Goal: Answer question/provide support: Share knowledge or assist other users

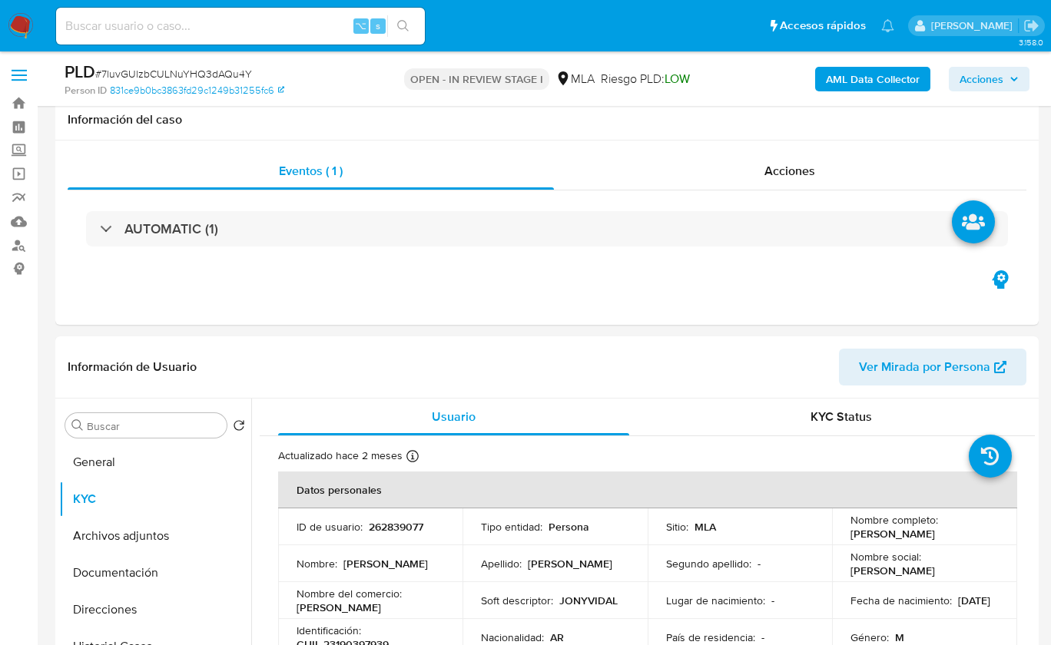
select select "10"
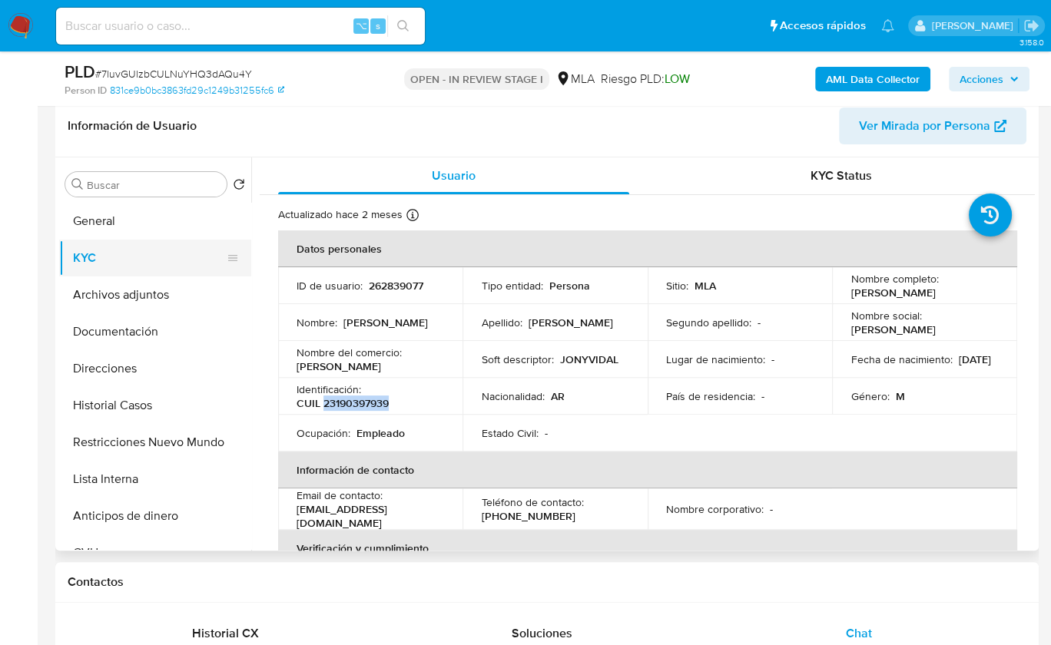
scroll to position [870, 0]
click at [118, 264] on button "KYC" at bounding box center [149, 258] width 180 height 37
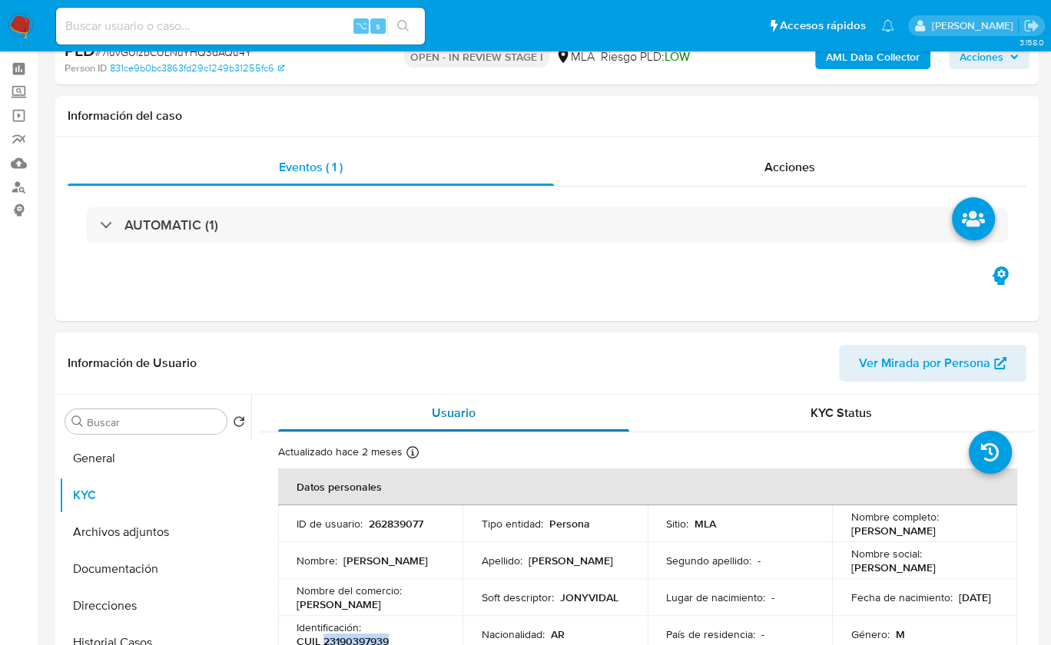
scroll to position [137, 0]
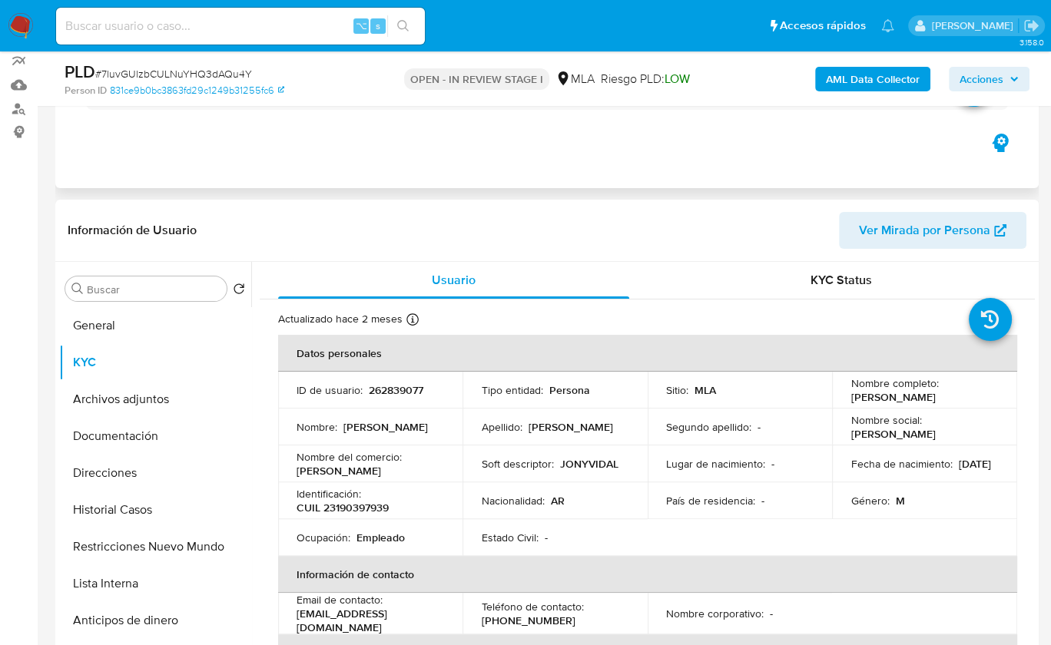
click at [578, 172] on div "Eventos ( 1 ) Acciones AUTOMATIC (1)" at bounding box center [546, 96] width 983 height 184
click at [618, 237] on header "Información de Usuario Ver Mirada por Persona" at bounding box center [547, 230] width 959 height 37
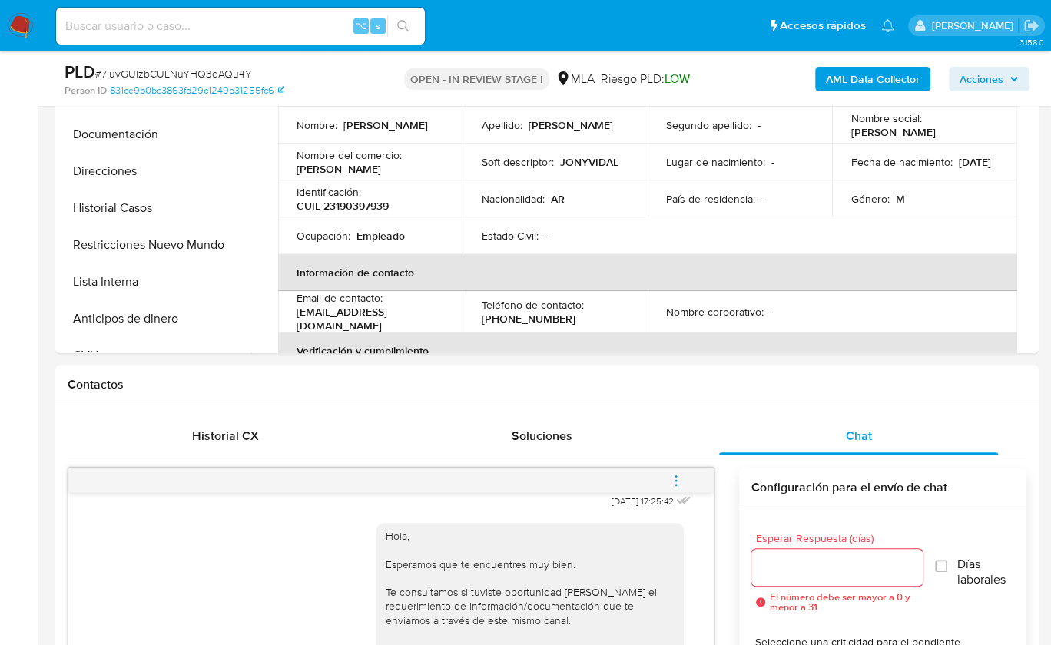
scroll to position [430, 0]
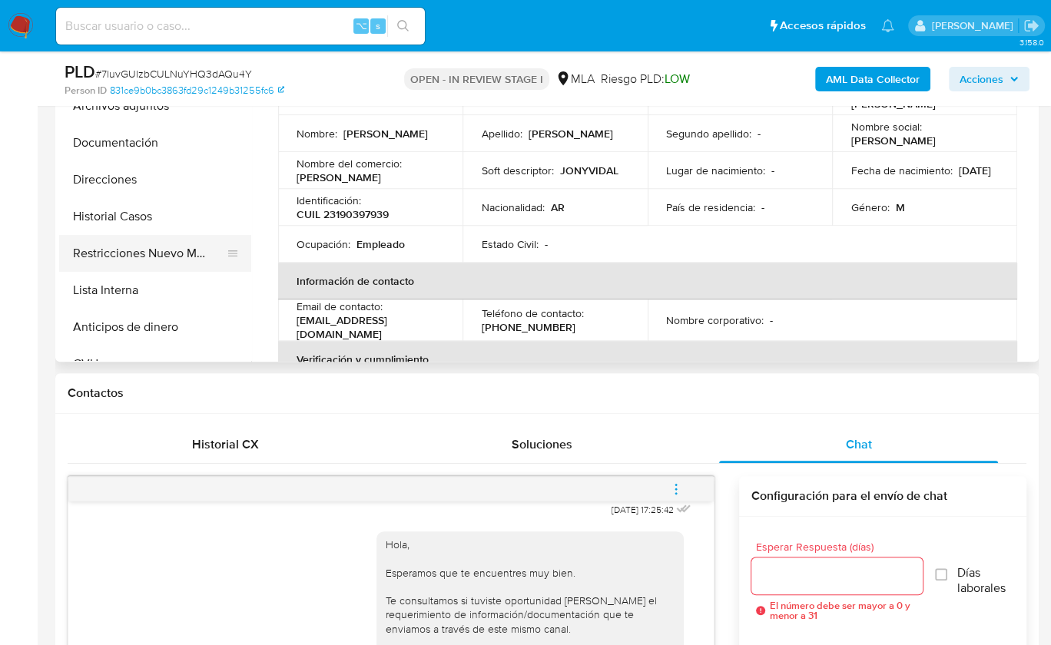
click at [145, 250] on button "Restricciones Nuevo Mundo" at bounding box center [149, 253] width 180 height 37
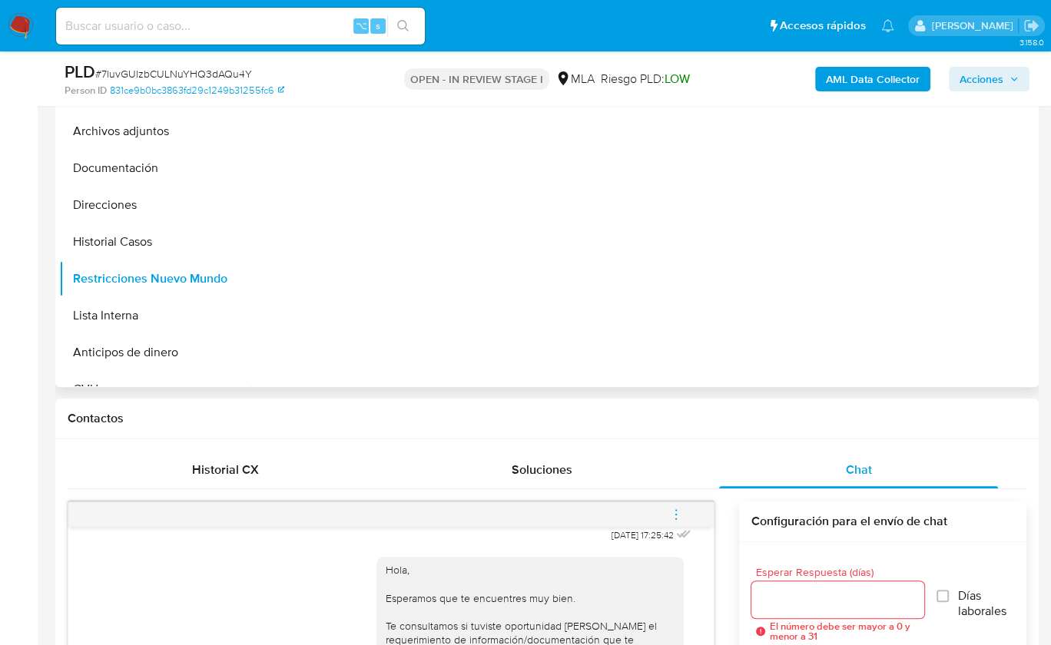
scroll to position [304, 0]
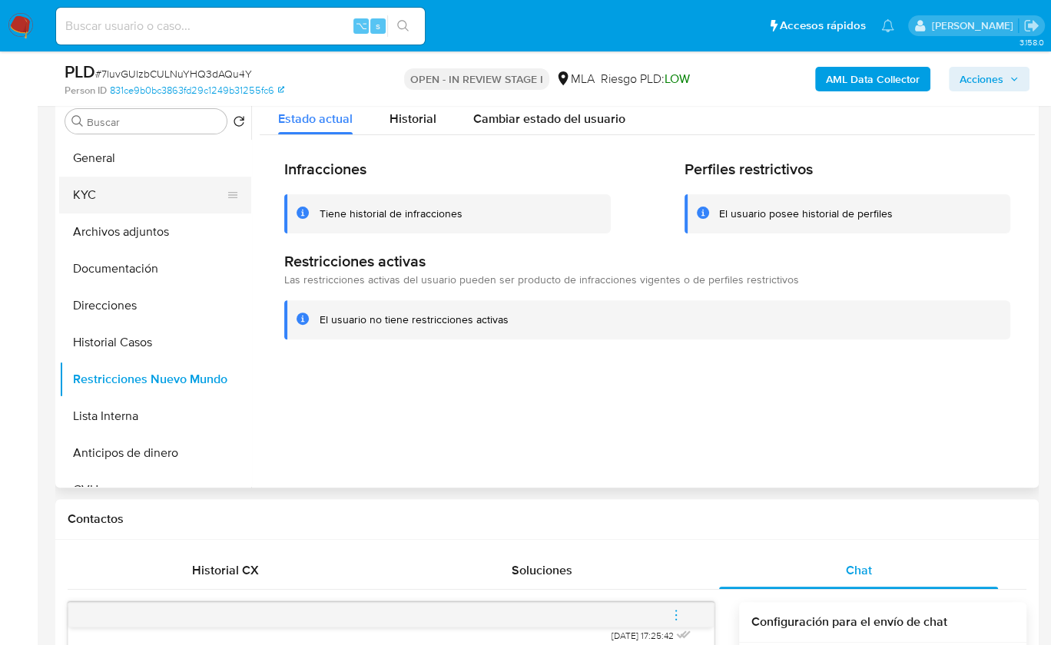
click at [94, 184] on button "KYC" at bounding box center [149, 195] width 180 height 37
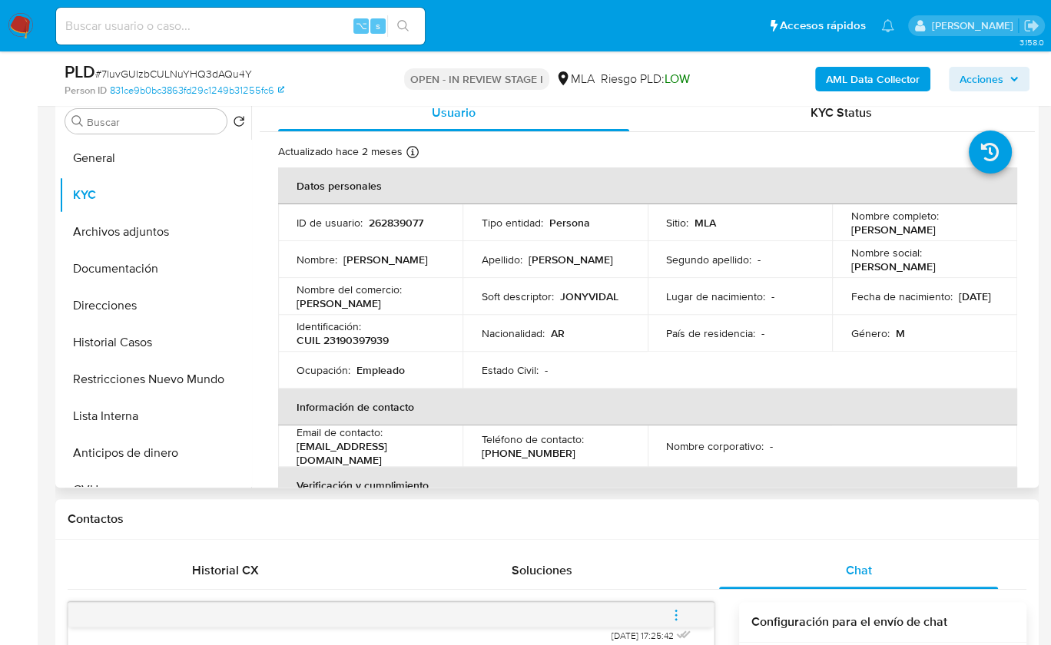
click at [382, 345] on p "CUIL 23190397939" at bounding box center [343, 340] width 92 height 14
copy p "23190397939"
click at [936, 583] on div "Chat" at bounding box center [859, 570] width 280 height 37
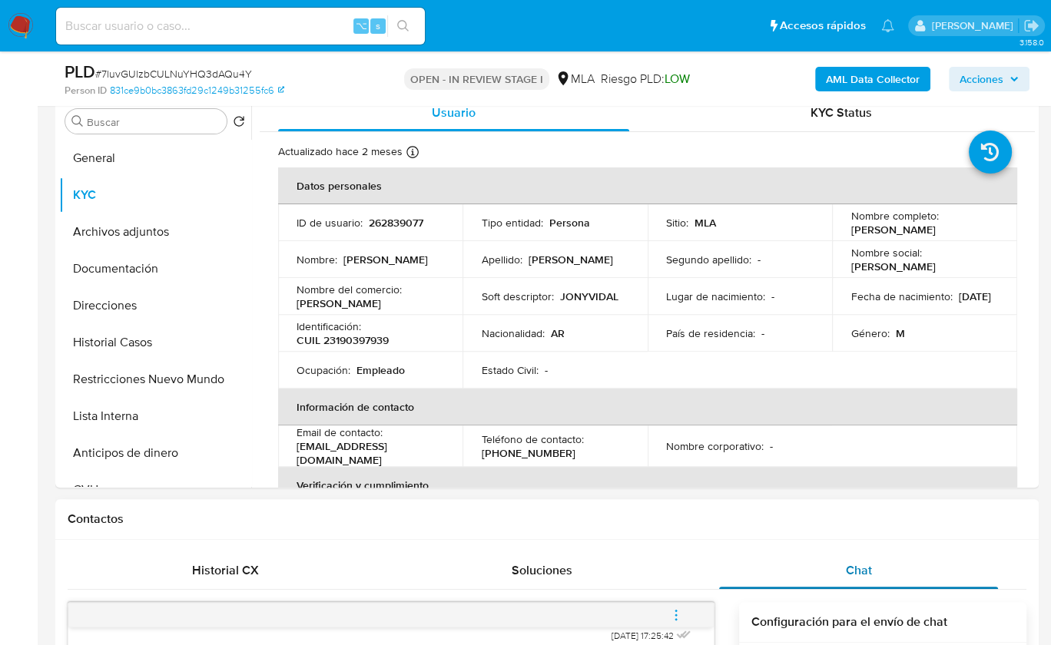
click at [926, 574] on div "Chat" at bounding box center [859, 570] width 280 height 37
click at [162, 276] on button "Documentación" at bounding box center [149, 268] width 180 height 37
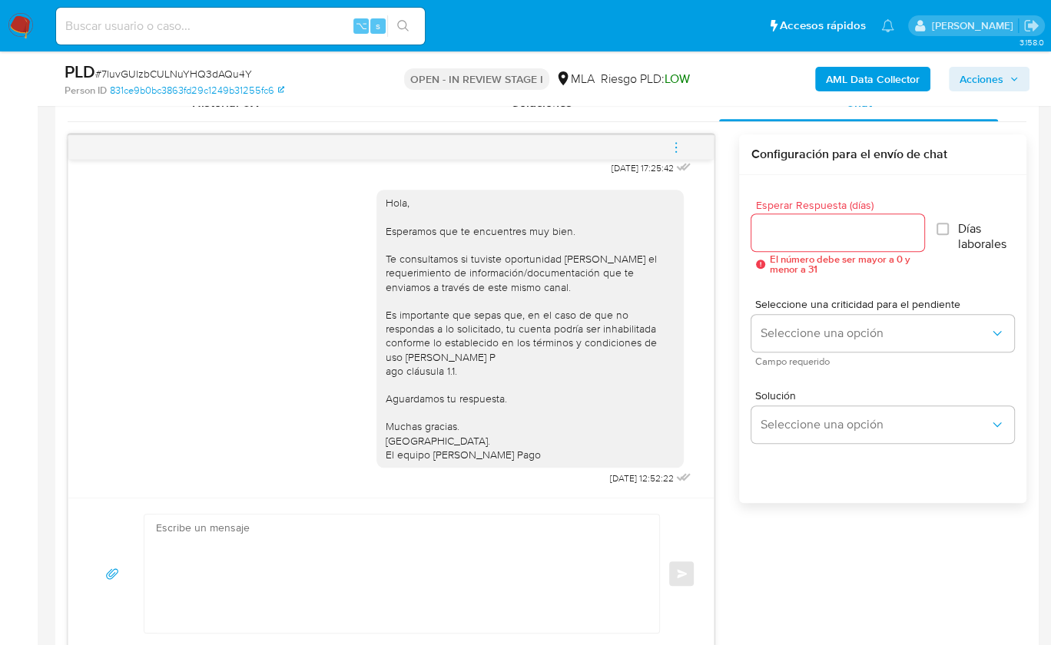
scroll to position [502, 0]
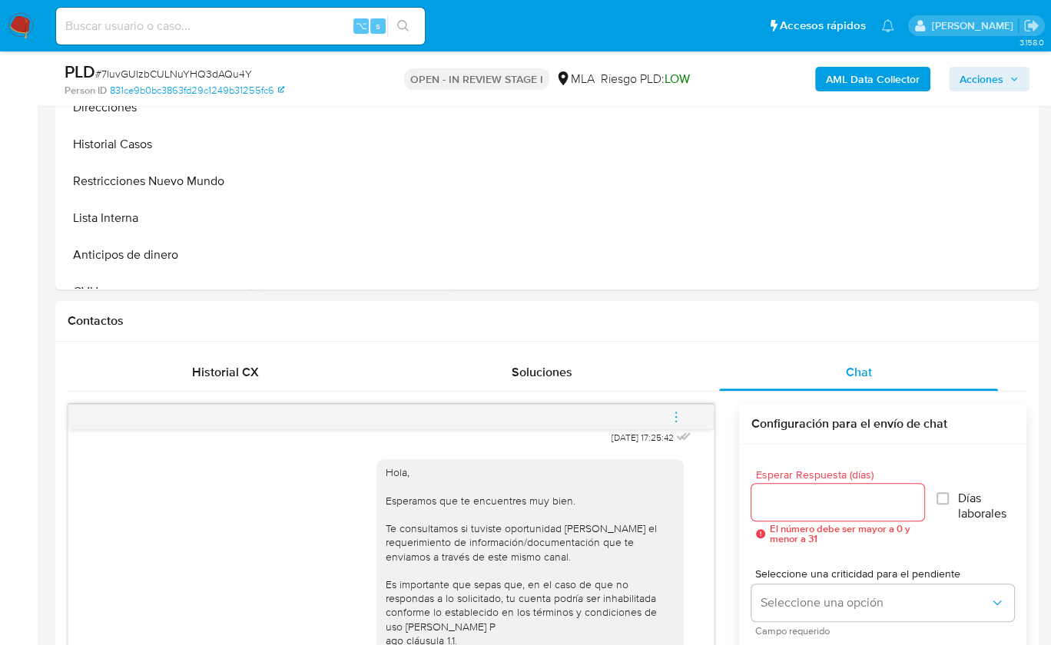
click at [691, 431] on button "menu-action" at bounding box center [676, 417] width 51 height 37
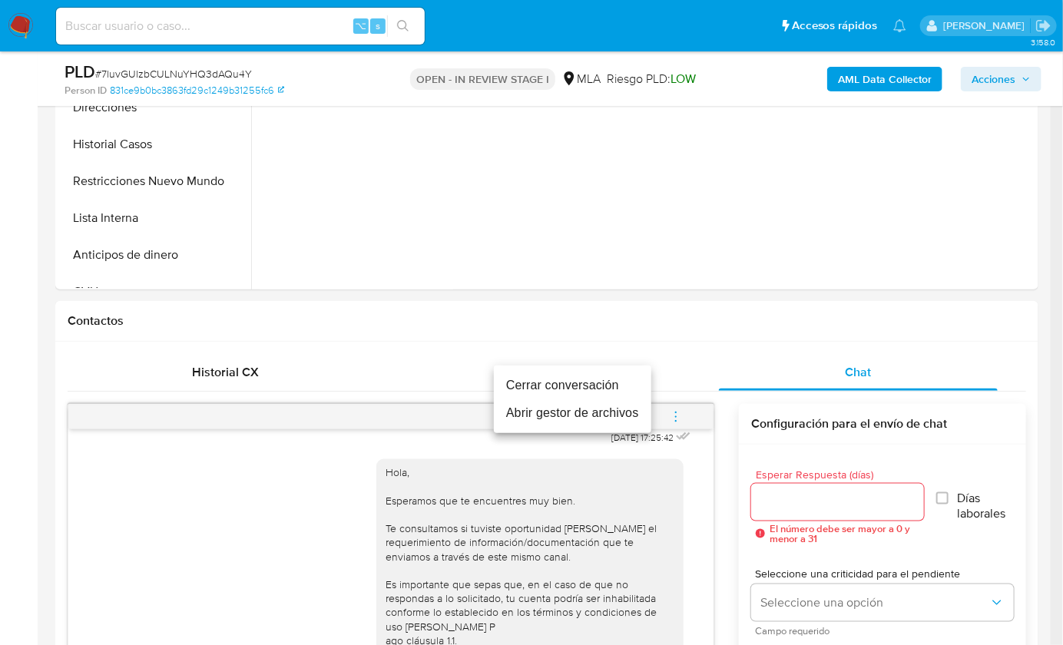
click at [687, 413] on div at bounding box center [531, 322] width 1063 height 645
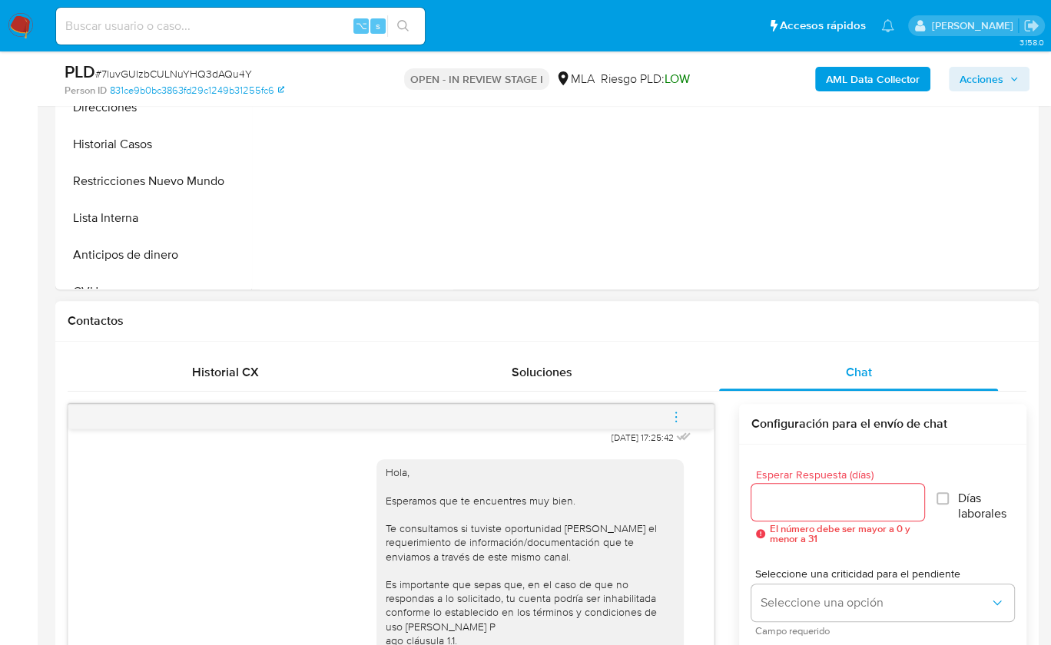
click at [691, 419] on button "menu-action" at bounding box center [676, 417] width 51 height 37
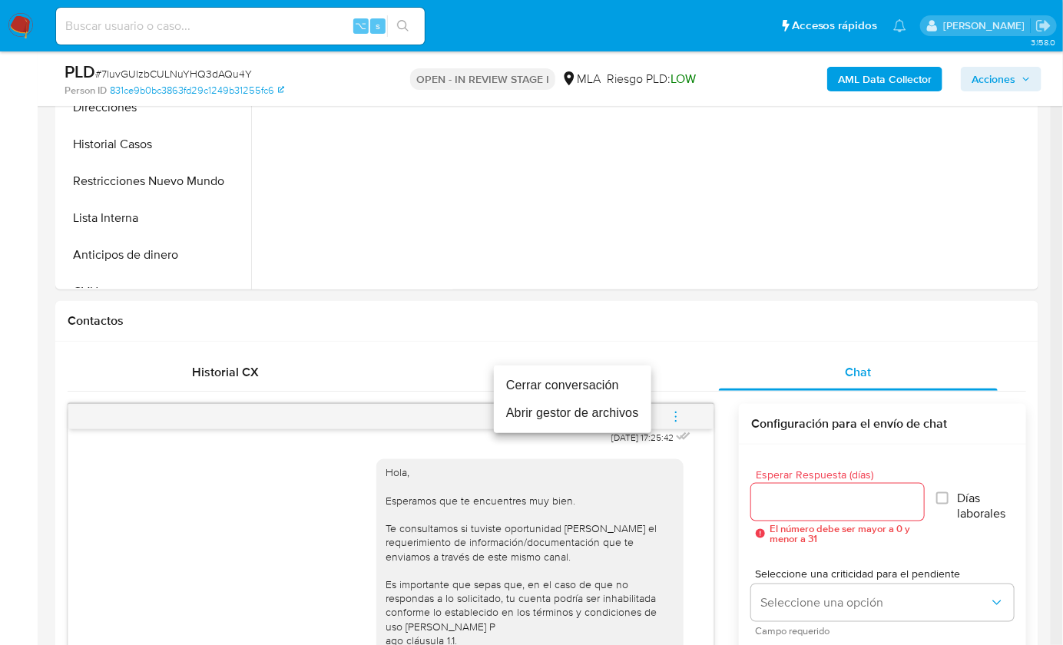
click at [562, 382] on li "Cerrar conversación" at bounding box center [572, 386] width 157 height 28
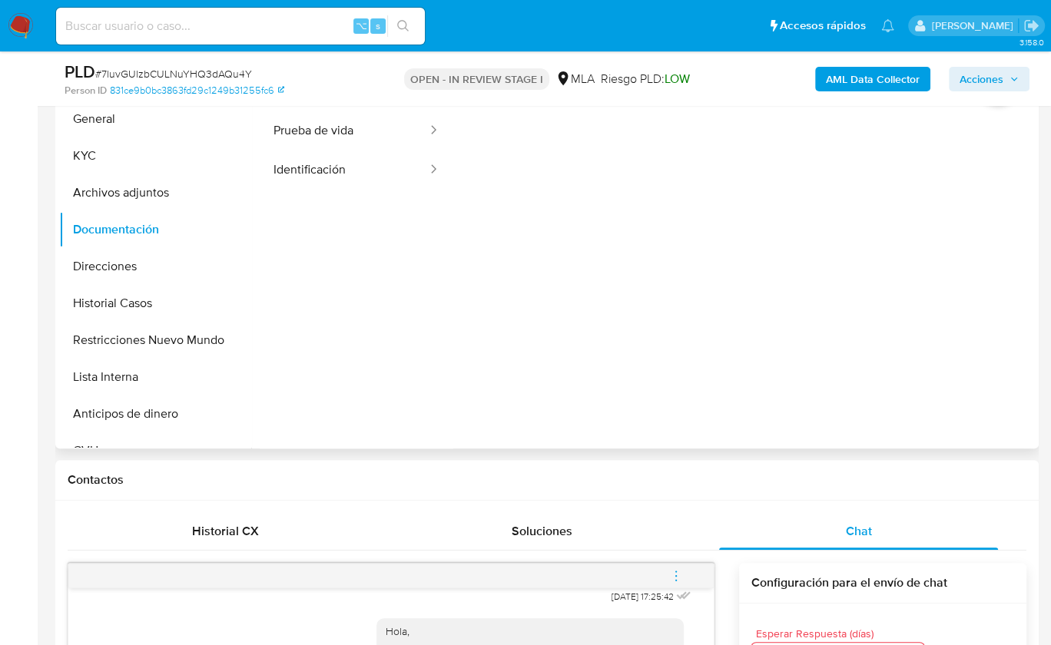
scroll to position [232, 0]
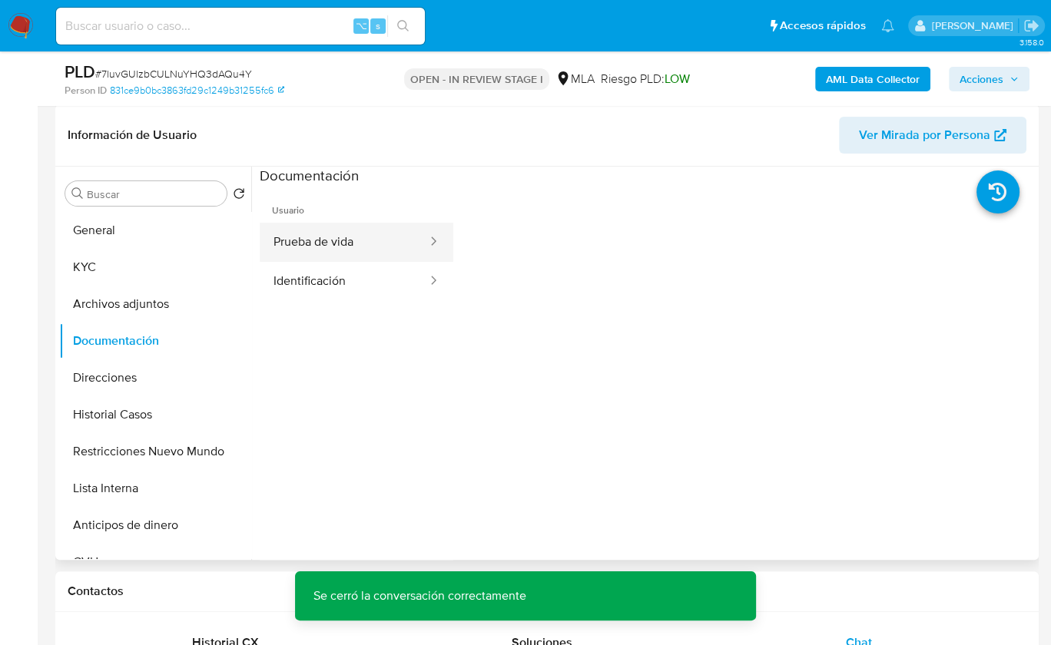
click at [310, 243] on button "Prueba de vida" at bounding box center [344, 242] width 169 height 39
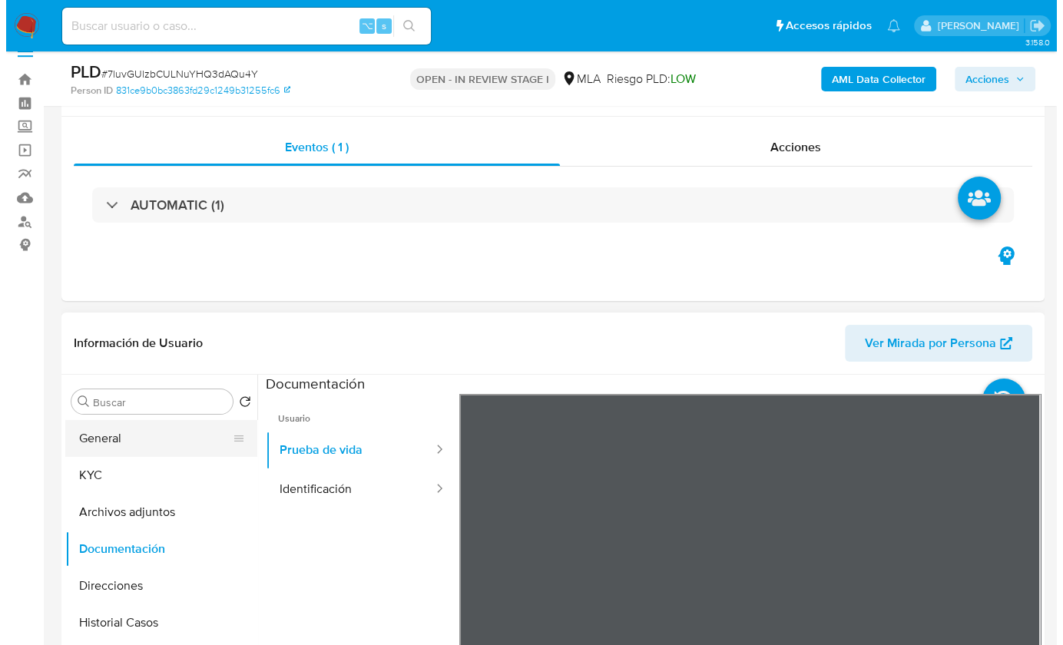
scroll to position [116, 0]
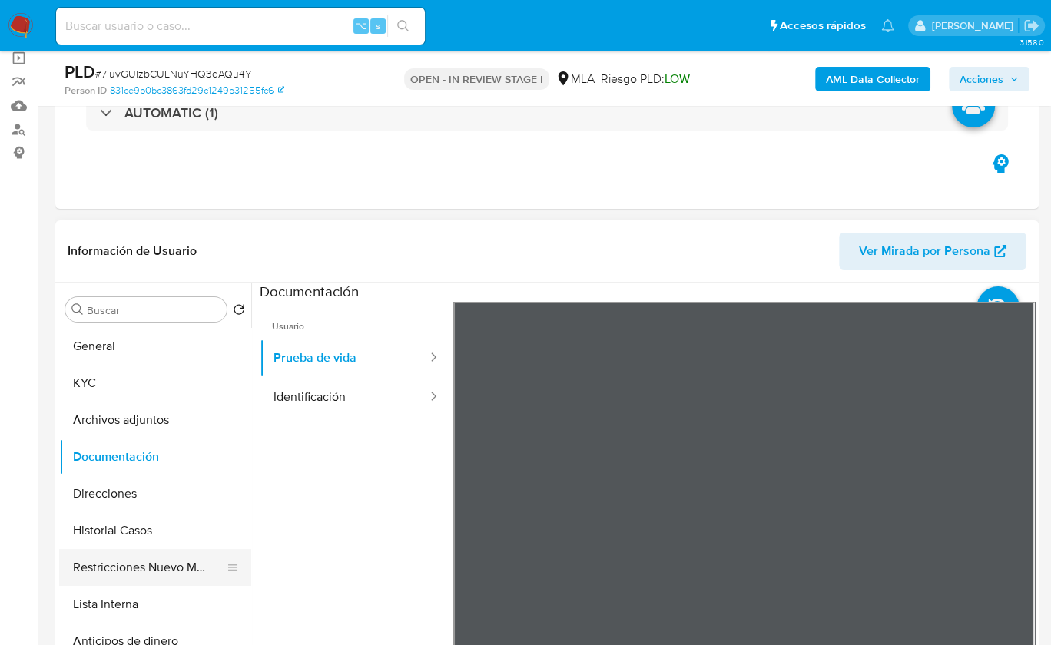
click at [151, 572] on button "Restricciones Nuevo Mundo" at bounding box center [149, 567] width 180 height 37
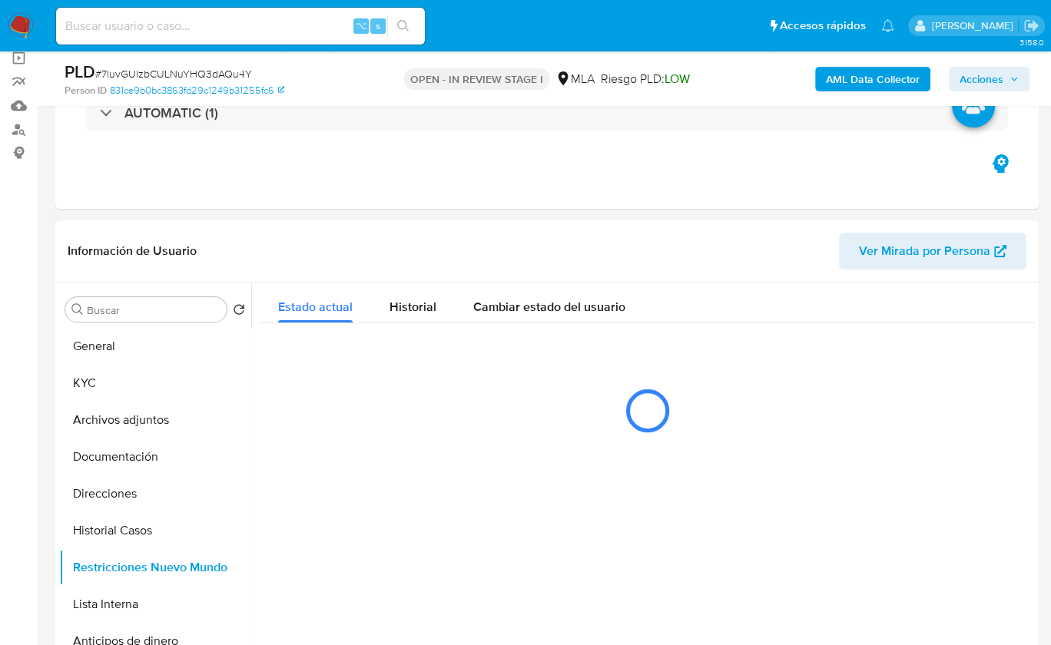
click at [846, 79] on b "AML Data Collector" at bounding box center [873, 79] width 94 height 25
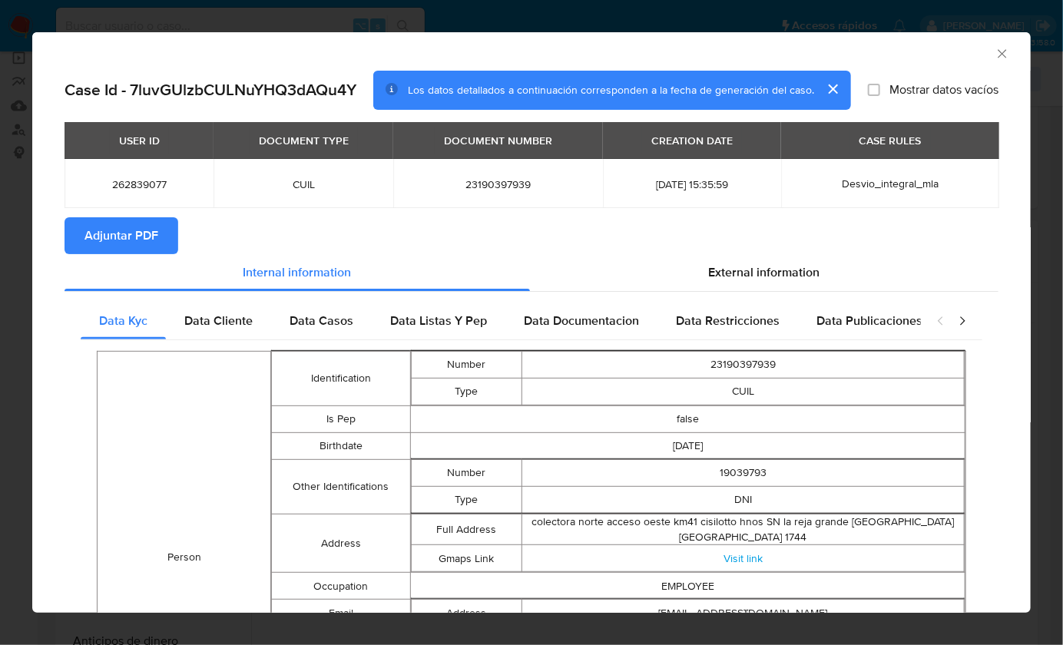
click at [122, 235] on span "Adjuntar PDF" at bounding box center [122, 236] width 74 height 34
click at [998, 51] on icon "Cerrar ventana" at bounding box center [1002, 53] width 8 height 8
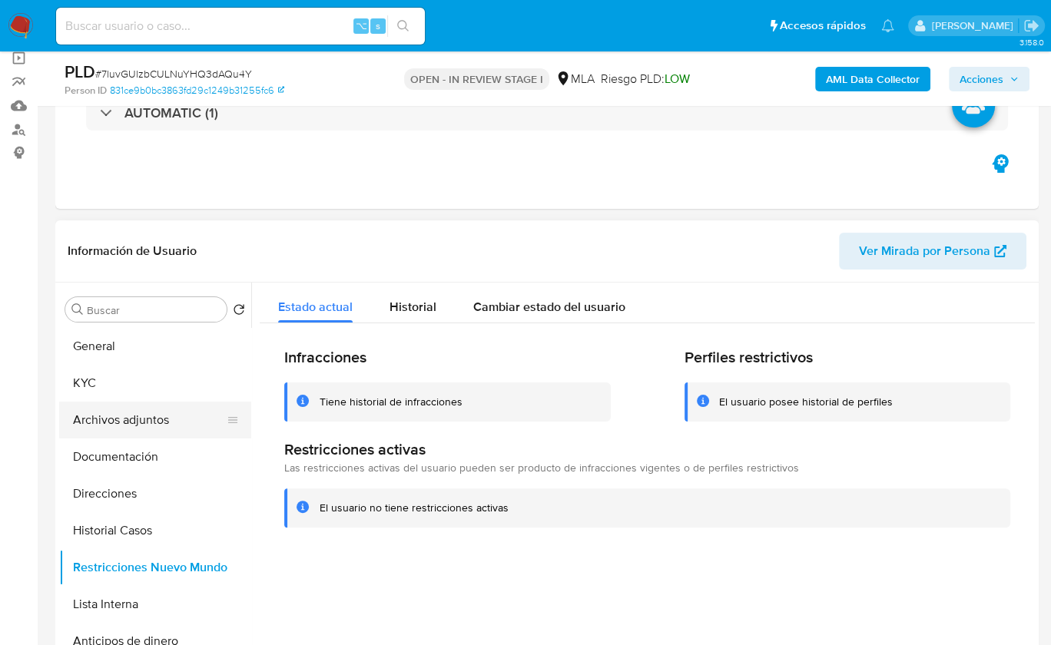
click at [167, 404] on button "Archivos adjuntos" at bounding box center [149, 420] width 180 height 37
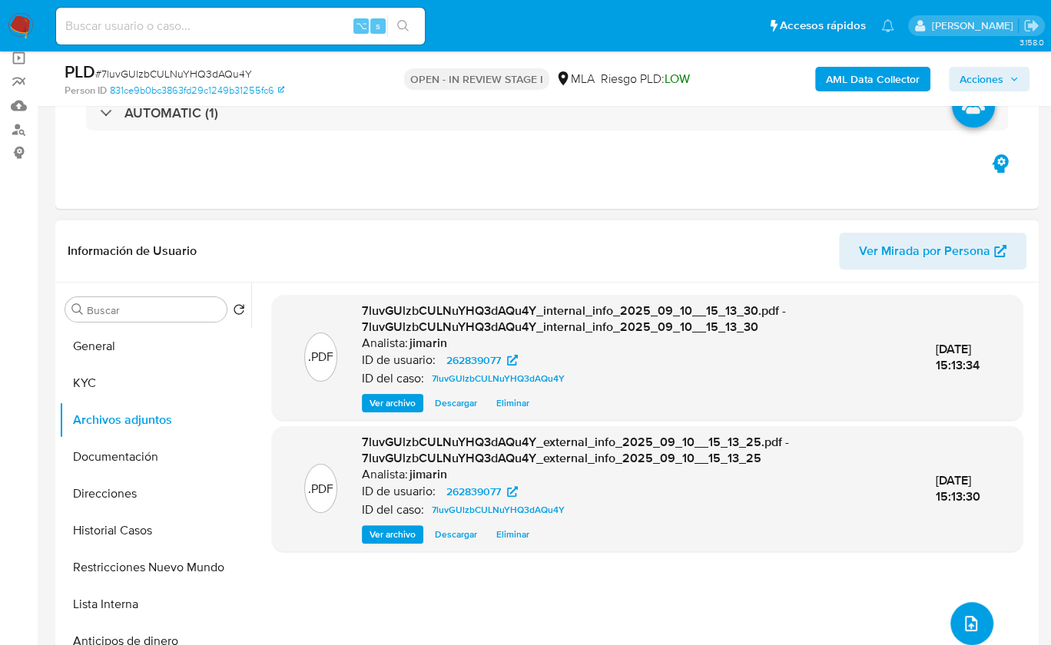
click at [976, 618] on button "upload-file" at bounding box center [971, 623] width 43 height 43
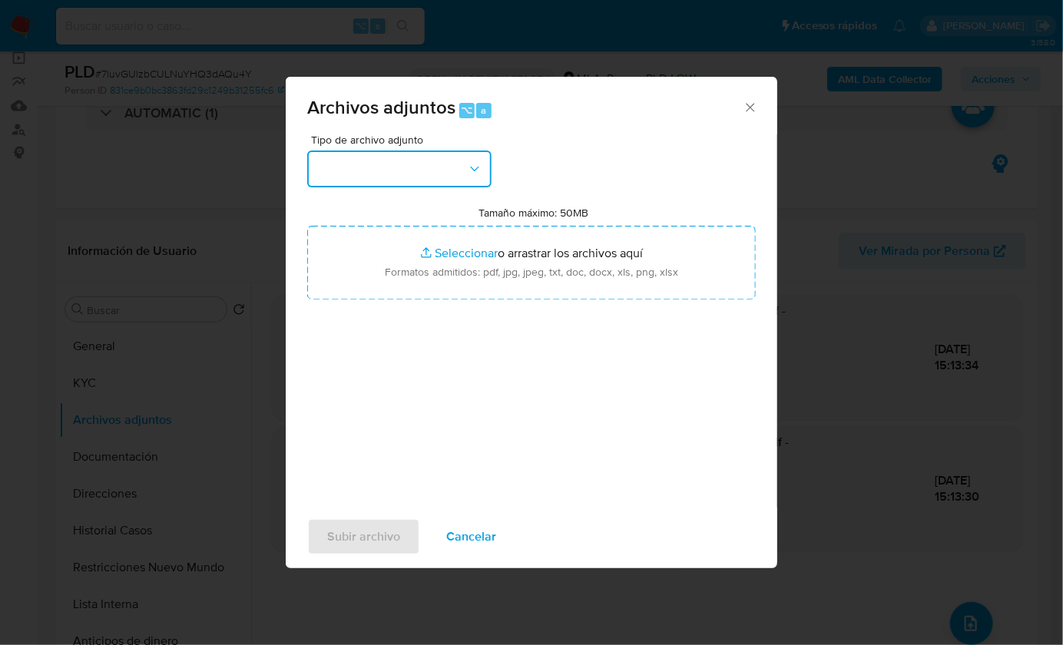
click at [394, 164] on button "button" at bounding box center [399, 169] width 184 height 37
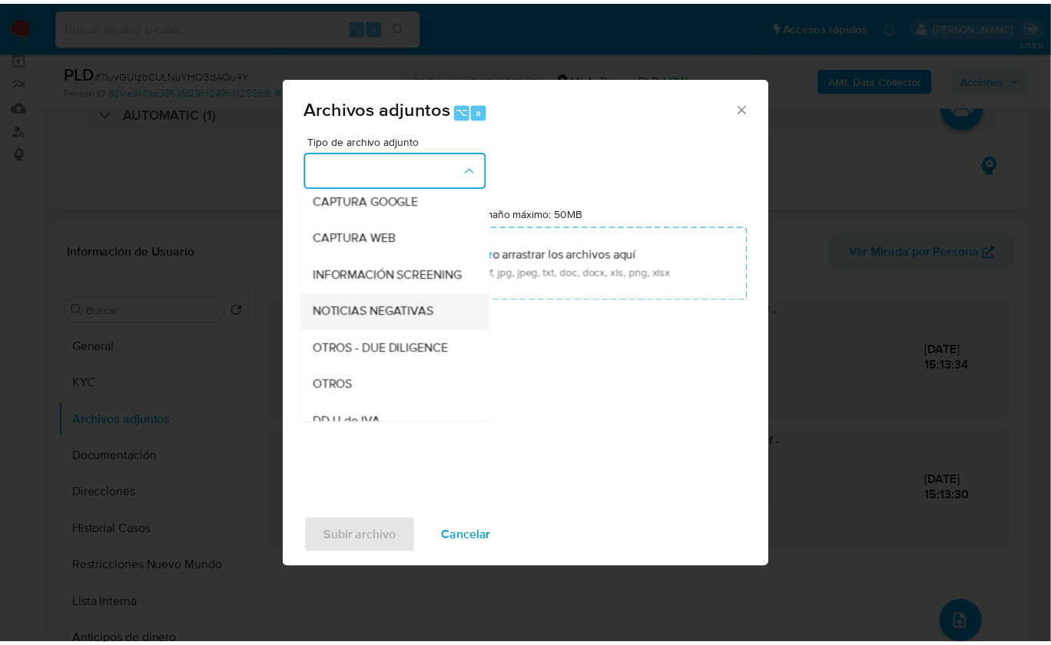
scroll to position [134, 0]
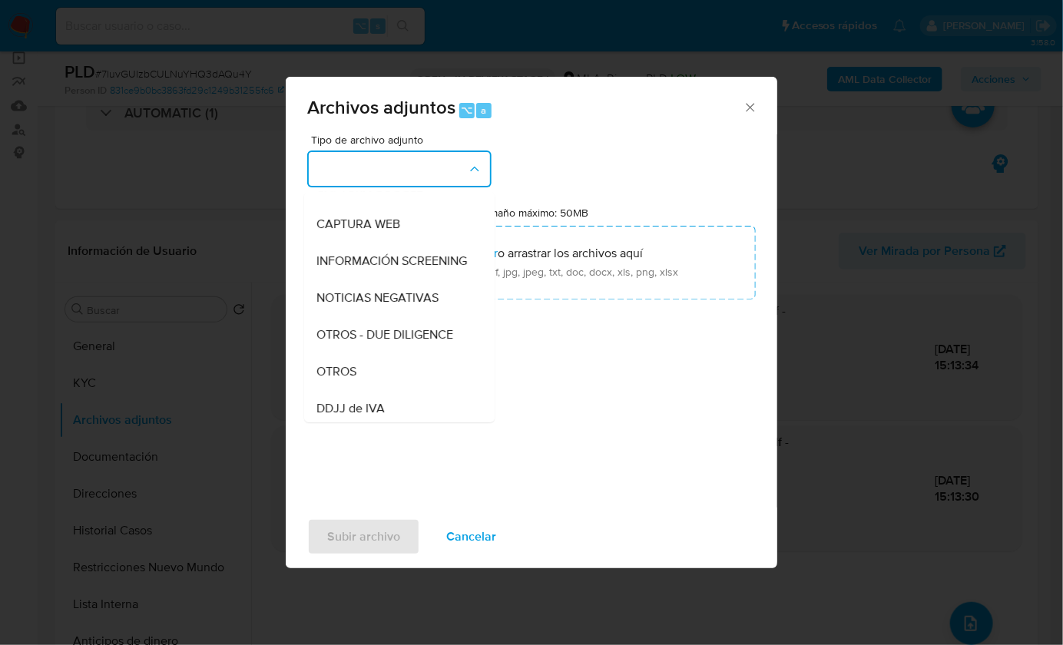
click at [354, 374] on div "OTROS" at bounding box center [395, 371] width 157 height 37
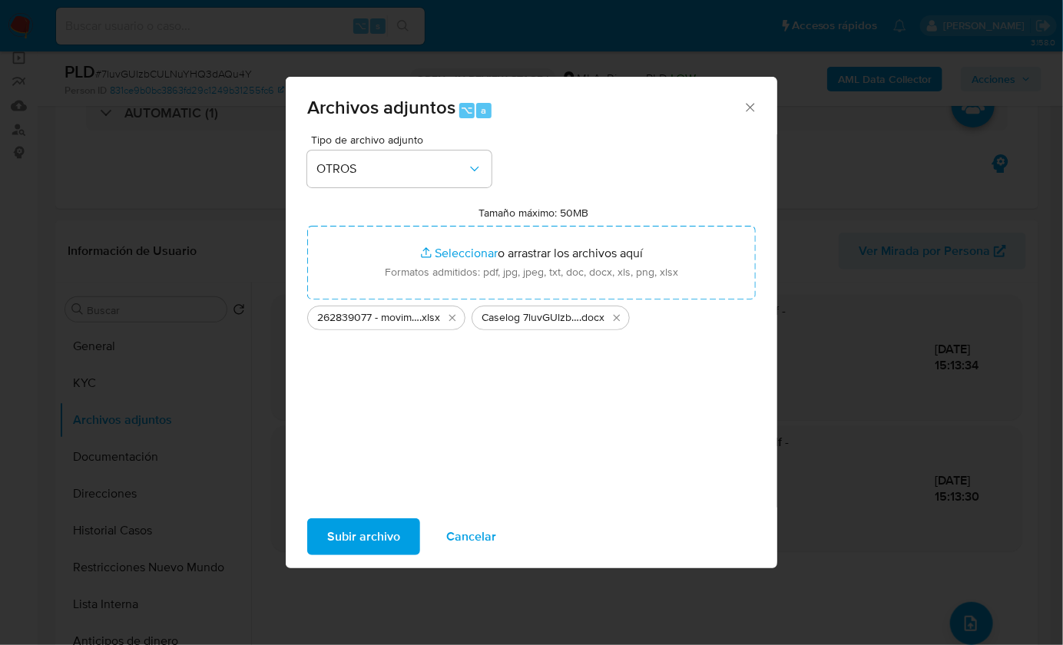
click at [344, 534] on span "Subir archivo" at bounding box center [363, 537] width 73 height 34
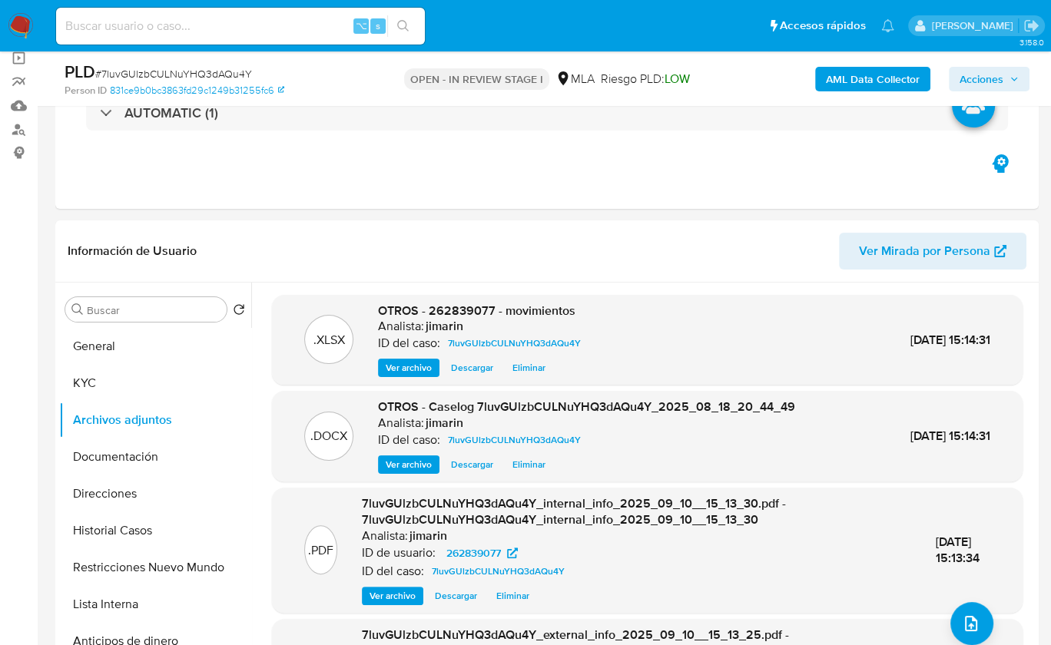
click at [999, 78] on span "Acciones" at bounding box center [982, 79] width 44 height 25
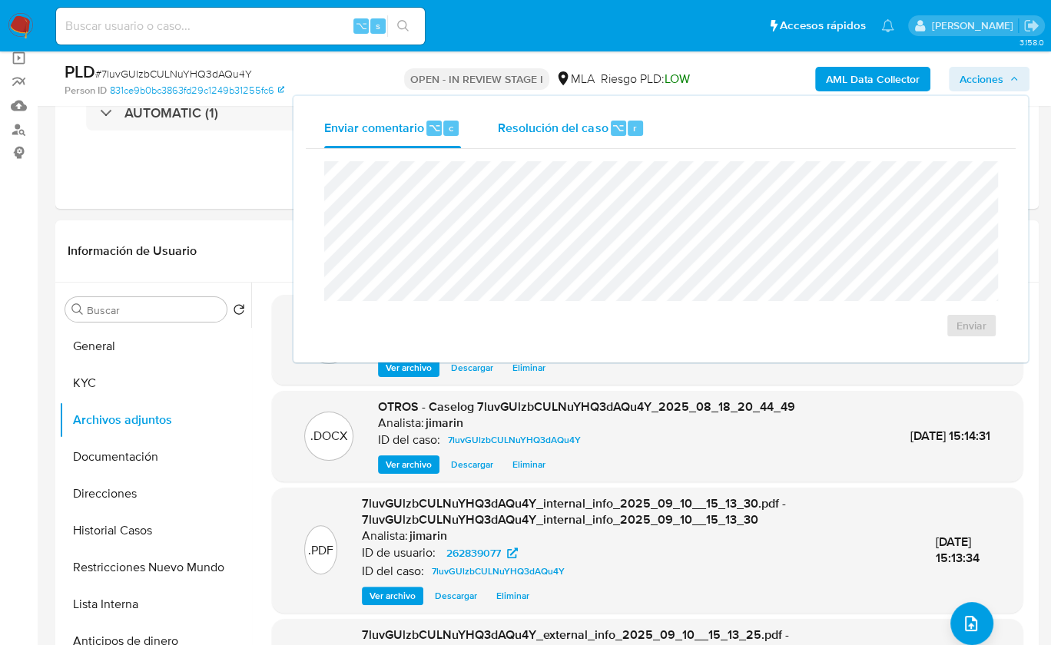
click at [557, 142] on div "Resolución del caso ⌥ r" at bounding box center [571, 128] width 147 height 40
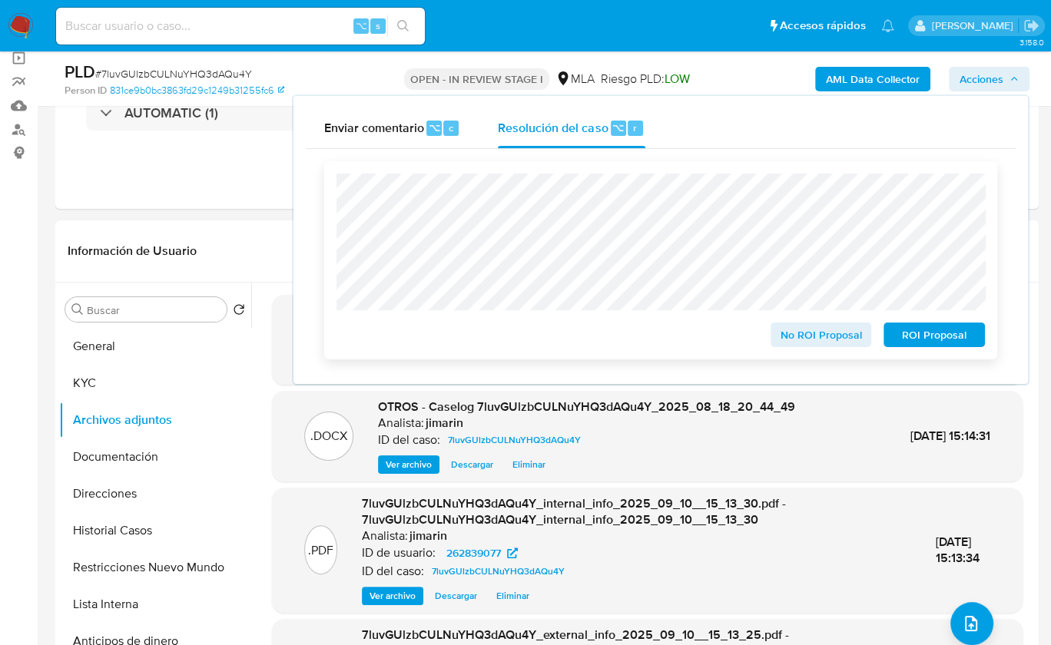
click at [791, 334] on span "No ROI Proposal" at bounding box center [821, 335] width 80 height 22
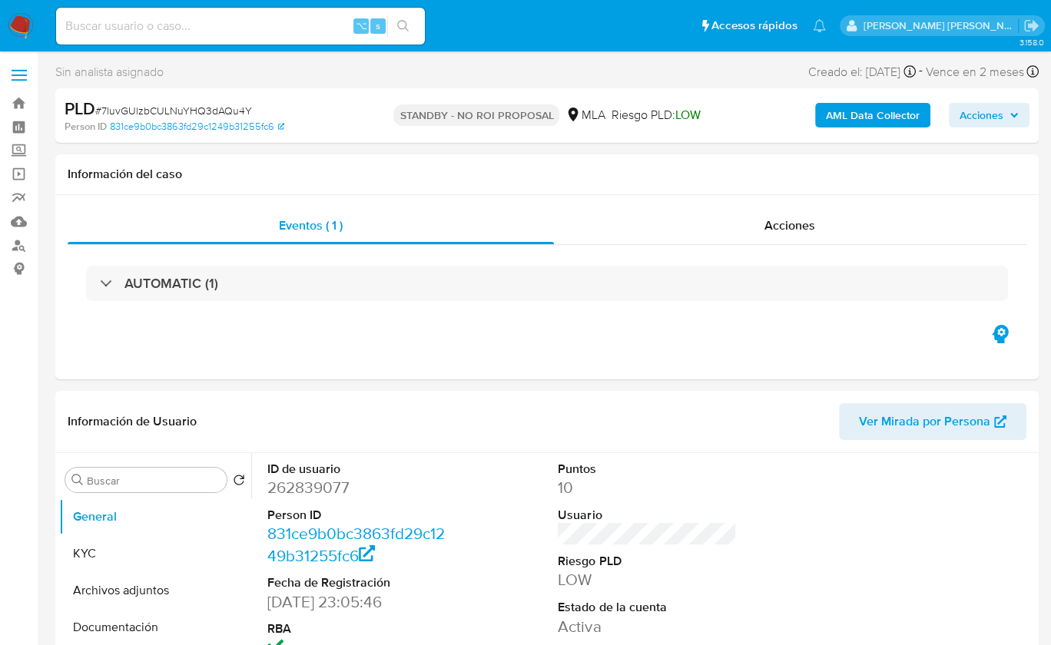
select select "10"
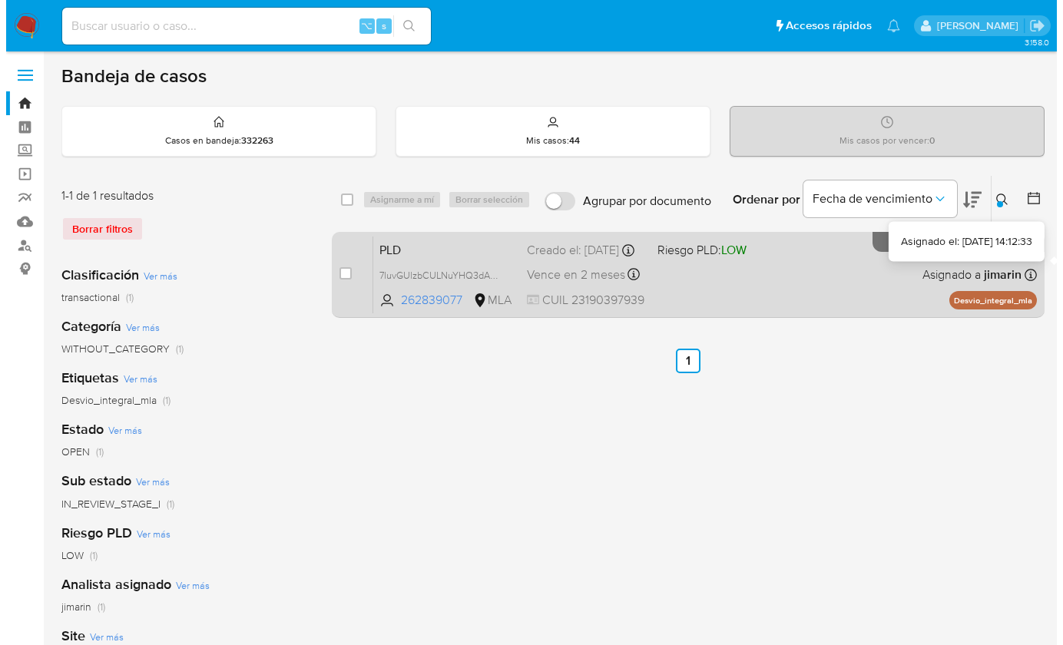
scroll to position [3, 0]
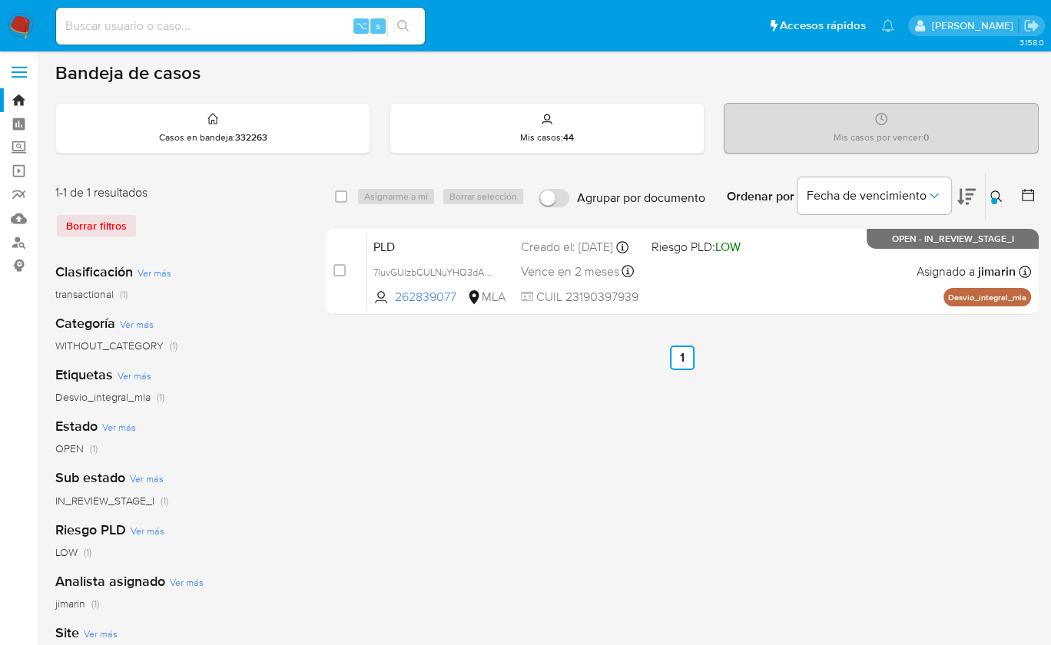
click at [999, 199] on icon at bounding box center [996, 197] width 12 height 12
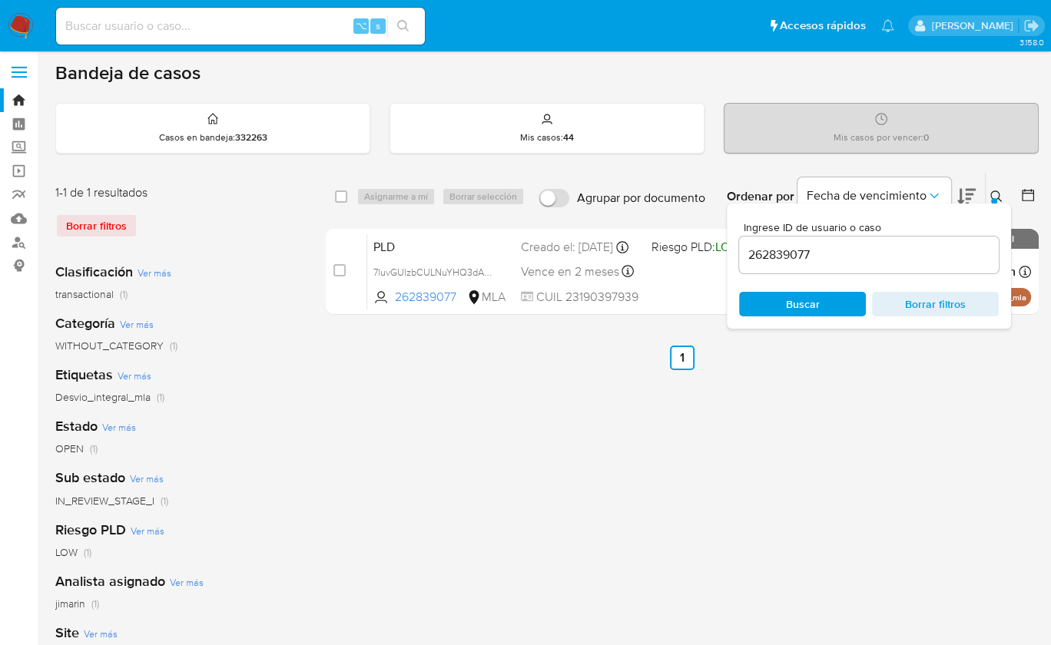
click at [936, 259] on input "262839077" at bounding box center [869, 255] width 260 height 20
type input "118419955"
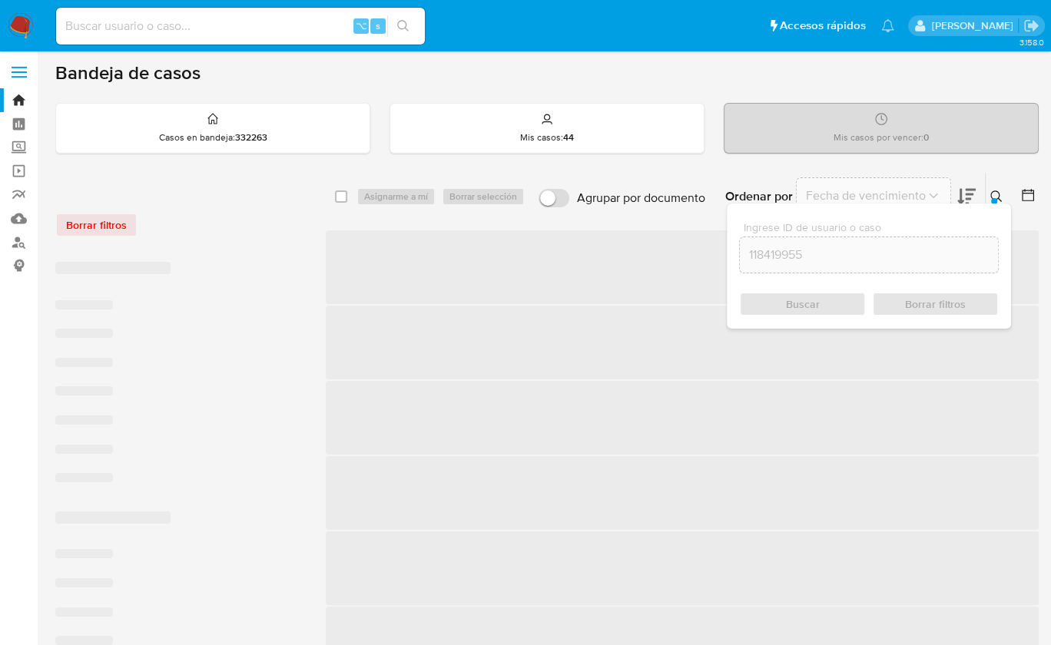
click at [993, 193] on icon at bounding box center [996, 197] width 12 height 12
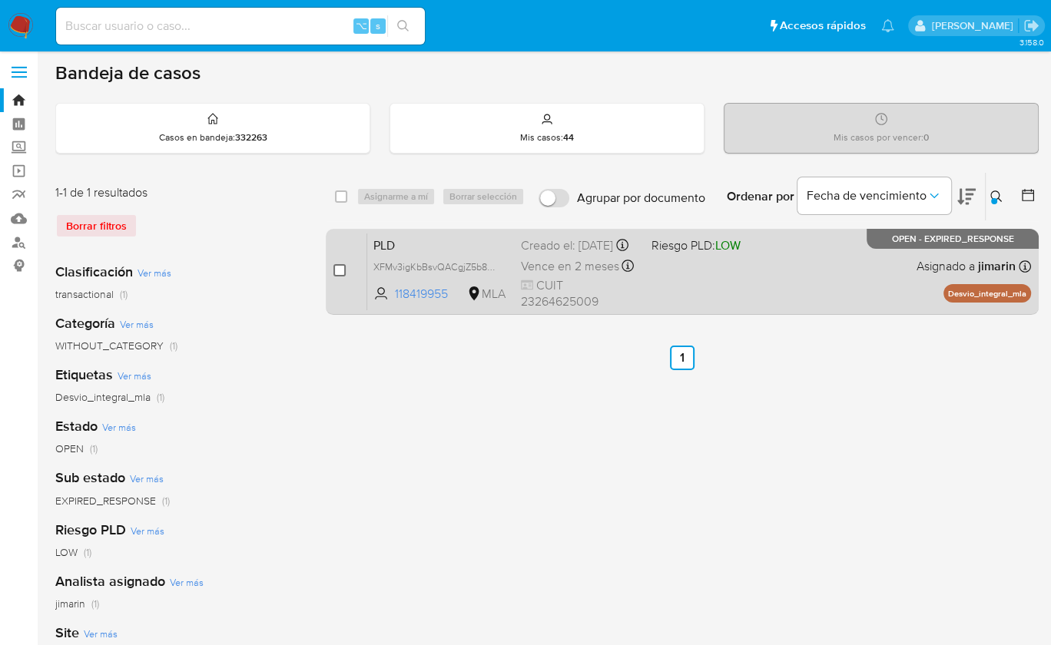
click at [338, 267] on input "checkbox" at bounding box center [339, 270] width 12 height 12
checkbox input "true"
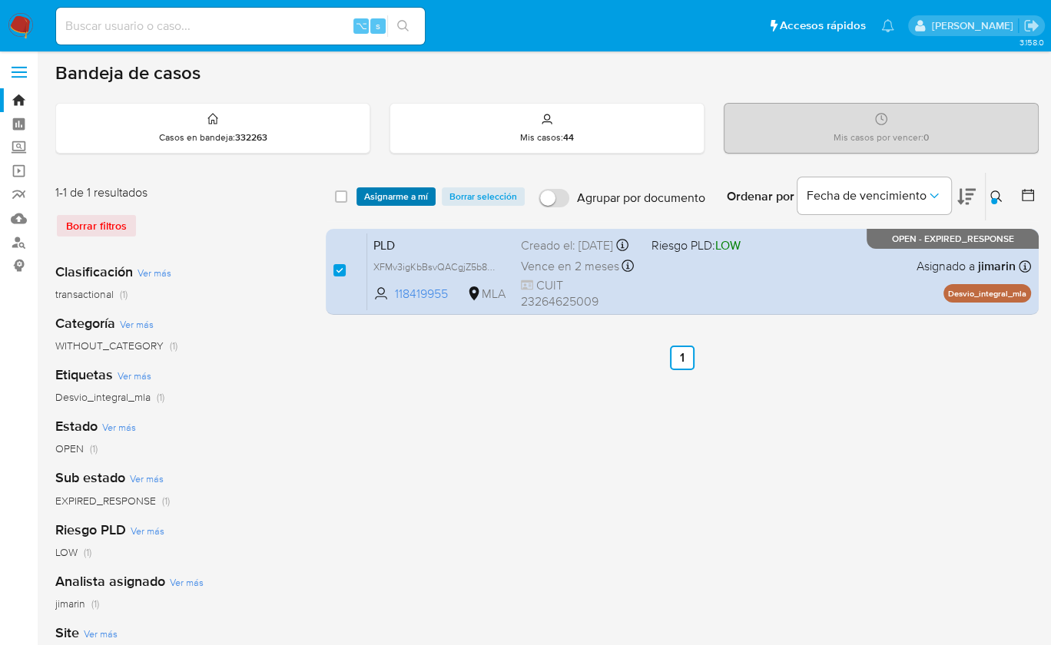
click at [379, 196] on span "Asignarme a mí" at bounding box center [396, 196] width 64 height 15
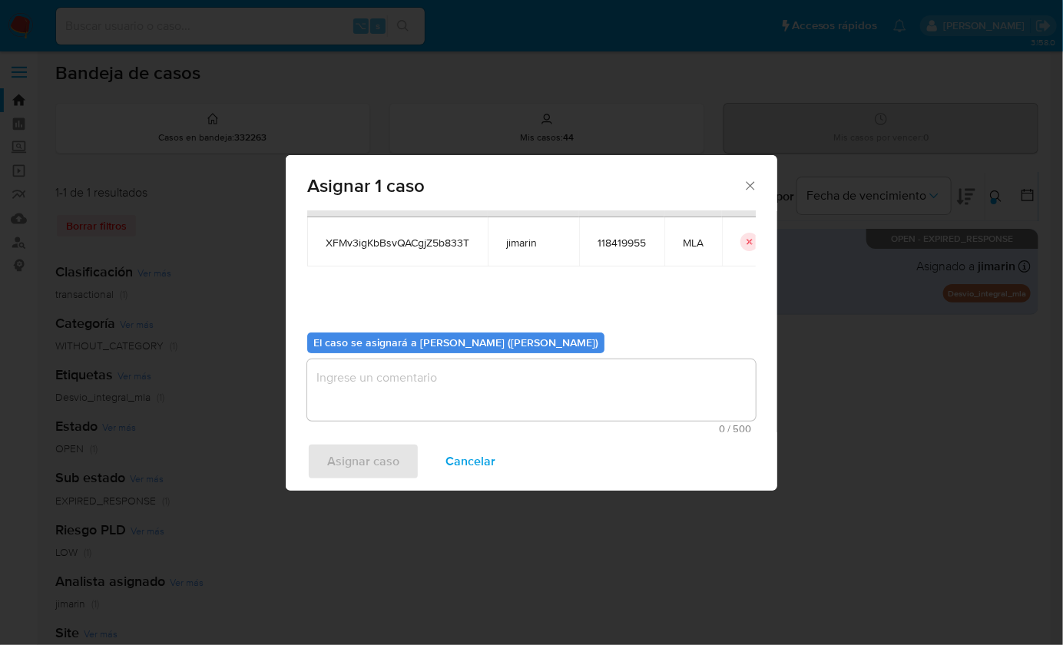
scroll to position [78, 0]
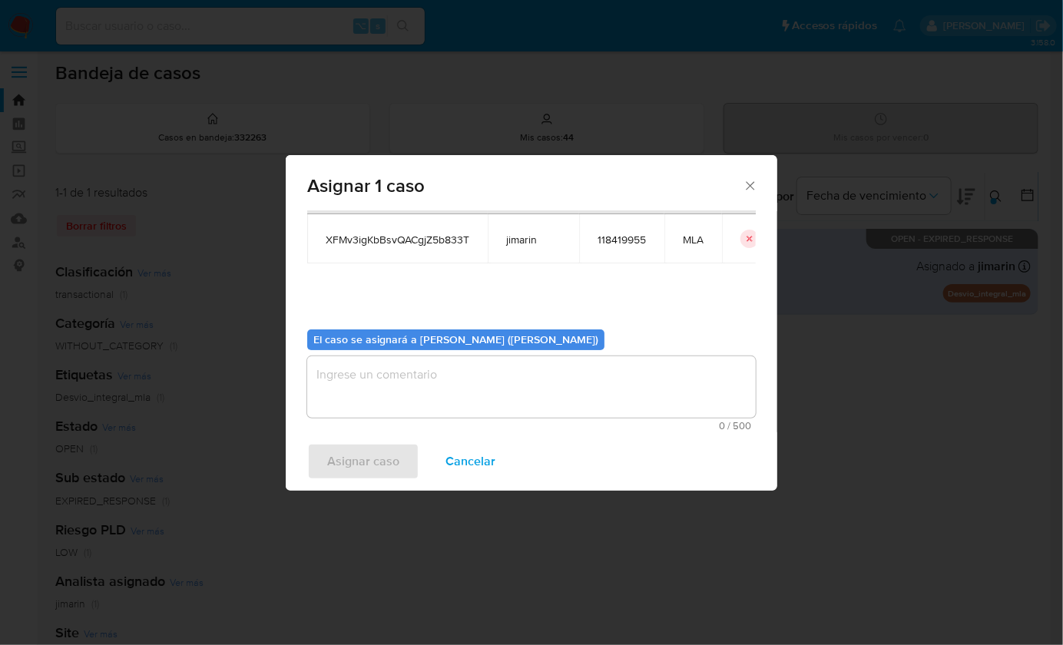
click at [376, 414] on textarea "assign-modal" at bounding box center [531, 386] width 449 height 61
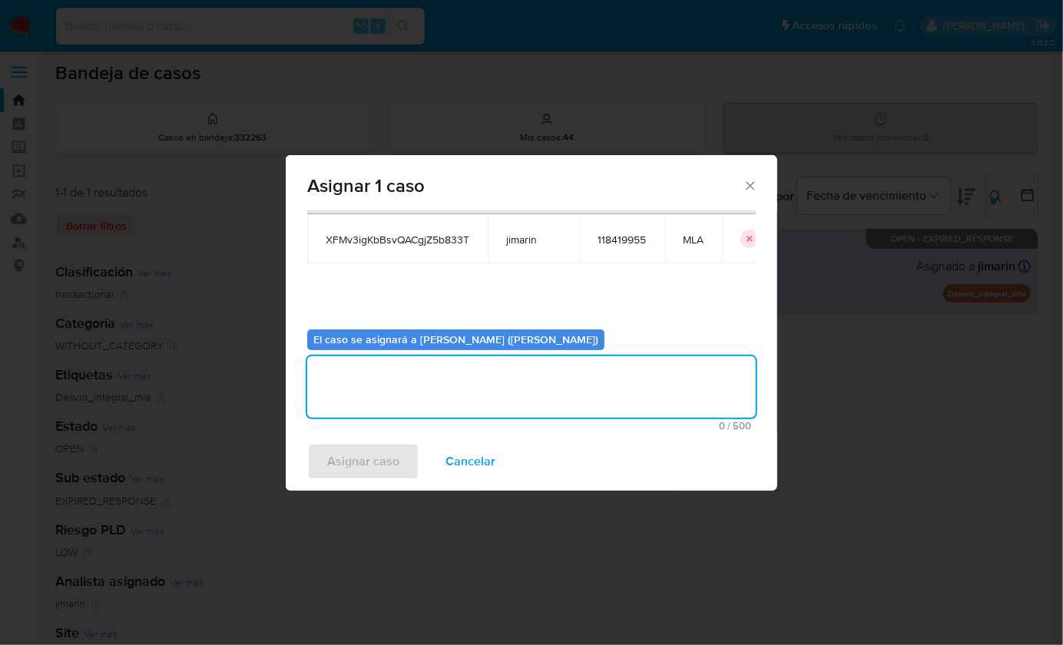
click at [366, 468] on span "Asignar caso" at bounding box center [363, 462] width 72 height 34
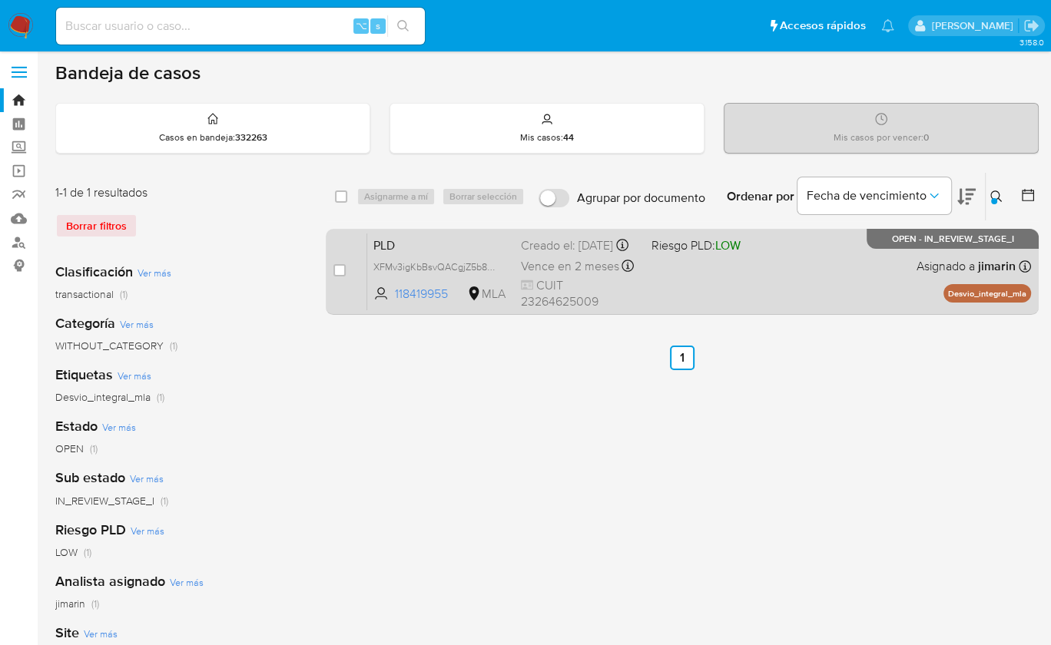
click at [804, 303] on div "PLD XFMv3igKbBsvQACgjZ5b833T 118419955 MLA Riesgo PLD: LOW Creado el: 12/08/202…" at bounding box center [699, 272] width 664 height 78
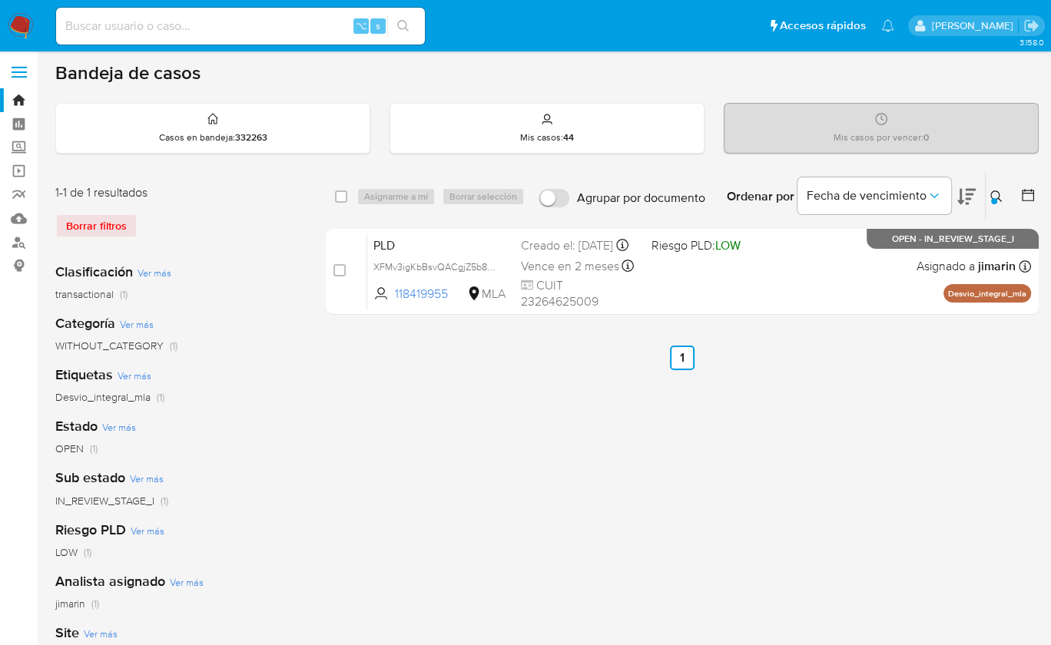
click at [982, 204] on div "Ordenar por Fecha de vencimiento" at bounding box center [849, 197] width 270 height 48
click at [1000, 191] on icon at bounding box center [996, 197] width 12 height 12
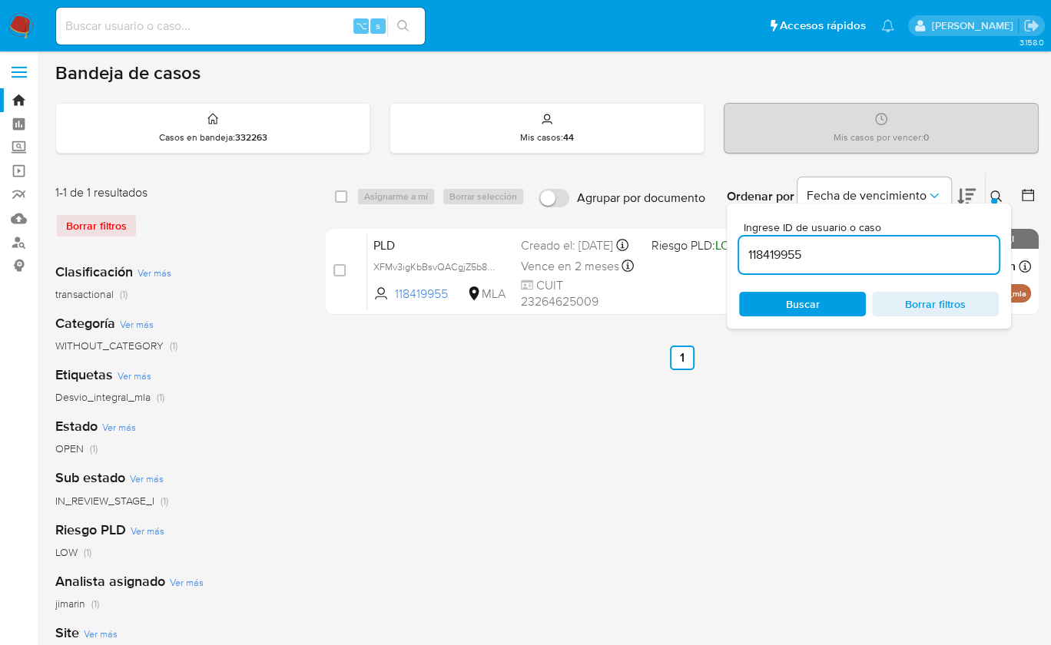
click at [853, 267] on div "118419955" at bounding box center [869, 255] width 260 height 37
click at [852, 259] on input "118419955" at bounding box center [869, 255] width 260 height 20
paste input "41052207"
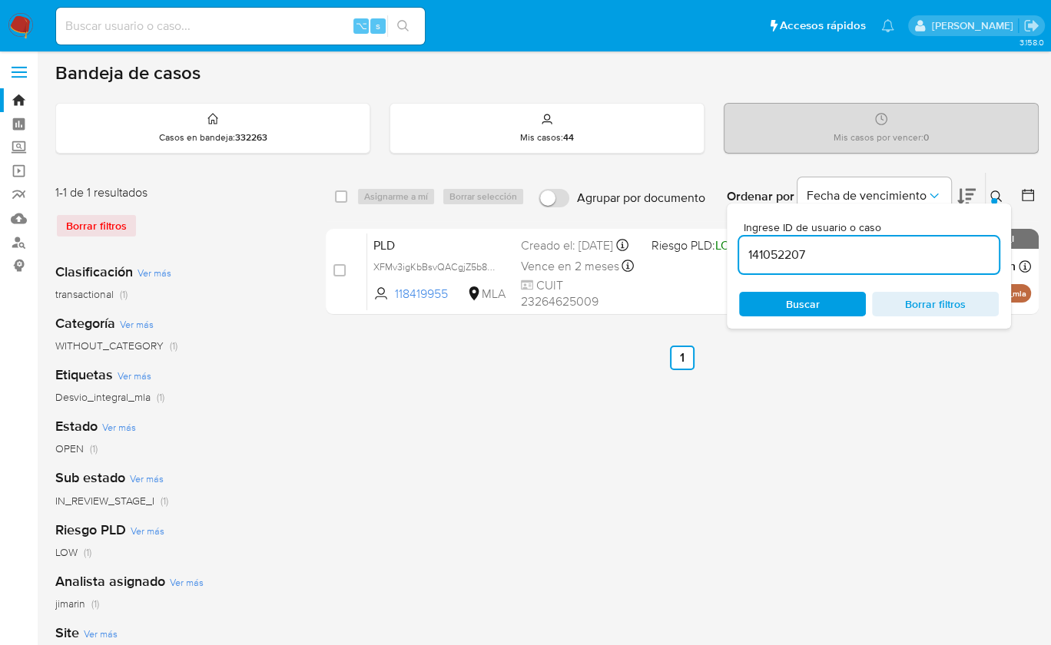
type input "141052207"
click at [992, 192] on icon at bounding box center [996, 197] width 12 height 12
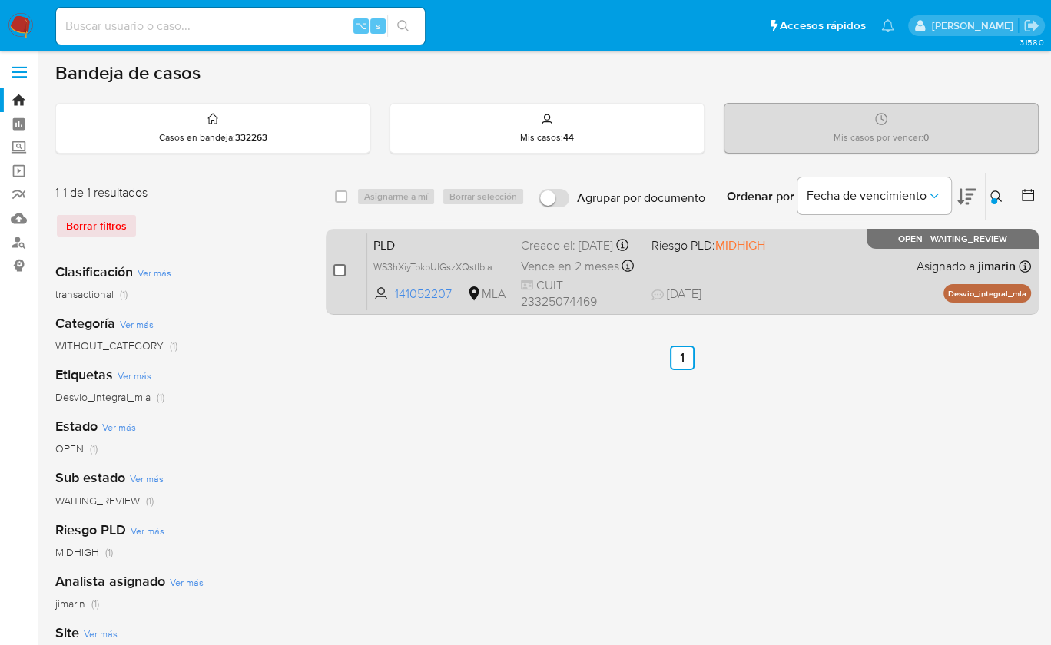
click at [338, 269] on input "checkbox" at bounding box center [339, 270] width 12 height 12
checkbox input "true"
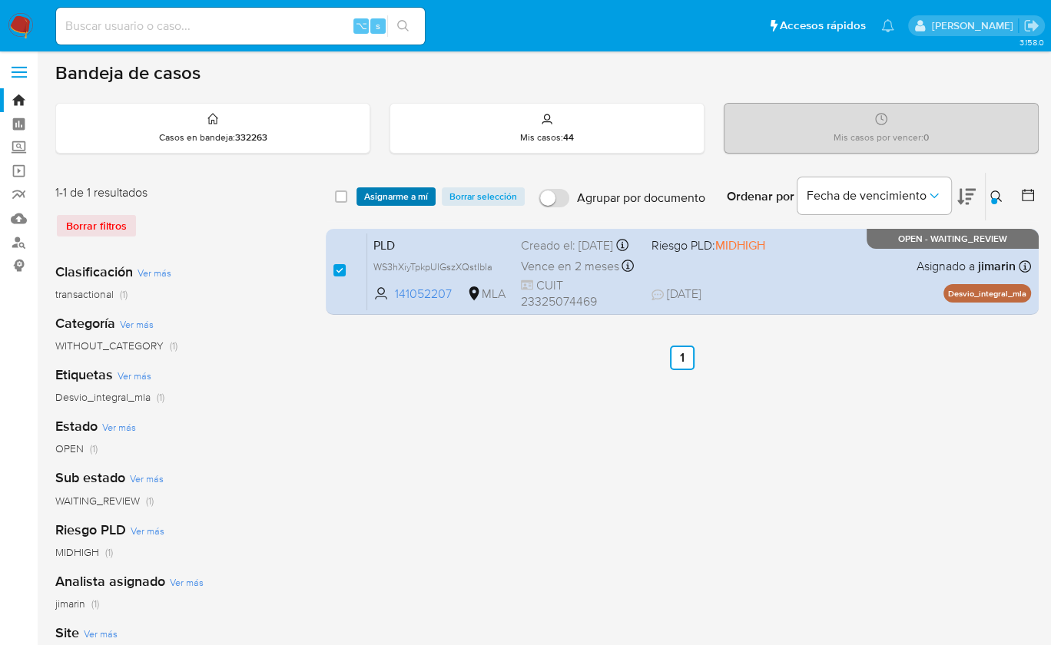
click at [390, 197] on span "Asignarme a mí" at bounding box center [396, 196] width 64 height 15
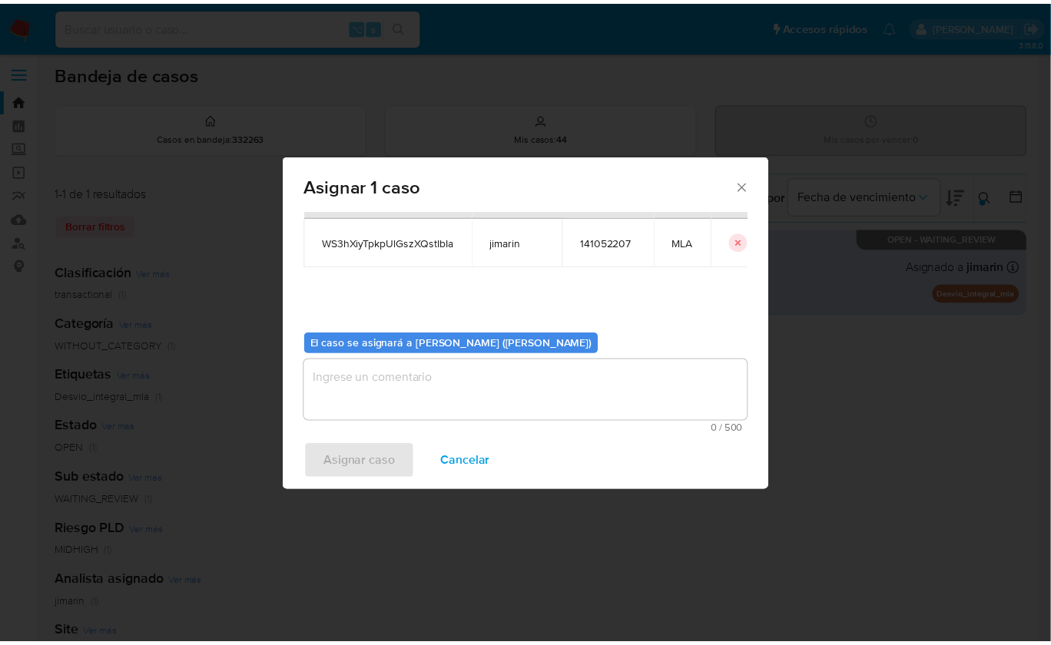
scroll to position [78, 0]
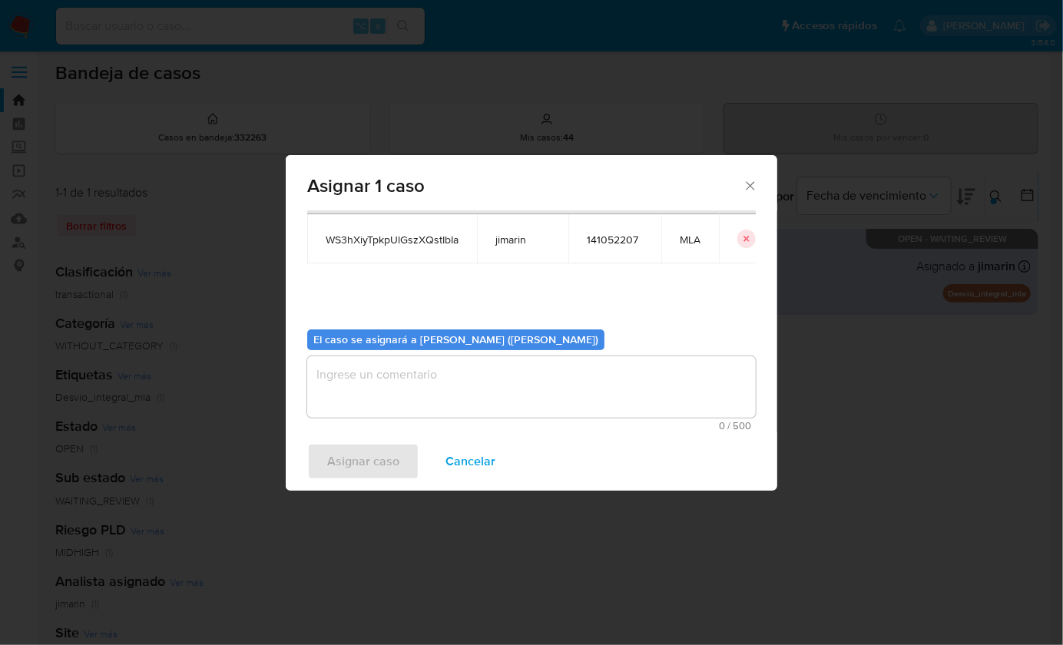
click at [387, 366] on textarea "assign-modal" at bounding box center [531, 386] width 449 height 61
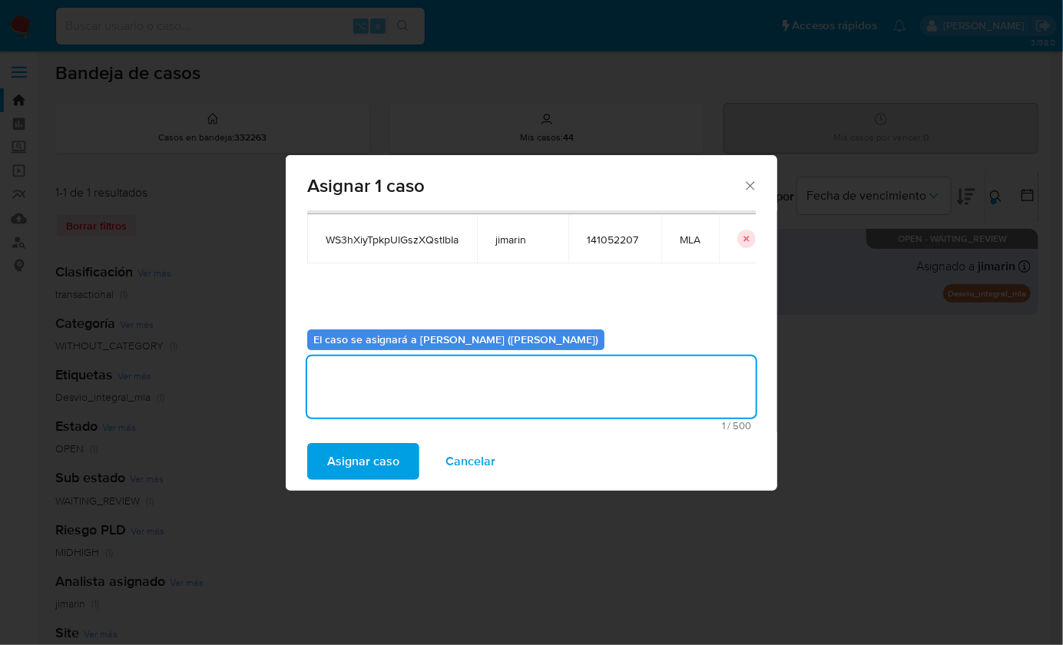
click at [373, 445] on span "Asignar caso" at bounding box center [363, 462] width 72 height 34
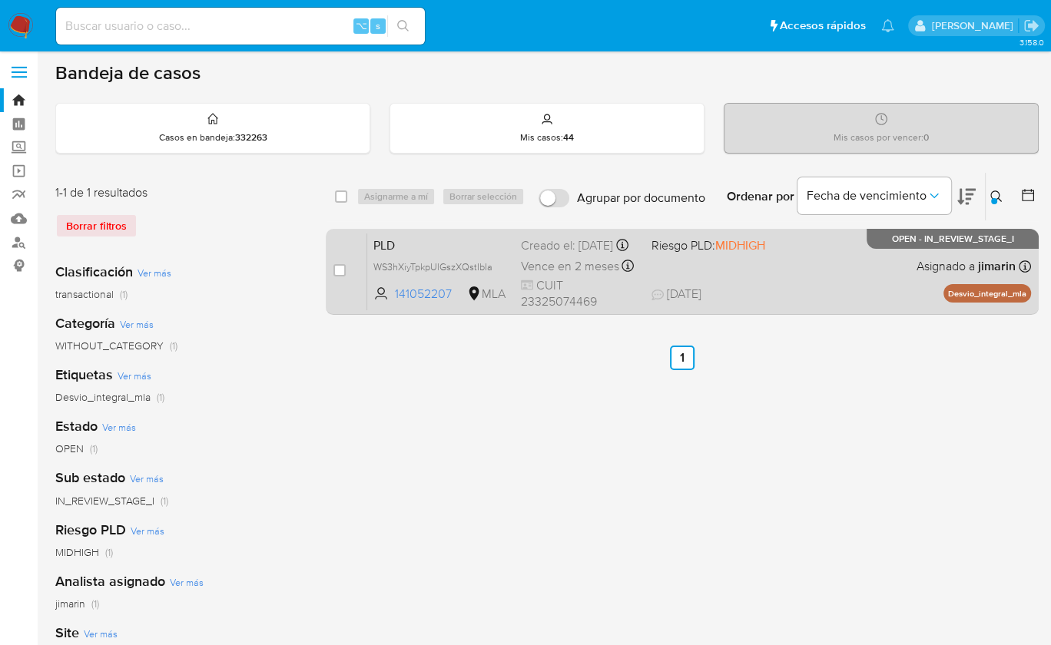
click at [853, 260] on div "PLD WS3hXiyTpkpUlGszXQstIbIa 141052207 MLA Riesgo PLD: MIDHIGH Creado el: 12/08…" at bounding box center [699, 272] width 664 height 78
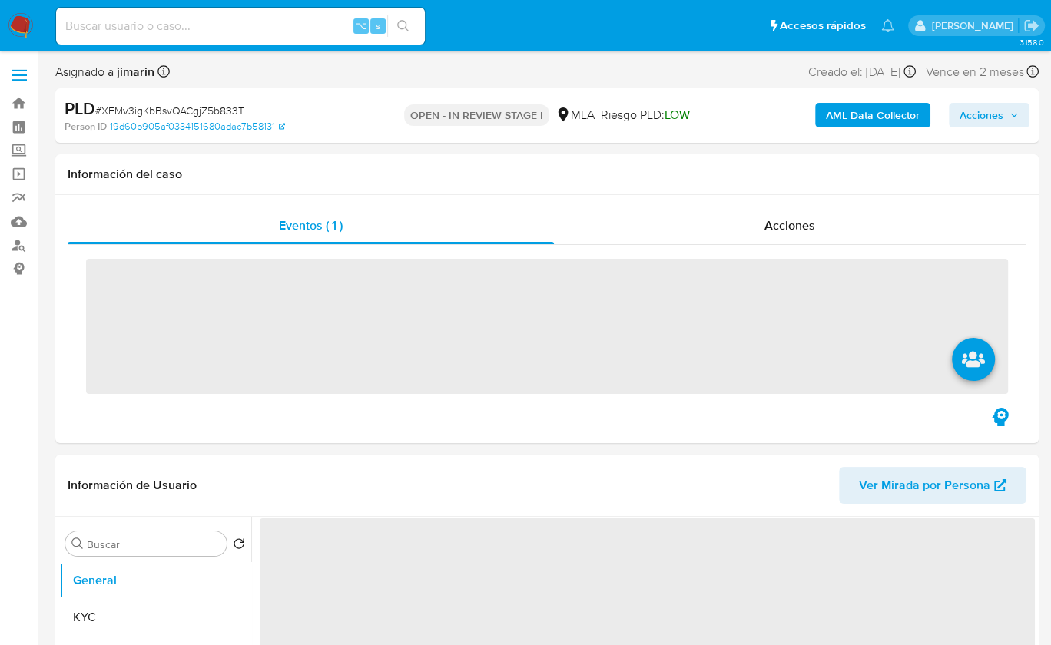
click at [154, 104] on span "# XFMv3igKbBsvQACgjZ5b833T" at bounding box center [169, 110] width 149 height 15
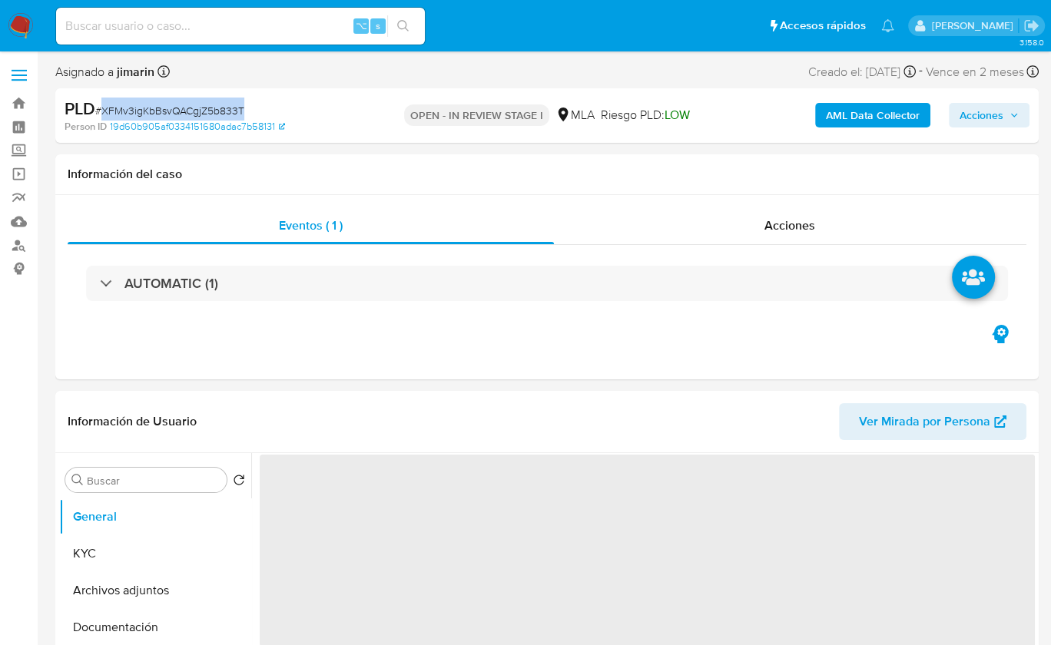
copy span "XFMv3igKbBsvQACgjZ5b833T"
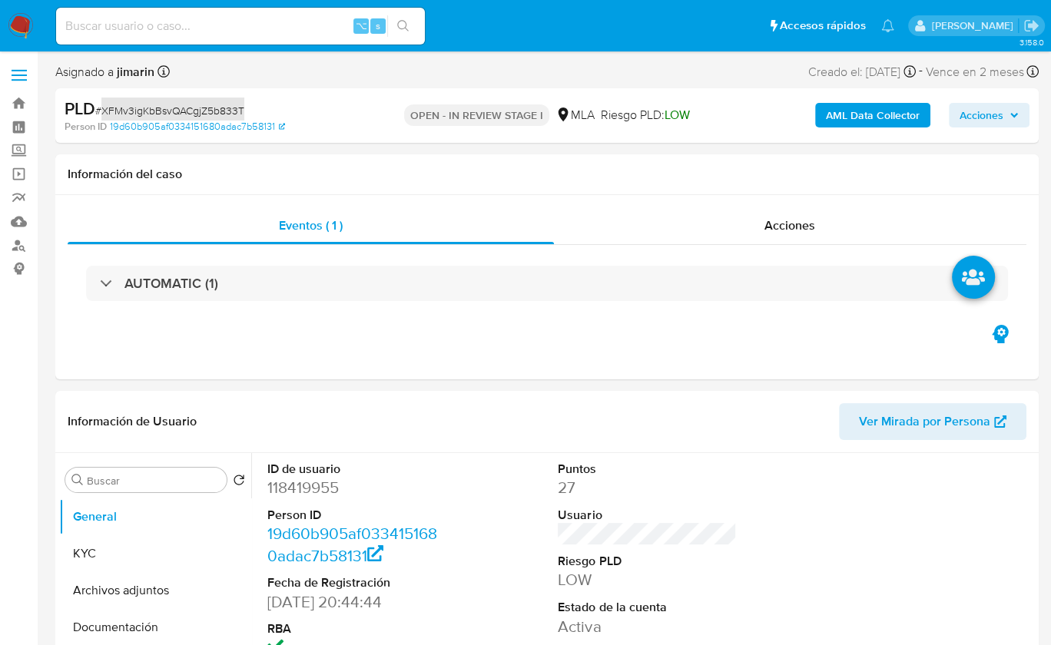
select select "10"
click at [310, 493] on dd "118419955" at bounding box center [356, 488] width 178 height 22
copy dd "118419955"
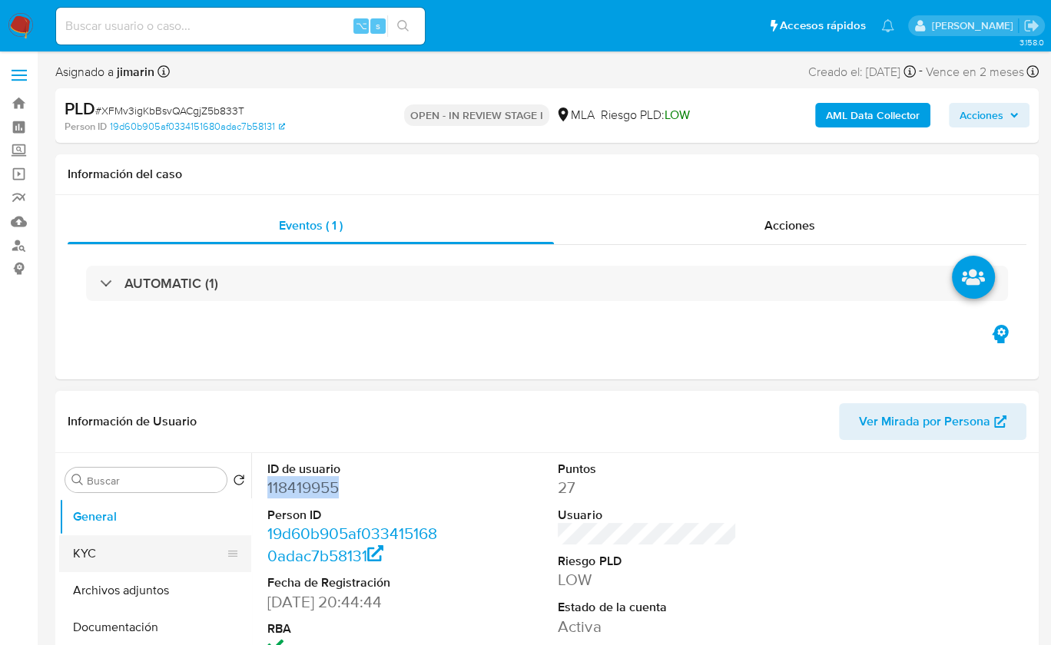
click at [103, 551] on button "KYC" at bounding box center [149, 553] width 180 height 37
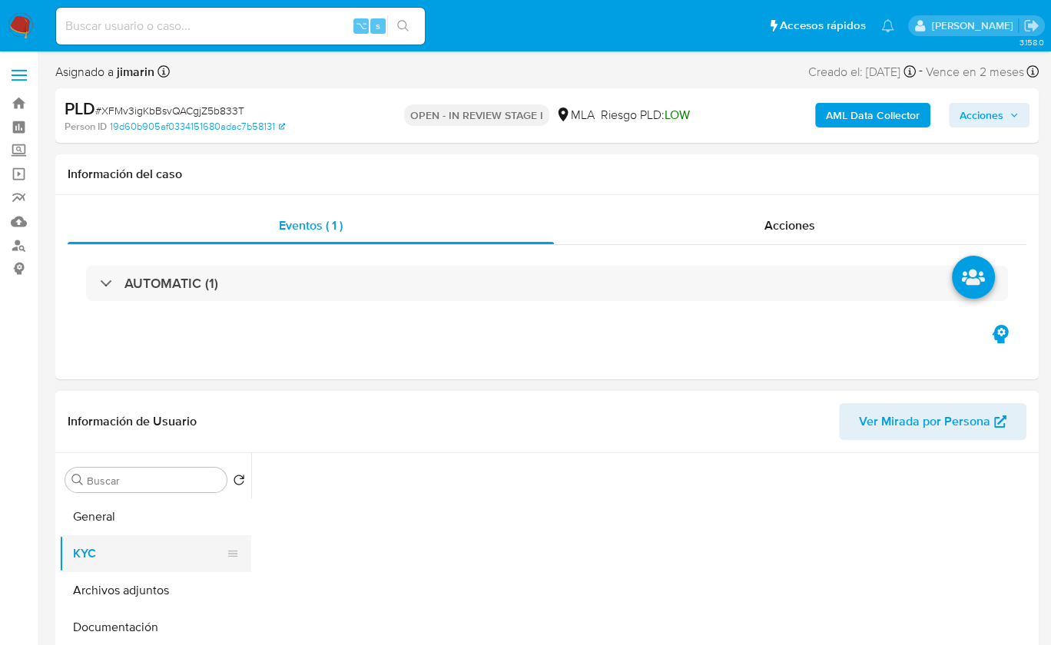
click at [110, 549] on button "KYC" at bounding box center [149, 553] width 180 height 37
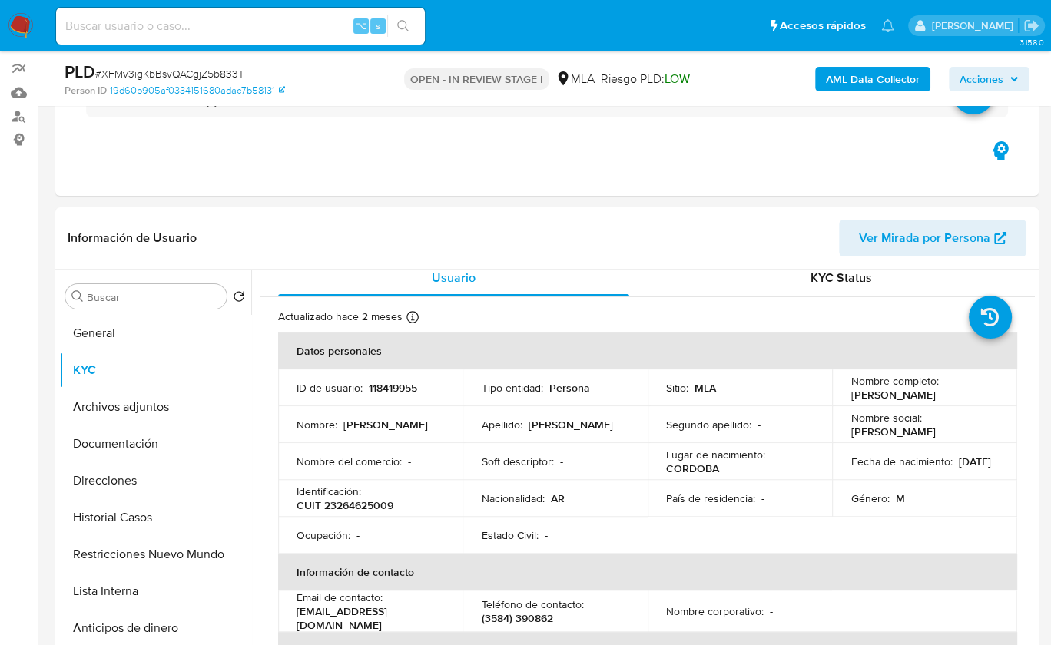
scroll to position [12, 0]
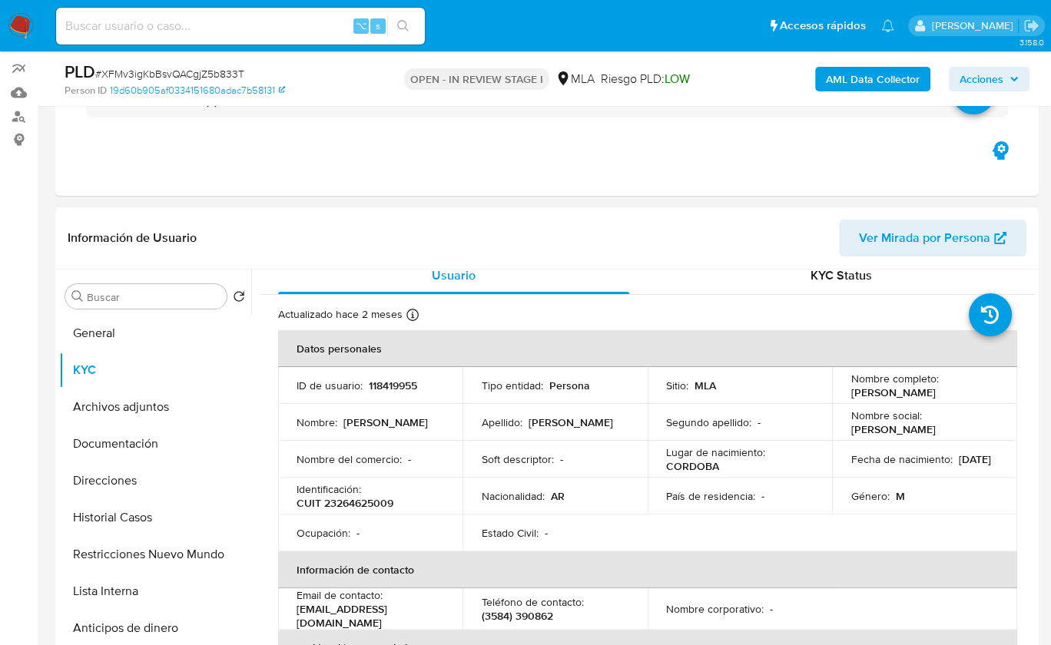
click at [358, 504] on p "CUIT 23264625009" at bounding box center [345, 503] width 97 height 14
copy p "23264625009"
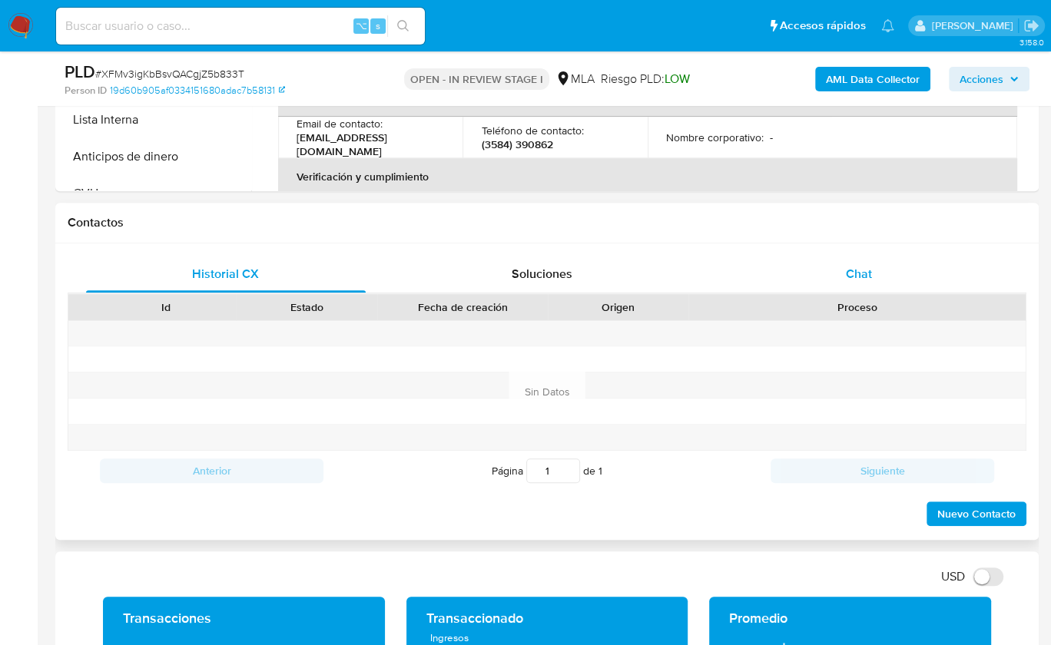
click at [897, 259] on div "Chat" at bounding box center [859, 274] width 280 height 37
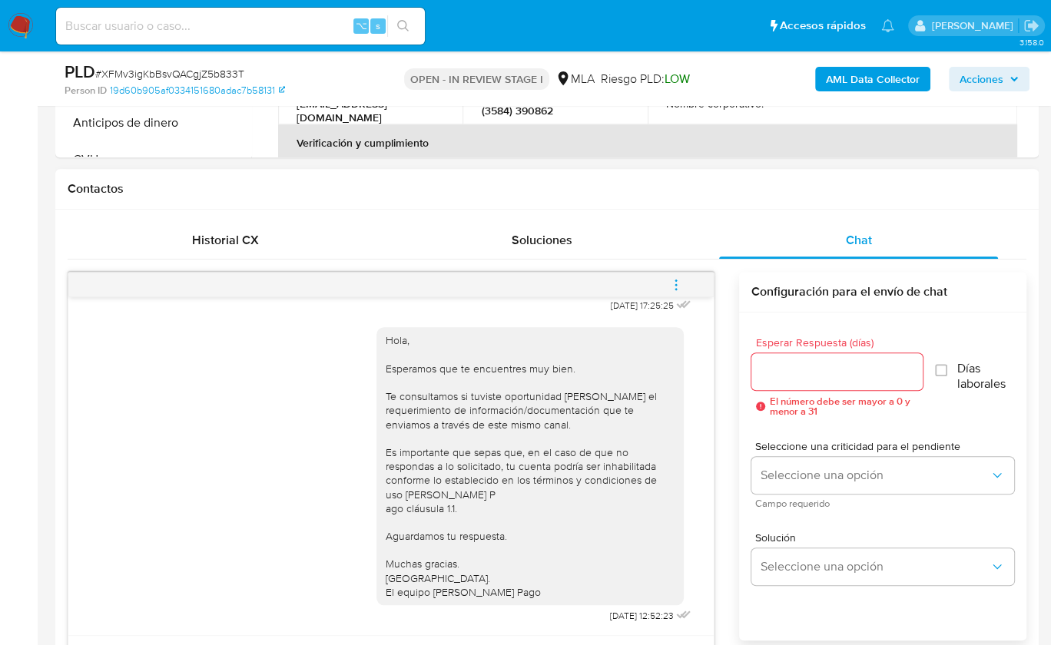
scroll to position [407, 0]
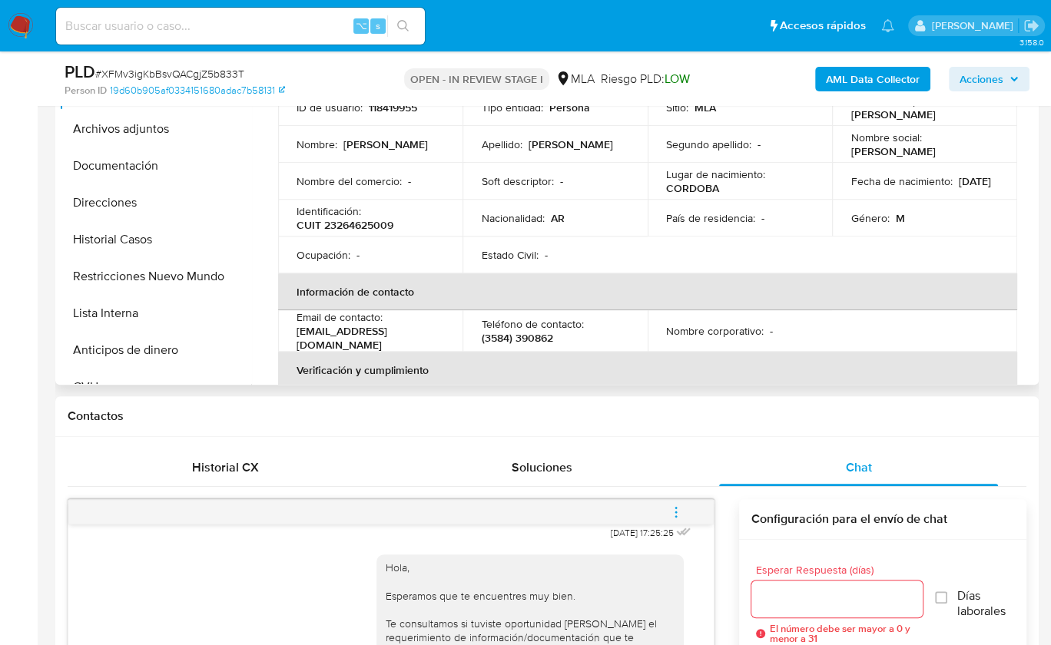
click at [369, 227] on p "CUIT 23264625009" at bounding box center [345, 225] width 97 height 14
copy p "23264625009"
click at [154, 160] on button "Documentación" at bounding box center [149, 166] width 180 height 37
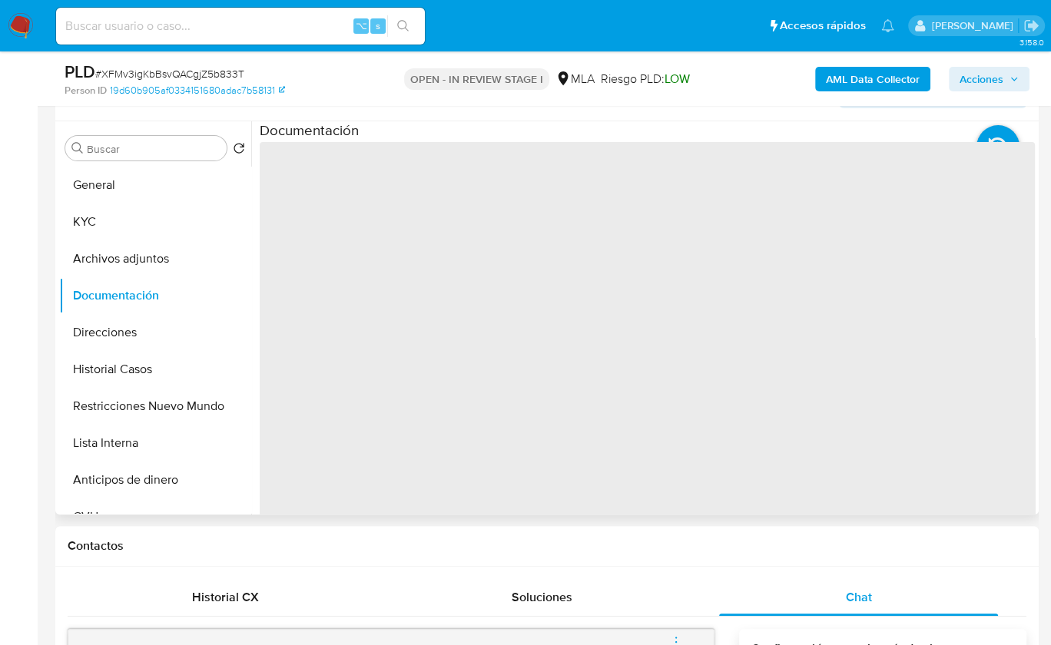
scroll to position [277, 0]
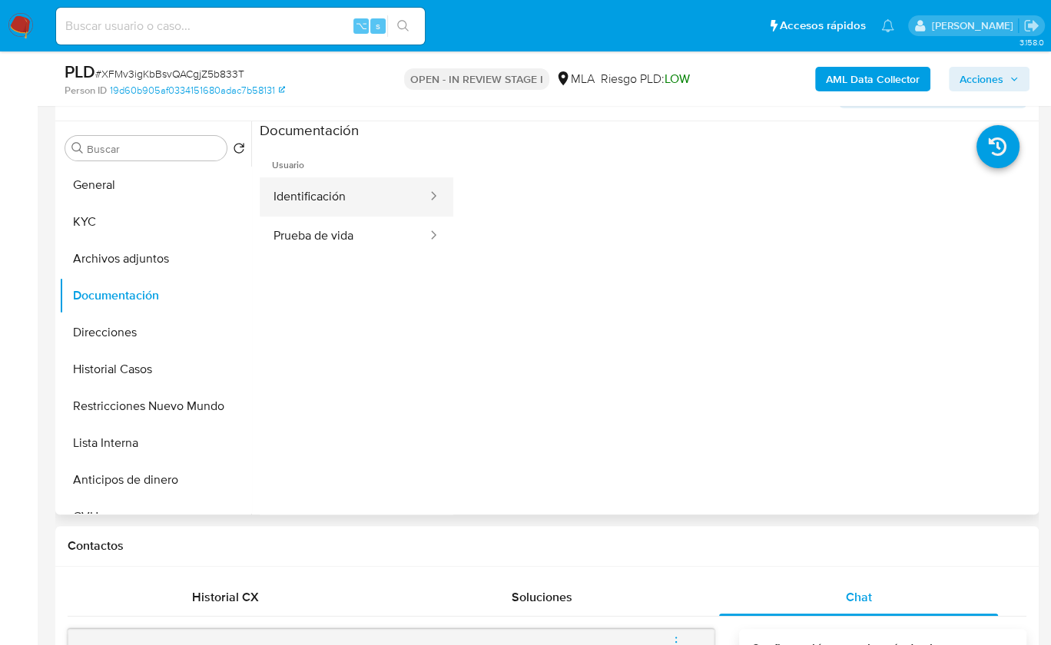
click at [353, 212] on button "Identificación" at bounding box center [344, 196] width 169 height 39
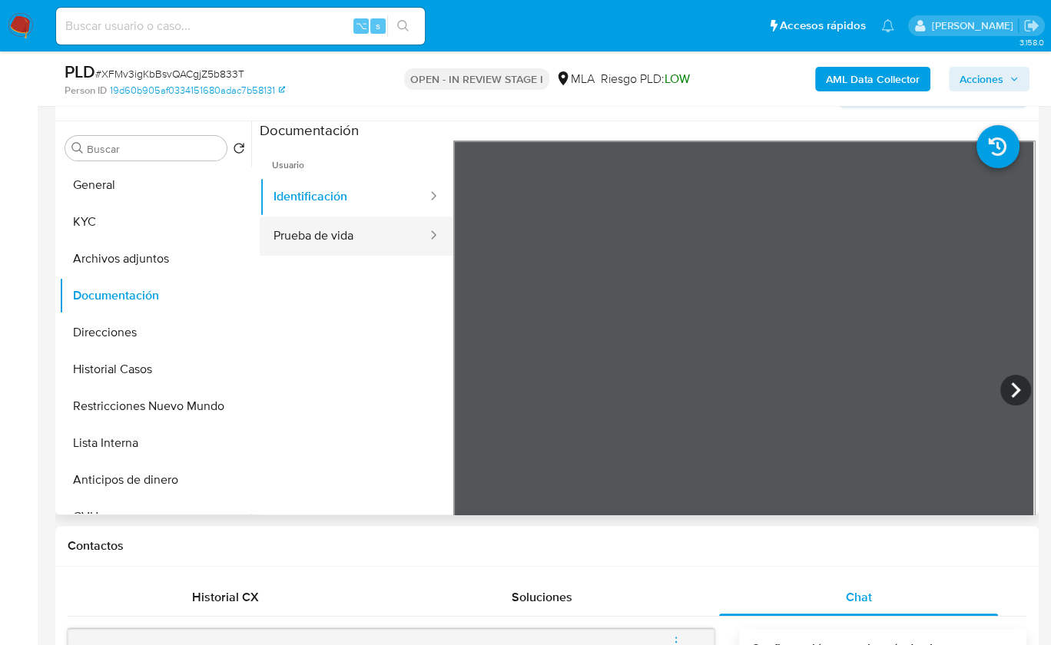
click at [358, 227] on button "Prueba de vida" at bounding box center [344, 236] width 169 height 39
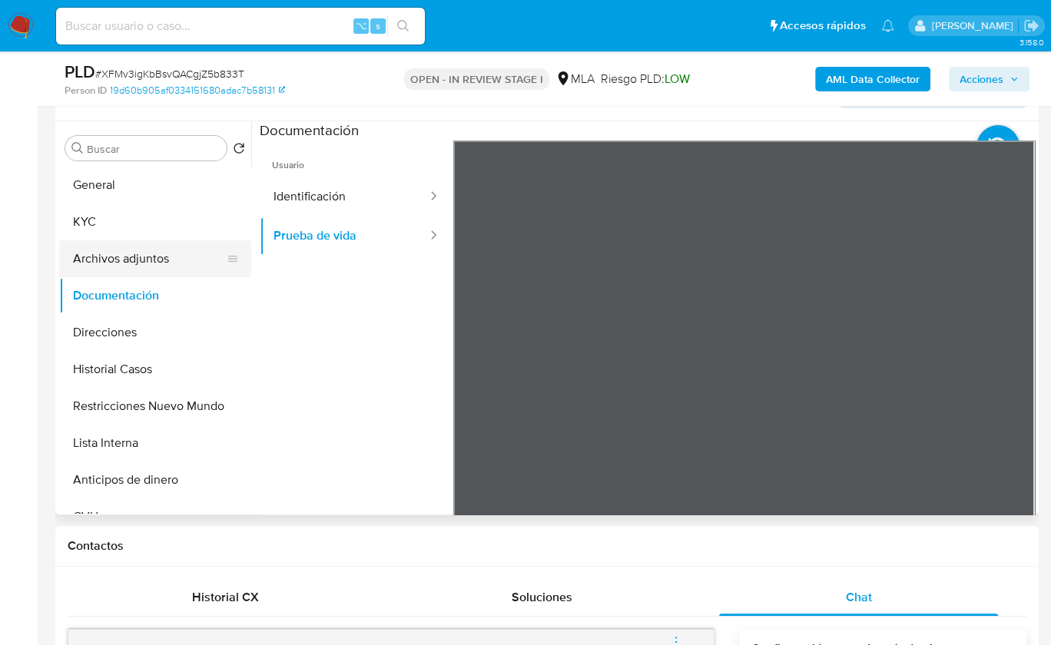
click at [89, 249] on button "Archivos adjuntos" at bounding box center [149, 258] width 180 height 37
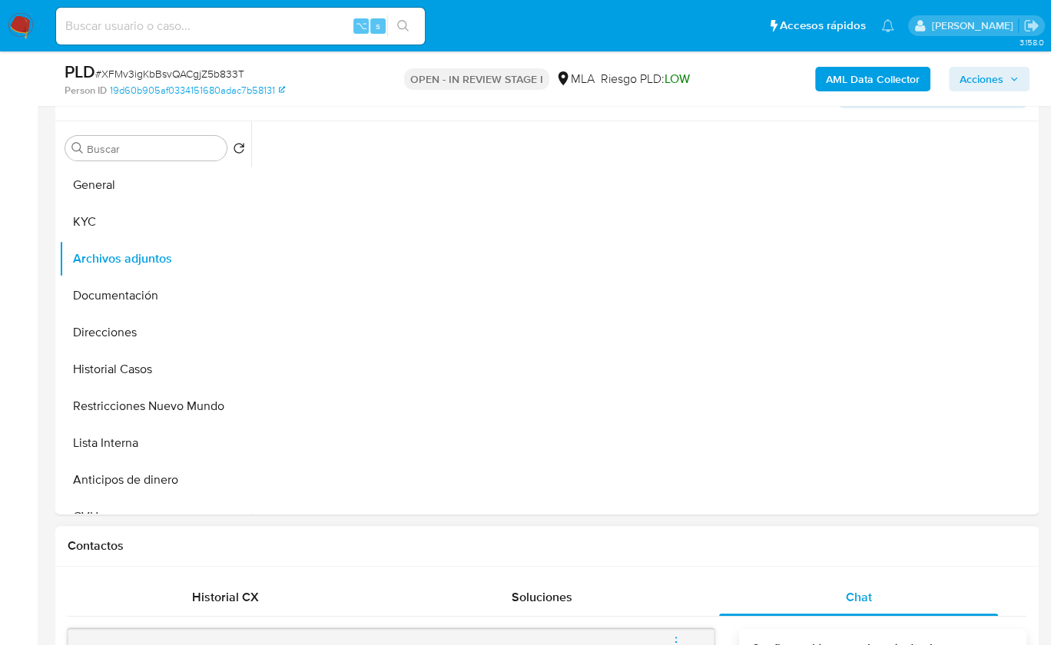
scroll to position [382, 0]
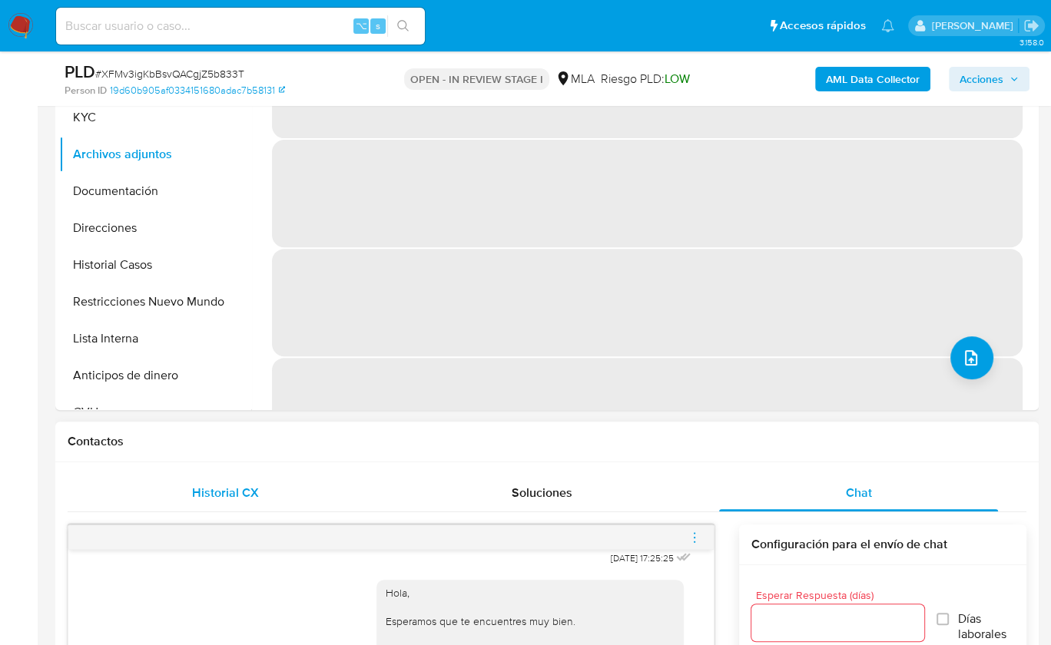
click at [202, 510] on div "Historial CX Soluciones Chat" at bounding box center [547, 494] width 959 height 38
click at [230, 499] on span "Historial CX" at bounding box center [225, 493] width 67 height 18
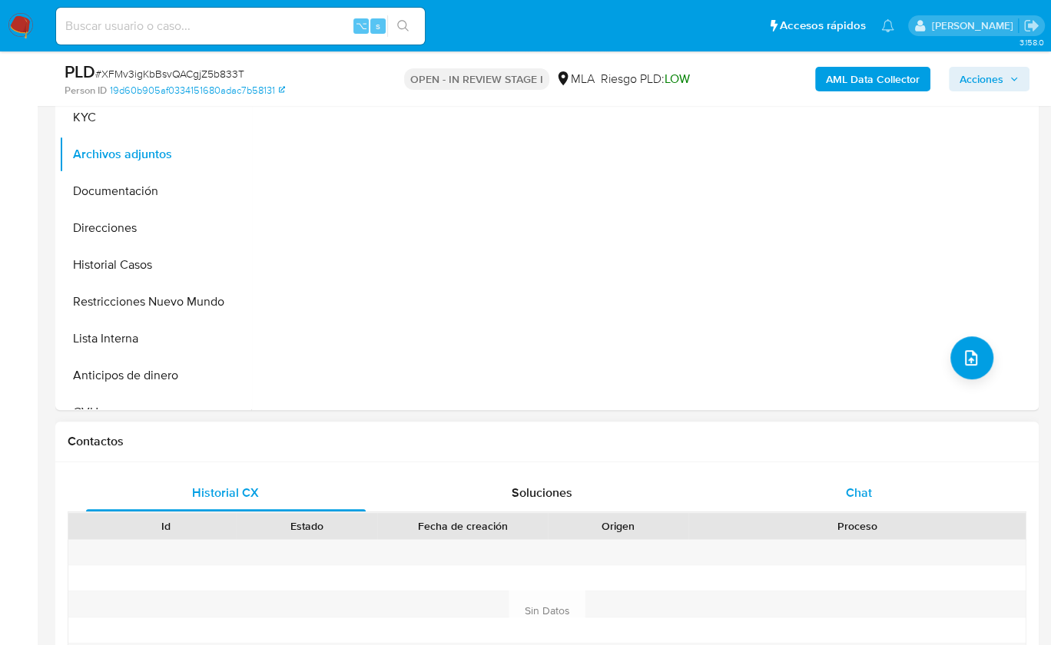
click at [854, 496] on span "Chat" at bounding box center [859, 493] width 26 height 18
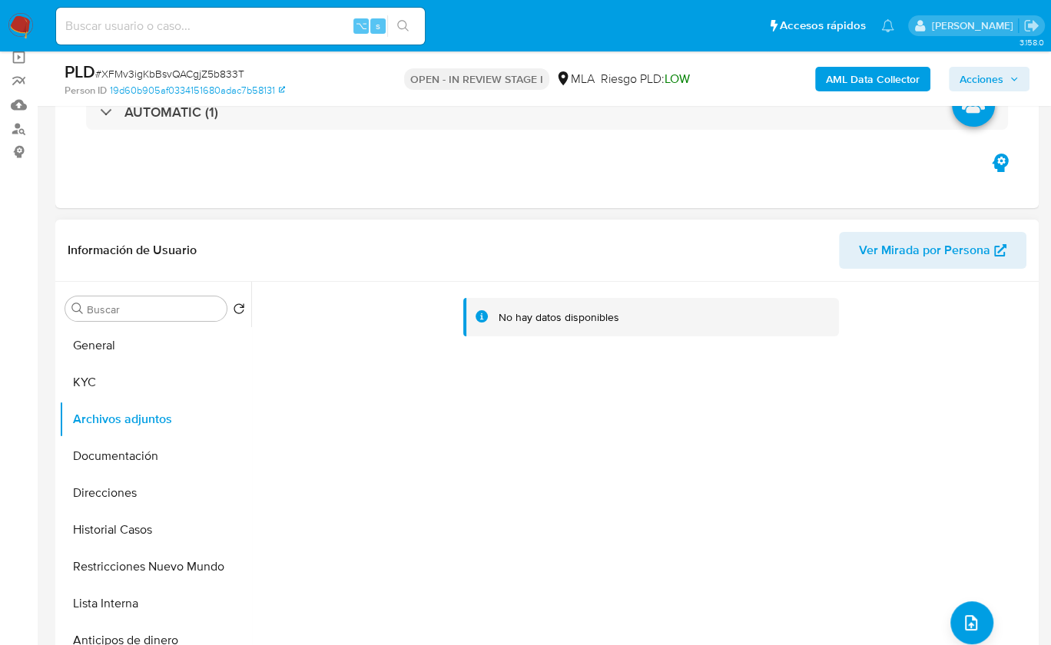
scroll to position [115, 0]
click at [128, 525] on button "Historial Casos" at bounding box center [149, 531] width 180 height 37
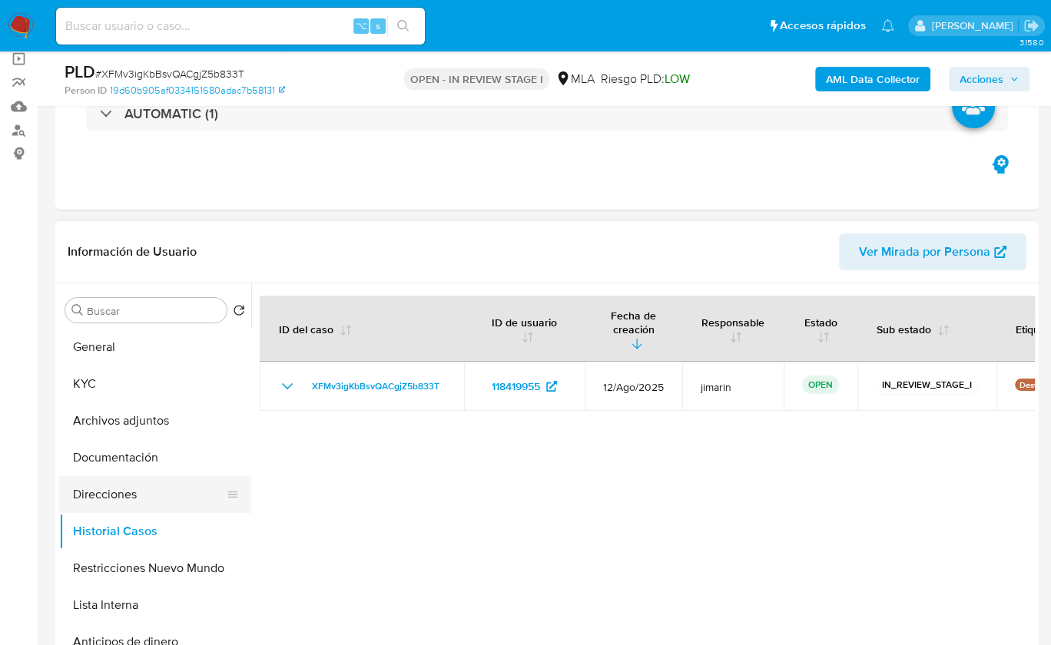
click at [124, 494] on button "Direcciones" at bounding box center [149, 494] width 180 height 37
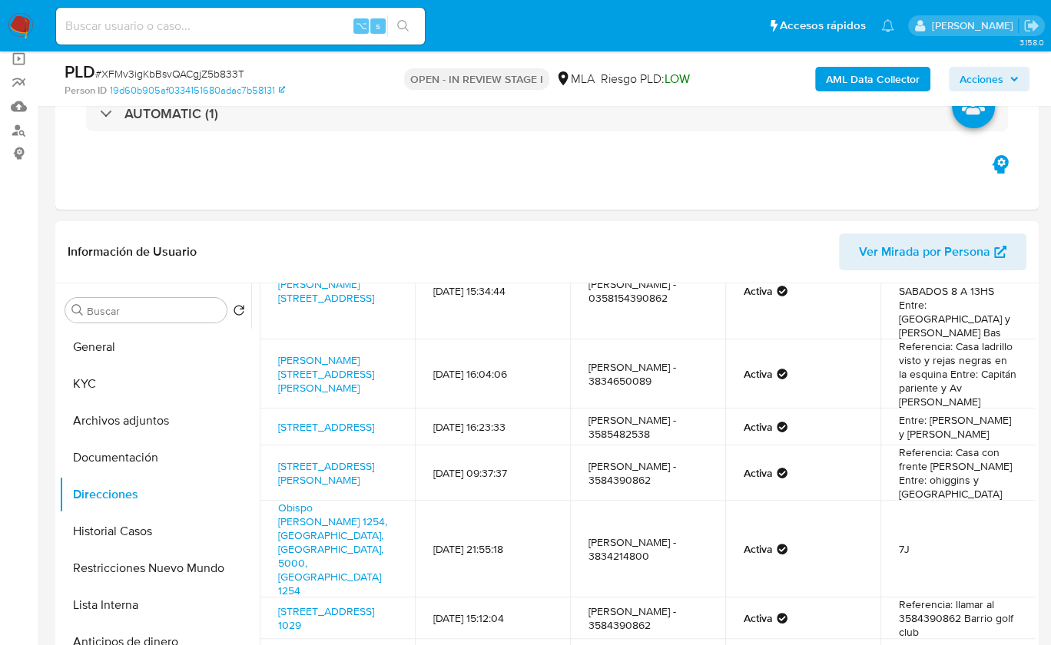
scroll to position [98, 0]
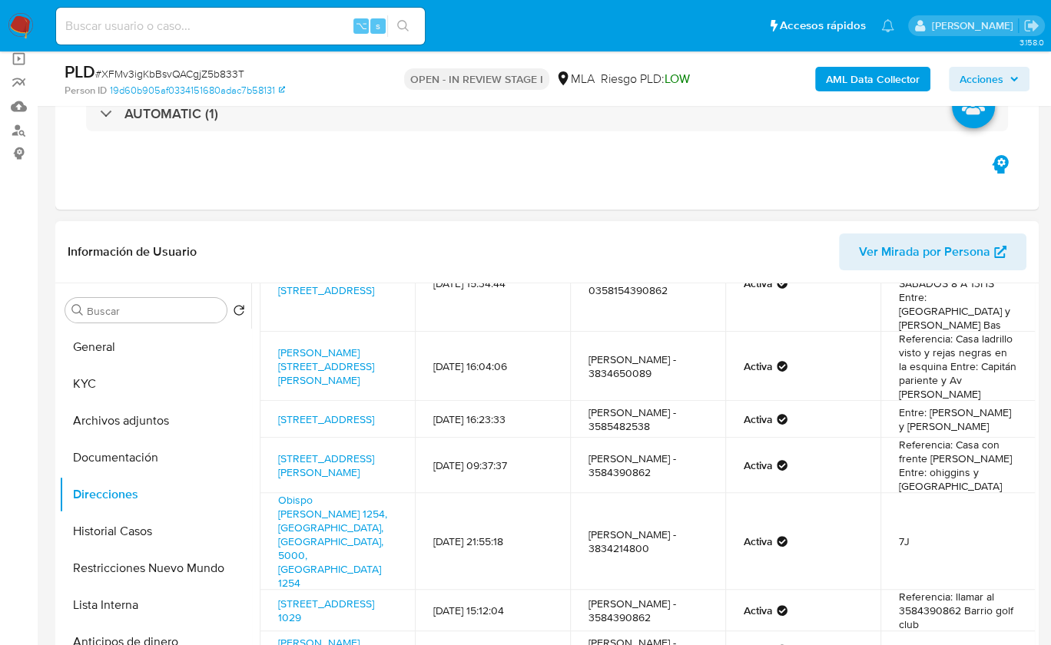
click at [645, 509] on td "Silvina Sarquis - 3834214800" at bounding box center [647, 541] width 155 height 97
copy link "Obispo Trejo 1254, Córdoba, Córdoba, 5000, Argentina 1254"
click at [99, 384] on button "KYC" at bounding box center [149, 384] width 180 height 37
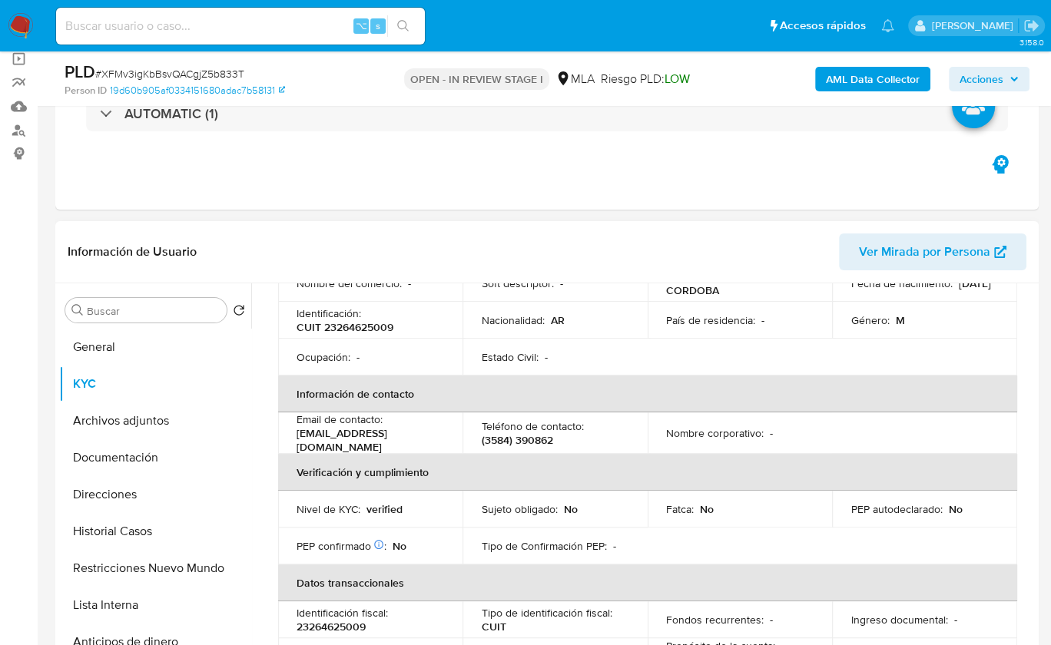
scroll to position [0, 0]
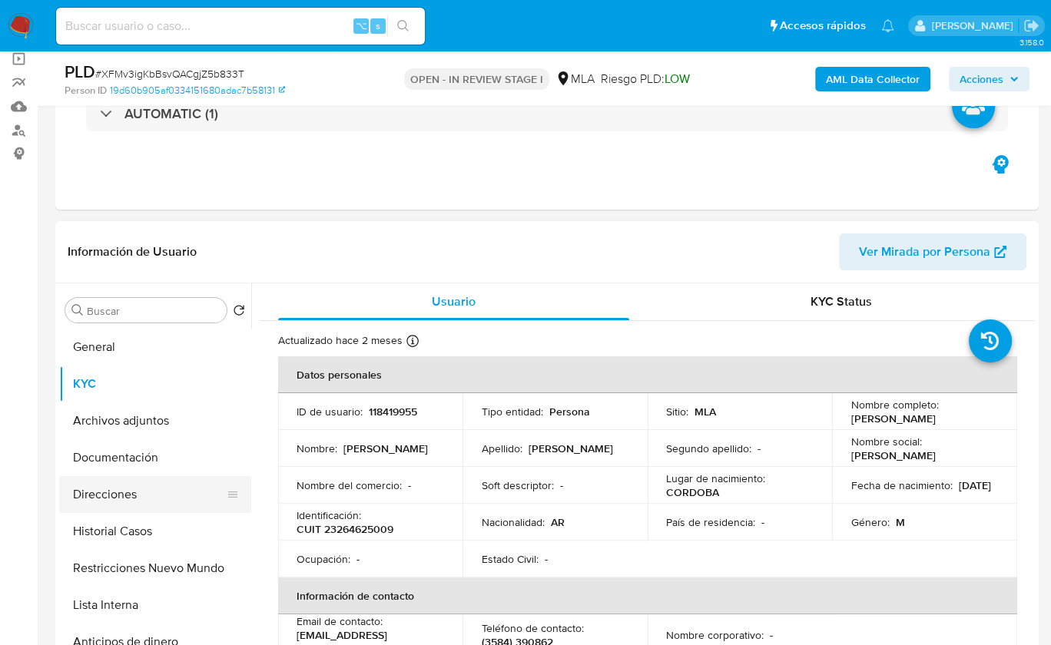
click at [142, 497] on button "Direcciones" at bounding box center [149, 494] width 180 height 37
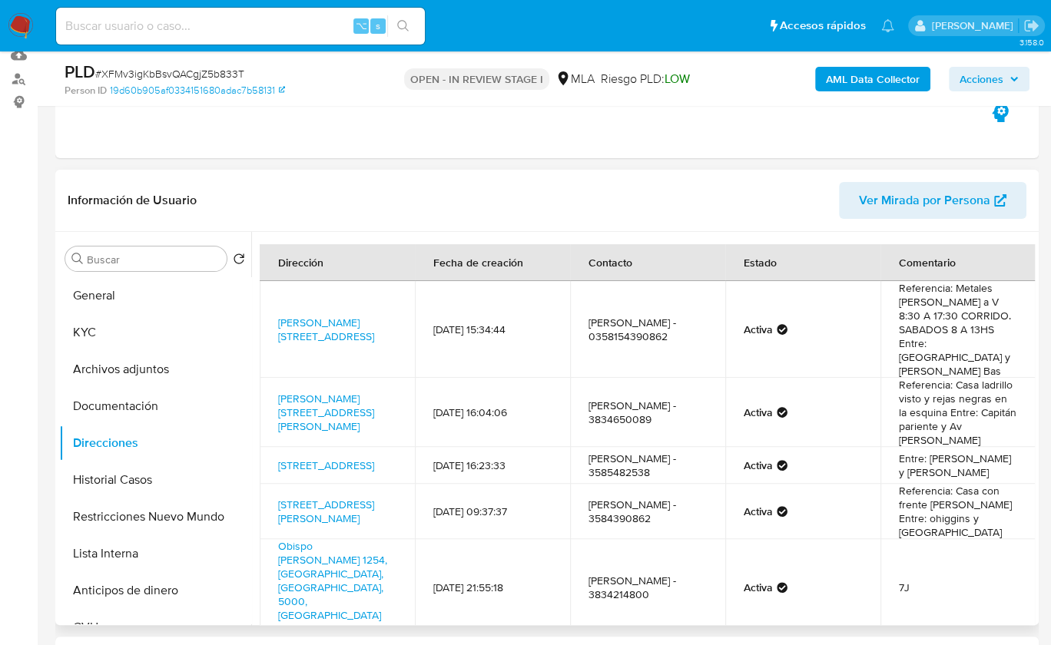
scroll to position [181, 0]
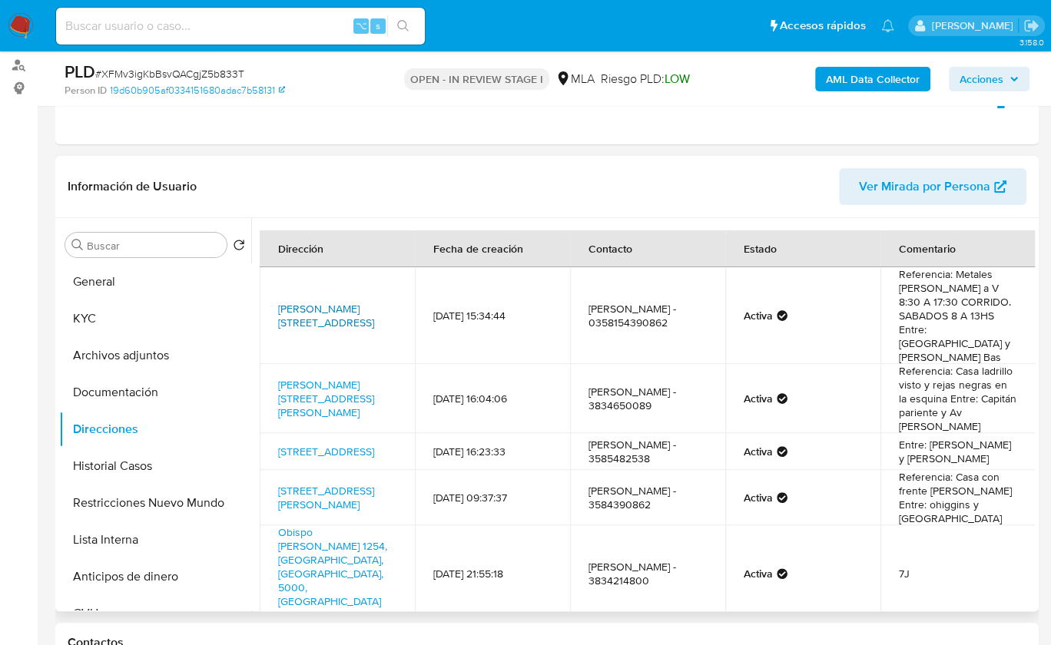
click at [317, 302] on link "Alicia Moreu De Justo 1141, Río Cuarto, Córdoba, 5800, Argentina 1141" at bounding box center [326, 315] width 96 height 29
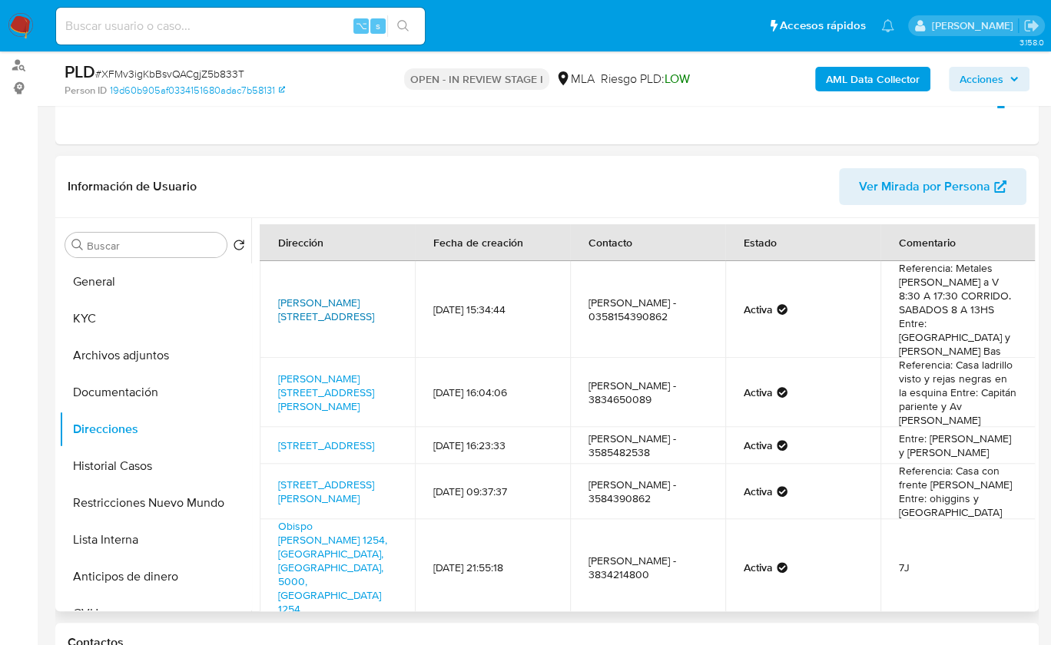
scroll to position [0, 0]
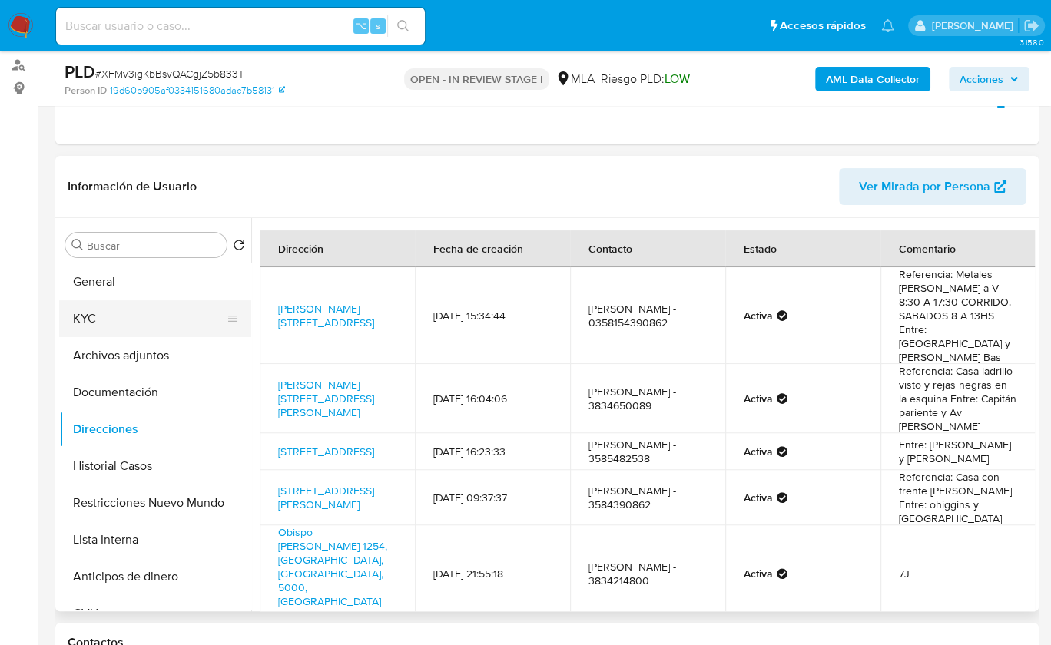
click at [119, 300] on button "KYC" at bounding box center [149, 318] width 180 height 37
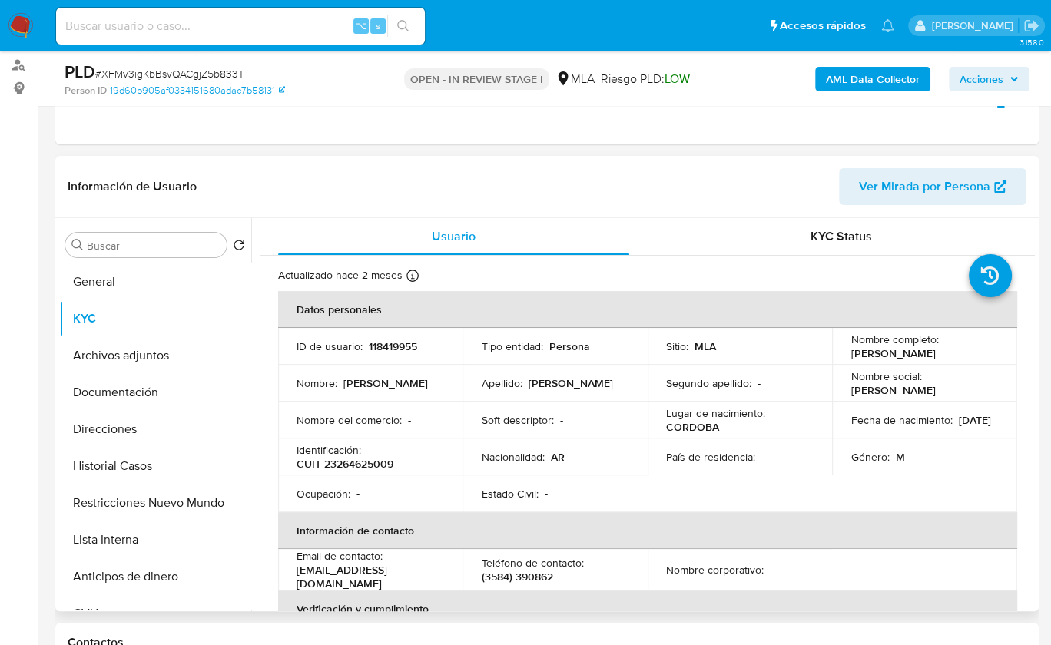
click at [378, 459] on p "CUIT 23264625009" at bounding box center [345, 464] width 97 height 14
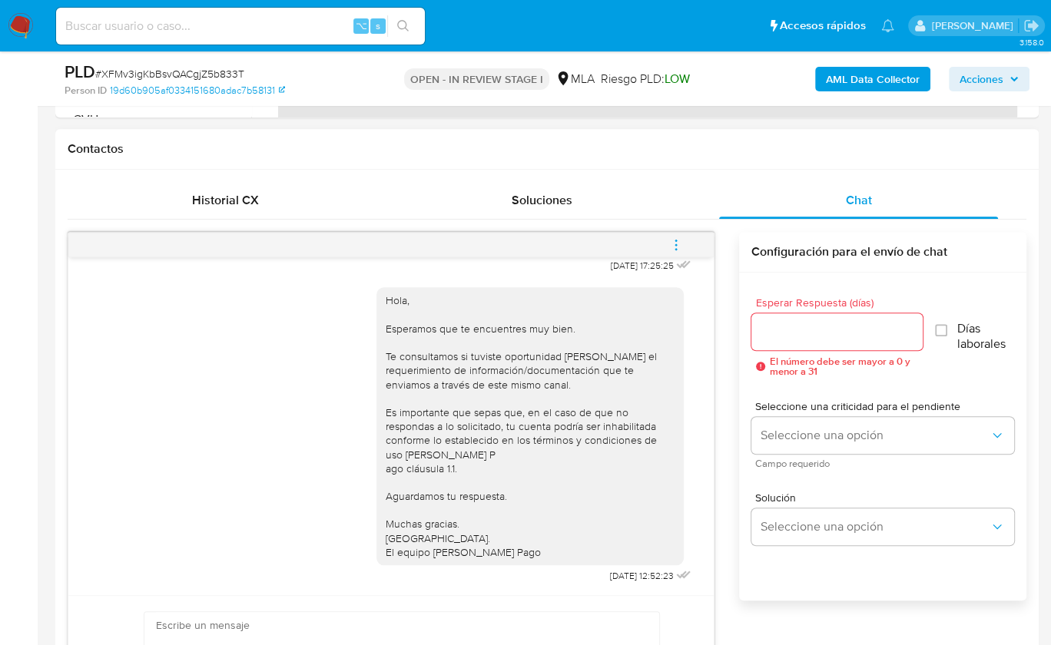
scroll to position [703, 0]
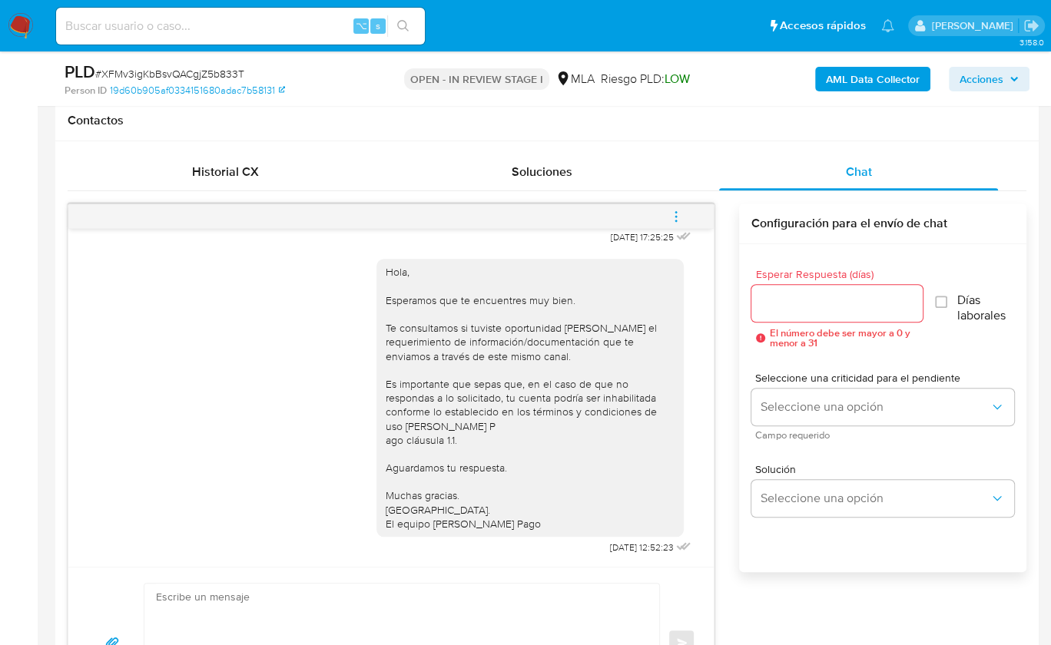
click at [427, 576] on div "Enviar" at bounding box center [390, 642] width 645 height 151
click at [421, 588] on textarea at bounding box center [398, 643] width 484 height 118
paste textarea "Hola , En función de las operaciones registradas en tu cuenta de Mercado Pago, …"
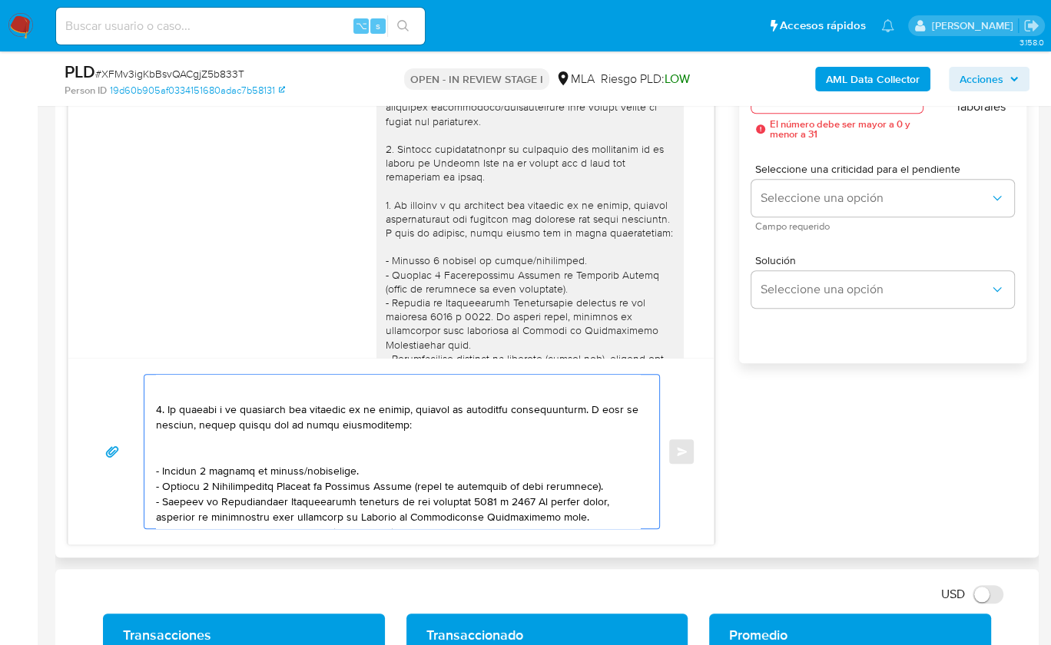
scroll to position [0, 0]
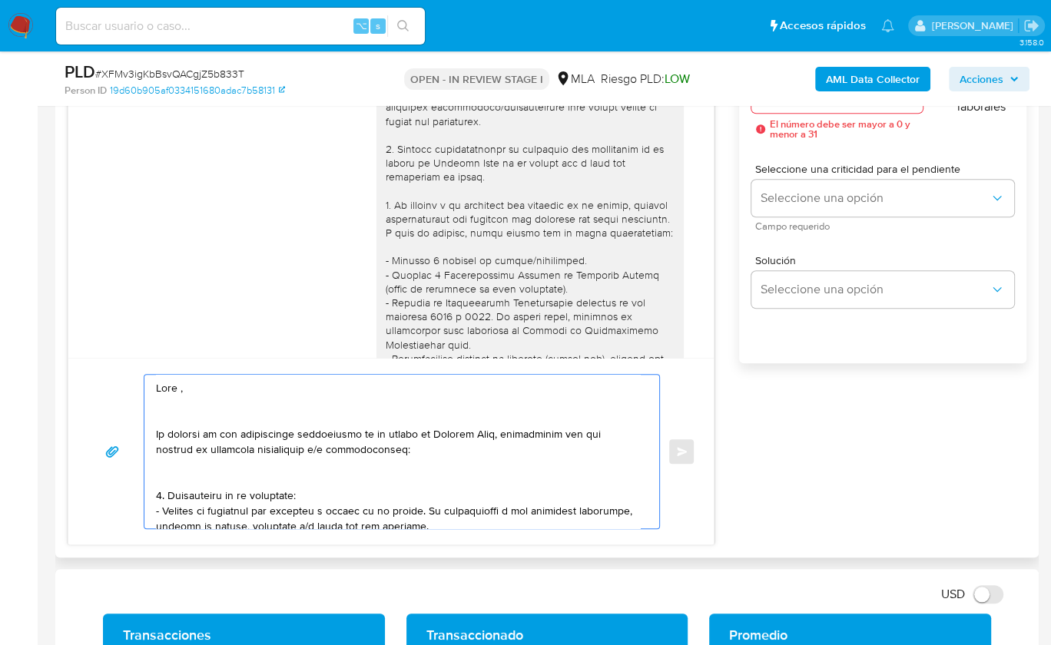
click at [180, 386] on textarea at bounding box center [398, 452] width 484 height 154
click at [161, 404] on textarea at bounding box center [398, 452] width 484 height 154
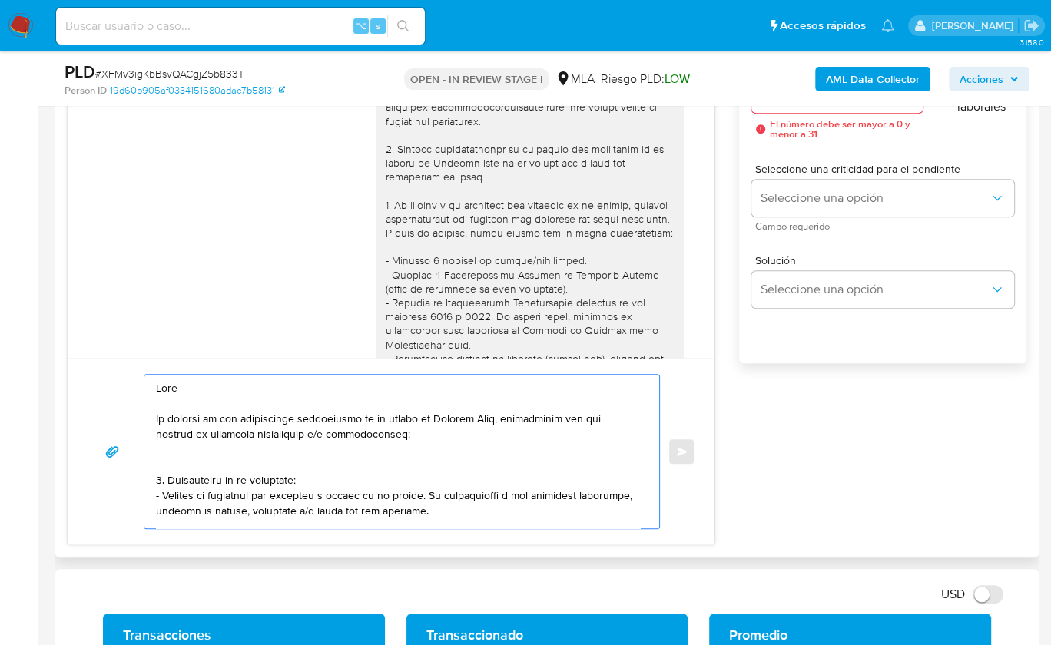
click at [175, 458] on textarea at bounding box center [398, 452] width 484 height 154
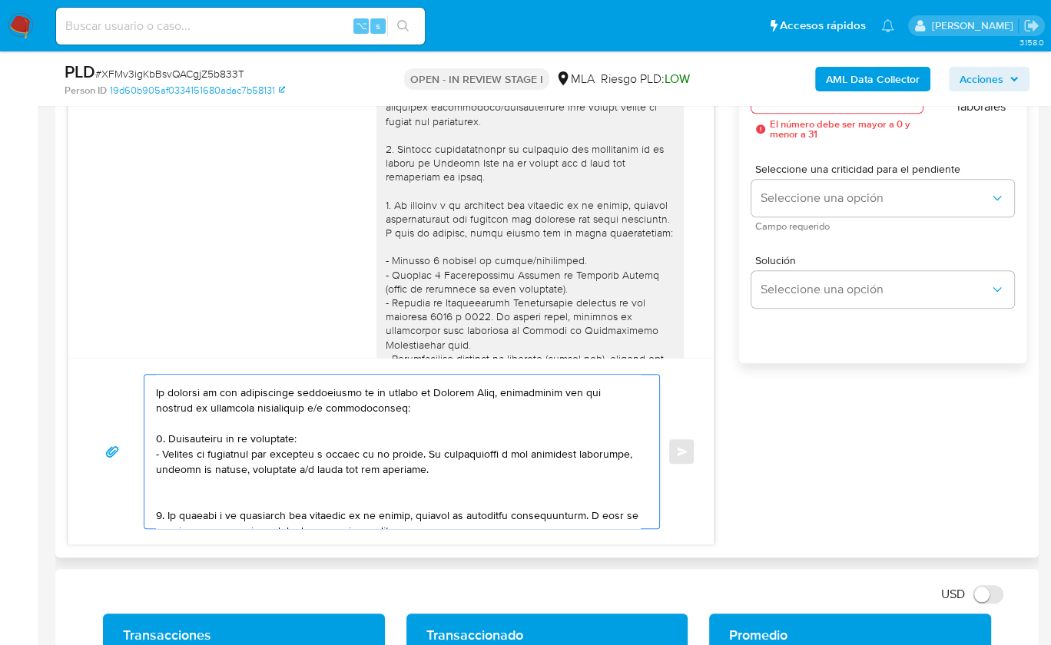
click at [169, 498] on textarea at bounding box center [398, 452] width 484 height 154
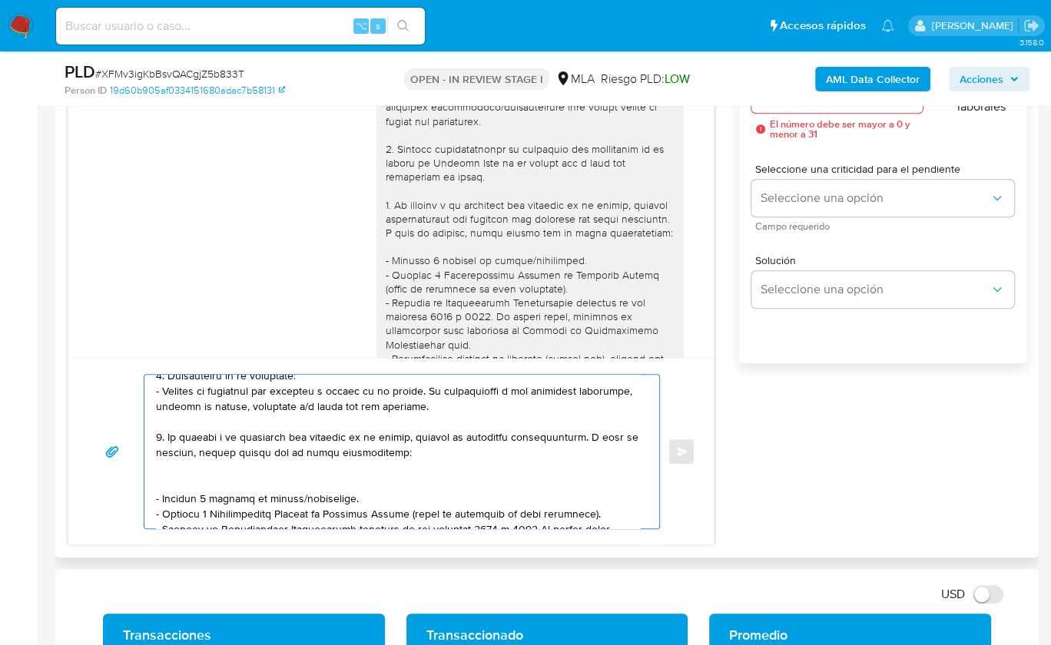
scroll to position [124, 0]
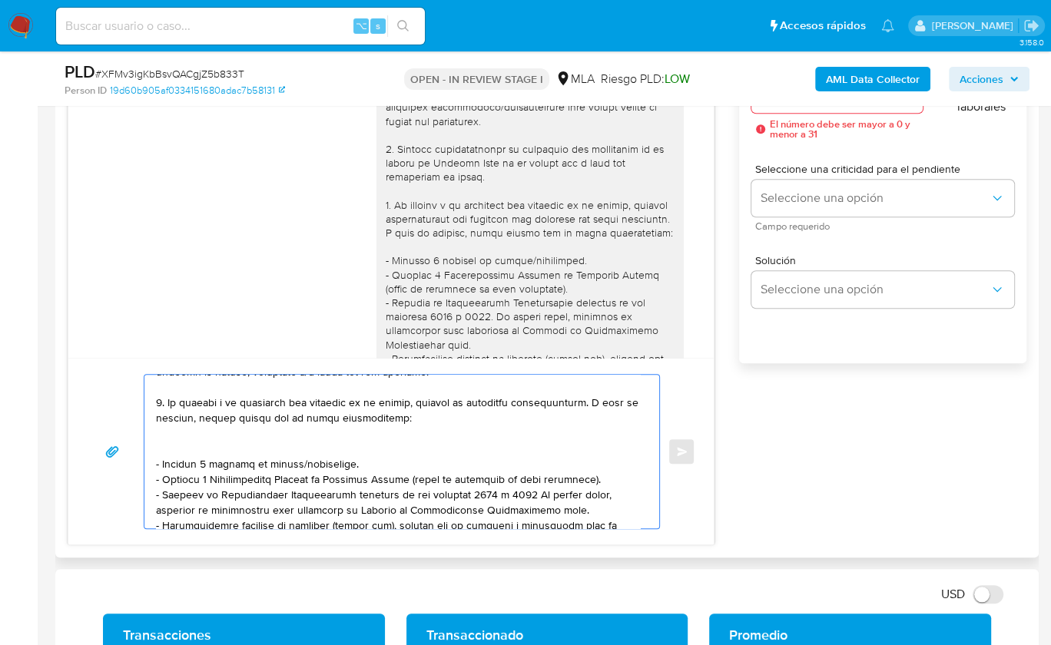
click at [182, 445] on textarea at bounding box center [398, 452] width 484 height 154
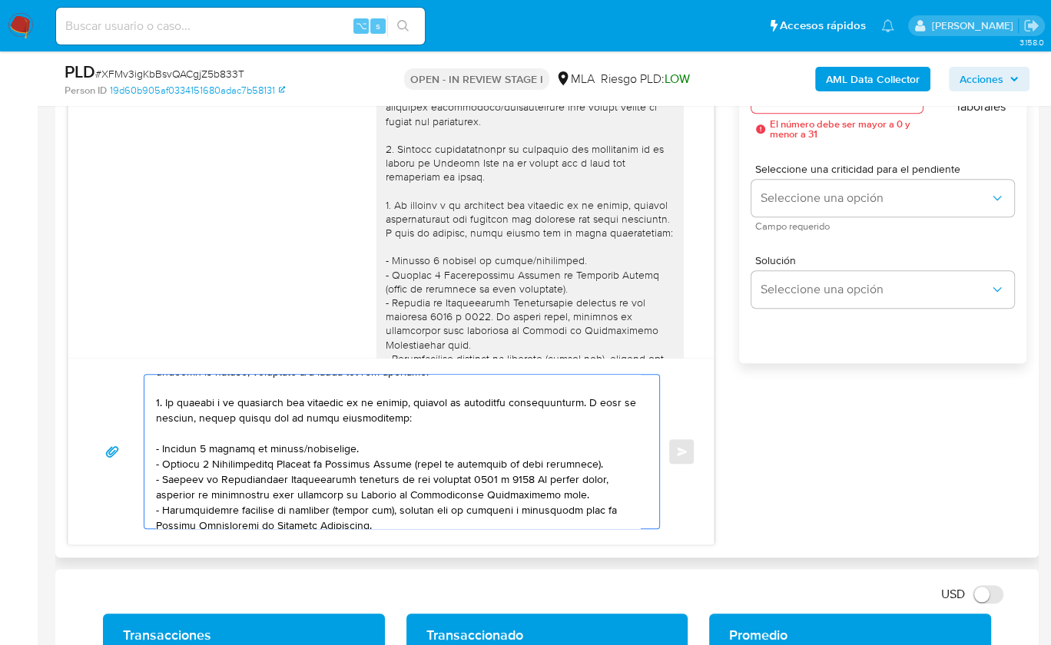
drag, startPoint x: 353, startPoint y: 443, endPoint x: 148, endPoint y: 441, distance: 205.9
click at [148, 441] on div at bounding box center [397, 452] width 507 height 154
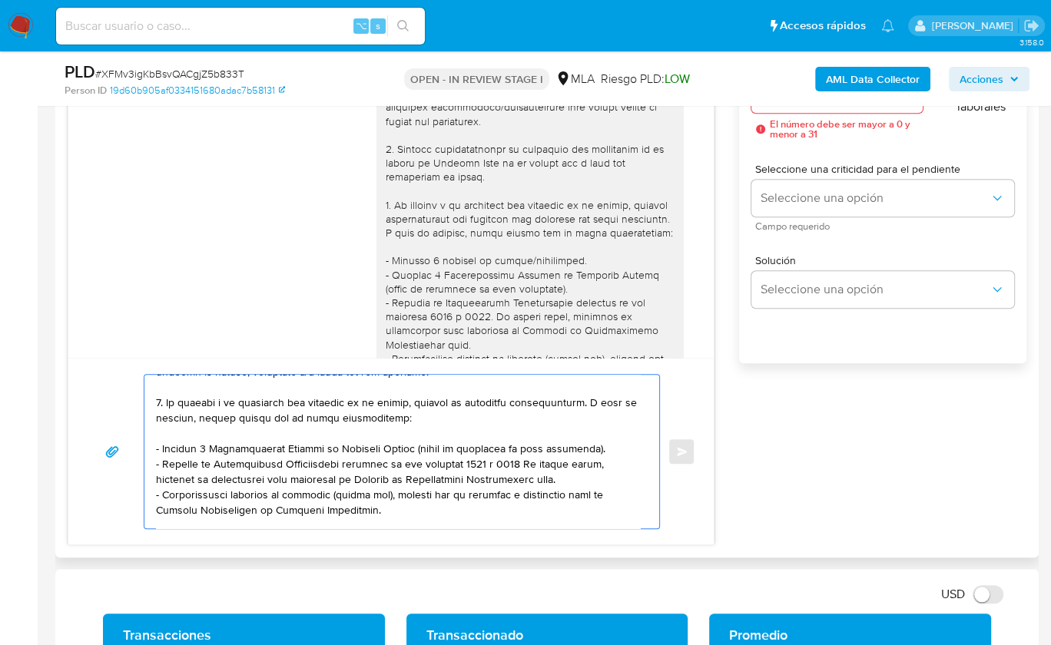
drag, startPoint x: 394, startPoint y: 510, endPoint x: 148, endPoint y: 495, distance: 246.3
click at [148, 495] on div at bounding box center [397, 452] width 507 height 154
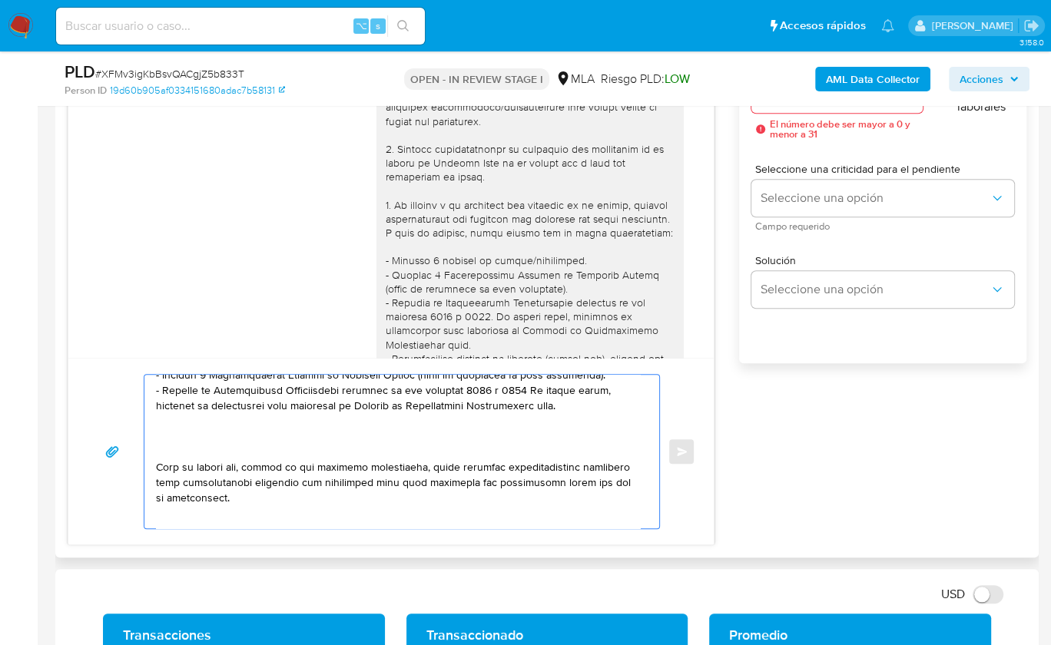
scroll to position [227, 0]
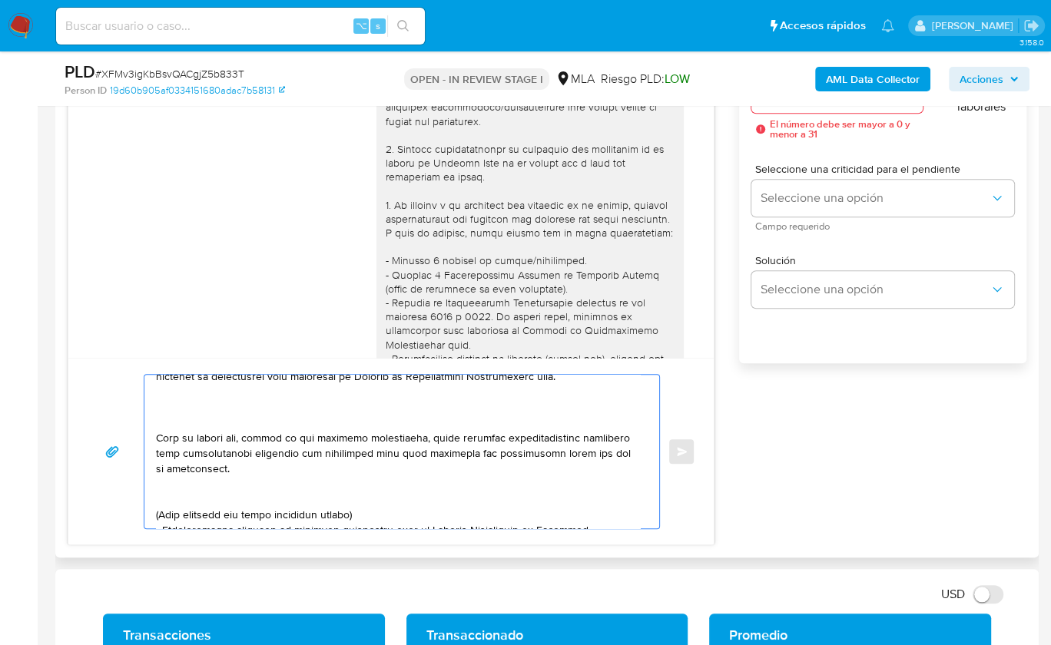
click at [164, 419] on textarea at bounding box center [398, 452] width 484 height 154
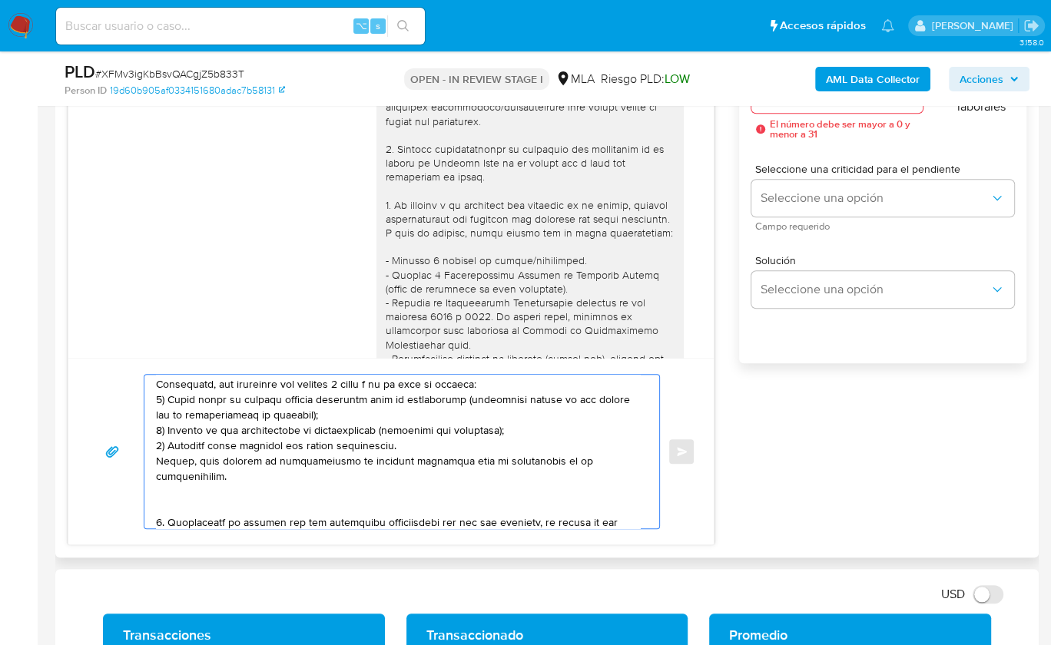
drag, startPoint x: 167, startPoint y: 466, endPoint x: 241, endPoint y: 472, distance: 74.8
click at [241, 472] on textarea at bounding box center [398, 452] width 484 height 154
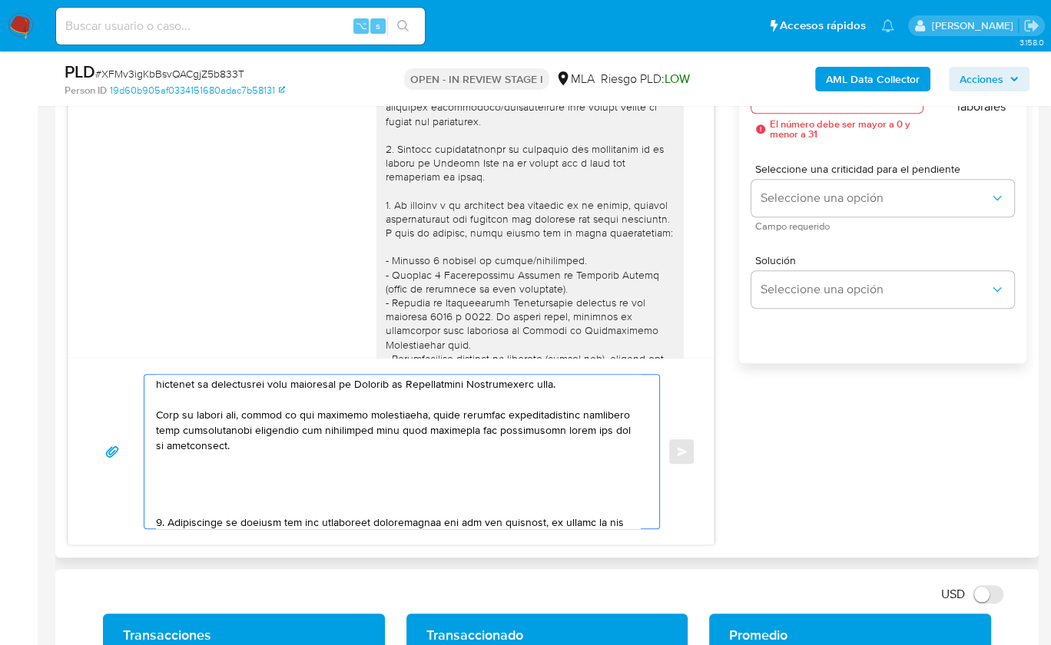
click at [170, 499] on textarea at bounding box center [398, 452] width 484 height 154
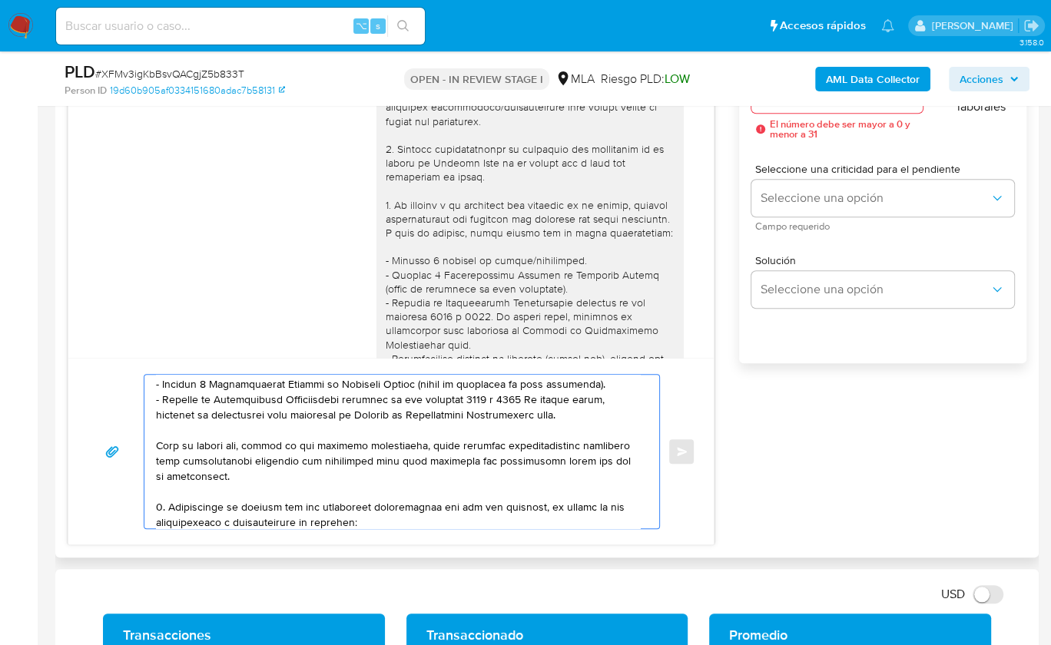
scroll to position [173, 0]
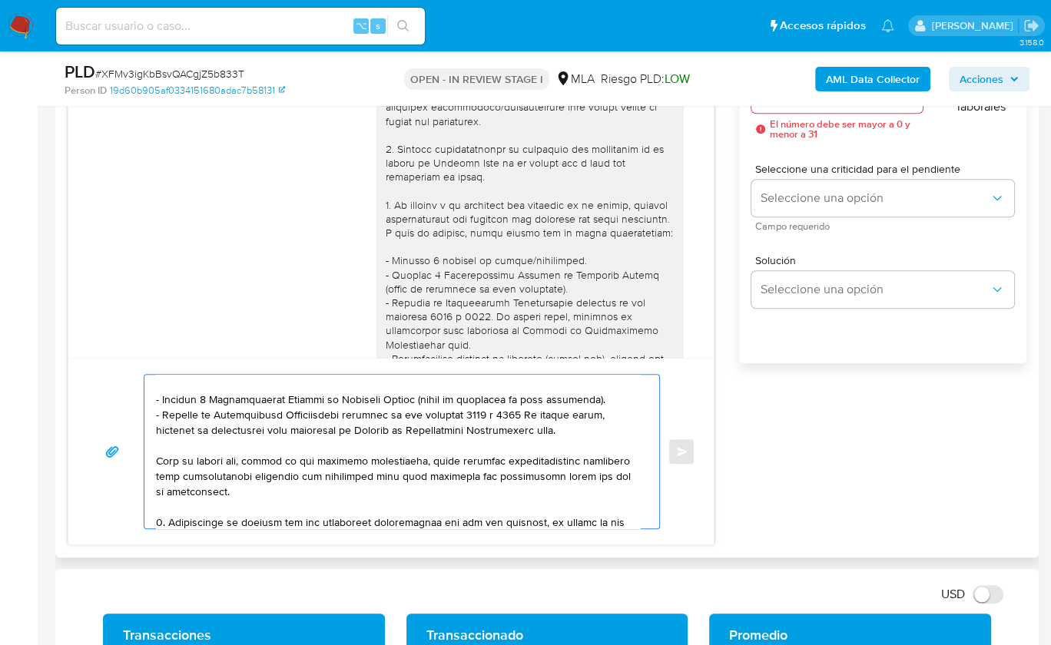
click at [588, 428] on textarea at bounding box center [398, 452] width 484 height 154
paste textarea "https://www.mercadopago.com.ar/ayuda/30181"
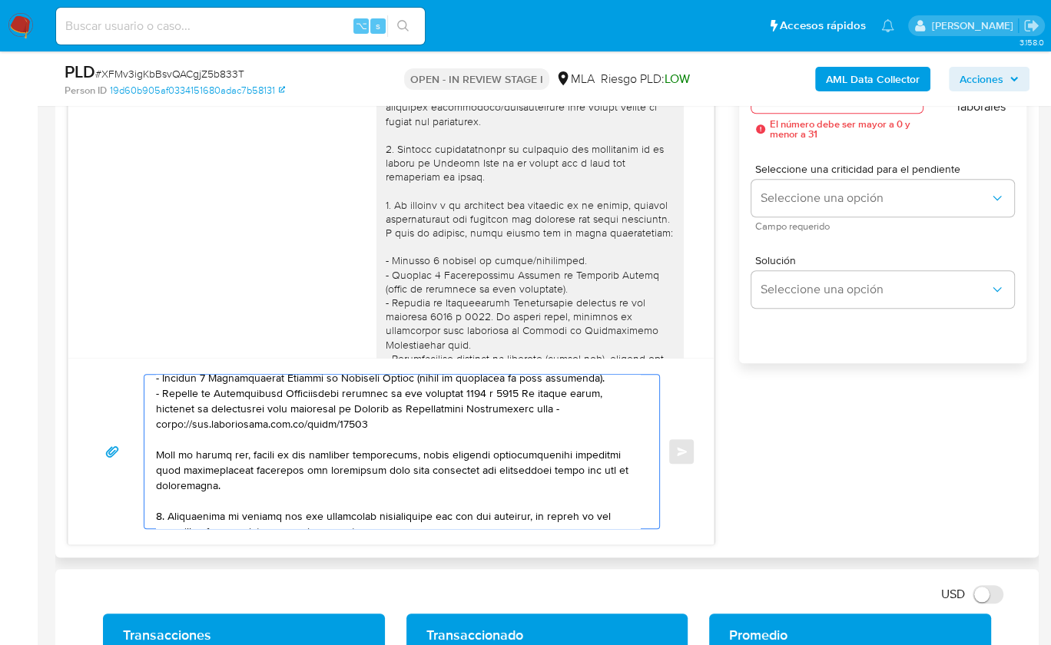
scroll to position [279, 0]
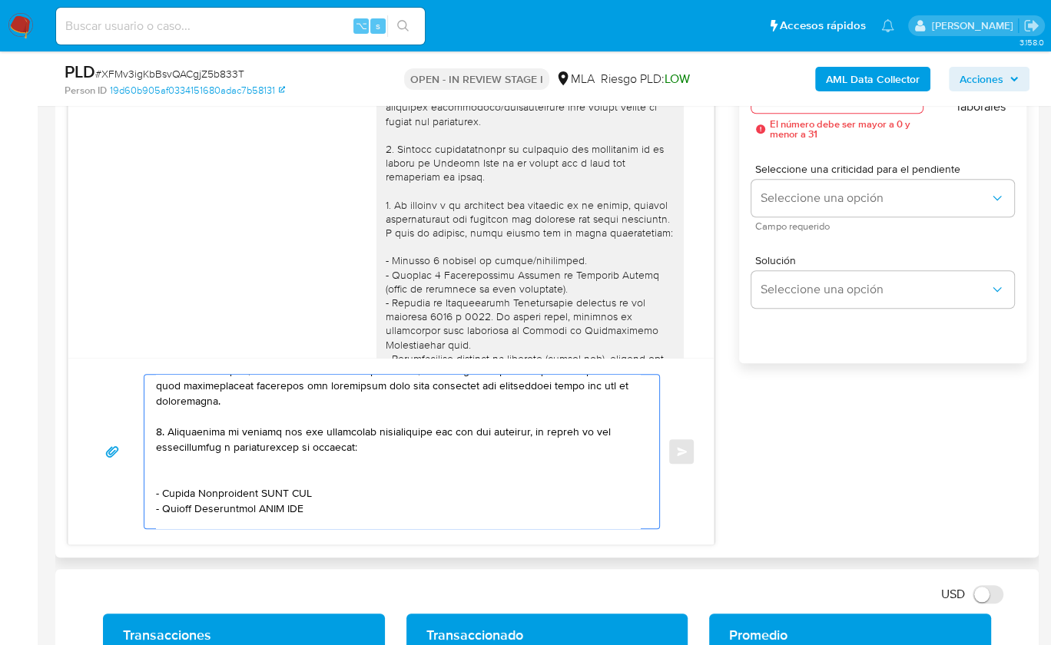
click at [228, 472] on textarea at bounding box center [398, 452] width 484 height 154
drag, startPoint x: 165, startPoint y: 475, endPoint x: 258, endPoint y: 476, distance: 93.0
click at [258, 476] on textarea at bounding box center [398, 452] width 484 height 154
paste textarea "Gutierrez Ramiro Julian"
click at [318, 471] on textarea at bounding box center [398, 452] width 484 height 154
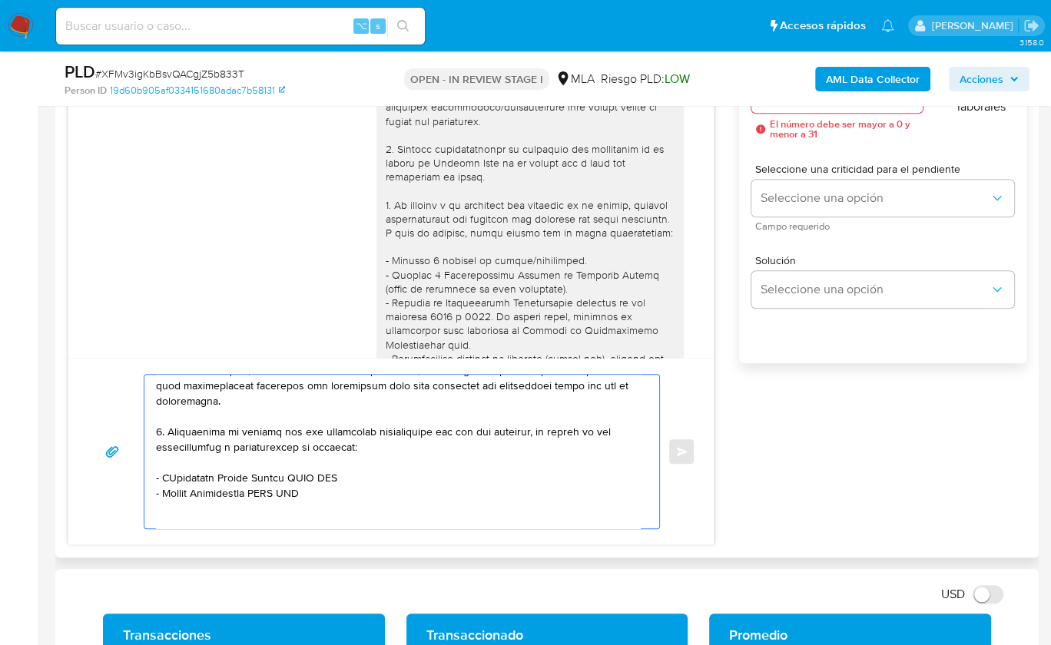
click at [318, 471] on textarea at bounding box center [398, 452] width 484 height 154
paste textarea "20322080353"
drag, startPoint x: 163, startPoint y: 492, endPoint x: 259, endPoint y: 491, distance: 96.0
click at [259, 491] on textarea at bounding box center [398, 452] width 484 height 154
paste textarea "Angelini Emiliano"
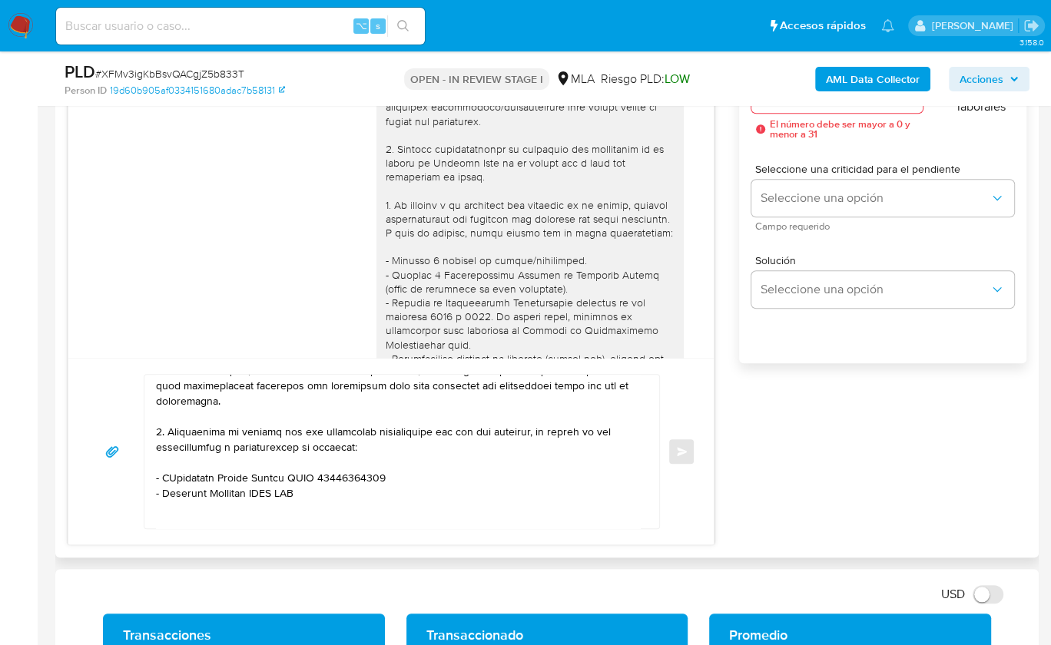
click at [273, 488] on textarea at bounding box center [398, 452] width 484 height 154
paste textarea "20361331754"
paste textarea "Maria Silvina Sarquis"
paste textarea "27377405396"
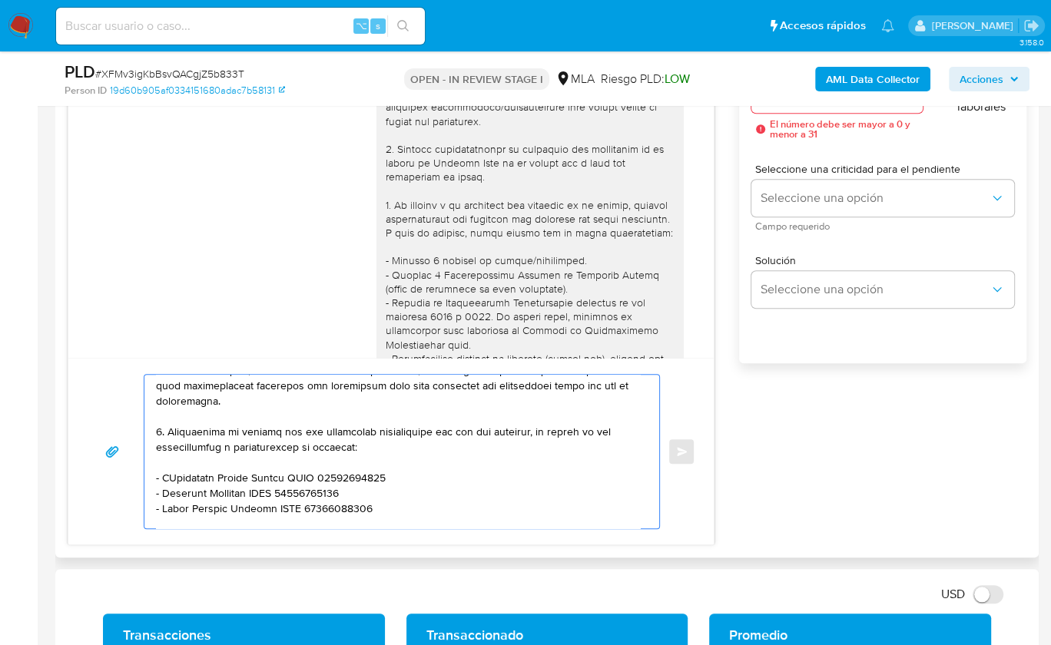
scroll to position [282, 0]
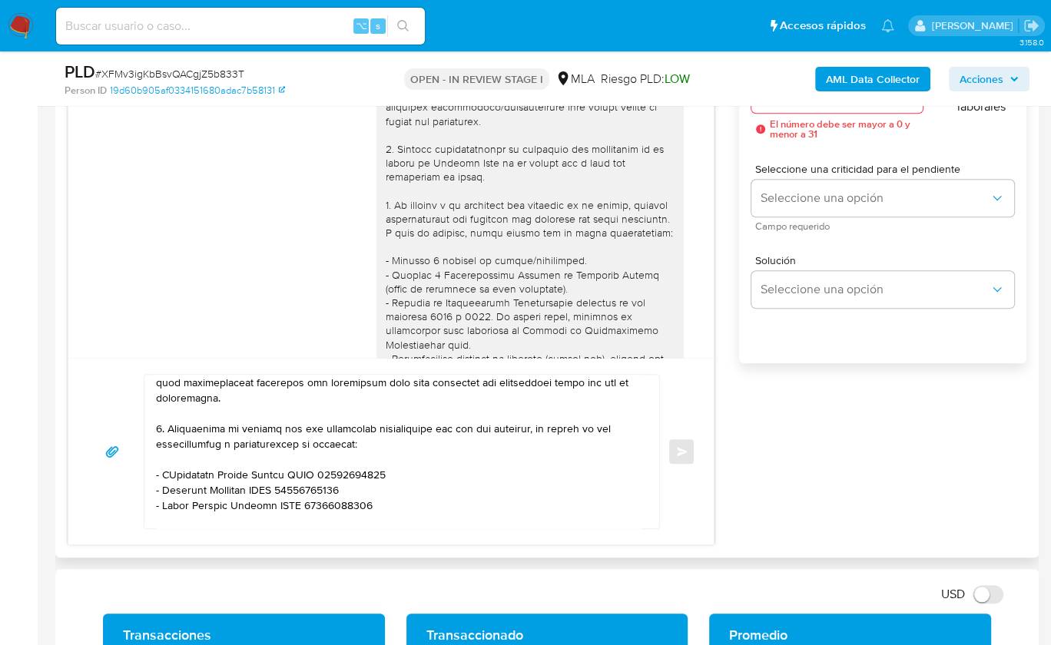
paste textarea "Angelini Sebastian Rodolfo"
drag, startPoint x: 156, startPoint y: 514, endPoint x: 164, endPoint y: 512, distance: 7.8
click at [156, 514] on textarea at bounding box center [398, 452] width 484 height 154
click at [316, 518] on textarea at bounding box center [398, 452] width 484 height 154
paste textarea "23347710059"
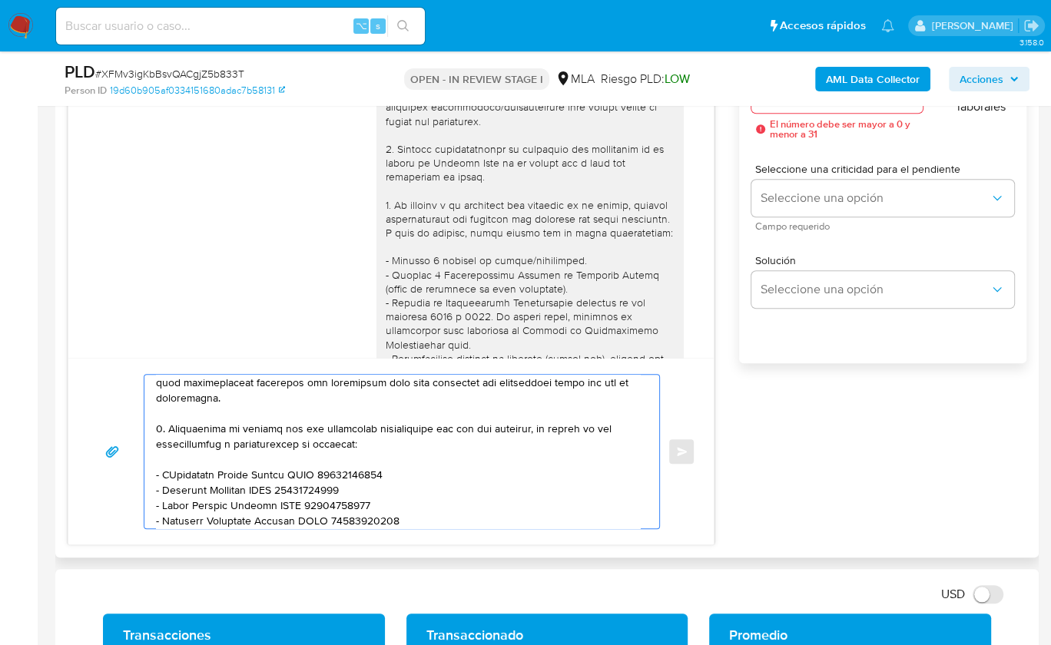
scroll to position [297, 0]
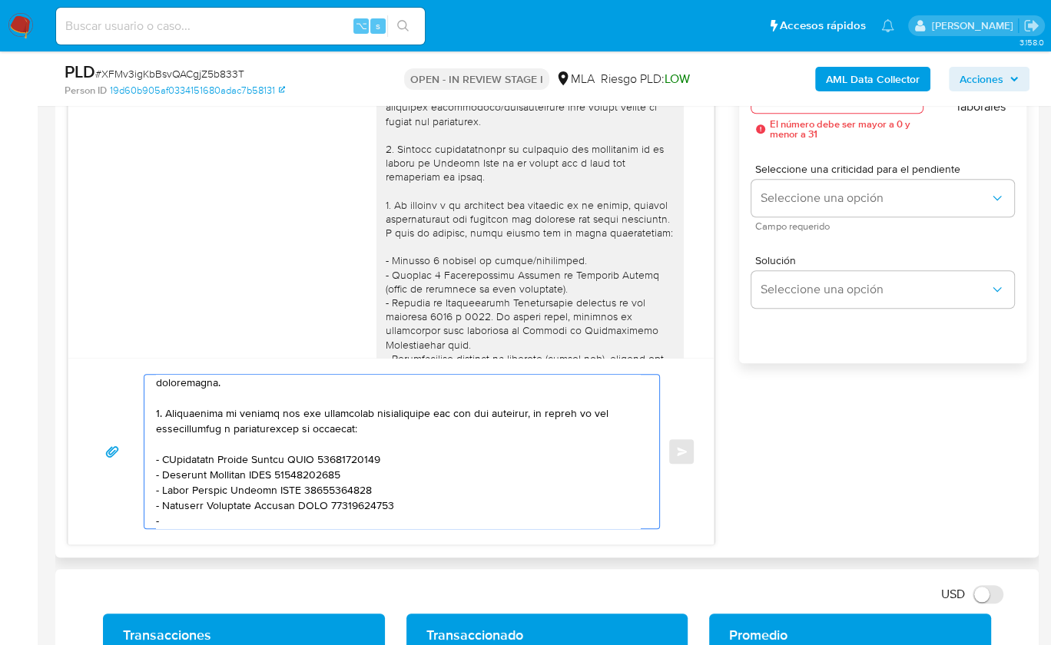
paste textarea "Gallo Damian Michael"
paste textarea "20418156350"
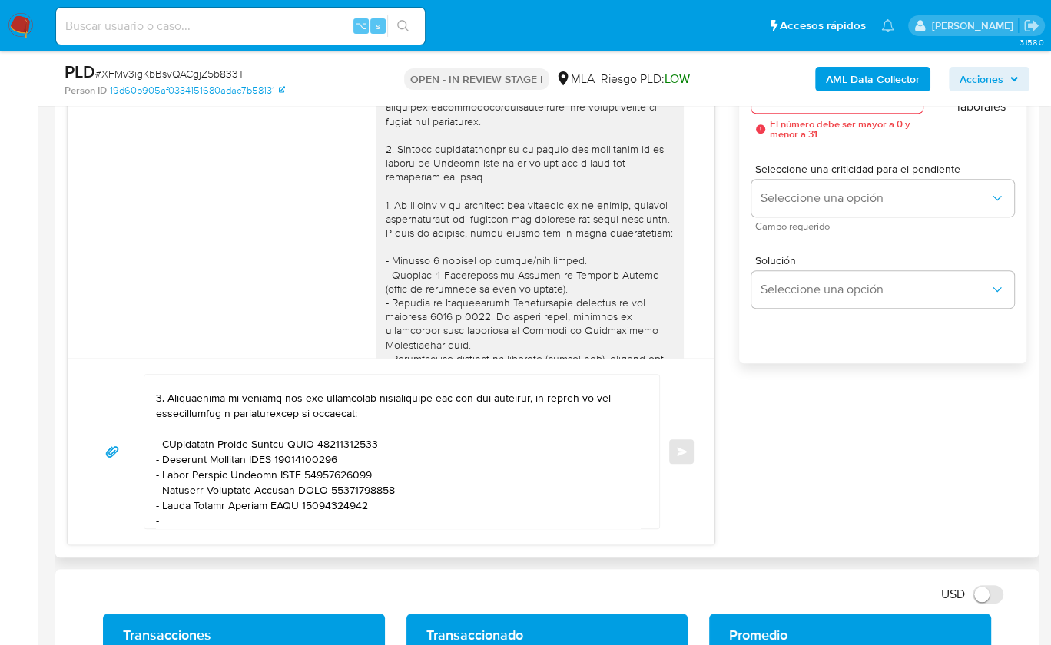
paste textarea "Gallo Alan Ezequiel"
paste textarea "20330543850"
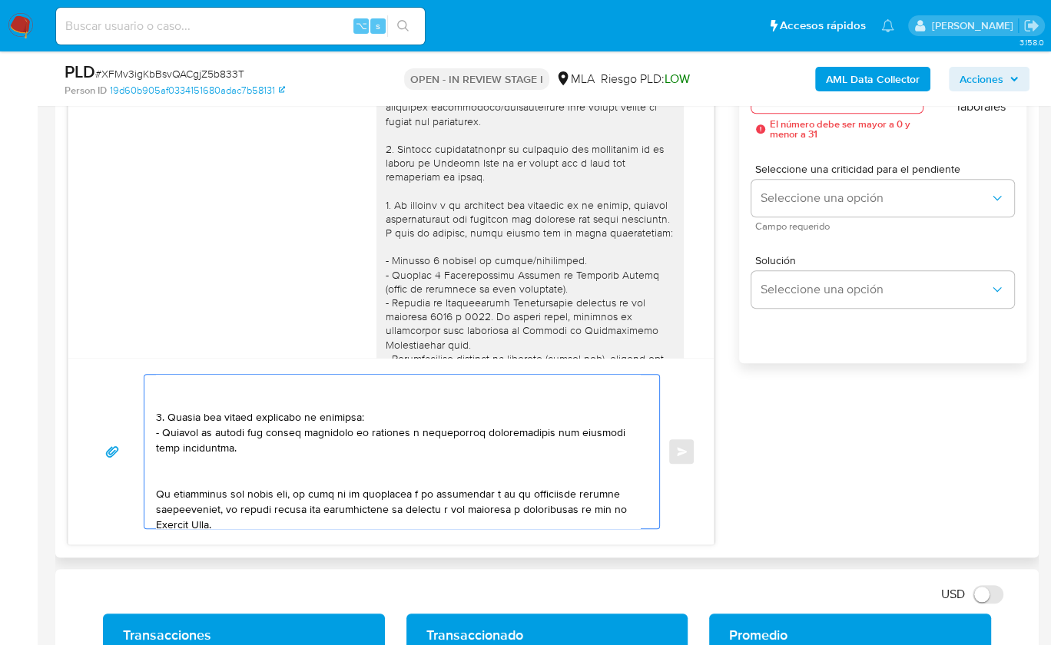
click at [174, 401] on textarea at bounding box center [398, 452] width 484 height 154
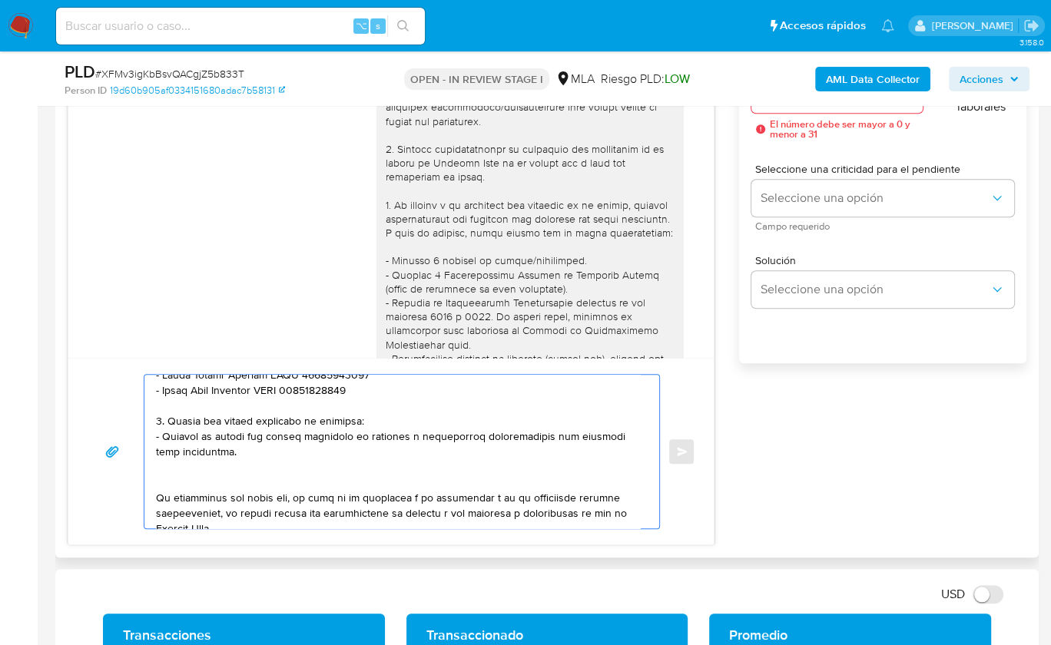
drag, startPoint x: 212, startPoint y: 450, endPoint x: 170, endPoint y: 415, distance: 55.1
click at [170, 415] on textarea at bounding box center [398, 452] width 484 height 154
paste textarea "Notamos un incremento en tu operatoria e ingresos en noviembre 2024. ¿Podrías e…"
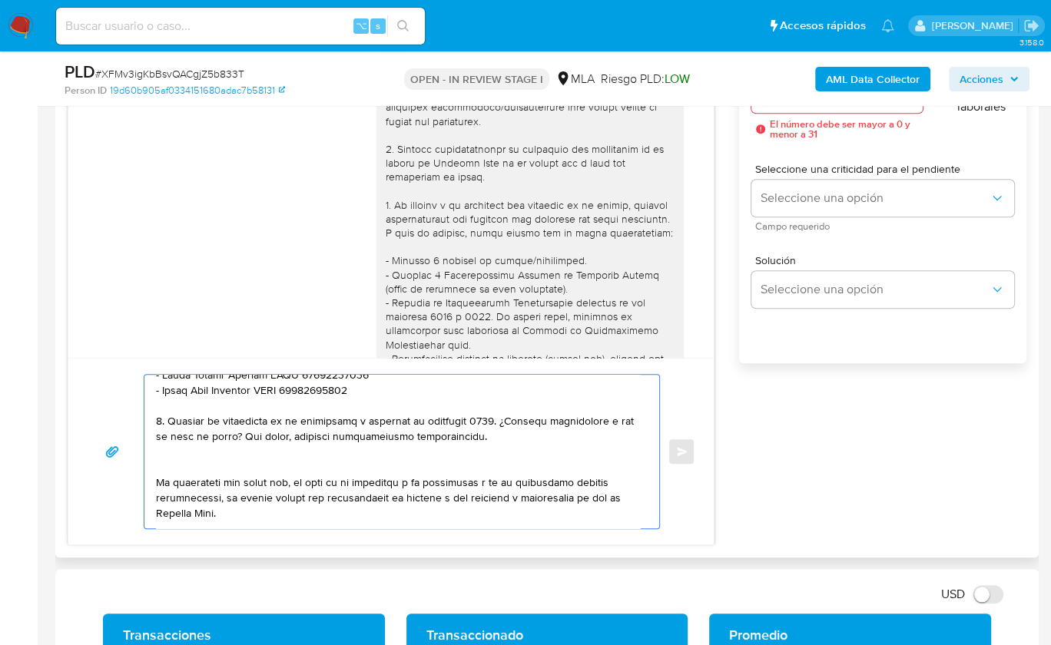
click at [450, 413] on textarea at bounding box center [398, 452] width 484 height 154
click at [237, 452] on textarea at bounding box center [398, 452] width 484 height 154
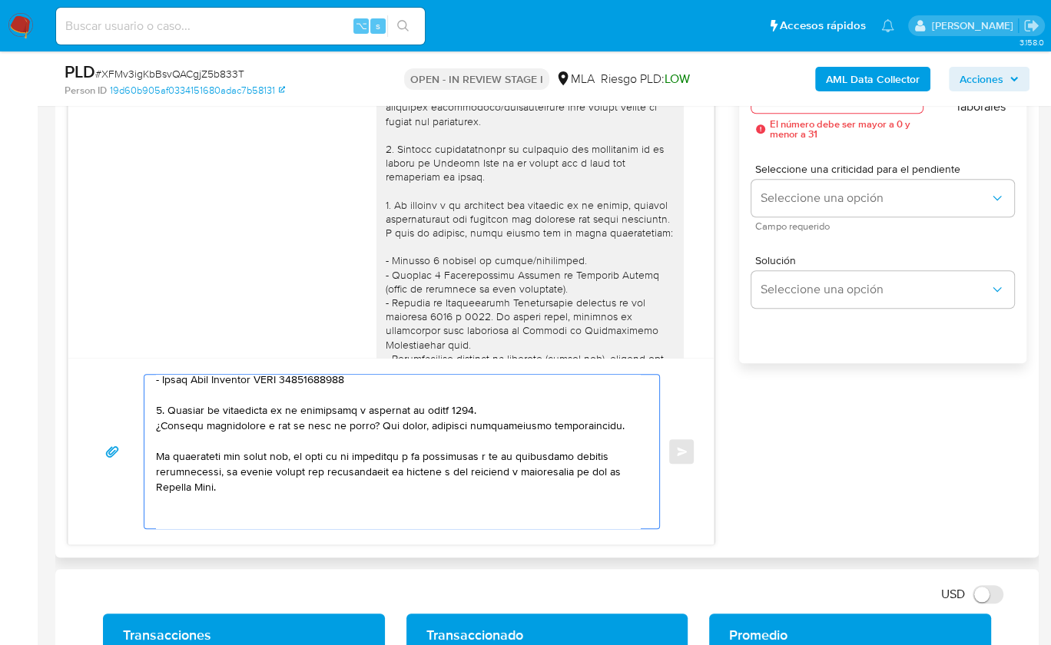
scroll to position [551, 0]
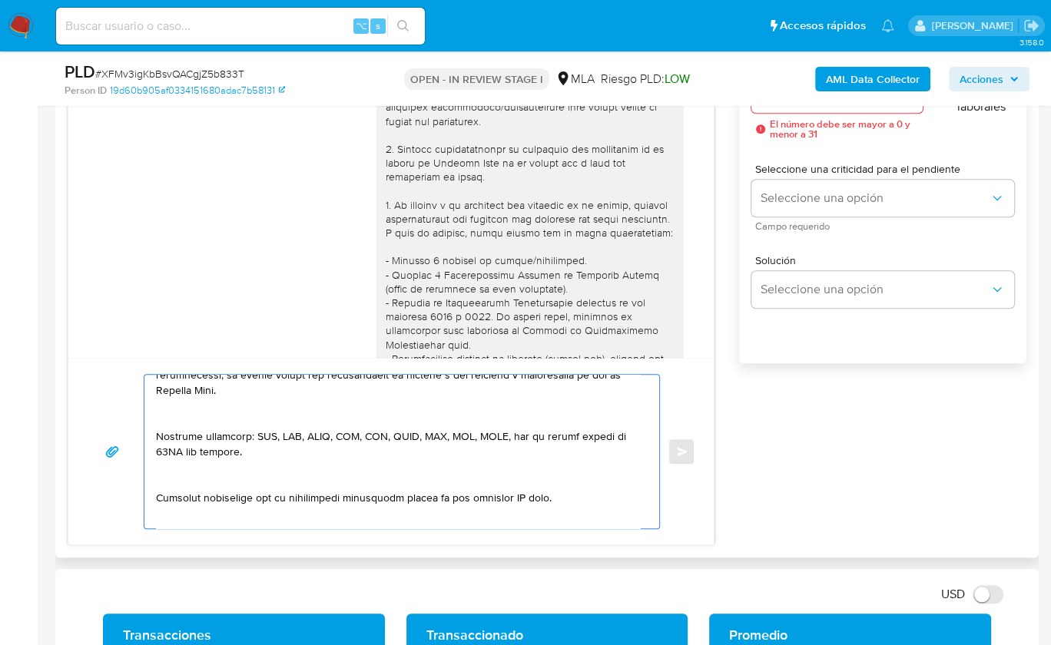
click at [179, 414] on textarea at bounding box center [398, 452] width 484 height 154
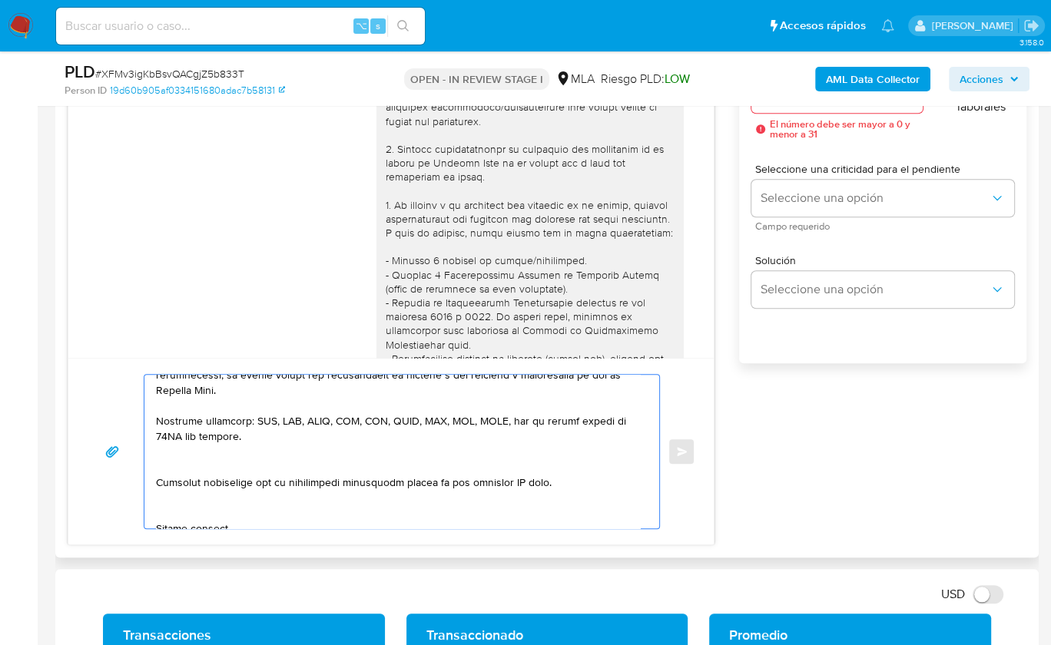
click at [177, 465] on textarea at bounding box center [398, 452] width 484 height 154
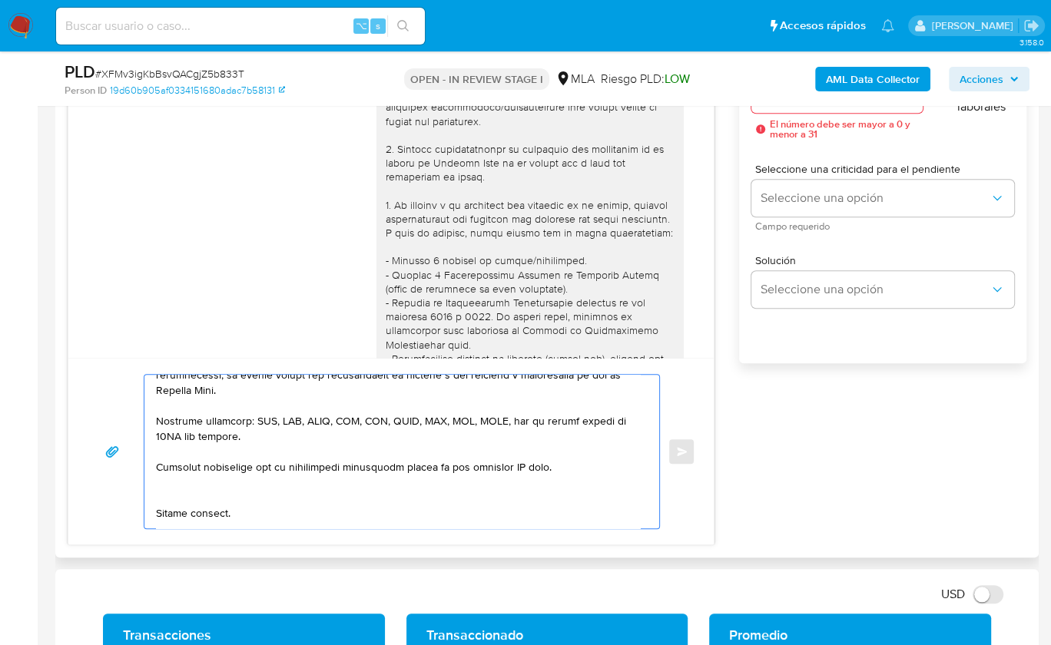
click at [530, 467] on textarea at bounding box center [398, 452] width 484 height 154
click at [519, 465] on textarea at bounding box center [398, 452] width 484 height 154
click at [356, 492] on textarea at bounding box center [398, 452] width 484 height 154
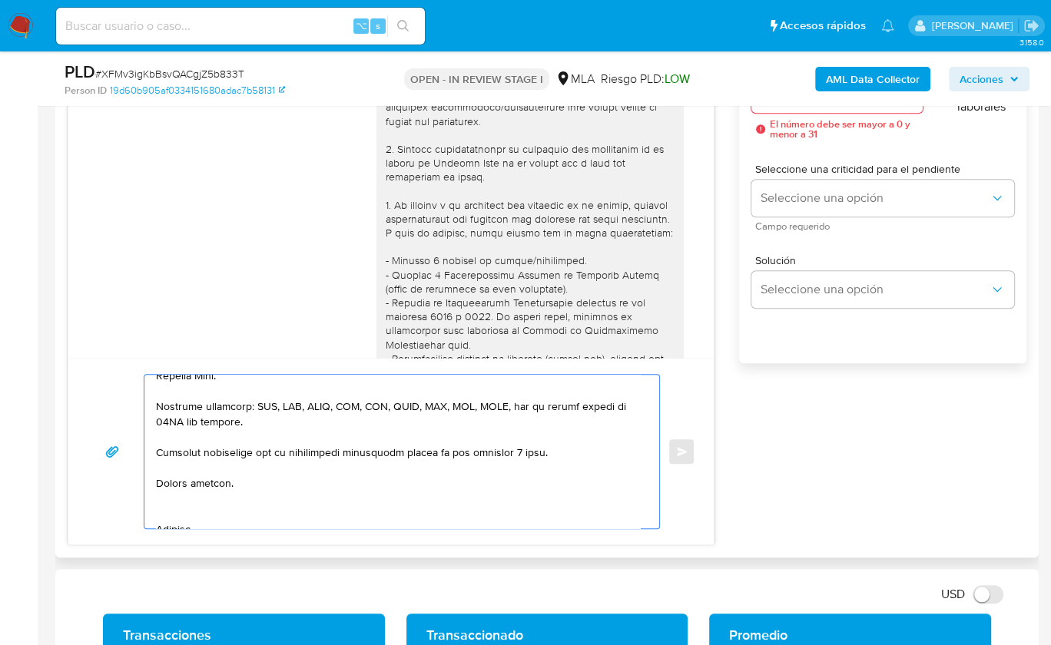
scroll to position [569, 0]
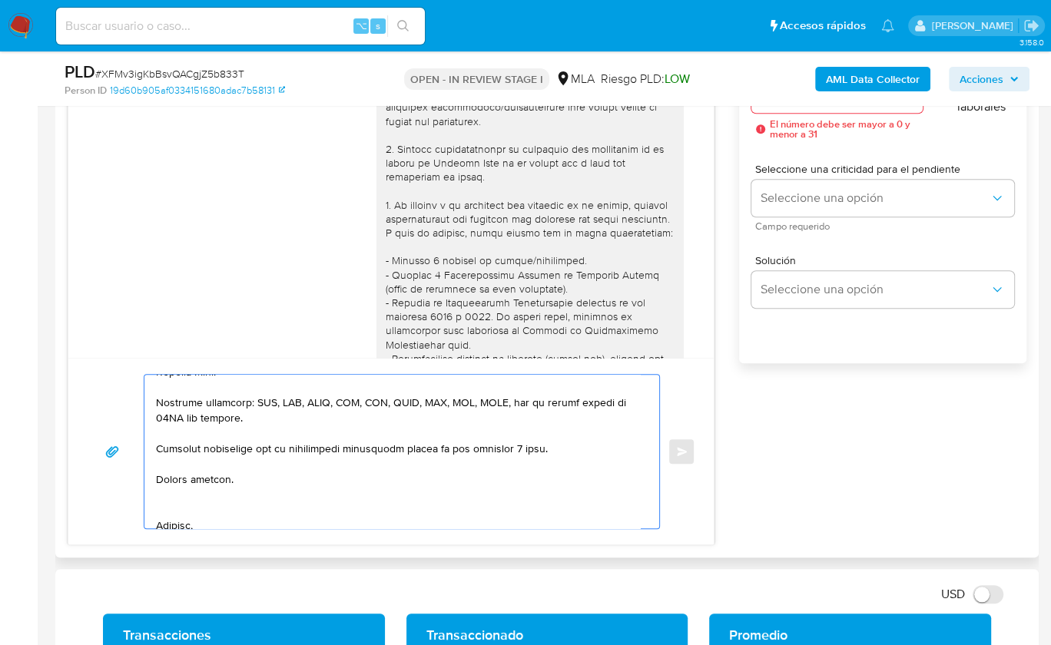
click at [177, 512] on textarea at bounding box center [398, 452] width 484 height 154
click at [171, 517] on textarea at bounding box center [398, 452] width 484 height 154
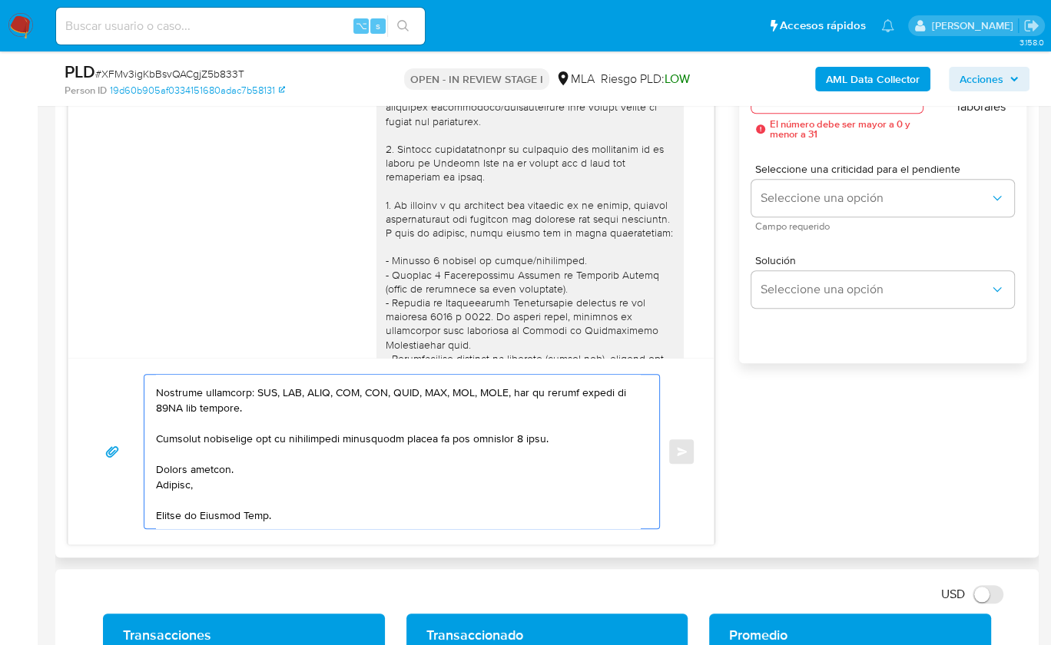
click at [195, 514] on textarea at bounding box center [398, 452] width 484 height 154
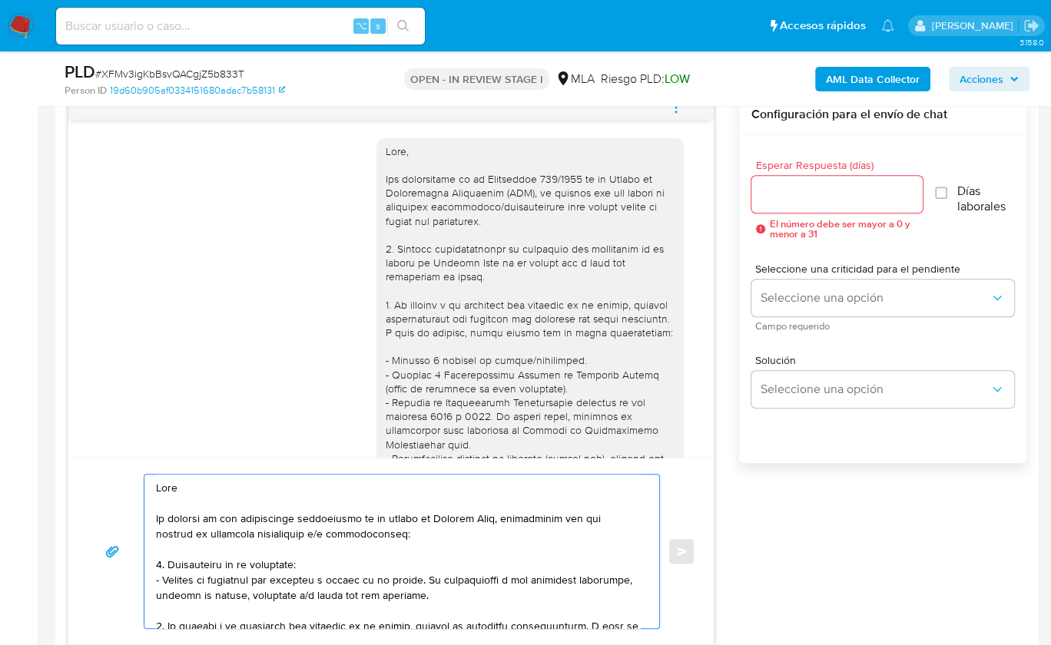
scroll to position [805, 0]
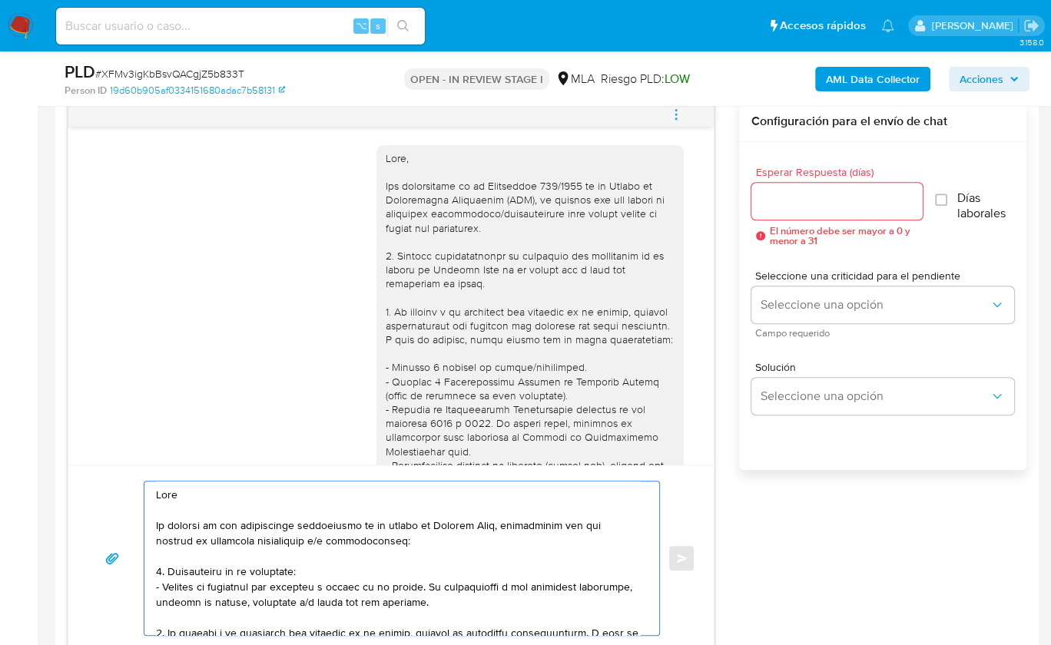
type textarea "Hola En función de las operaciones registradas en tu cuenta de Mercado Pago, ne…"
click at [795, 204] on input "Esperar Respuesta (días)" at bounding box center [836, 201] width 171 height 20
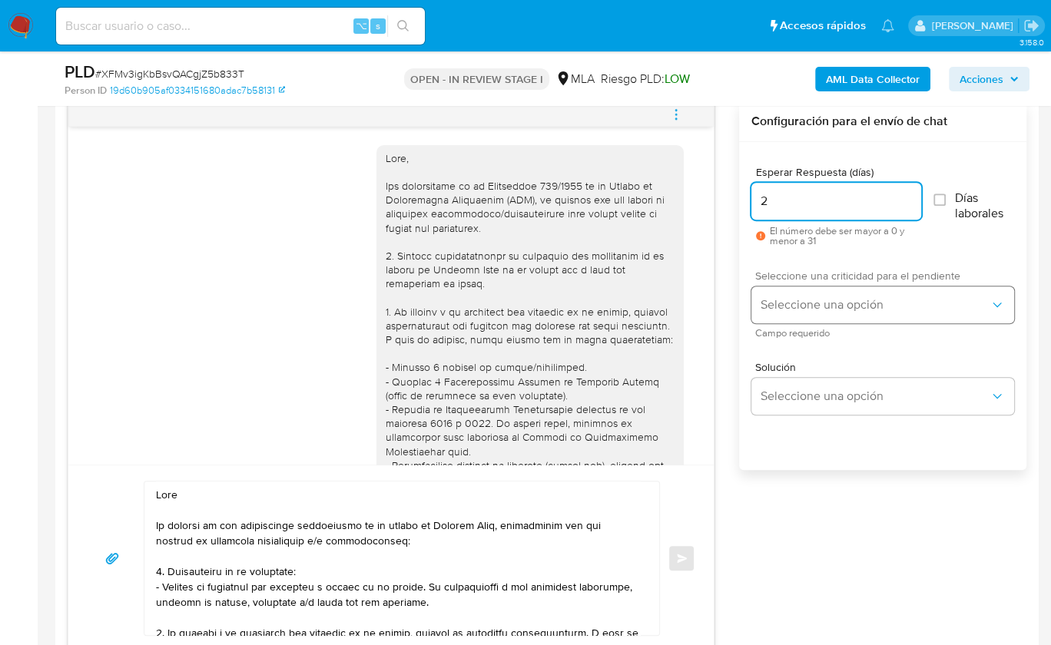
type input "2"
click at [797, 302] on span "Seleccione una opción" at bounding box center [875, 304] width 229 height 15
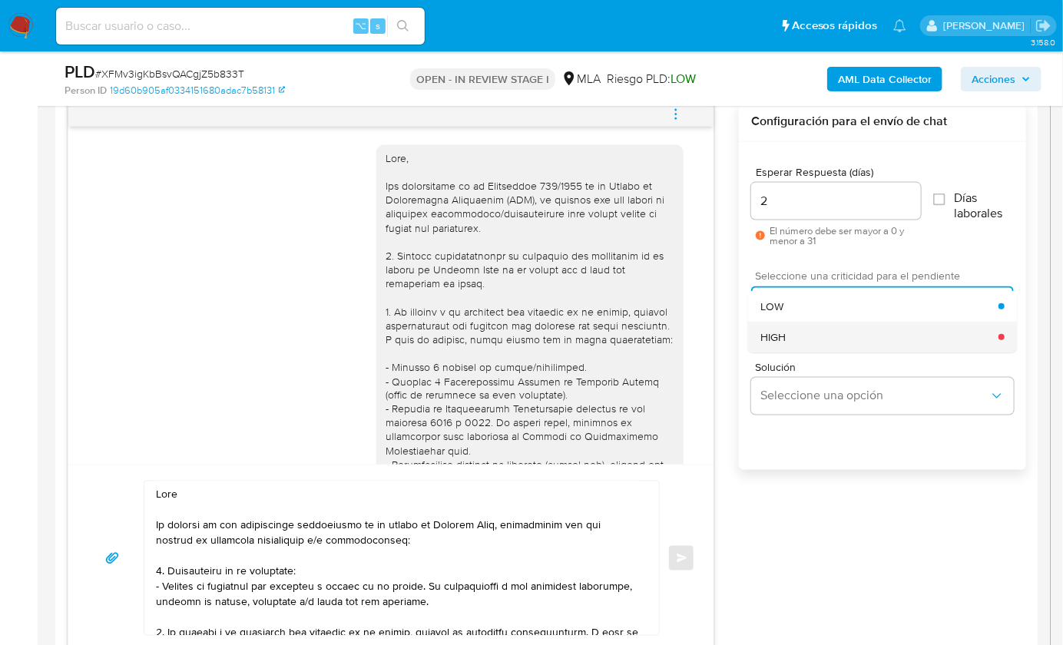
click at [801, 337] on div "HIGH" at bounding box center [880, 337] width 238 height 31
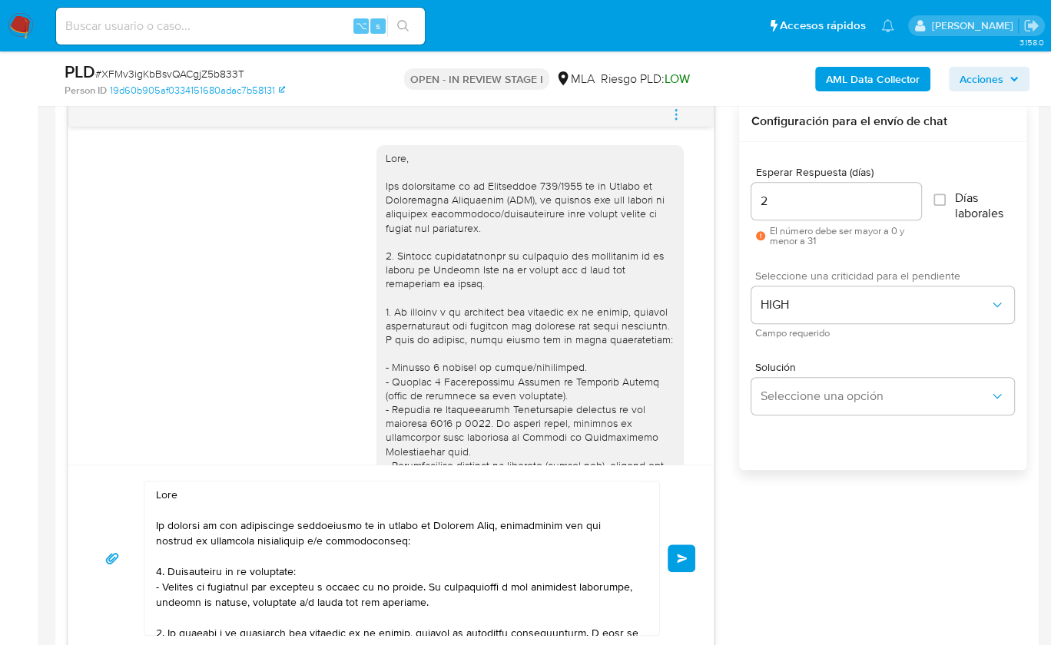
click at [674, 562] on button "Enviar" at bounding box center [682, 559] width 28 height 28
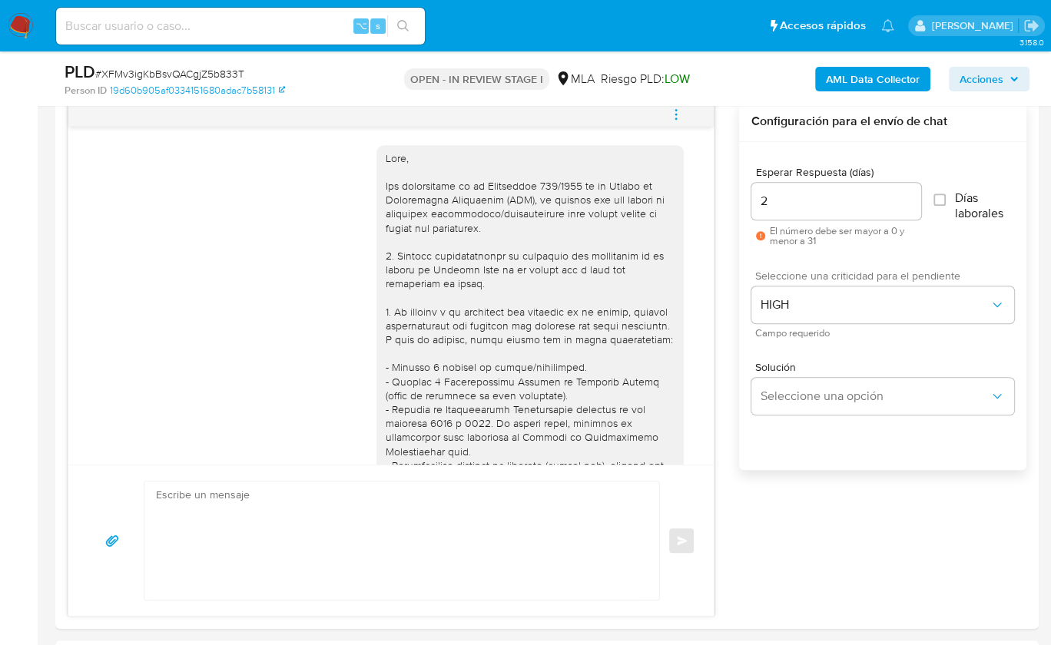
scroll to position [1725, 0]
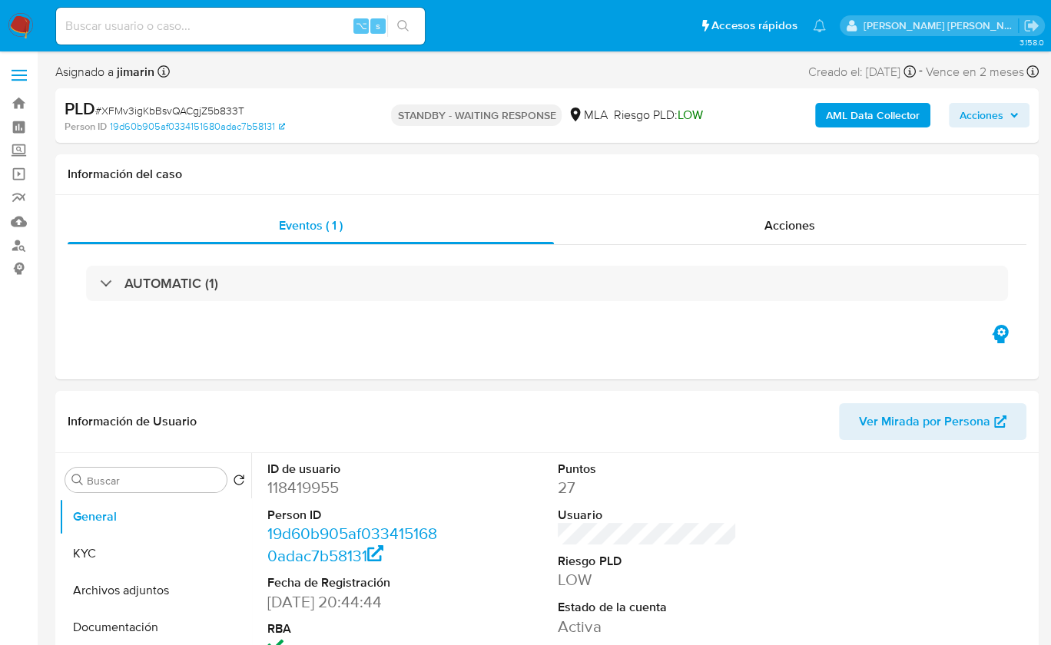
select select "10"
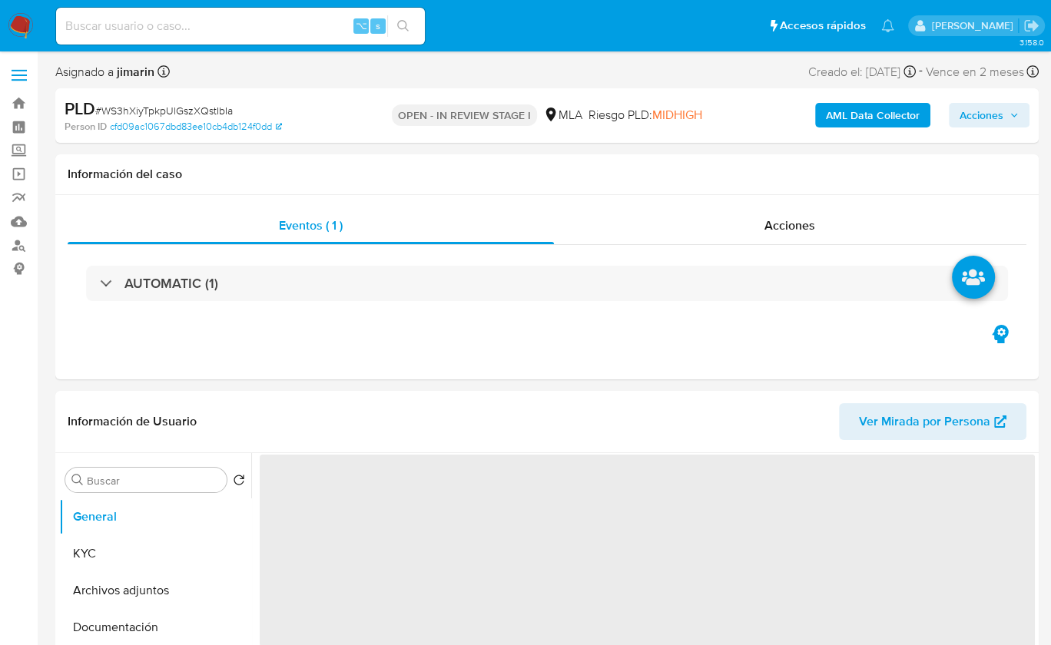
click at [193, 111] on span "# WS3hXiyTpkpUlGszXQstIbIa" at bounding box center [164, 110] width 138 height 15
click at [193, 110] on span "# WS3hXiyTpkpUlGszXQstIbIa" at bounding box center [164, 110] width 138 height 15
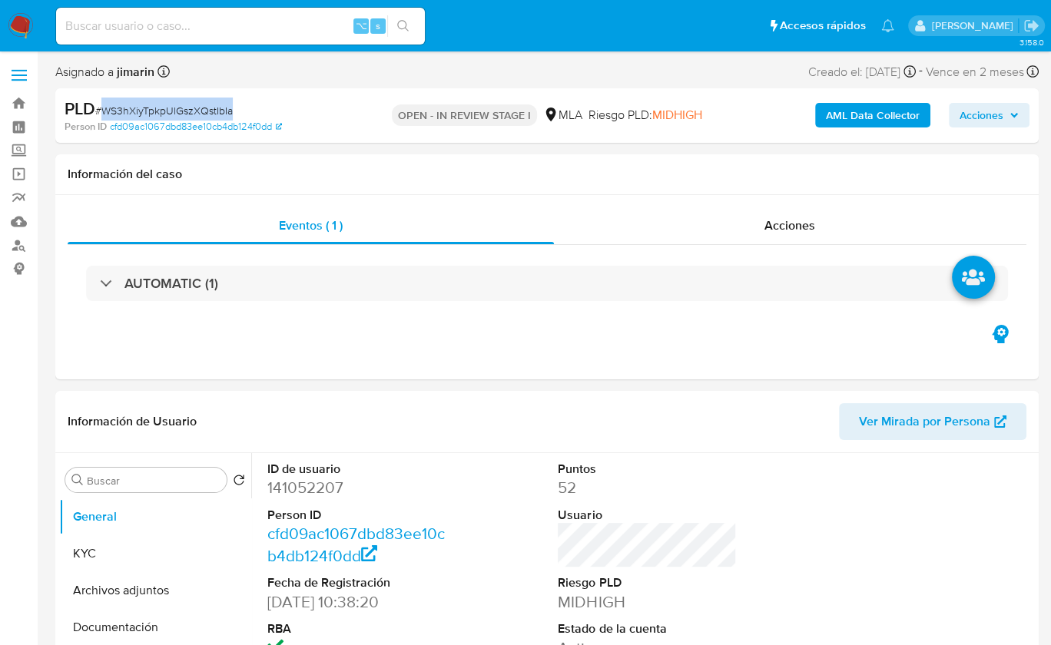
copy span "WS3hXiyTpkpUlGszXQstIbIa"
select select "10"
click at [303, 482] on dd "141052207" at bounding box center [356, 488] width 178 height 22
copy dd "141052207"
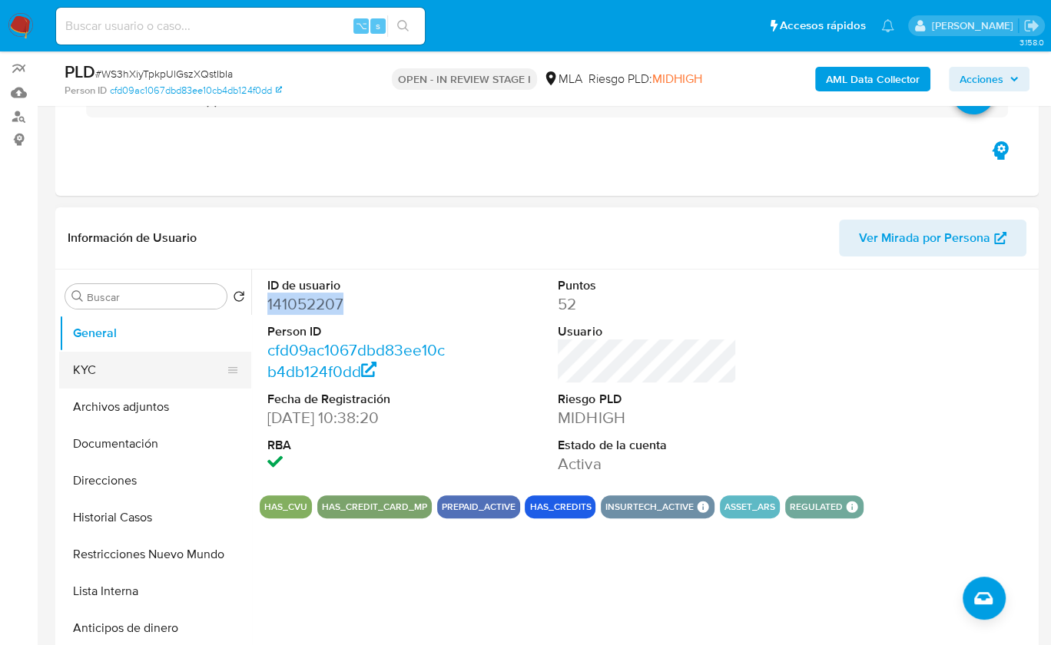
click at [112, 363] on button "KYC" at bounding box center [149, 370] width 180 height 37
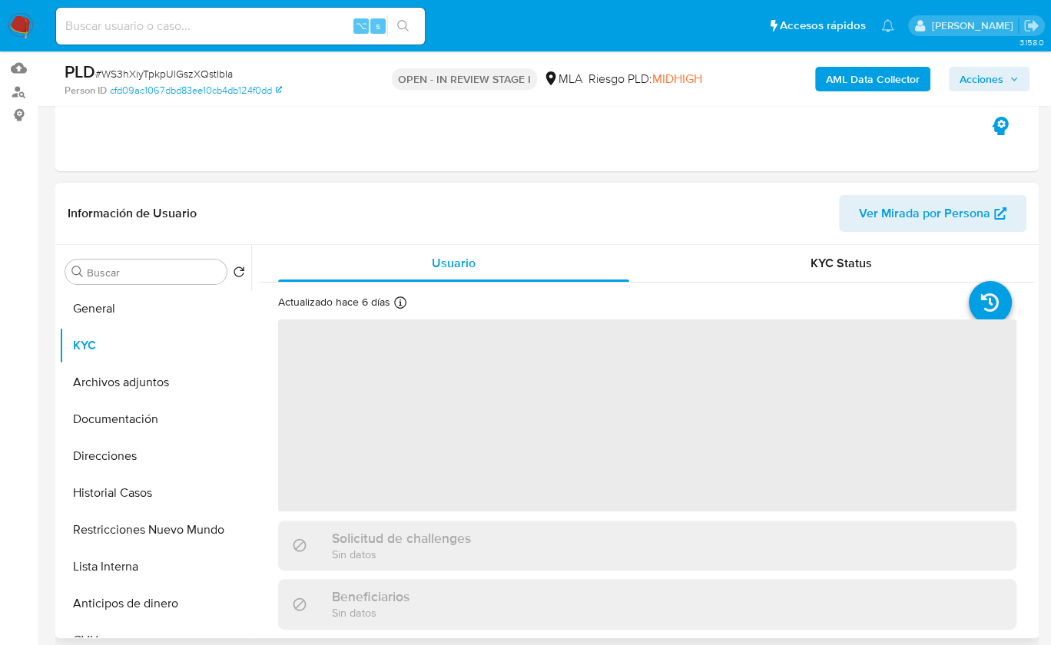
scroll to position [158, 0]
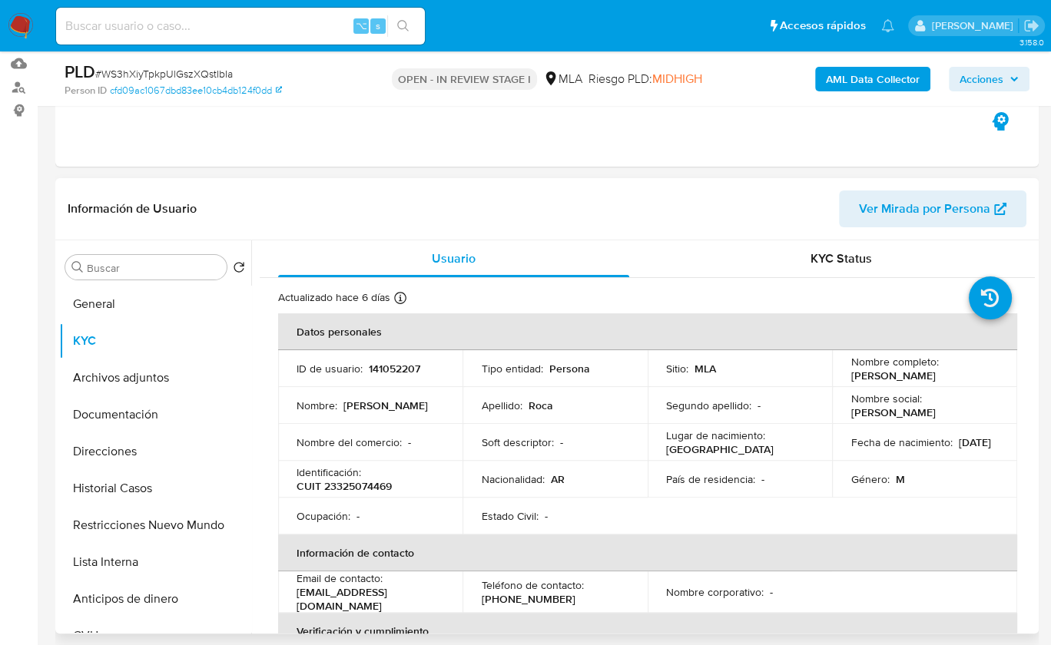
click at [367, 461] on td "Identificación : CUIT 23325074469" at bounding box center [370, 479] width 184 height 37
click at [370, 482] on p "CUIT 23325074469" at bounding box center [344, 486] width 95 height 14
copy p "23325074469"
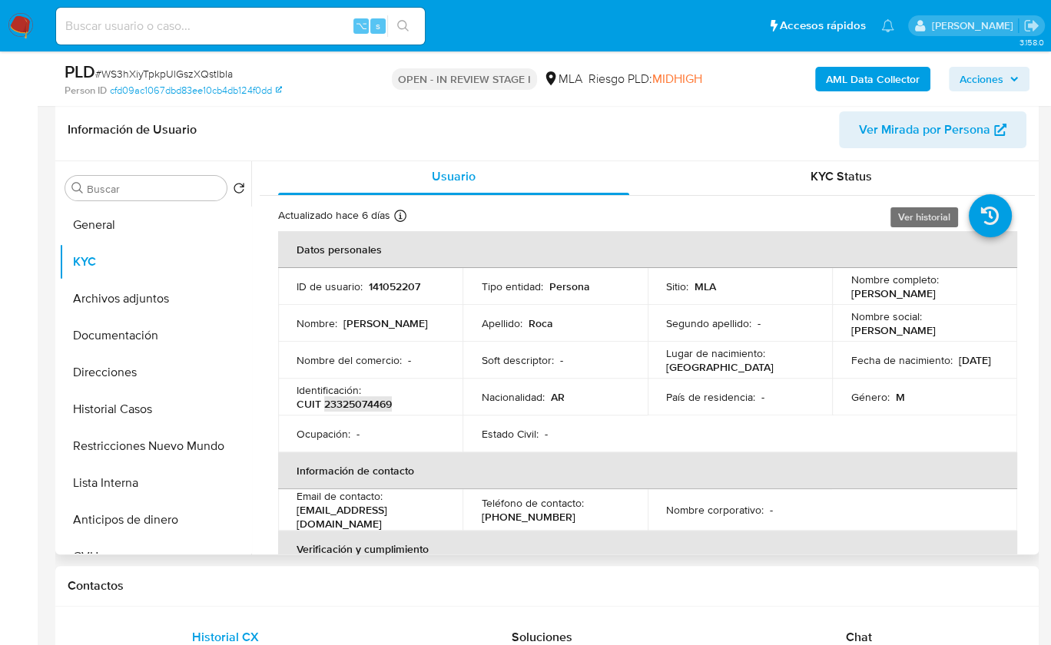
scroll to position [596, 0]
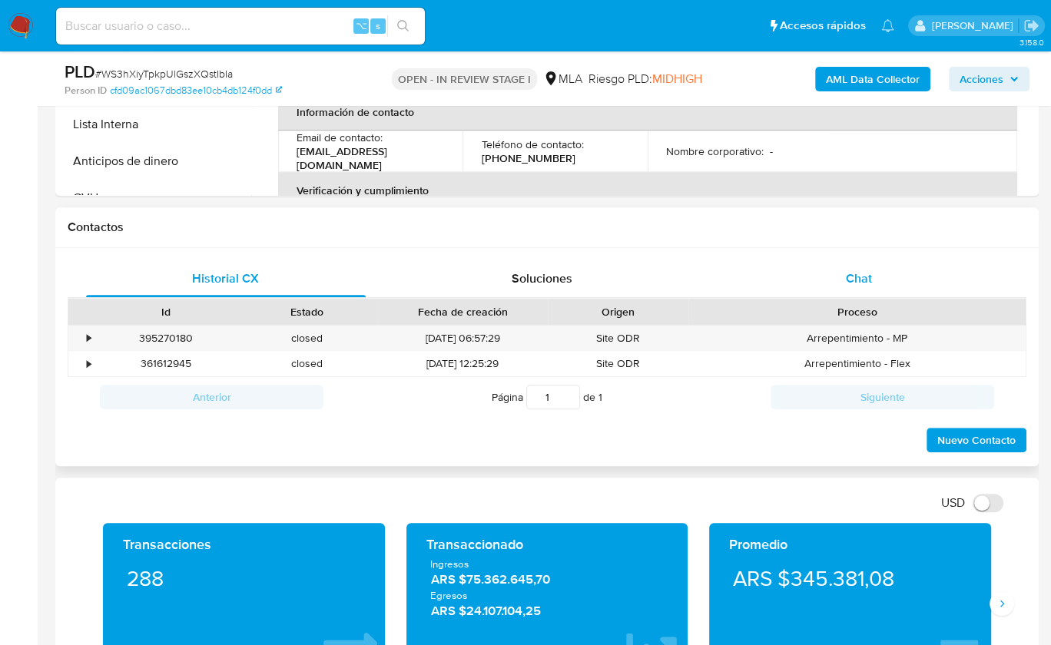
click at [865, 264] on div "Chat" at bounding box center [859, 278] width 280 height 37
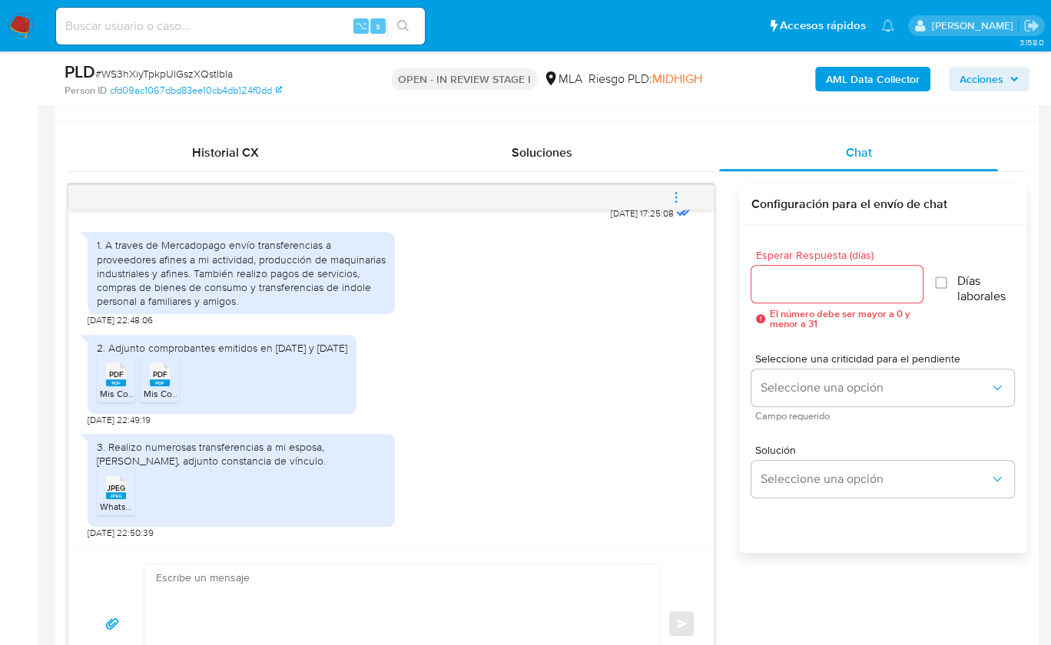
scroll to position [847, 0]
click at [109, 400] on span "Mis Comprobantes Emitidos - CUIT 23325074469 2024.pdf" at bounding box center [222, 393] width 244 height 13
click at [155, 386] on rect at bounding box center [160, 383] width 20 height 7
click at [116, 493] on span "JPEG" at bounding box center [116, 488] width 18 height 10
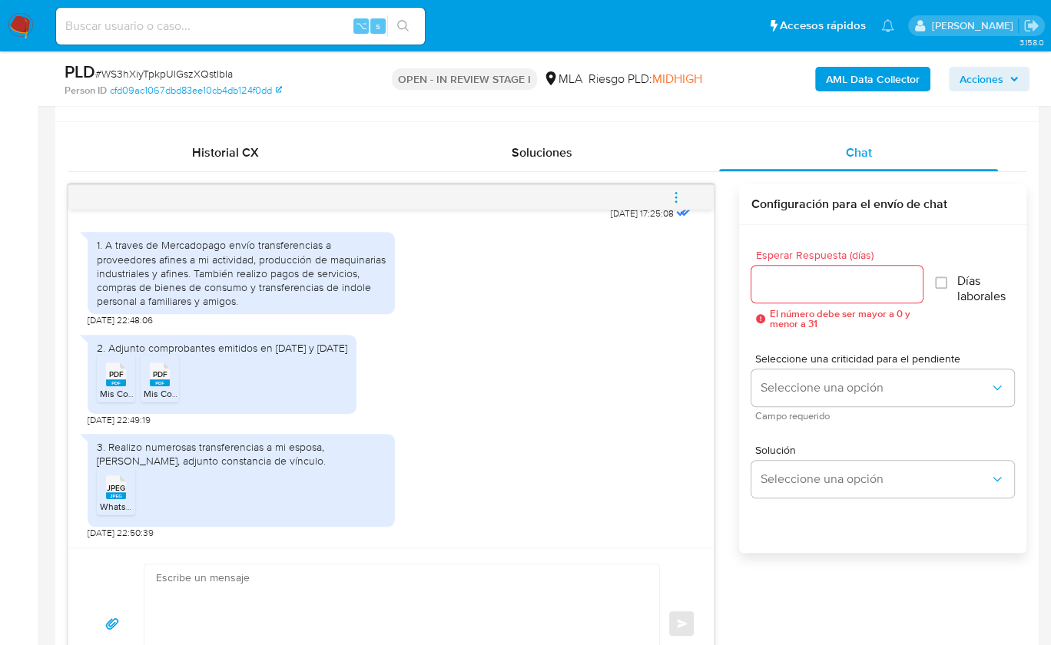
click at [725, 408] on div "[DATE] 17:25:08 1. A traves de Mercadopago envío transferencias a proveedores a…" at bounding box center [547, 441] width 959 height 515
click at [762, 531] on div "Esperar Respuesta (días) El número debe ser mayor a 0 y menor a 31 Días laboral…" at bounding box center [882, 409] width 287 height 369
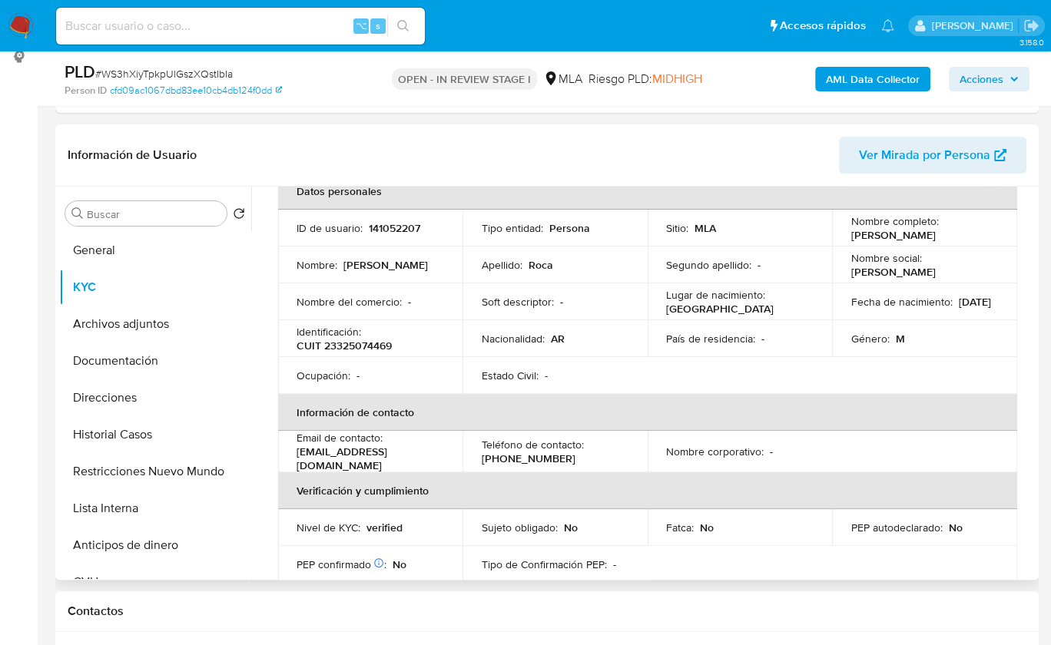
scroll to position [85, 0]
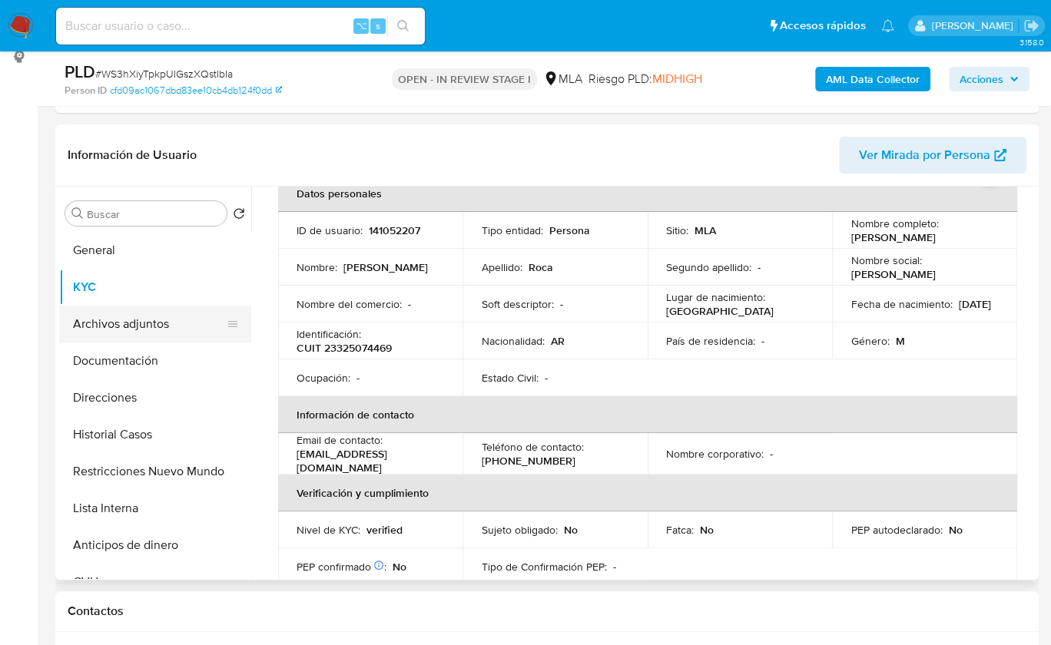
click at [100, 326] on button "Archivos adjuntos" at bounding box center [149, 324] width 180 height 37
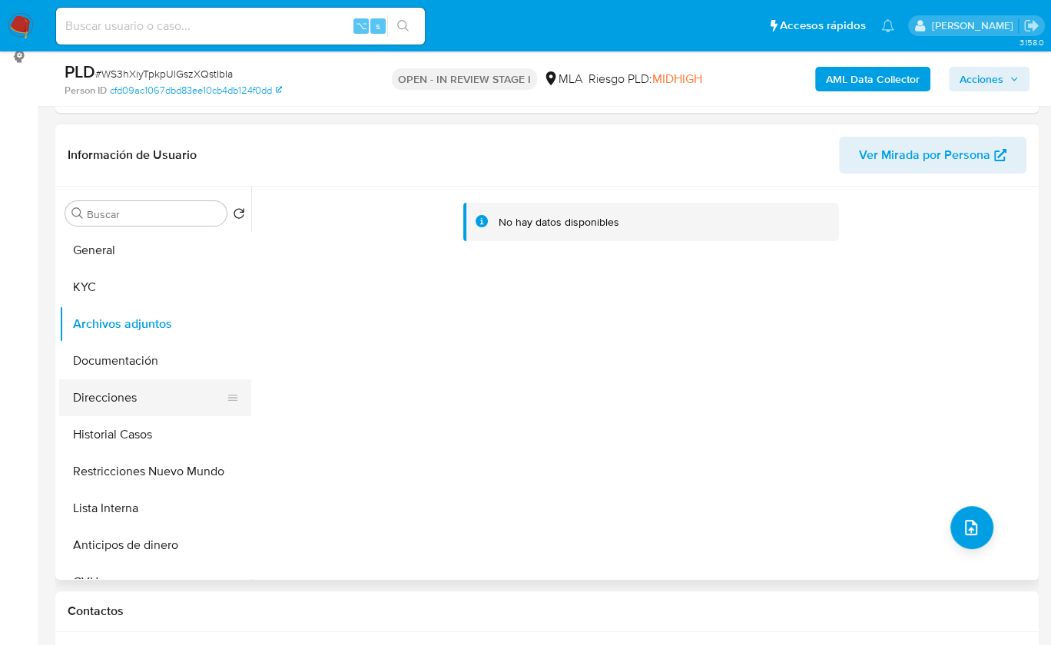
click at [151, 406] on button "Direcciones" at bounding box center [149, 398] width 180 height 37
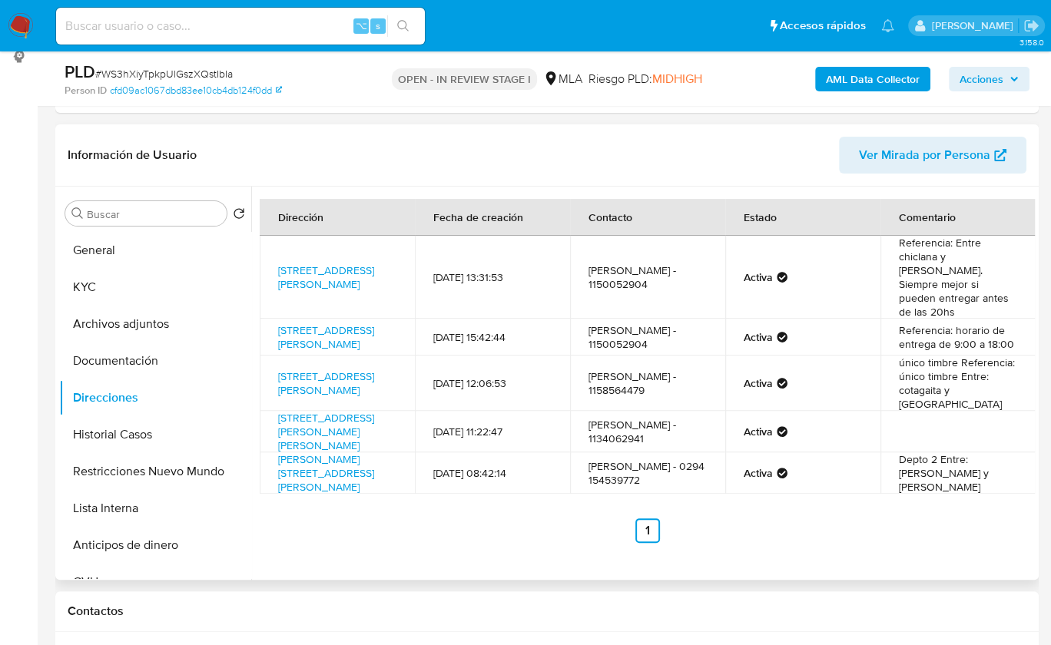
click at [505, 172] on header "Información de Usuario Ver Mirada por Persona" at bounding box center [547, 155] width 959 height 37
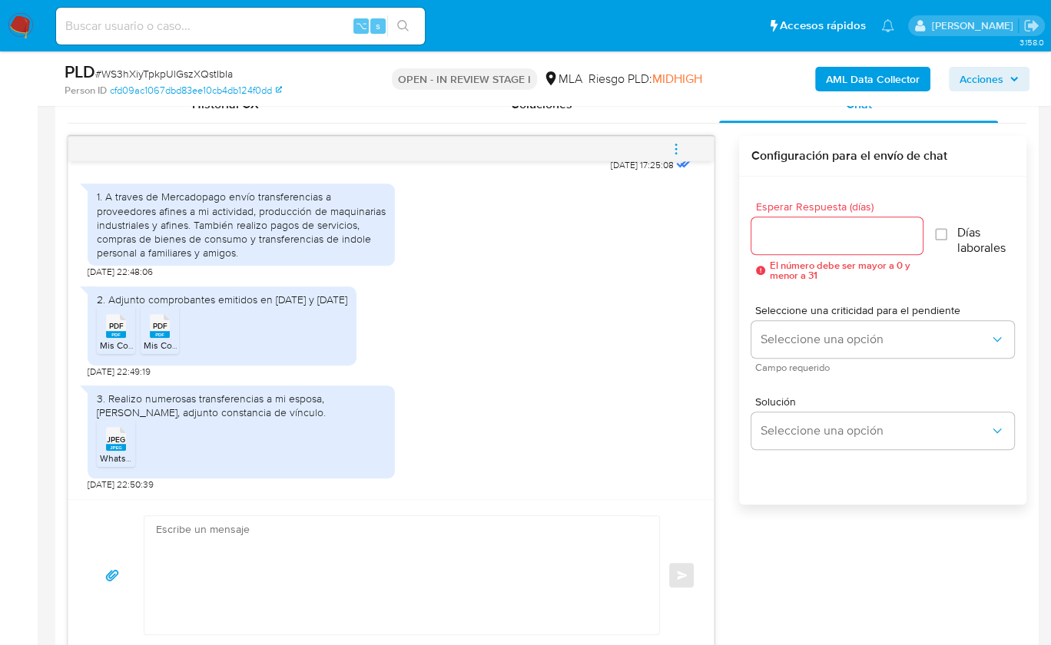
scroll to position [774, 0]
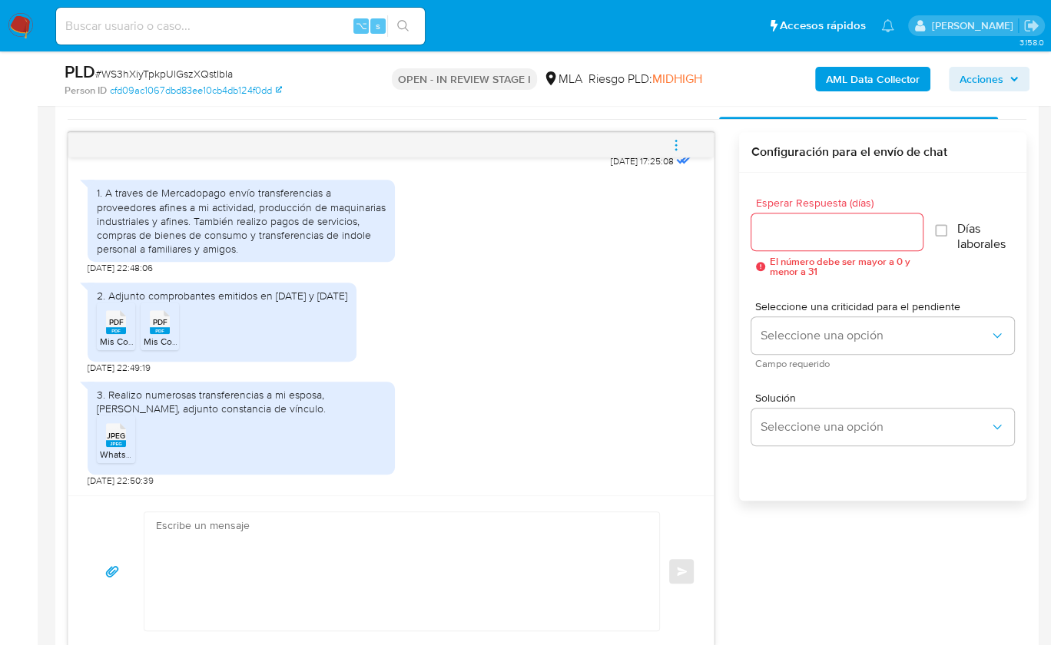
click at [403, 550] on textarea at bounding box center [398, 571] width 484 height 118
paste textarea "Hola , En función de las operaciones registradas en tu cuenta de Mercado Pago, …"
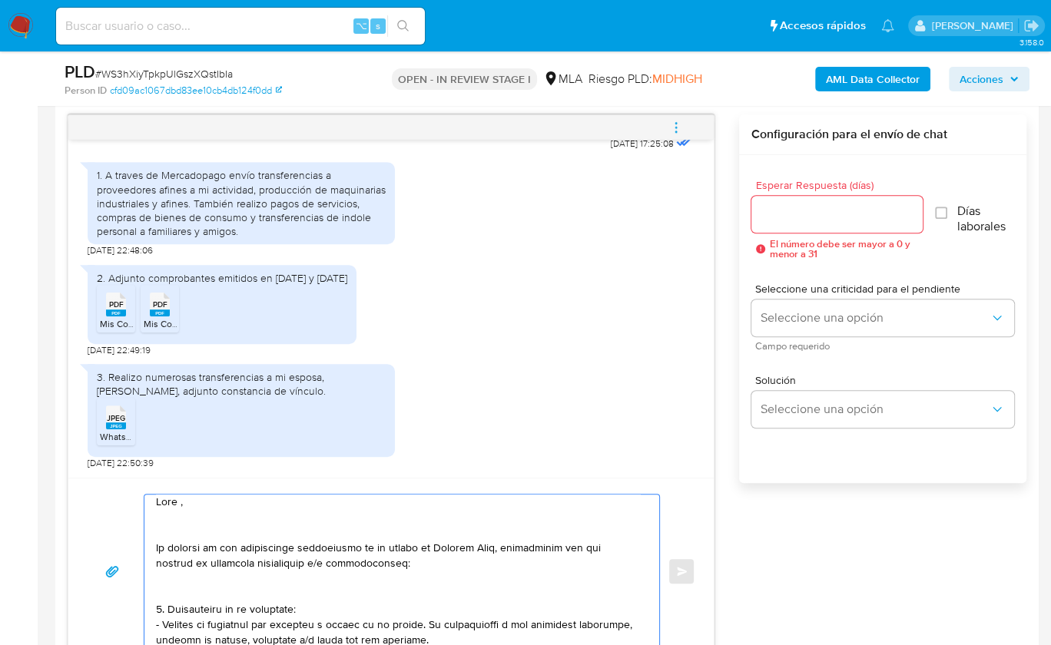
scroll to position [0, 0]
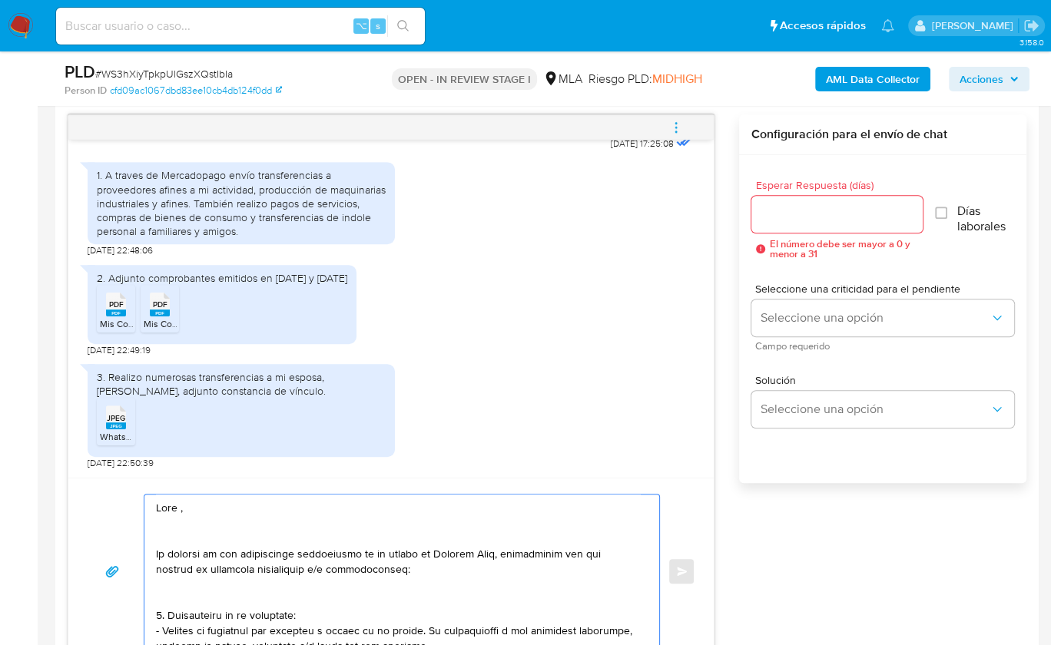
click at [177, 530] on textarea at bounding box center [398, 572] width 484 height 154
click at [178, 509] on textarea at bounding box center [398, 572] width 484 height 154
click at [186, 536] on textarea at bounding box center [398, 572] width 484 height 154
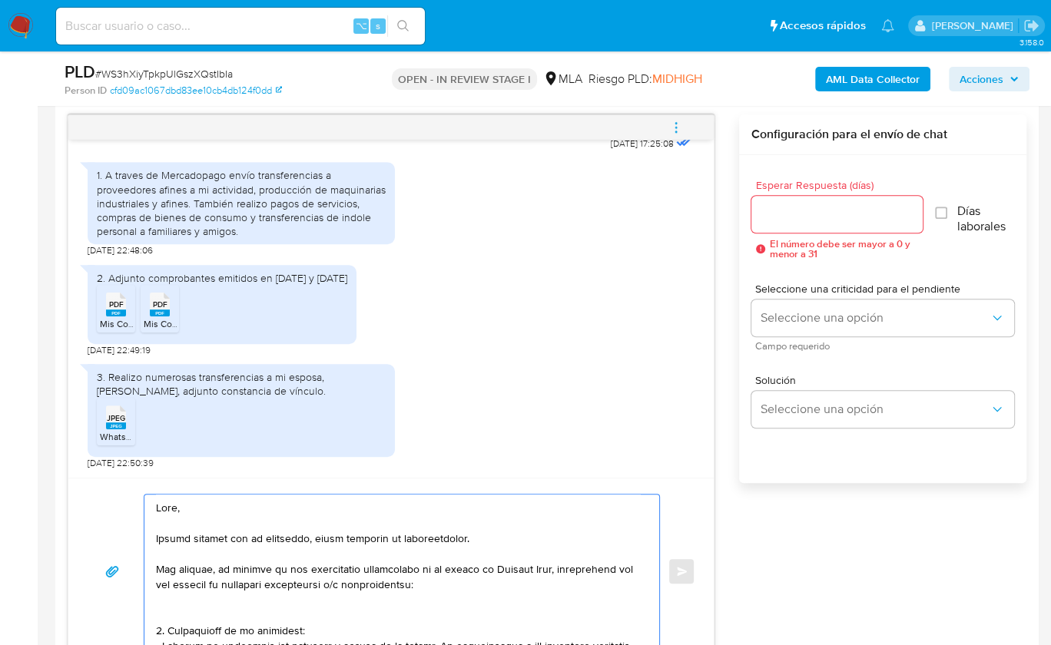
click at [174, 534] on textarea at bounding box center [398, 572] width 484 height 154
click at [499, 585] on textarea at bounding box center [398, 572] width 484 height 154
click at [572, 588] on textarea at bounding box center [398, 572] width 484 height 154
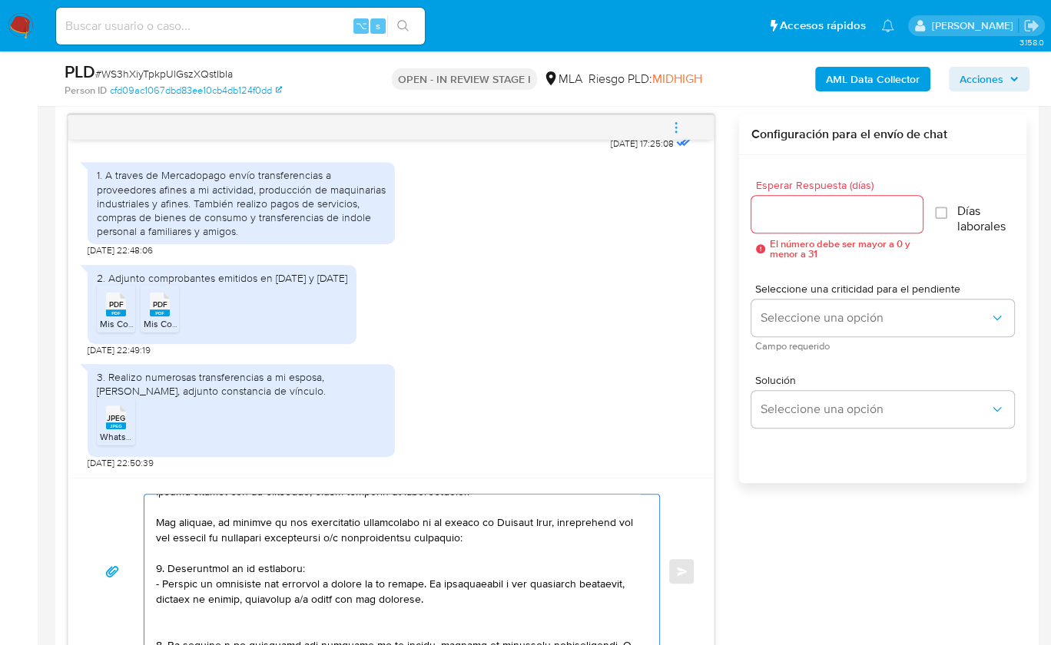
scroll to position [51, 0]
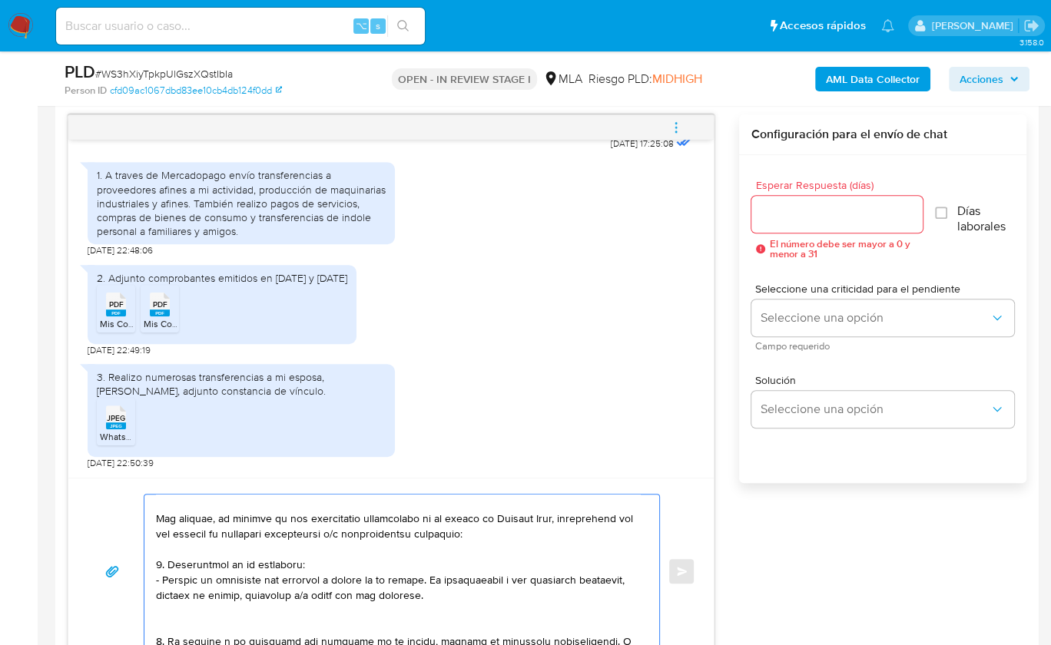
click at [426, 595] on textarea at bounding box center [398, 572] width 484 height 154
click at [369, 605] on textarea at bounding box center [398, 572] width 484 height 154
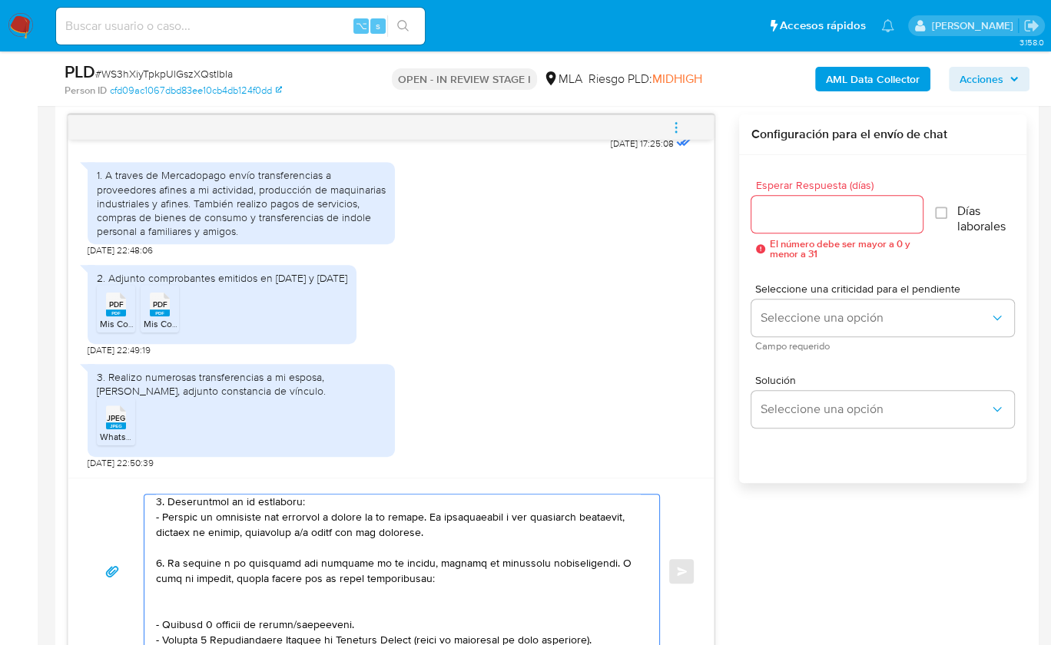
scroll to position [121, 0]
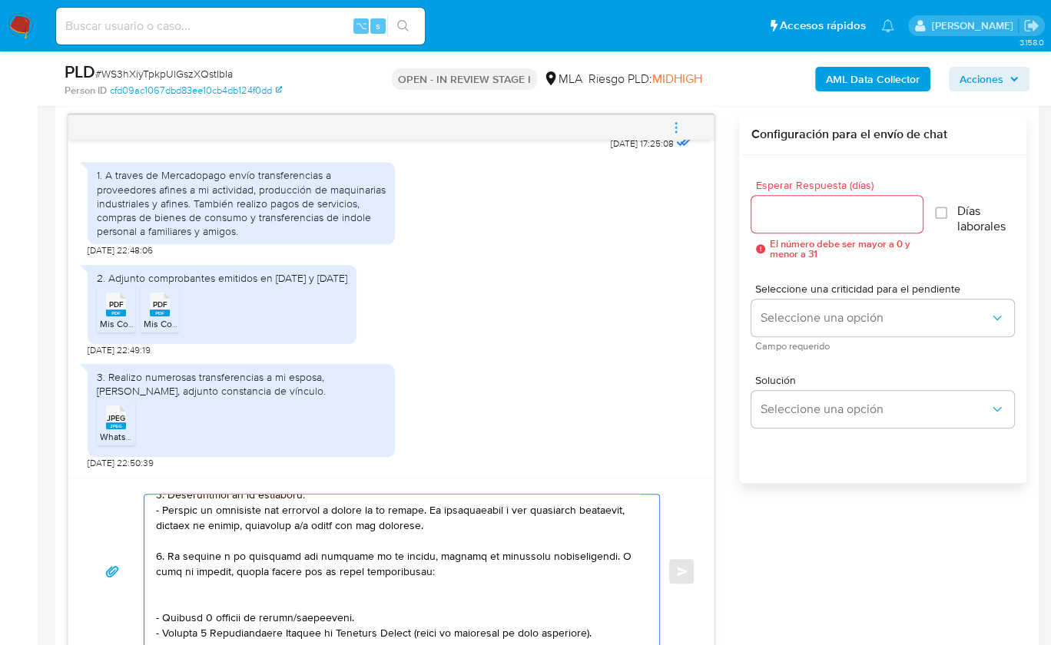
click at [251, 594] on textarea at bounding box center [398, 572] width 484 height 154
drag, startPoint x: 354, startPoint y: 599, endPoint x: 156, endPoint y: 601, distance: 198.2
click at [156, 601] on textarea at bounding box center [398, 572] width 484 height 154
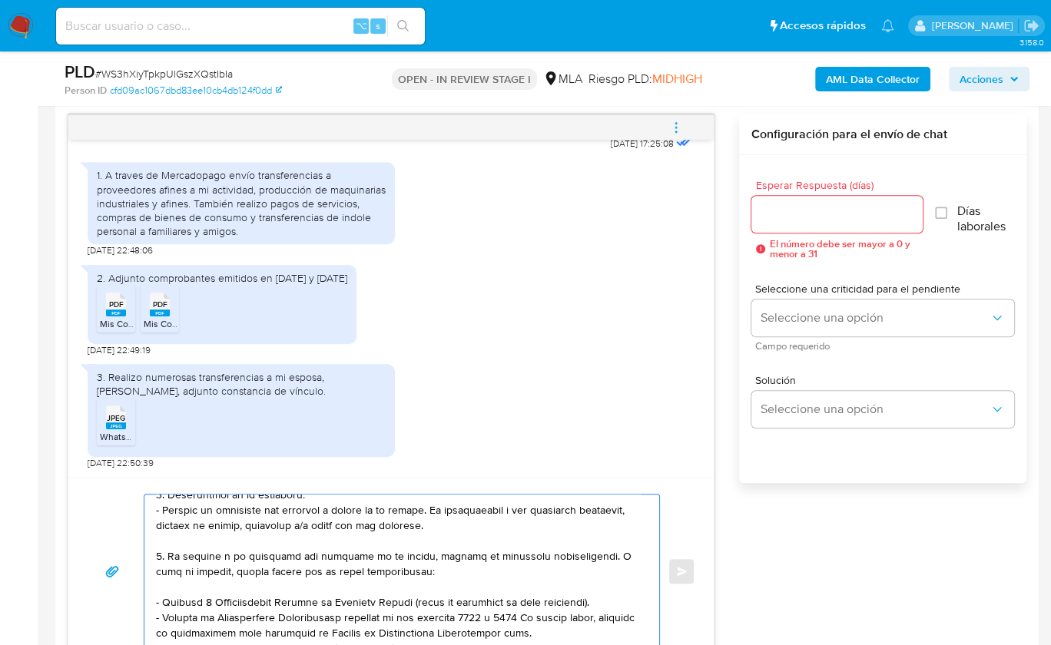
drag, startPoint x: 585, startPoint y: 553, endPoint x: 414, endPoint y: 566, distance: 171.0
click at [412, 566] on textarea at bounding box center [398, 572] width 484 height 154
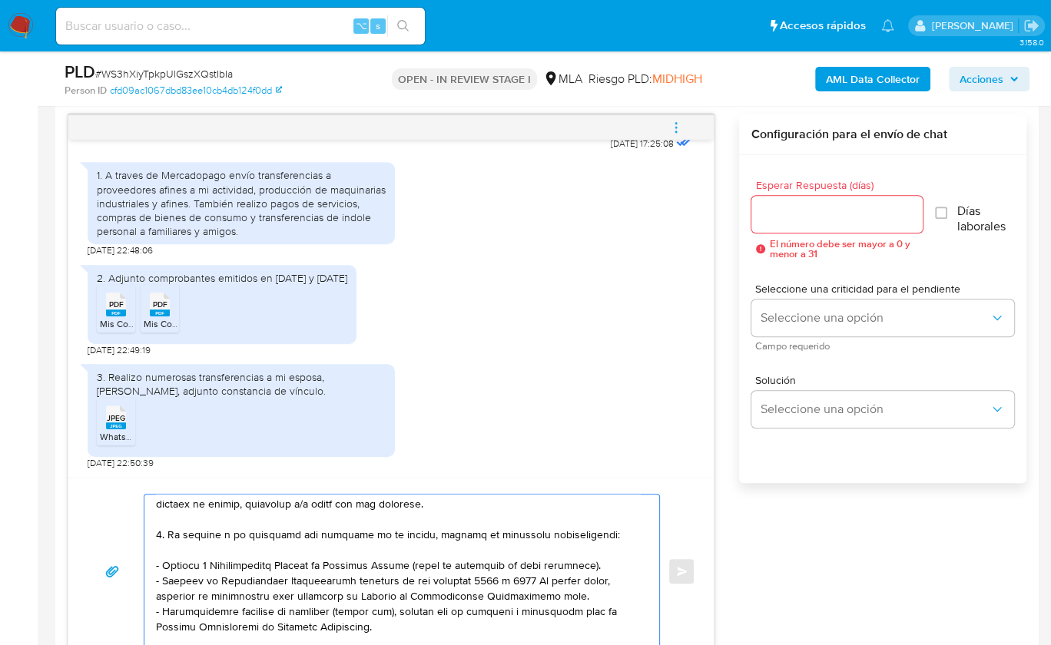
scroll to position [144, 0]
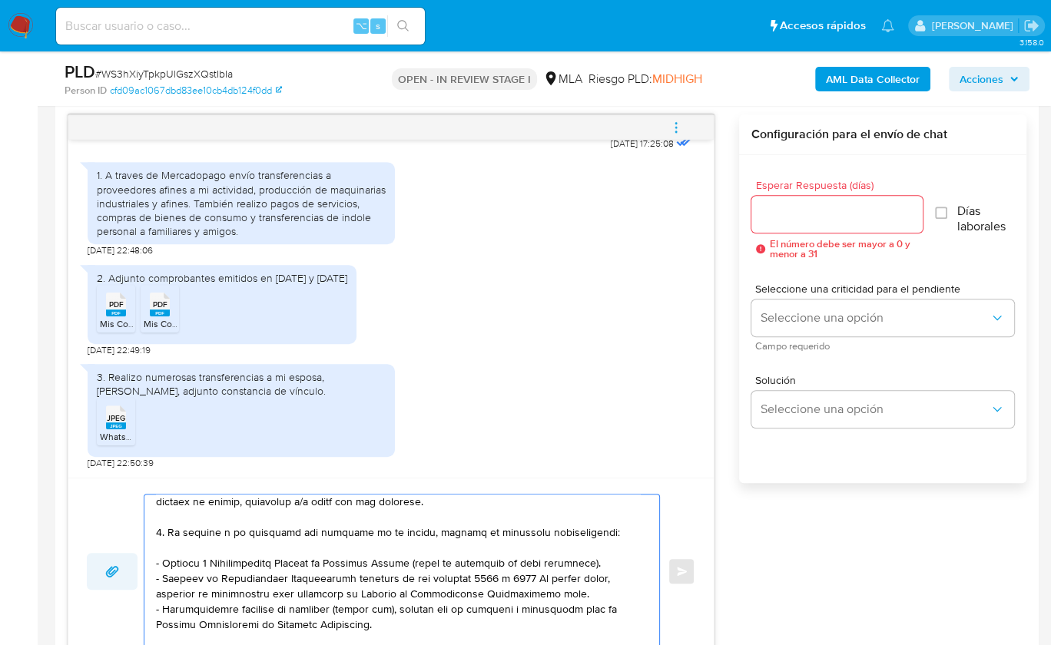
drag, startPoint x: 608, startPoint y: 559, endPoint x: 133, endPoint y: 557, distance: 474.8
click at [133, 557] on div "Enviar" at bounding box center [391, 571] width 608 height 155
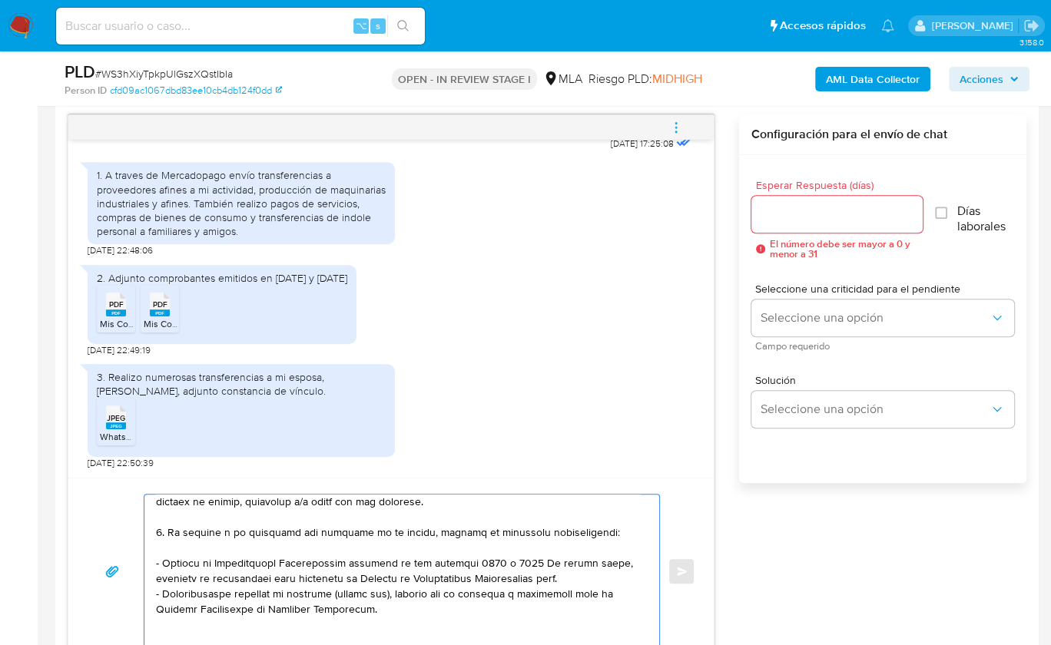
click at [575, 578] on textarea at bounding box center [398, 572] width 484 height 154
paste textarea "https://www.mercadopago.com.ar/ayuda/30181"
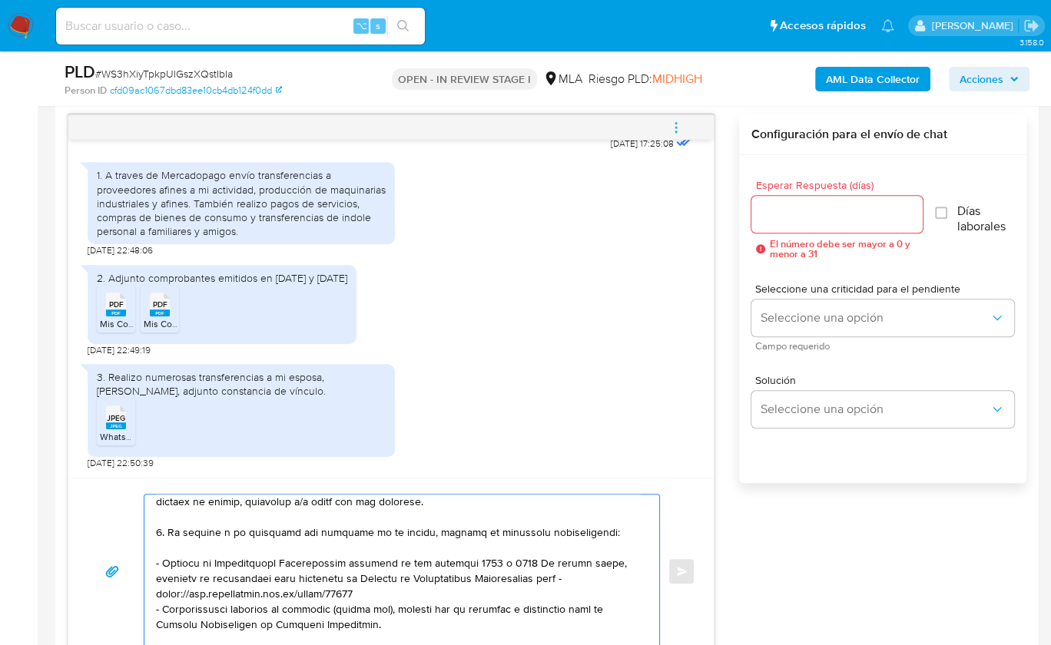
drag, startPoint x: 383, startPoint y: 622, endPoint x: 138, endPoint y: 611, distance: 245.3
click at [138, 611] on div "Enviar" at bounding box center [391, 571] width 608 height 155
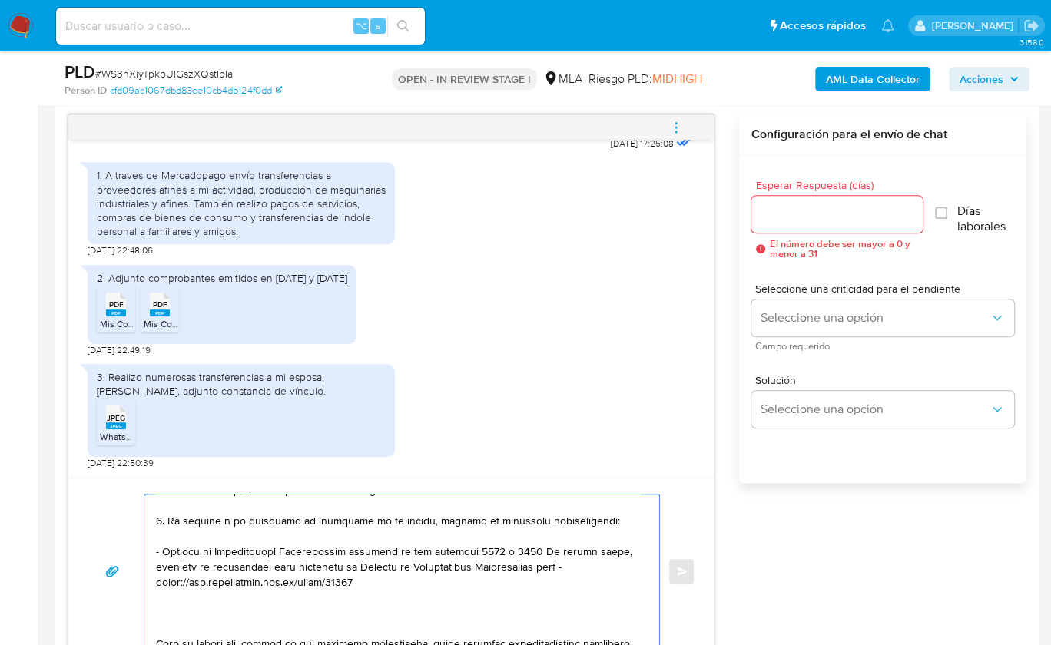
scroll to position [197, 0]
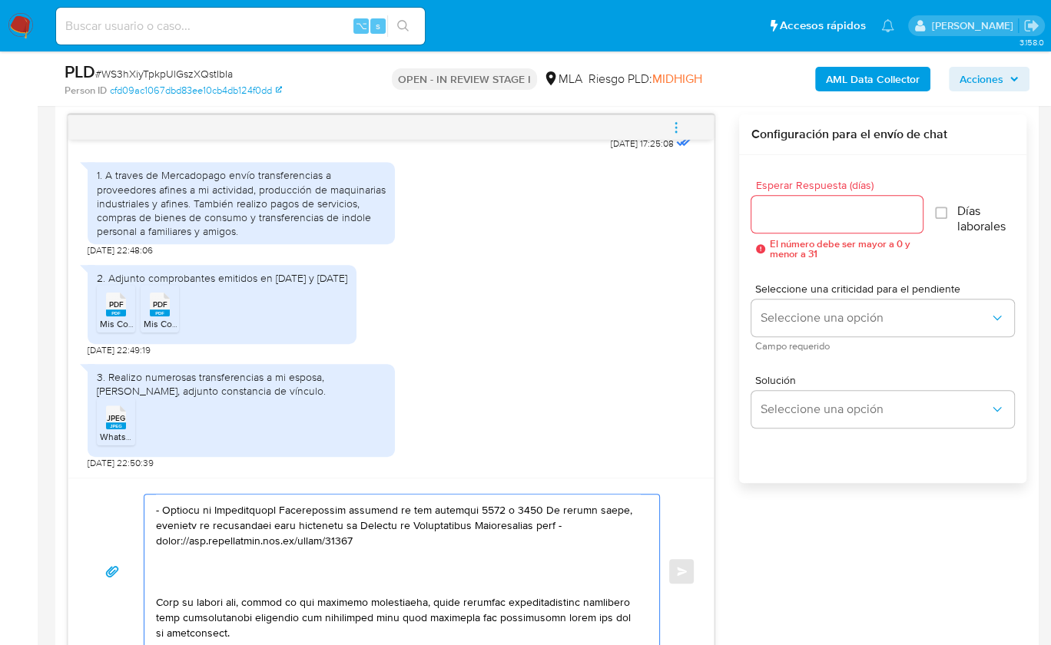
click at [180, 583] on textarea at bounding box center [398, 572] width 484 height 154
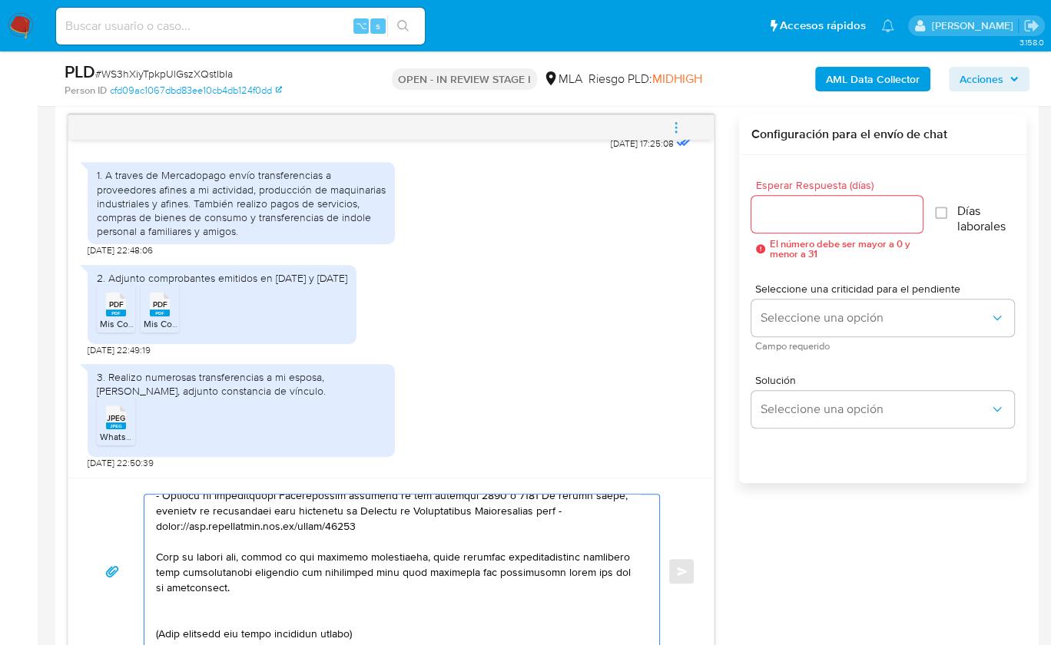
scroll to position [213, 0]
drag, startPoint x: 288, startPoint y: 584, endPoint x: 160, endPoint y: 554, distance: 131.7
click at [160, 554] on textarea at bounding box center [398, 572] width 484 height 154
click at [166, 607] on textarea at bounding box center [398, 572] width 484 height 154
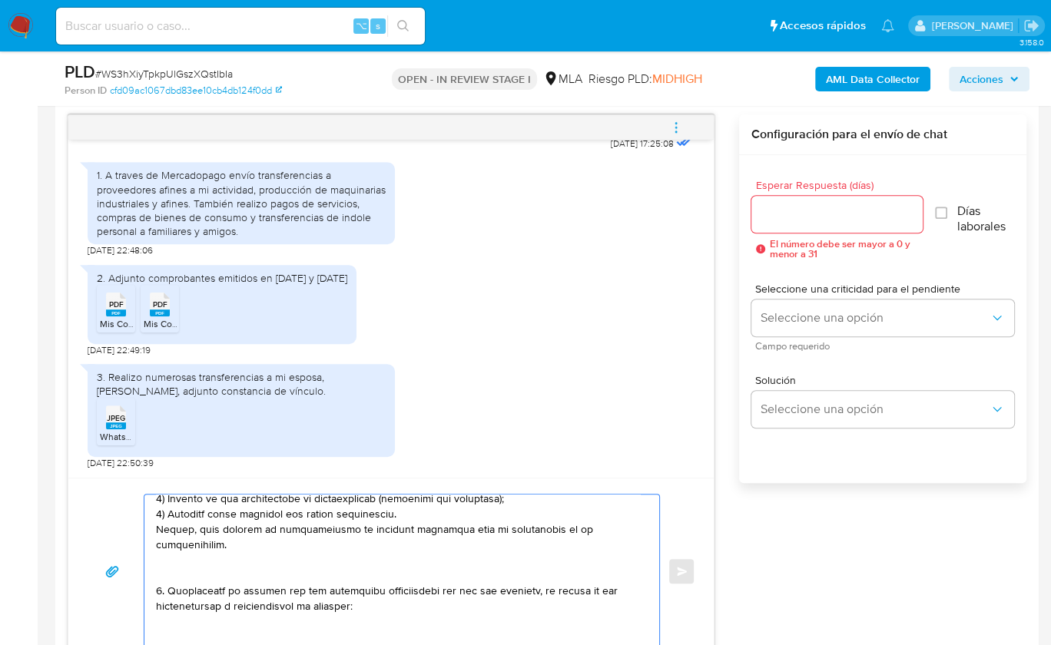
scroll to position [456, 0]
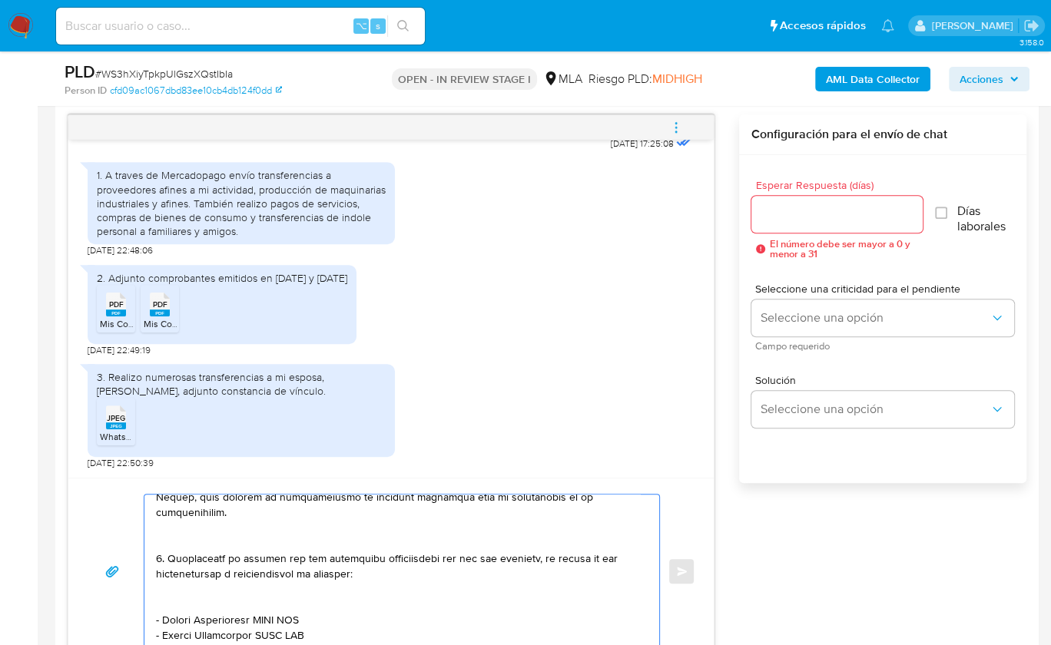
drag, startPoint x: 165, startPoint y: 499, endPoint x: 210, endPoint y: 542, distance: 62.5
click at [210, 542] on textarea at bounding box center [398, 572] width 484 height 154
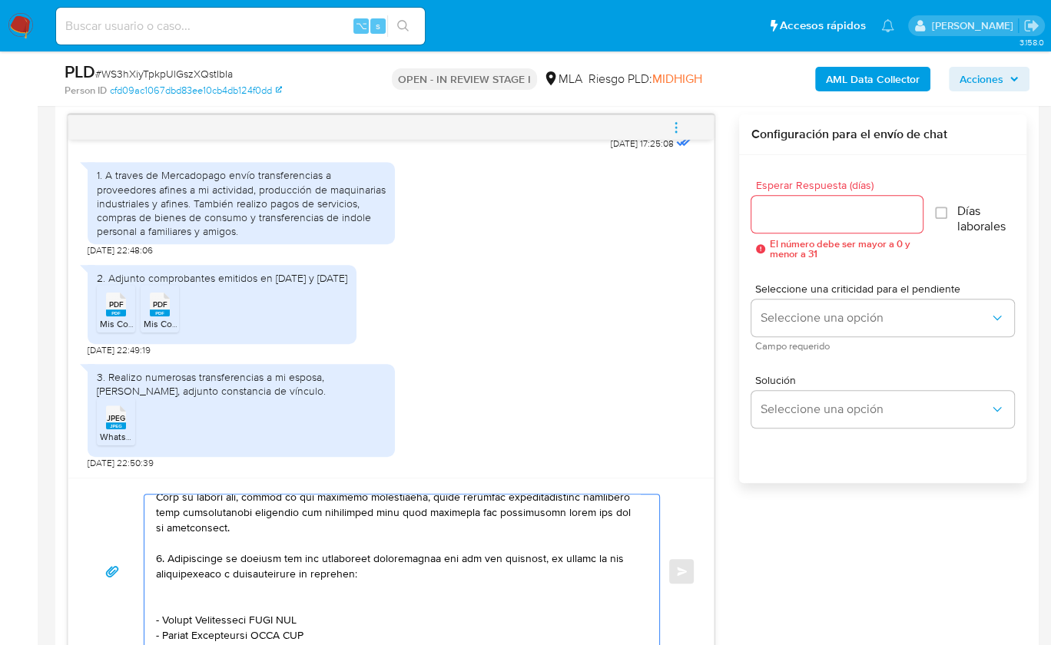
click at [179, 598] on textarea at bounding box center [398, 572] width 484 height 154
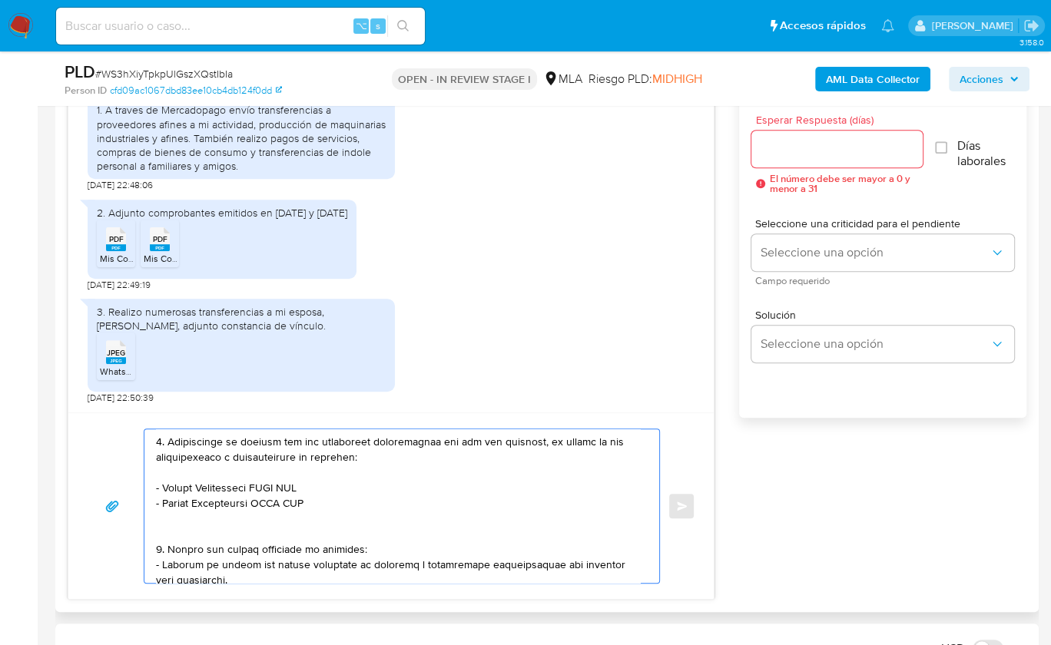
scroll to position [881, 0]
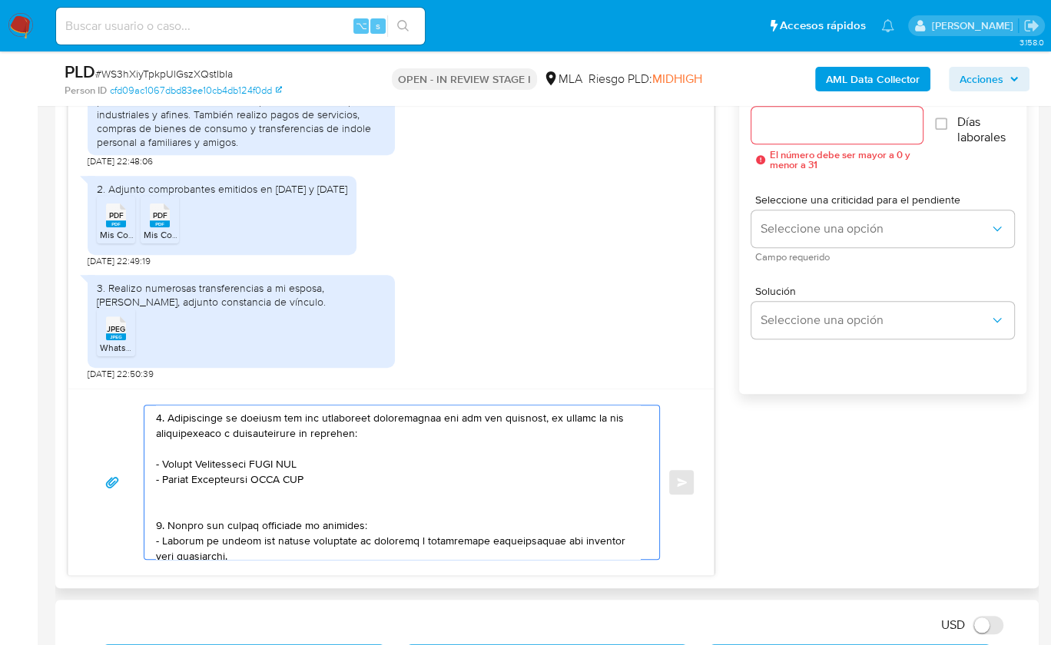
click at [291, 485] on textarea at bounding box center [398, 483] width 484 height 154
drag, startPoint x: 257, startPoint y: 461, endPoint x: 162, endPoint y: 464, distance: 95.3
click at [162, 464] on textarea at bounding box center [398, 483] width 484 height 154
paste textarea "Vicente Luis Garcia"
click at [291, 457] on textarea at bounding box center [398, 483] width 484 height 154
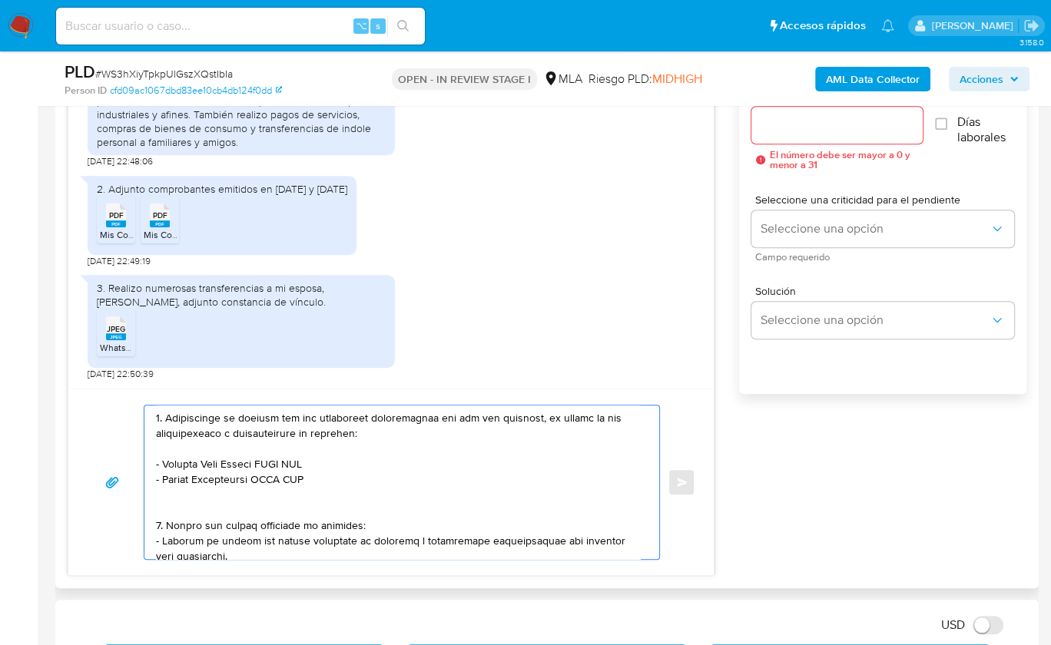
click at [291, 457] on textarea at bounding box center [398, 483] width 484 height 154
paste textarea "20215462413"
drag, startPoint x: 164, startPoint y: 476, endPoint x: 257, endPoint y: 478, distance: 93.7
click at [257, 478] on textarea at bounding box center [398, 483] width 484 height 154
paste textarea "LANGONE EMILIANO ARIEL"
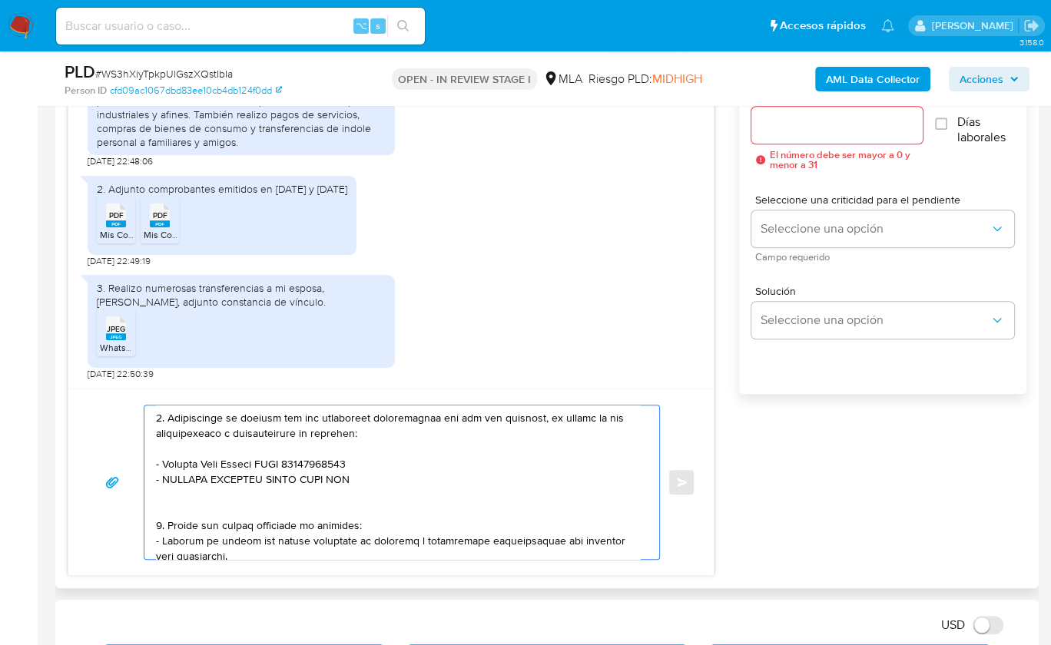
click at [336, 477] on textarea at bounding box center [398, 483] width 484 height 154
click at [335, 478] on textarea at bounding box center [398, 483] width 484 height 154
click at [335, 479] on textarea at bounding box center [398, 483] width 484 height 154
paste textarea "23342457959"
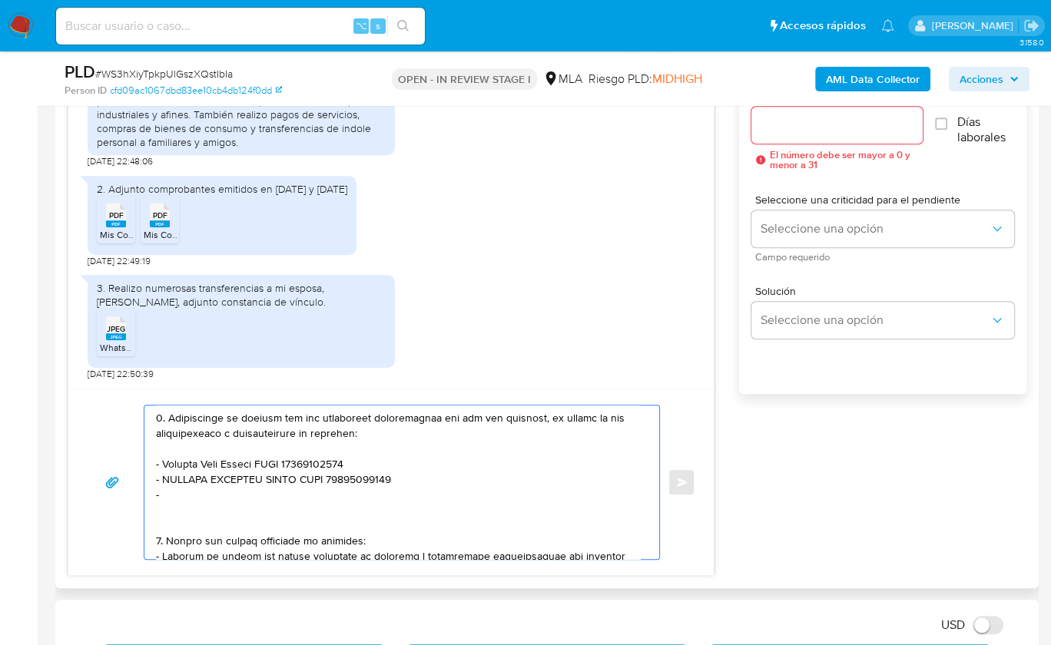
paste textarea "Irene Fiorella Mangiarotti"
paste textarea "27353650519"
drag, startPoint x: 386, startPoint y: 496, endPoint x: 144, endPoint y: 492, distance: 241.2
click at [144, 492] on div at bounding box center [397, 483] width 507 height 154
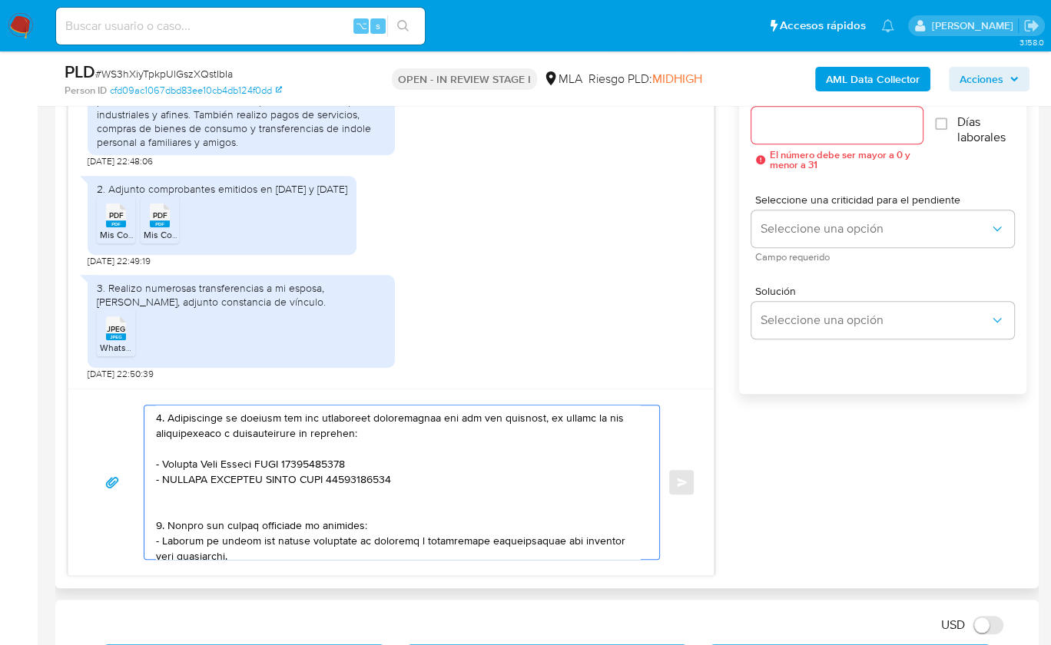
click at [185, 508] on textarea at bounding box center [398, 483] width 484 height 154
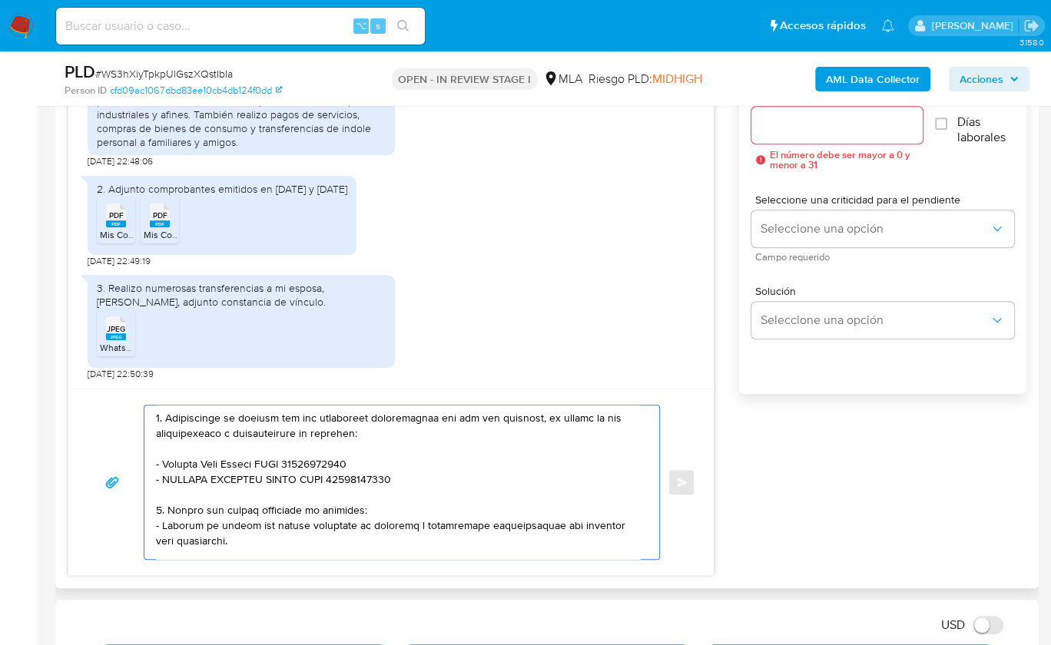
click at [393, 482] on textarea at bounding box center [398, 483] width 484 height 154
click at [415, 472] on textarea at bounding box center [398, 483] width 484 height 154
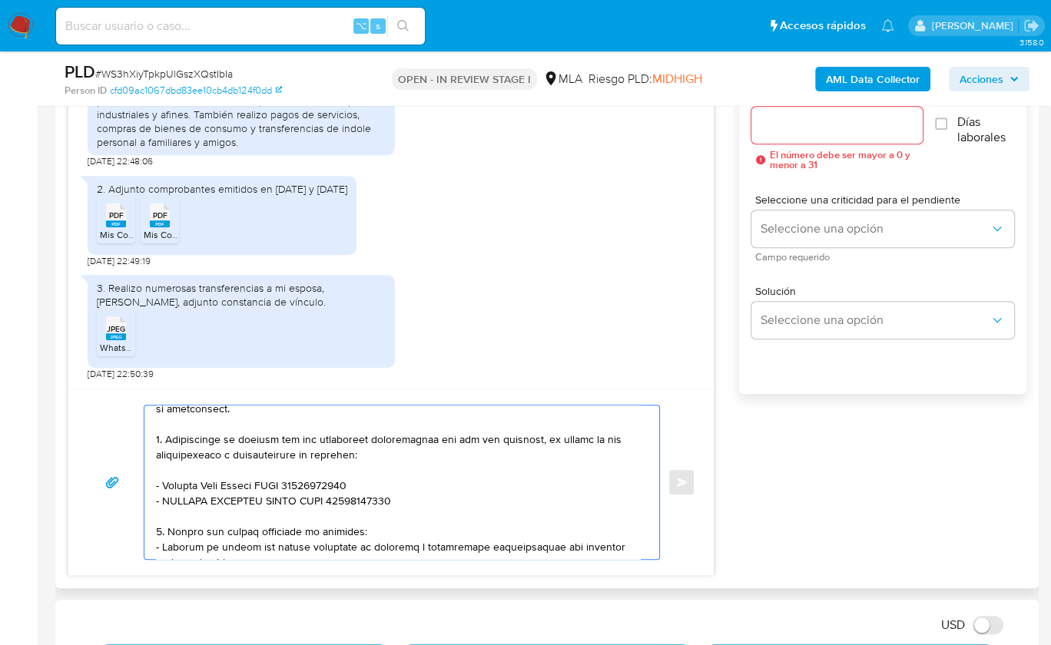
scroll to position [306, 0]
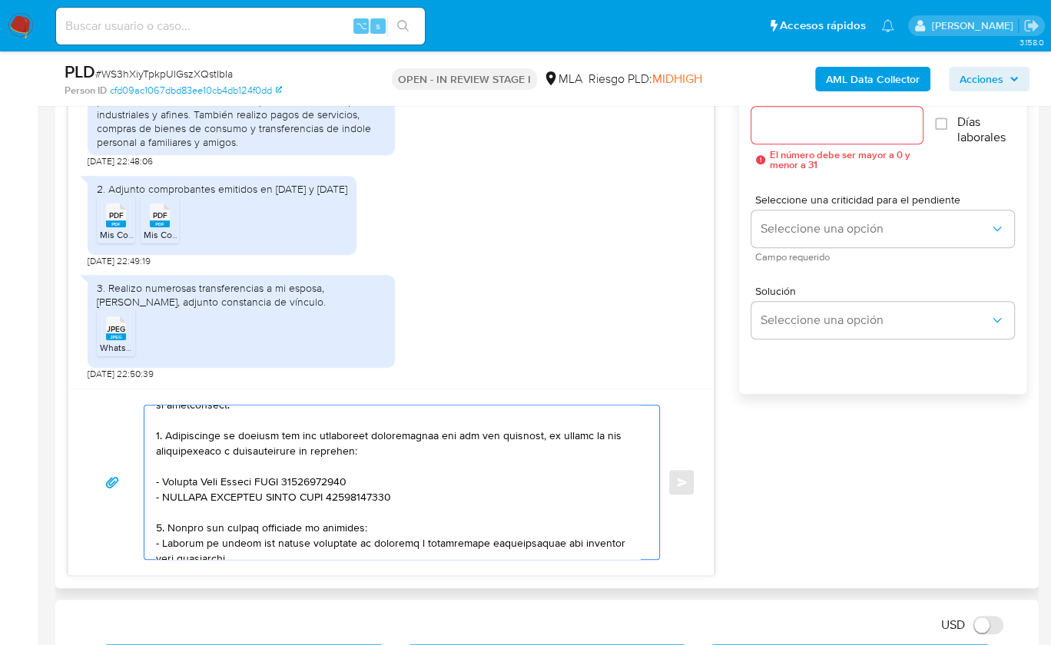
click at [418, 493] on textarea at bounding box center [398, 483] width 484 height 154
click at [188, 507] on textarea at bounding box center [398, 483] width 484 height 154
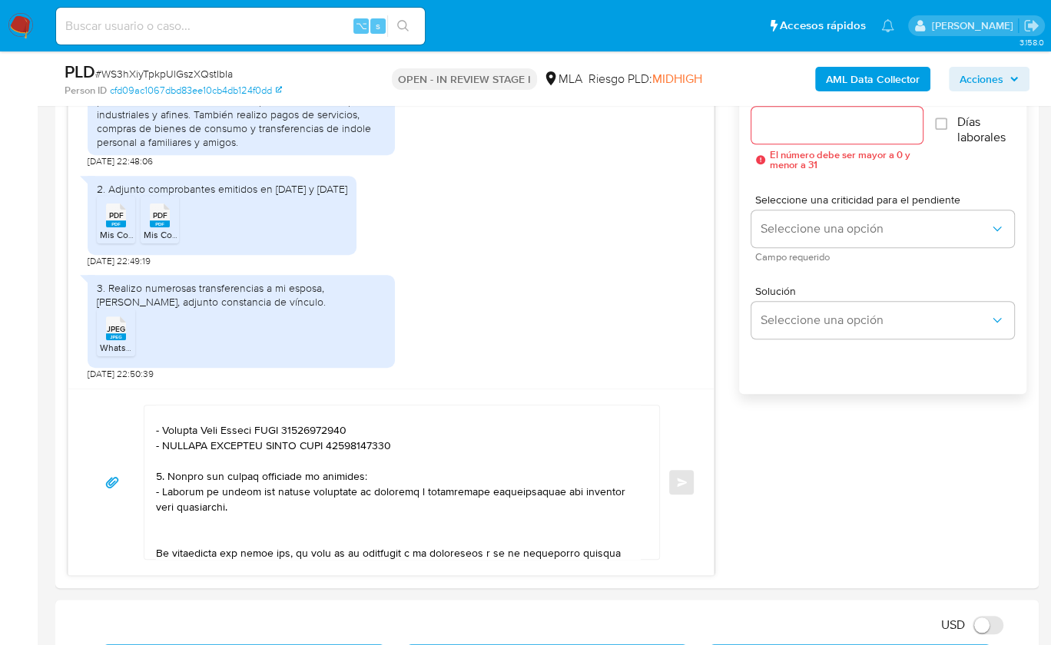
scroll to position [360, 0]
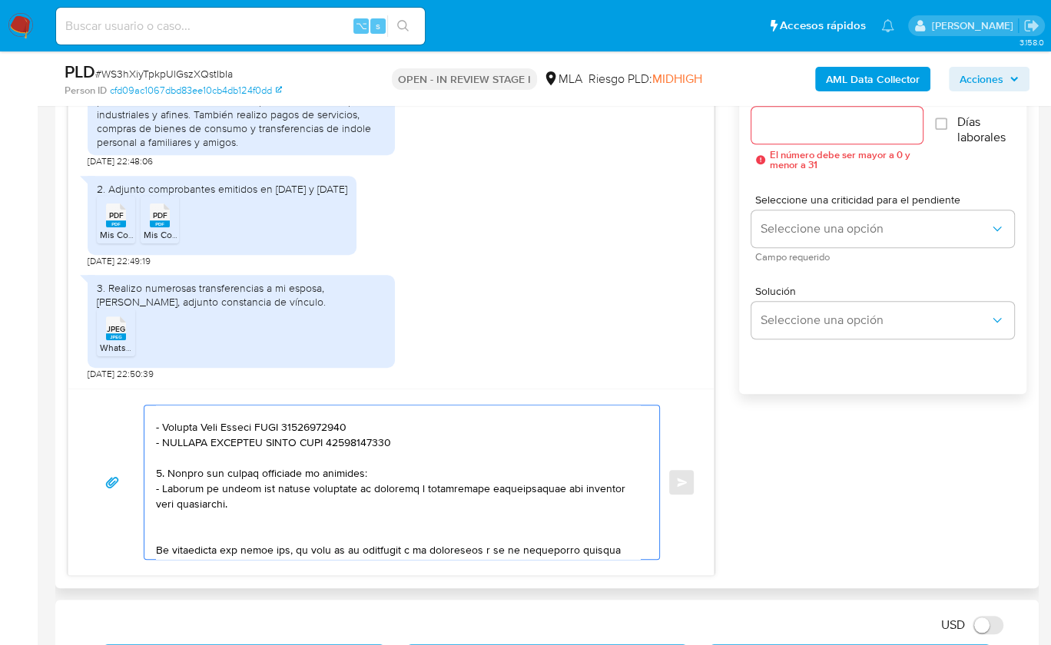
drag, startPoint x: 217, startPoint y: 503, endPoint x: 154, endPoint y: 469, distance: 71.5
click at [154, 469] on div at bounding box center [397, 483] width 507 height 154
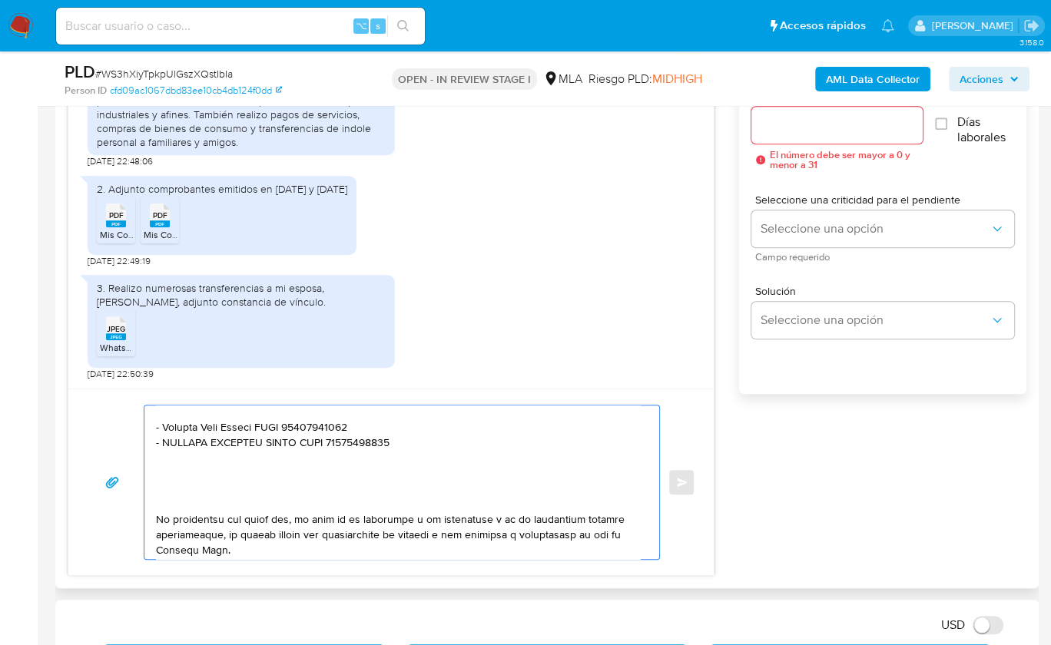
click at [167, 497] on textarea at bounding box center [398, 483] width 484 height 154
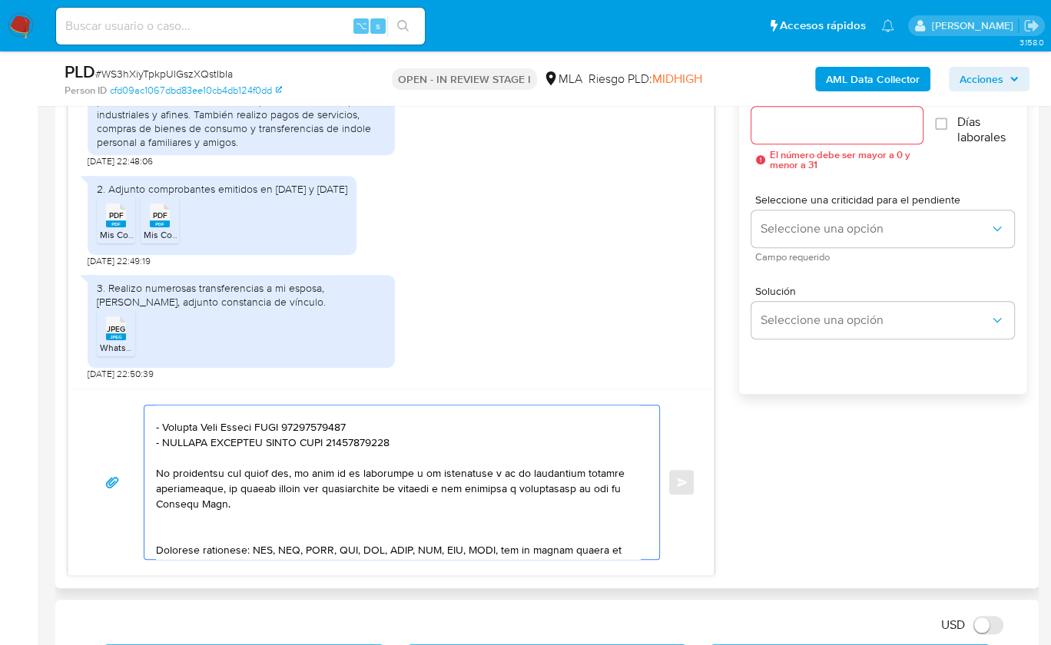
click at [174, 529] on textarea at bounding box center [398, 483] width 484 height 154
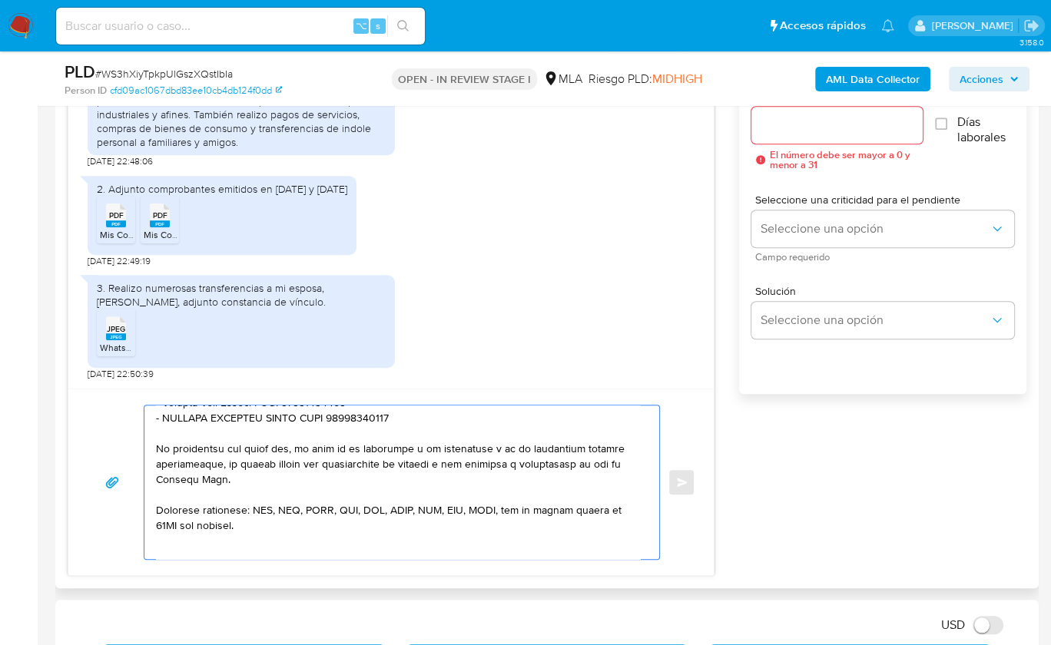
scroll to position [386, 0]
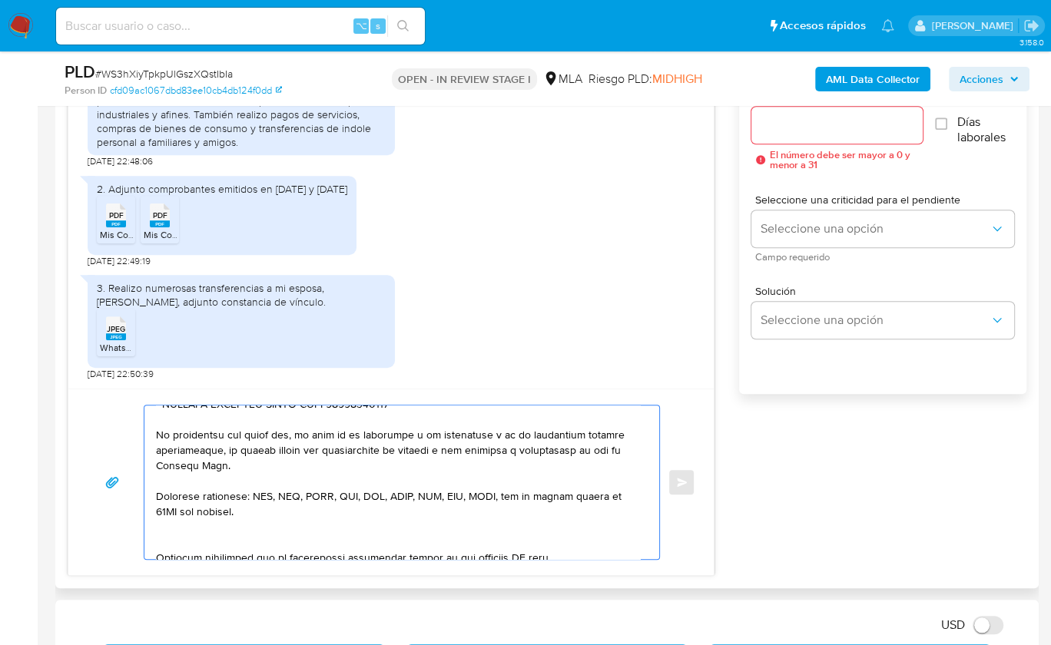
click at [176, 533] on textarea at bounding box center [398, 483] width 484 height 154
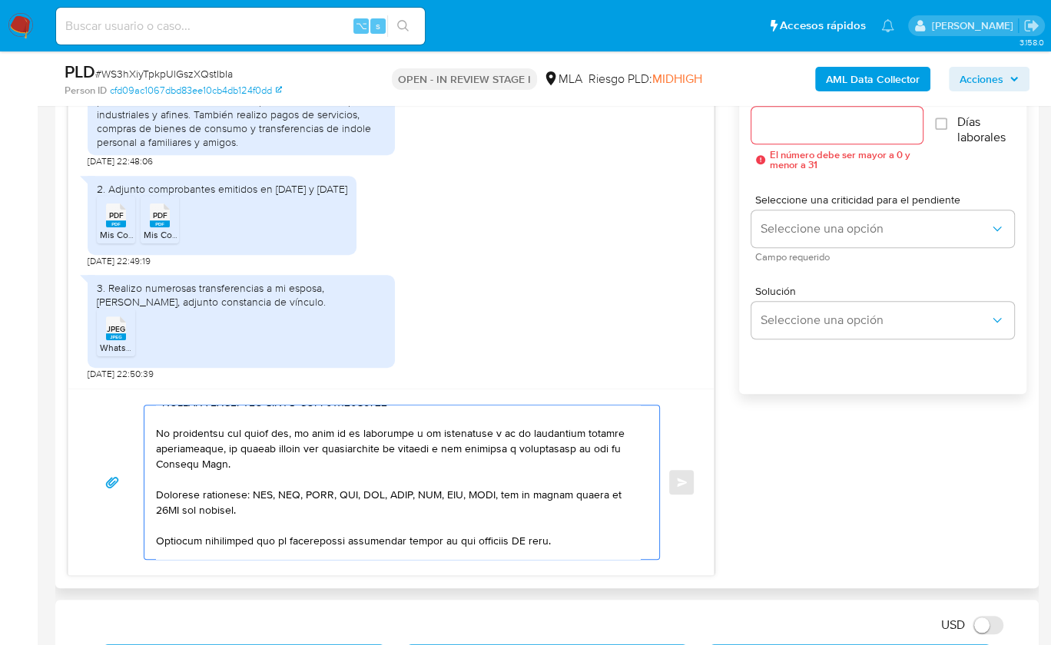
scroll to position [402, 0]
click at [524, 535] on textarea at bounding box center [398, 483] width 484 height 154
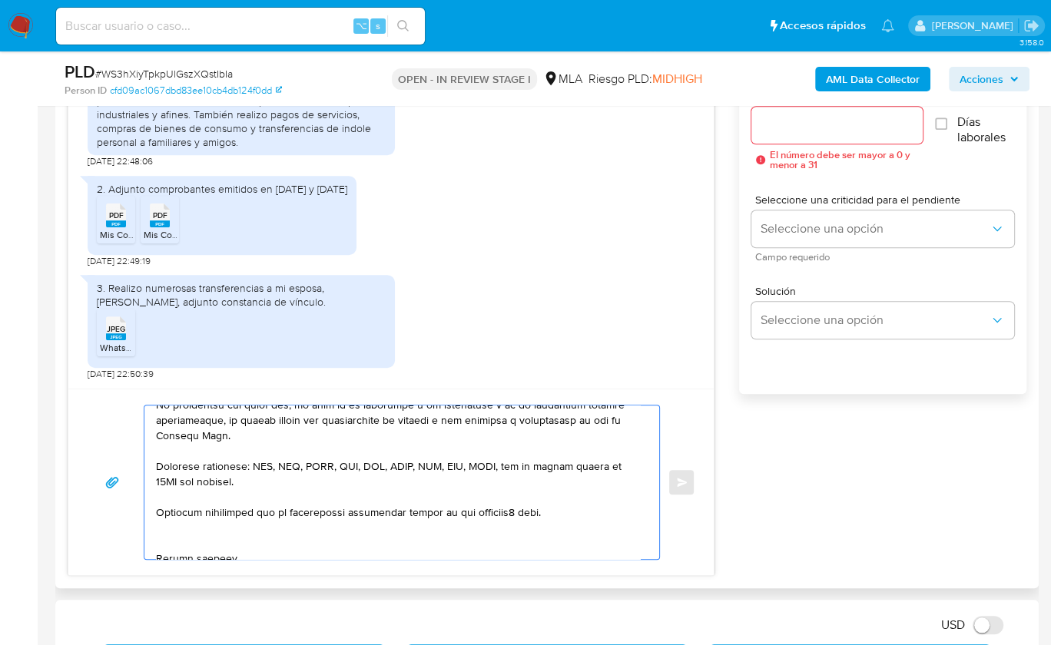
click at [220, 536] on textarea at bounding box center [398, 483] width 484 height 154
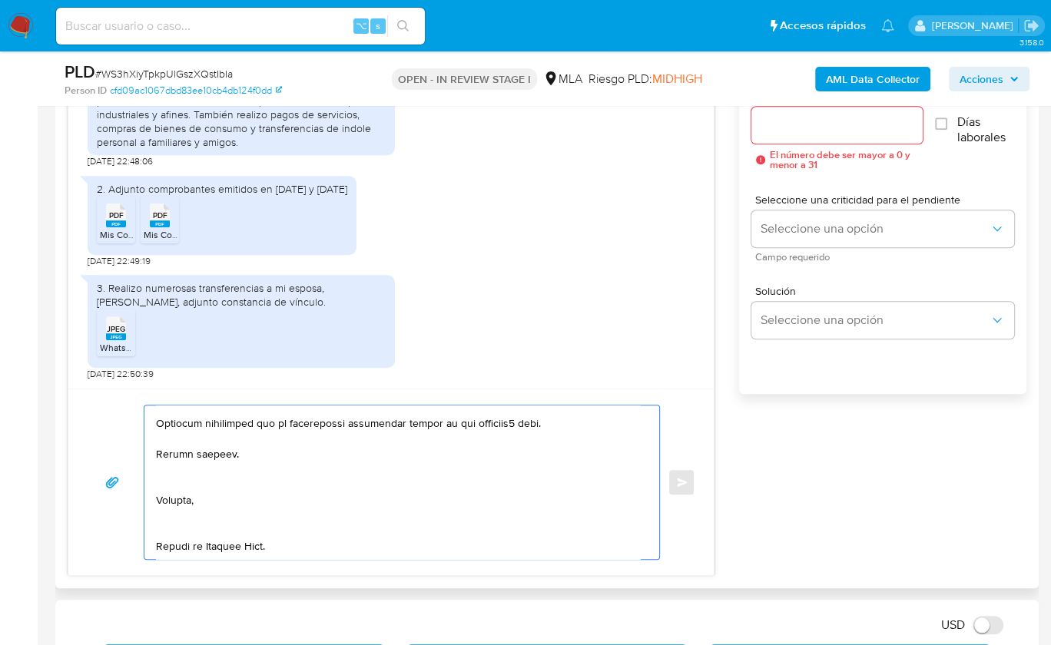
click at [175, 469] on textarea at bounding box center [398, 483] width 484 height 154
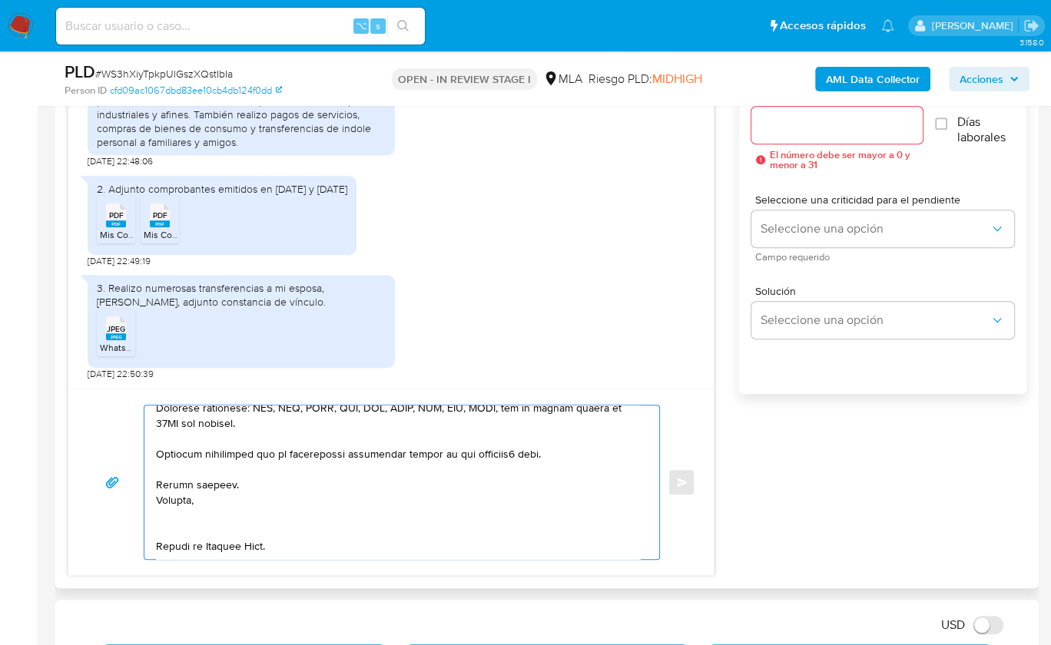
click at [172, 509] on textarea at bounding box center [398, 483] width 484 height 154
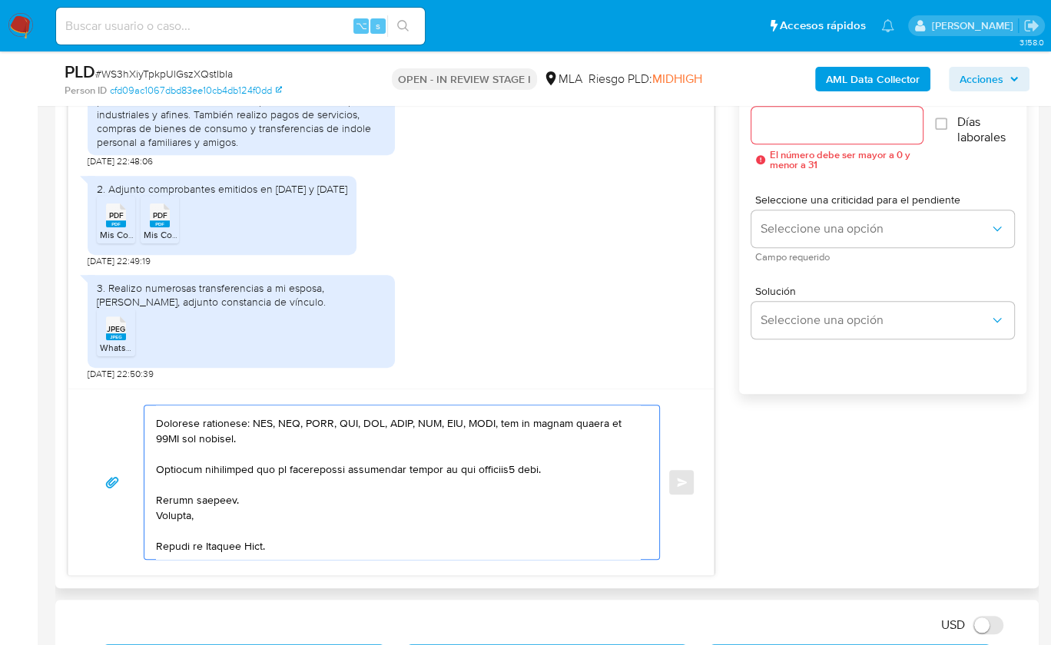
click at [172, 552] on textarea at bounding box center [398, 483] width 484 height 154
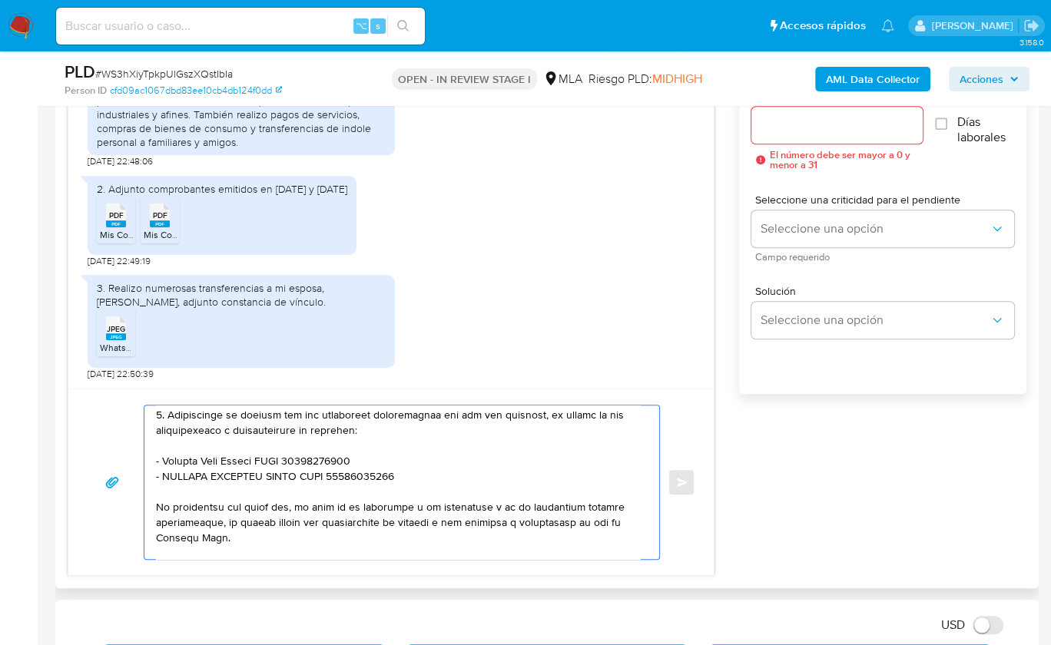
scroll to position [328, 0]
type textarea "Hola, Muchas gracias por tu respuesta, hemos recibido la documentación. Sin emb…"
click at [837, 130] on input "Esperar Respuesta (días)" at bounding box center [836, 125] width 171 height 20
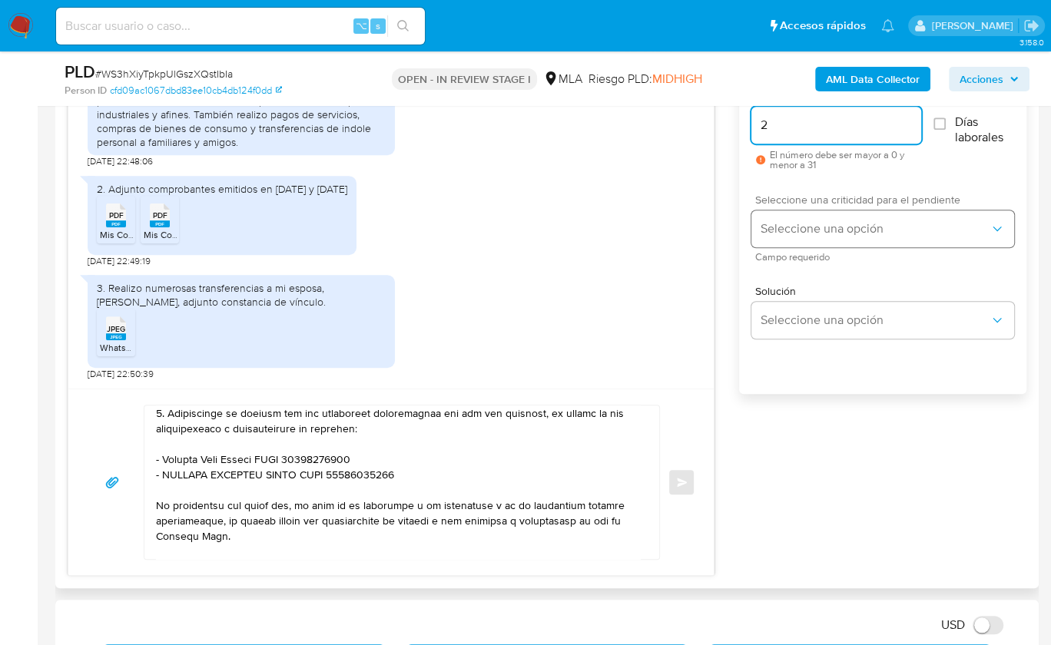
type input "2"
click at [808, 233] on span "Seleccione una opción" at bounding box center [875, 228] width 229 height 15
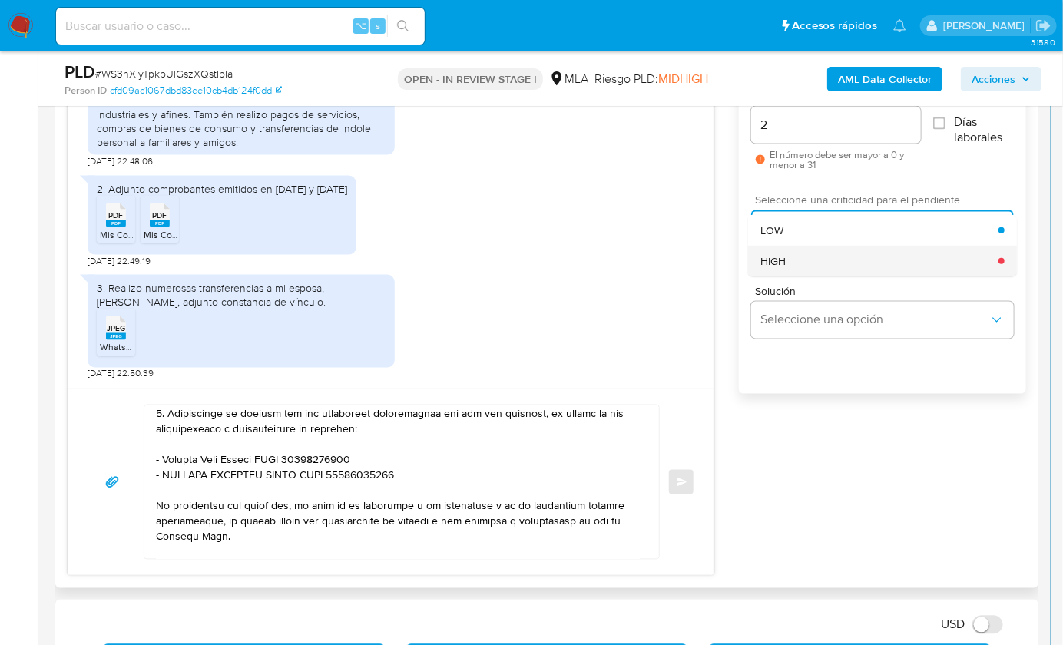
click at [805, 270] on div "HIGH" at bounding box center [880, 261] width 238 height 31
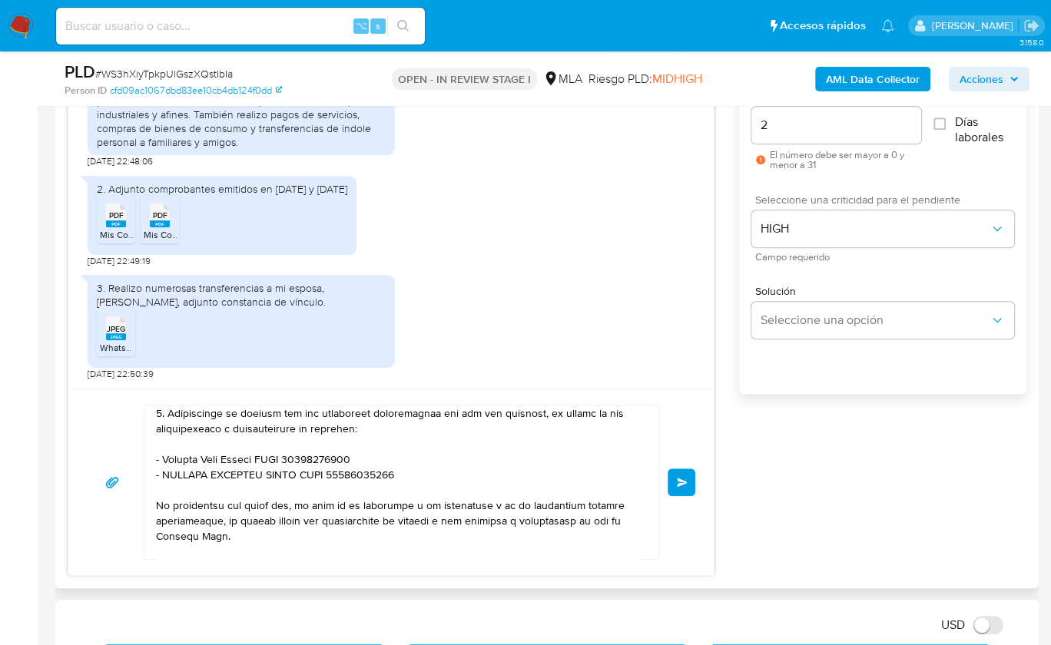
click at [681, 478] on span "Enviar" at bounding box center [682, 482] width 11 height 9
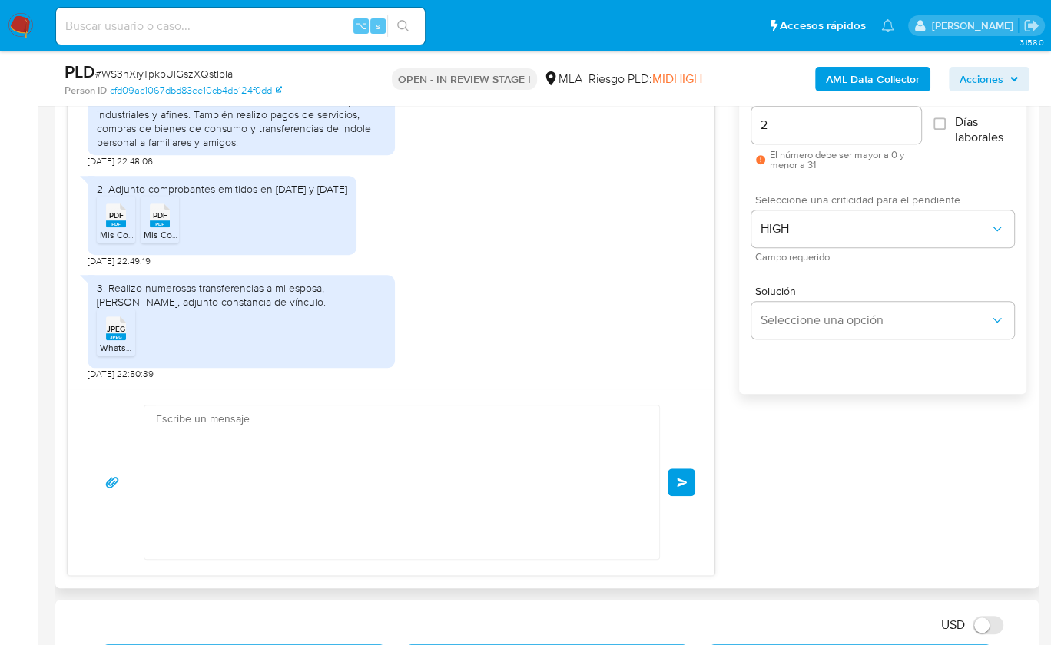
scroll to position [1591, 0]
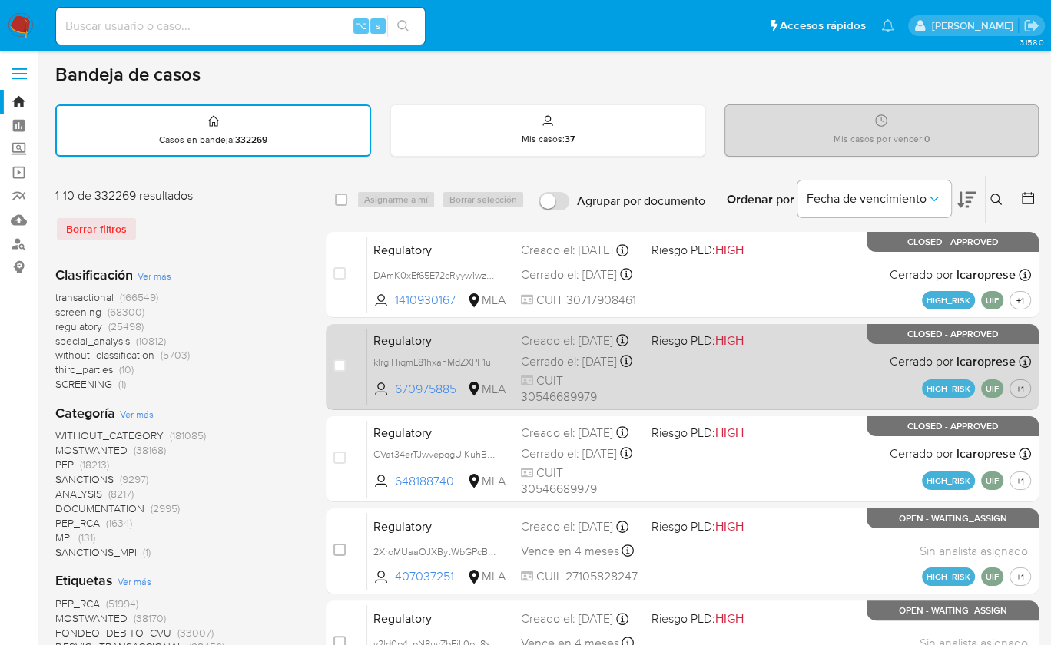
scroll to position [3, 0]
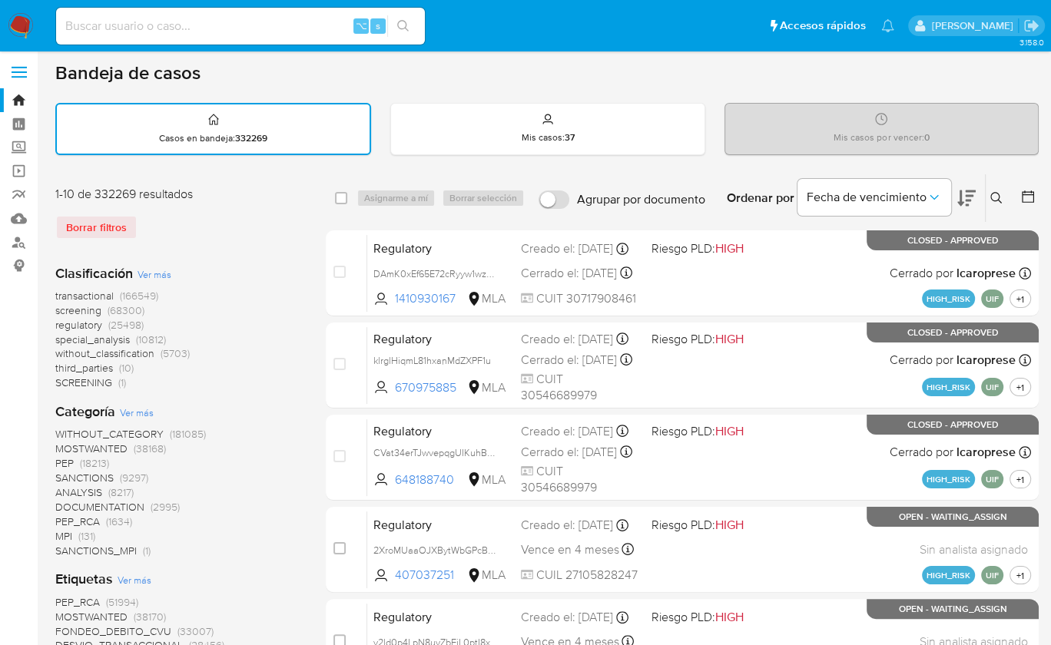
click at [201, 47] on div "⌥ s" at bounding box center [240, 26] width 369 height 43
click at [204, 34] on input at bounding box center [240, 26] width 369 height 20
paste input "1010632231"
type input "1010632231"
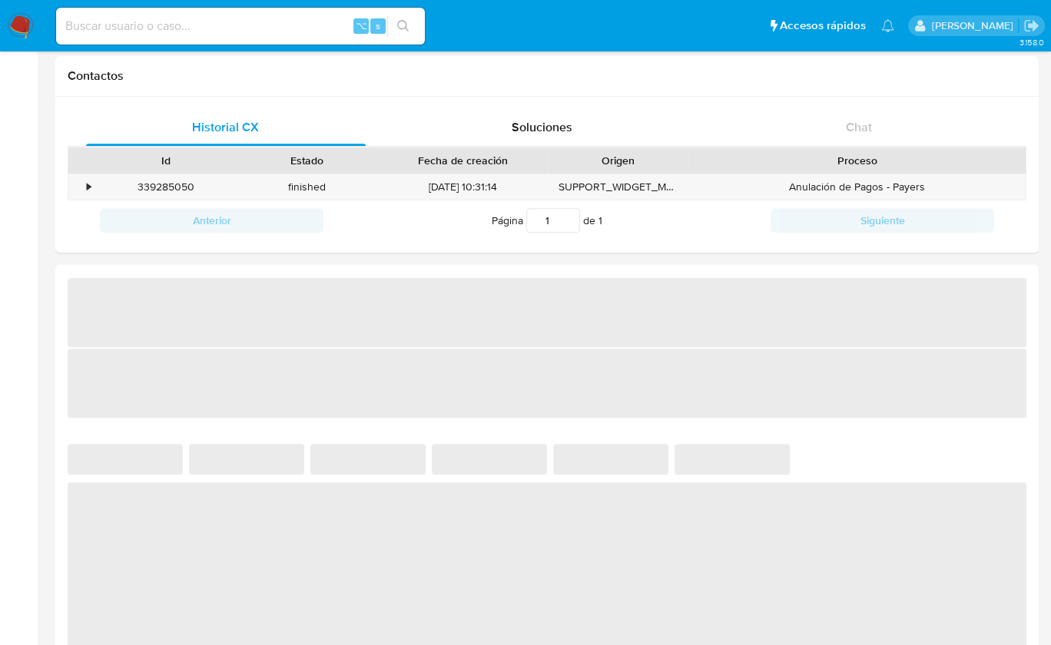
scroll to position [599, 0]
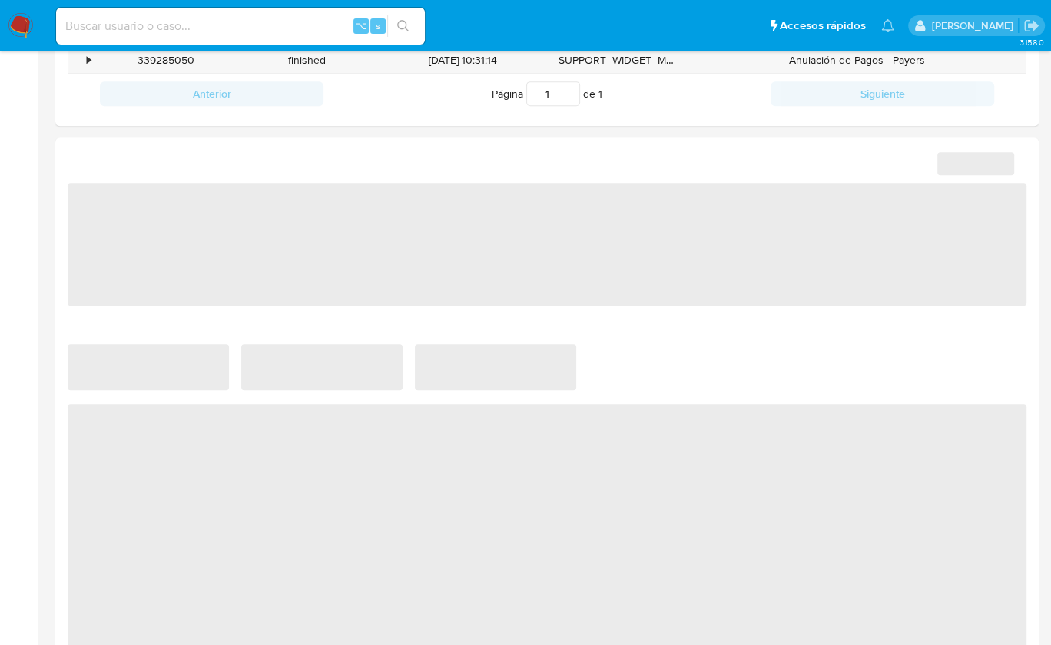
select select "10"
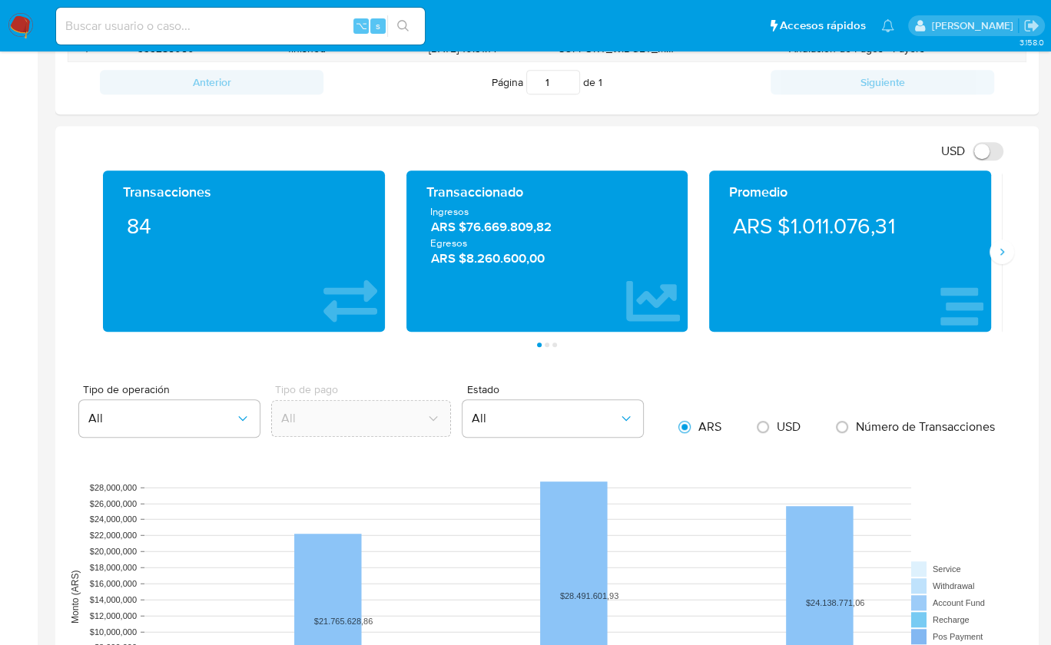
scroll to position [615, 0]
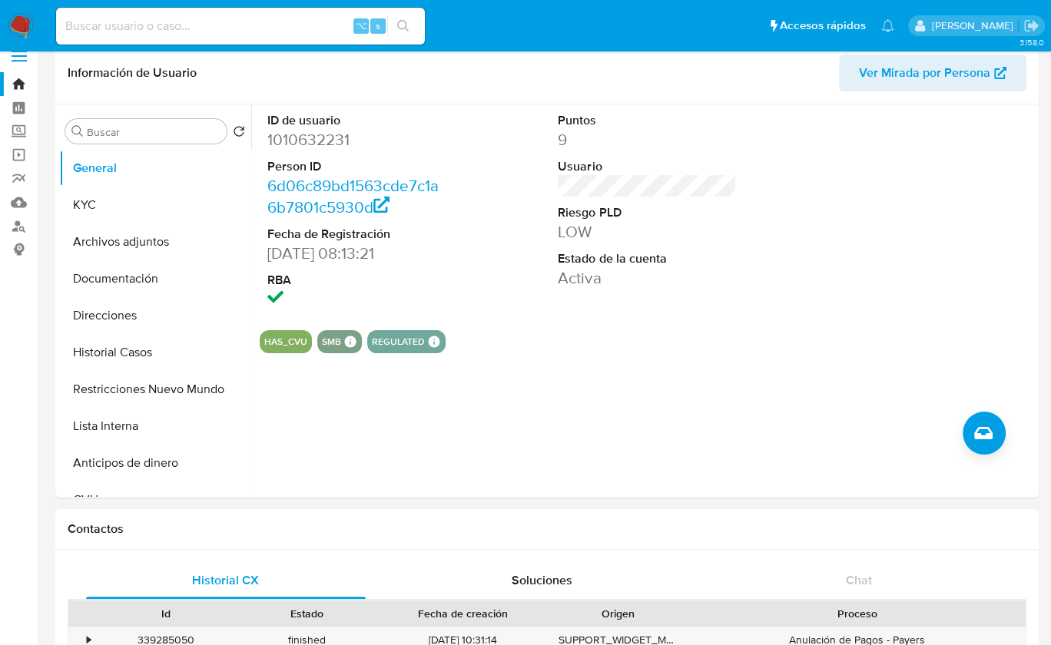
scroll to position [0, 0]
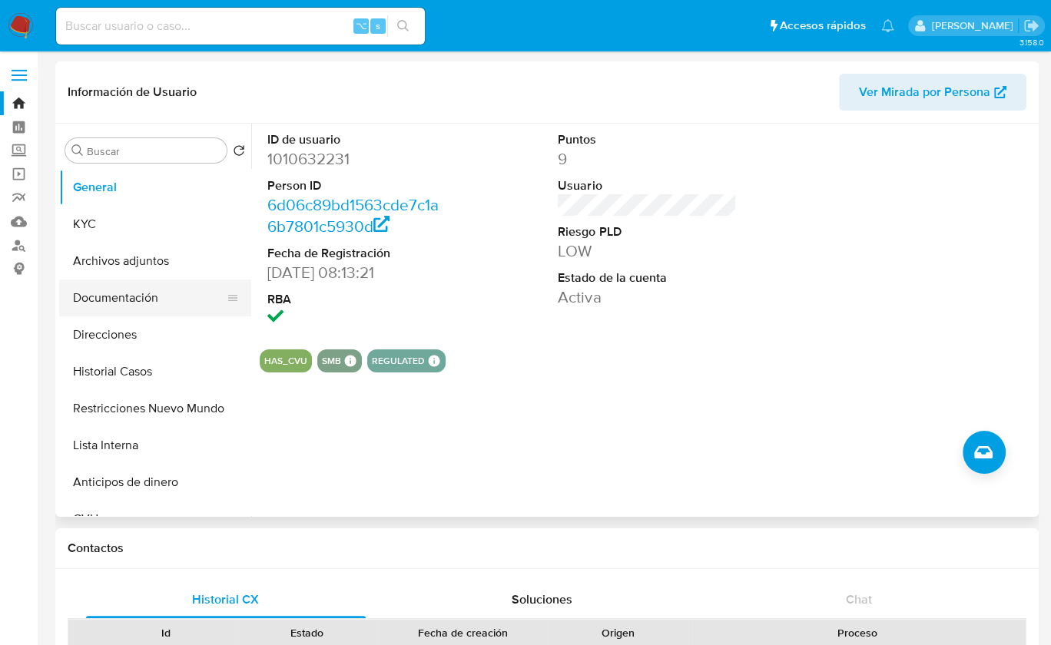
drag, startPoint x: 141, startPoint y: 303, endPoint x: 149, endPoint y: 300, distance: 9.0
click at [141, 303] on button "Documentación" at bounding box center [149, 298] width 180 height 37
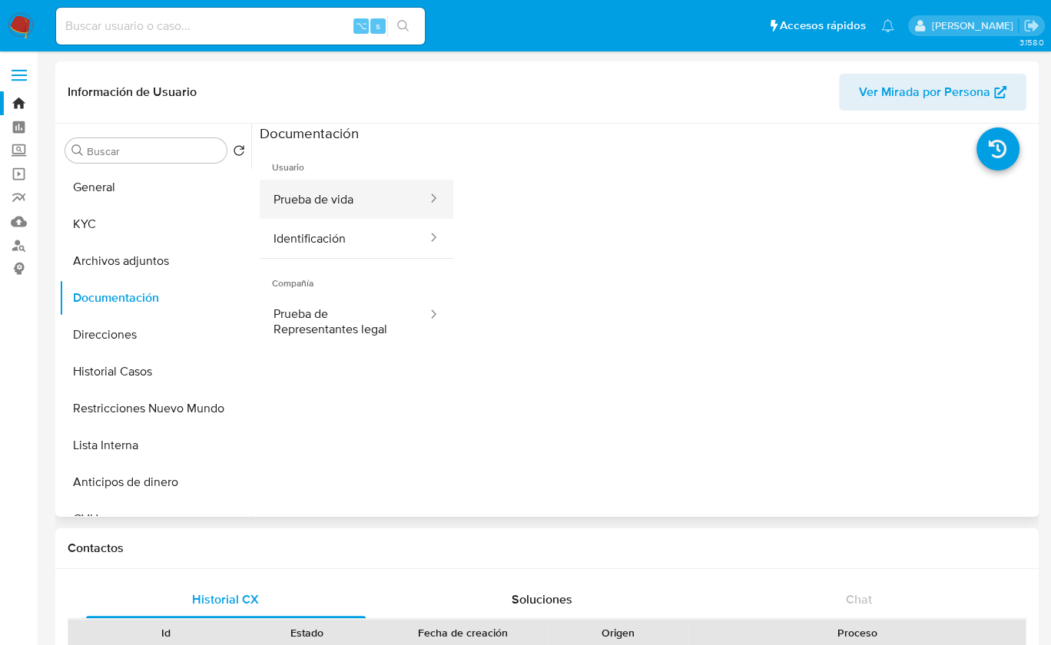
click at [324, 205] on button "Prueba de vida" at bounding box center [344, 199] width 169 height 39
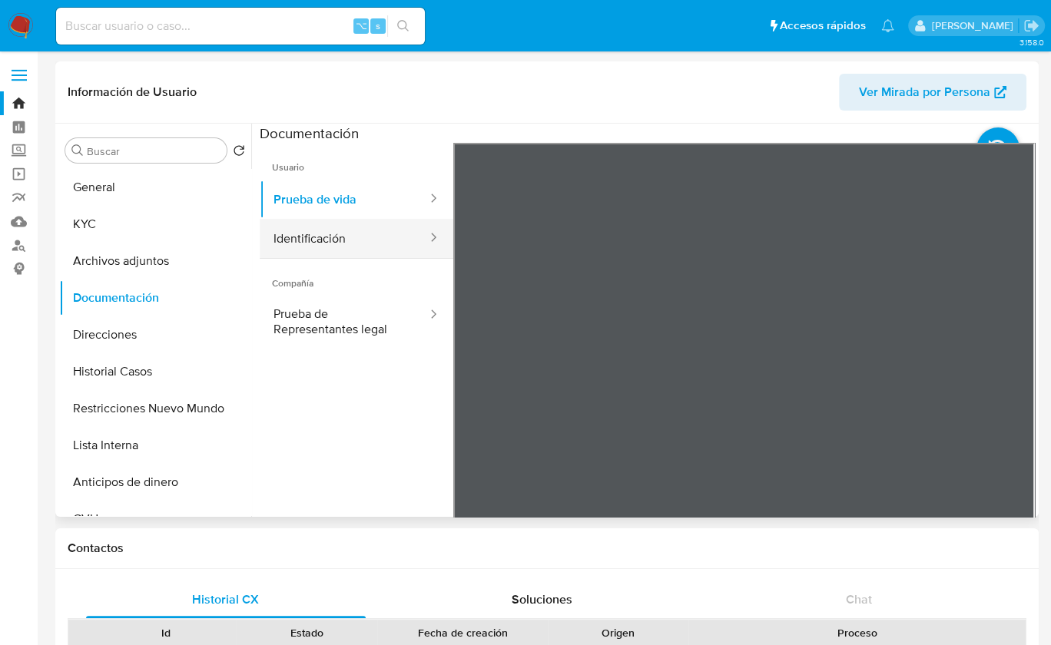
click at [382, 238] on button "Identificación" at bounding box center [344, 238] width 169 height 39
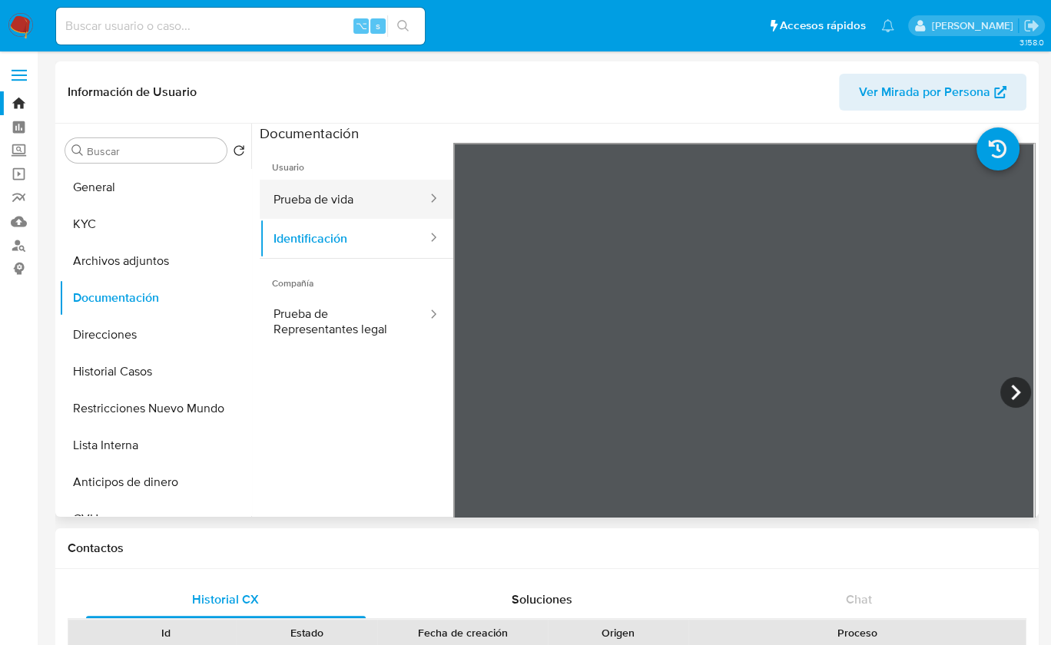
click at [336, 187] on button "Prueba de vida" at bounding box center [344, 199] width 169 height 39
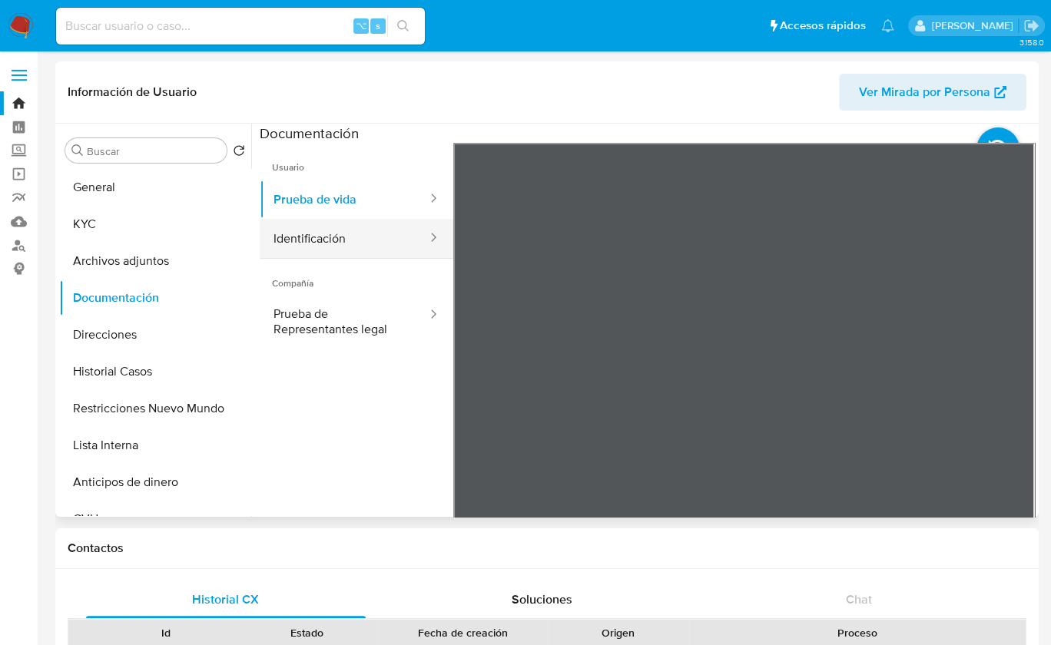
click at [355, 244] on button "Identificación" at bounding box center [344, 238] width 169 height 39
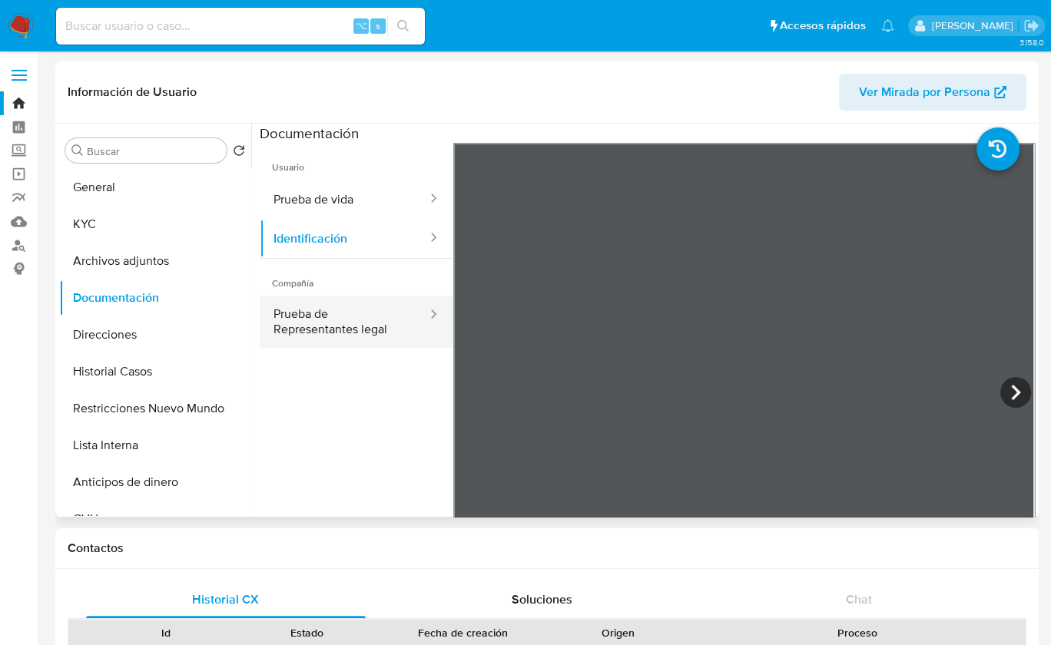
click at [319, 330] on button "Prueba de Representantes legal" at bounding box center [344, 322] width 169 height 52
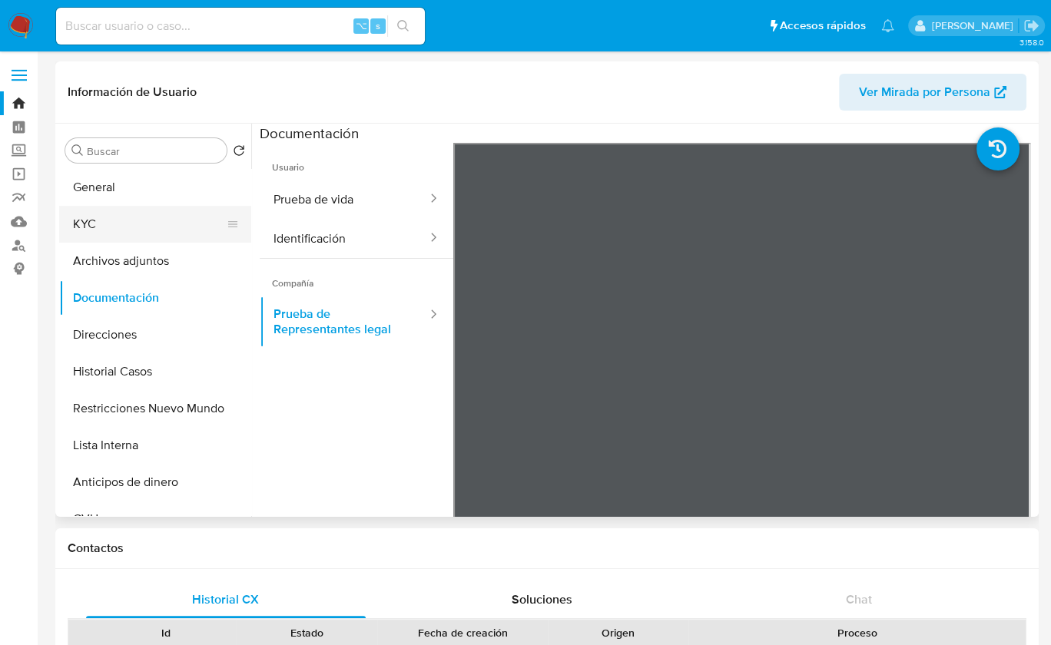
click at [131, 231] on button "KYC" at bounding box center [149, 224] width 180 height 37
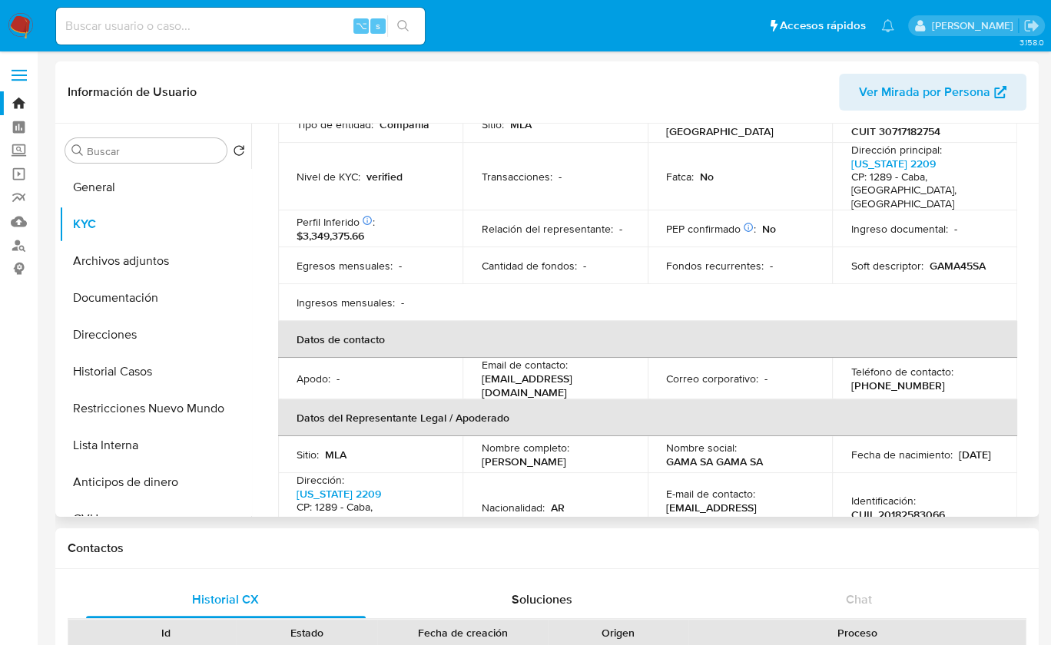
scroll to position [225, 0]
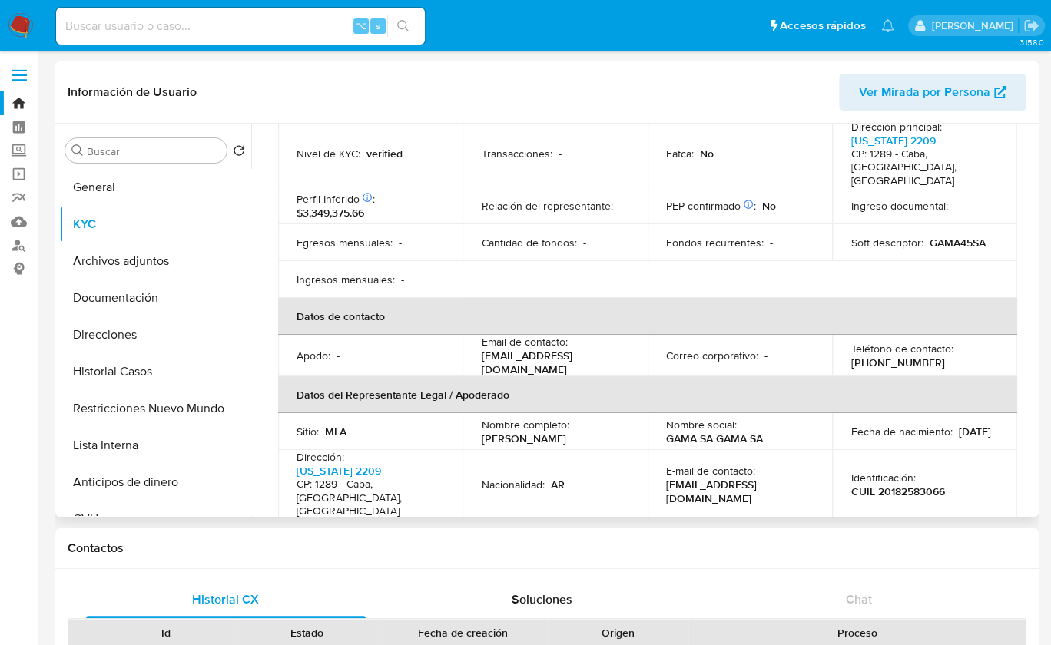
click at [907, 485] on p "CUIL 20182583066" at bounding box center [897, 492] width 94 height 14
copy p "20182583066"
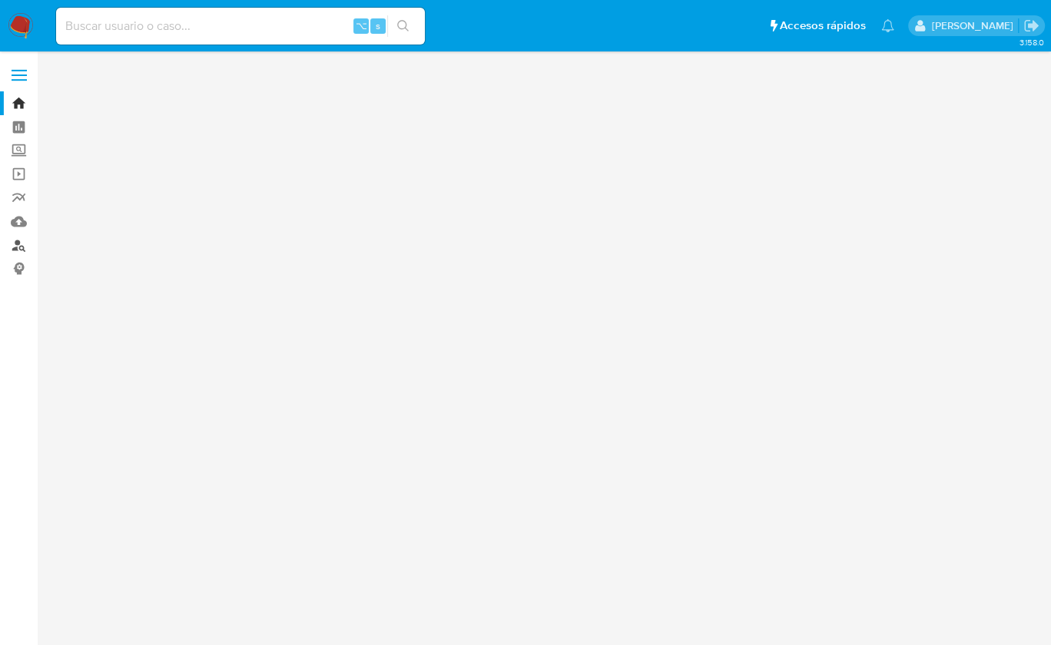
click at [21, 250] on link "Buscador de personas" at bounding box center [91, 246] width 183 height 24
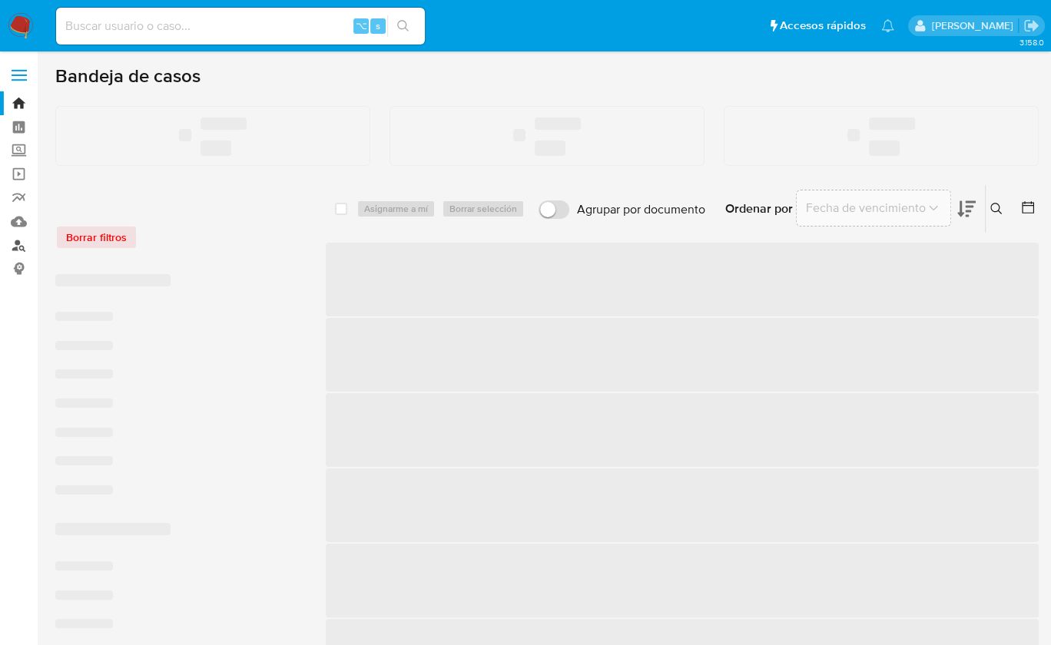
click at [20, 249] on link "Buscador de personas" at bounding box center [91, 246] width 183 height 24
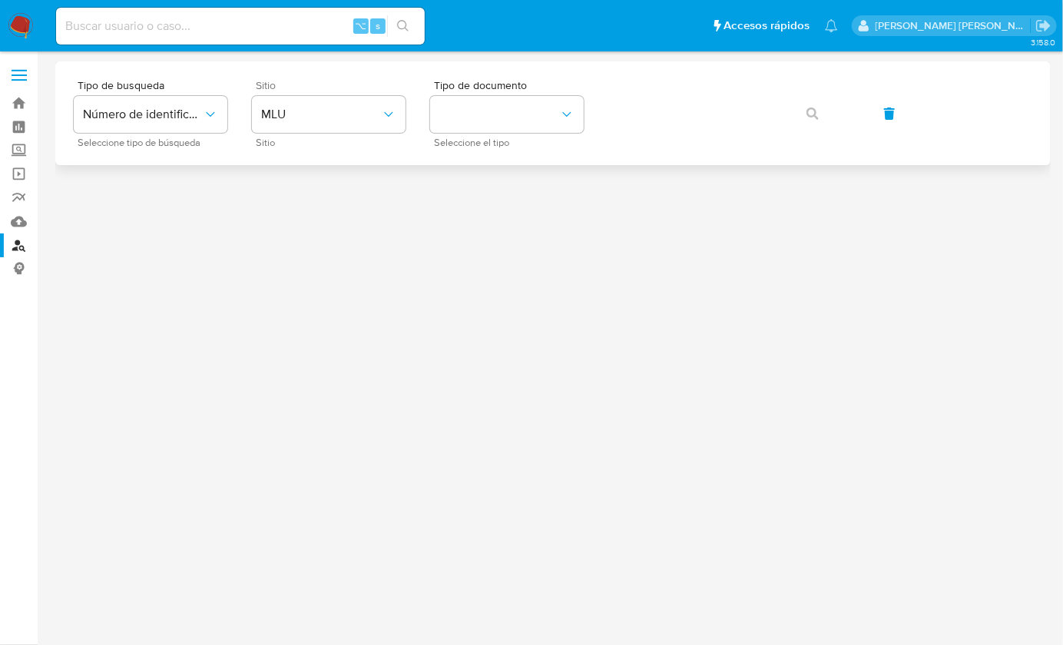
click at [262, 93] on div "Sitio MLU Sitio" at bounding box center [329, 113] width 154 height 67
click at [303, 120] on span "MLU" at bounding box center [321, 114] width 120 height 15
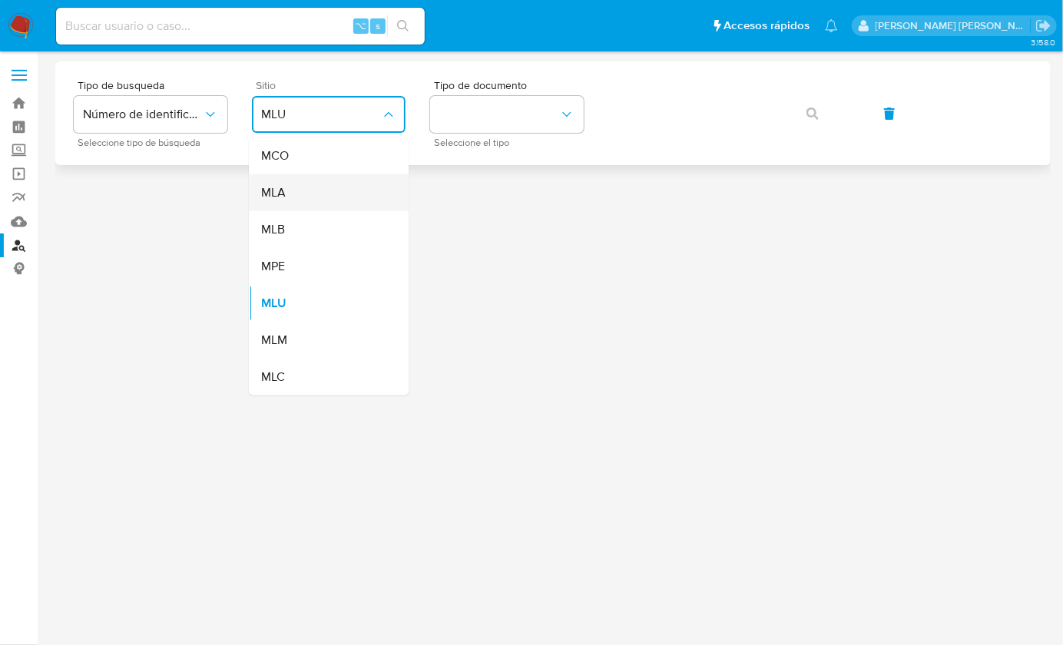
click at [298, 200] on div "MLA" at bounding box center [324, 192] width 126 height 37
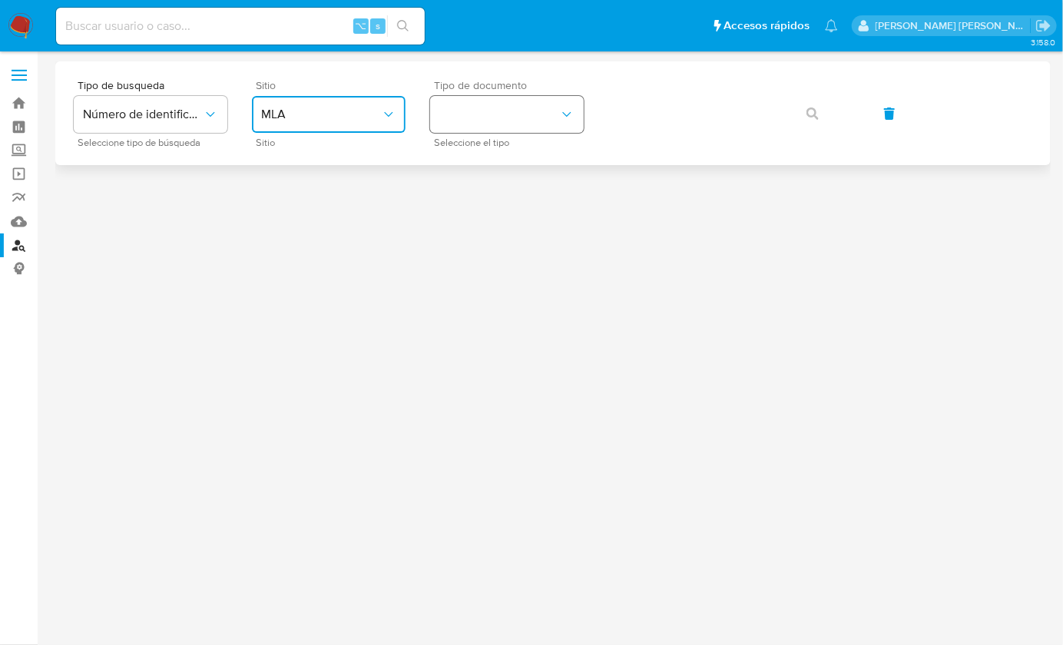
click at [524, 111] on button "identificationType" at bounding box center [507, 114] width 154 height 37
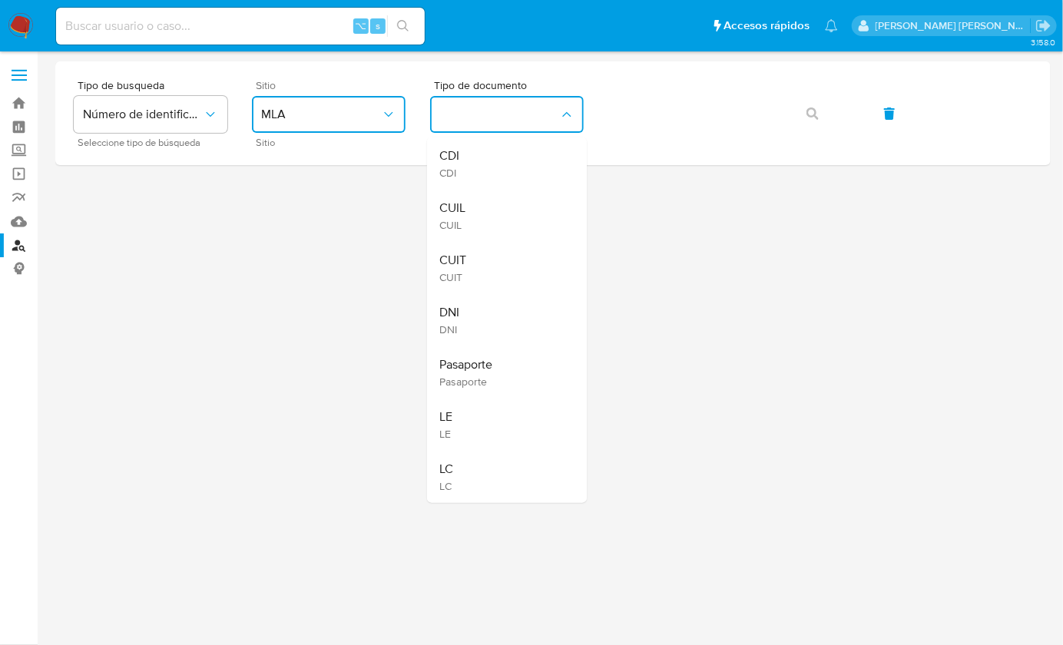
click at [493, 251] on div "CUIT CUIT" at bounding box center [502, 268] width 126 height 52
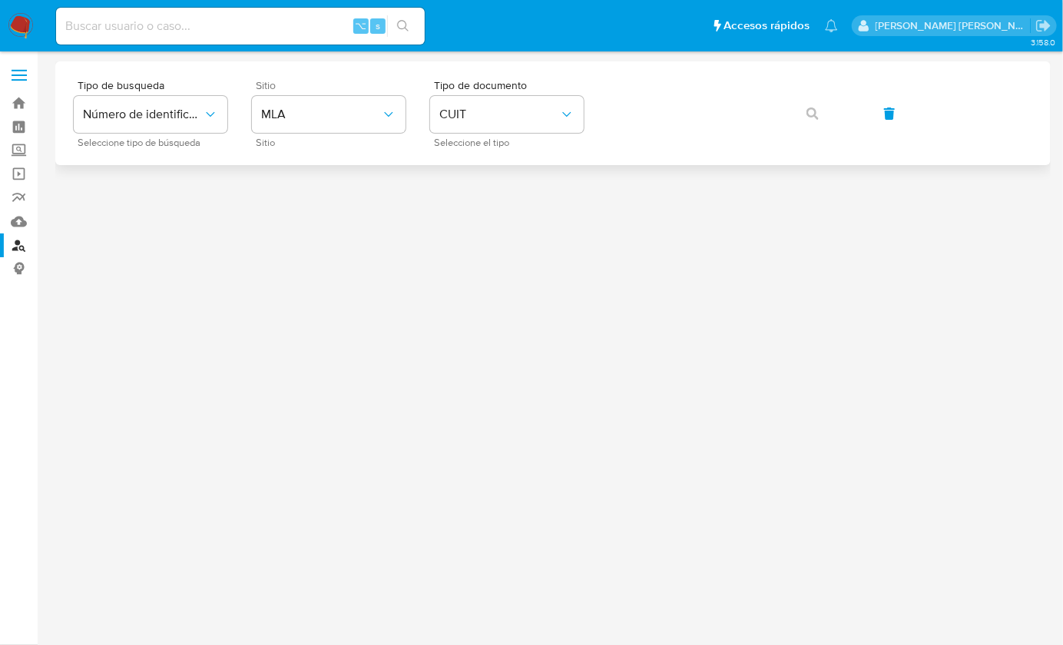
click at [775, 118] on div "Tipo de busqueda Número de identificación Seleccione tipo de búsqueda Sitio MLA…" at bounding box center [553, 113] width 959 height 67
click at [810, 109] on icon "button" at bounding box center [813, 114] width 12 height 12
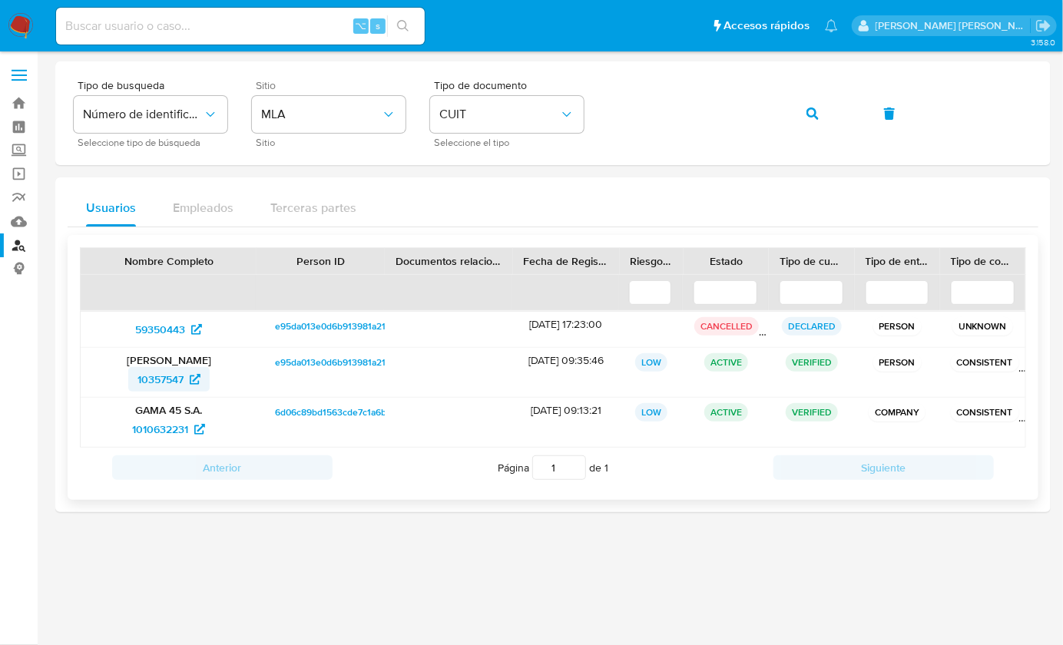
click at [154, 370] on span "10357547" at bounding box center [161, 379] width 46 height 25
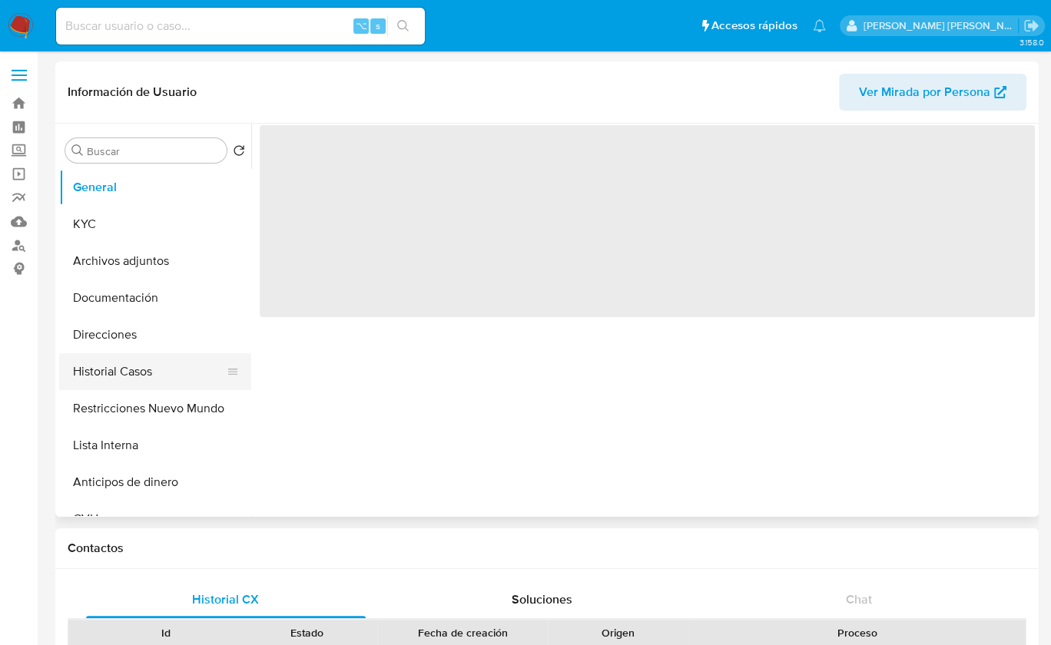
click at [144, 363] on button "Historial Casos" at bounding box center [149, 371] width 180 height 37
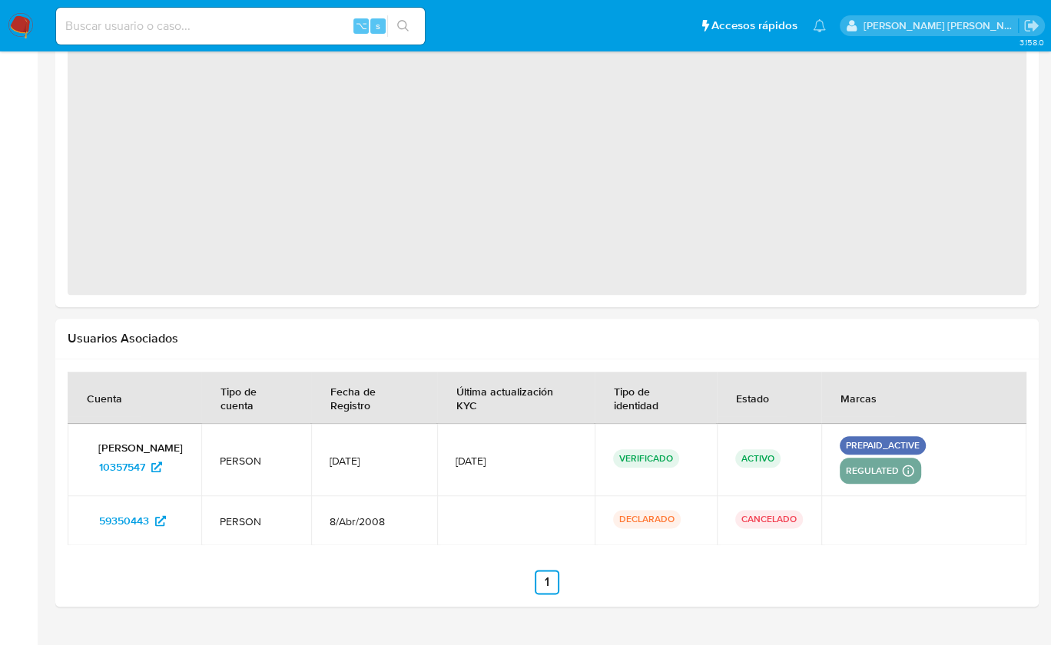
select select "10"
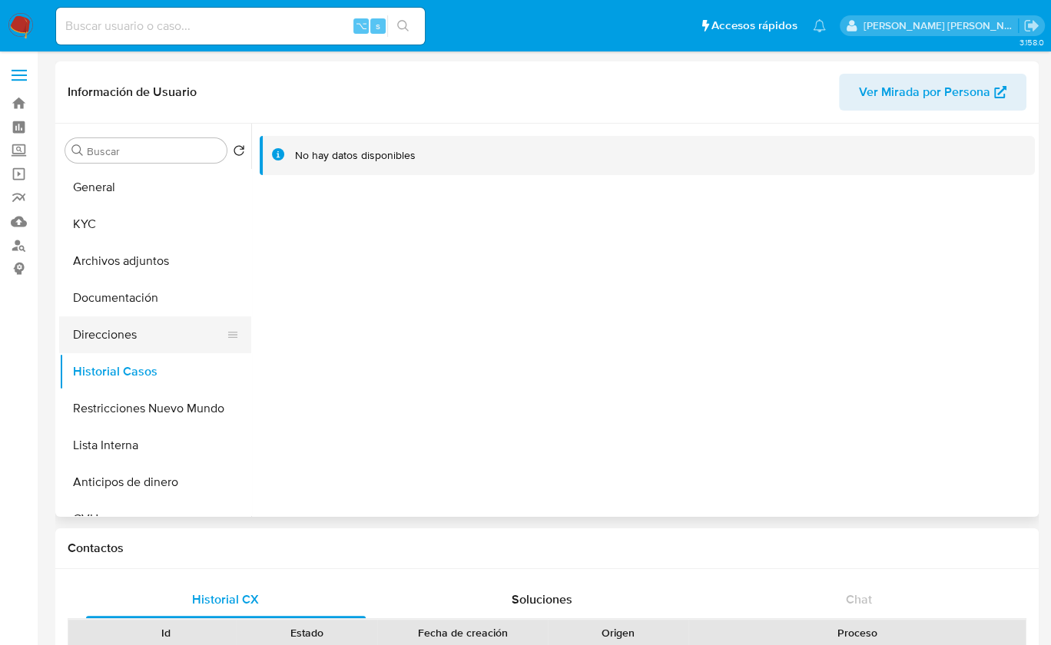
click at [161, 317] on button "Direcciones" at bounding box center [149, 335] width 180 height 37
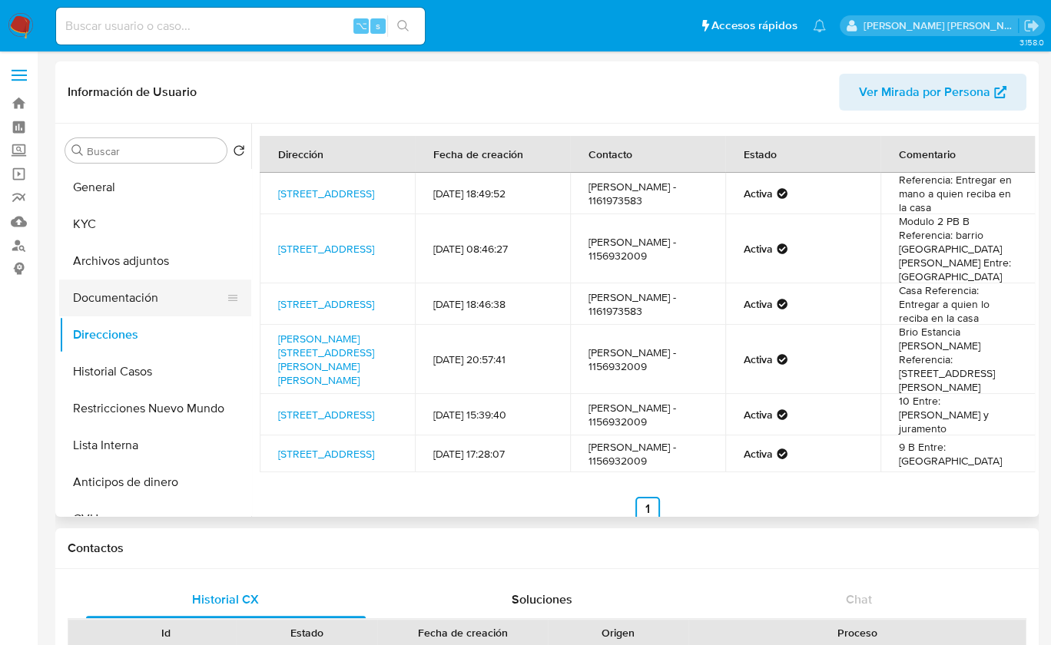
click at [134, 297] on button "Documentación" at bounding box center [149, 298] width 180 height 37
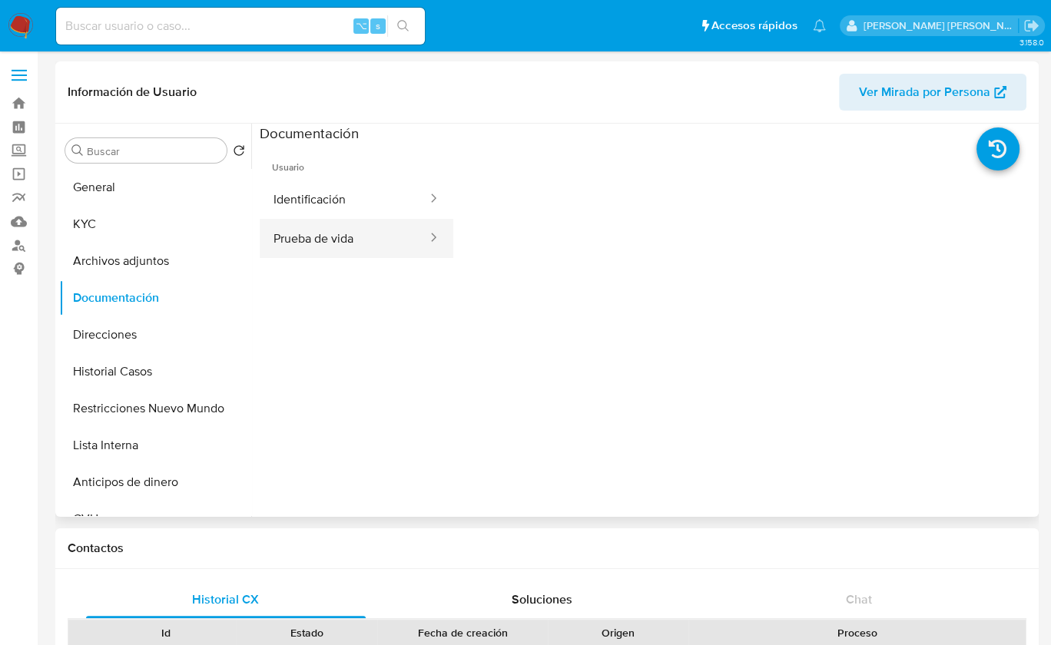
click at [295, 255] on button "Prueba de vida" at bounding box center [344, 238] width 169 height 39
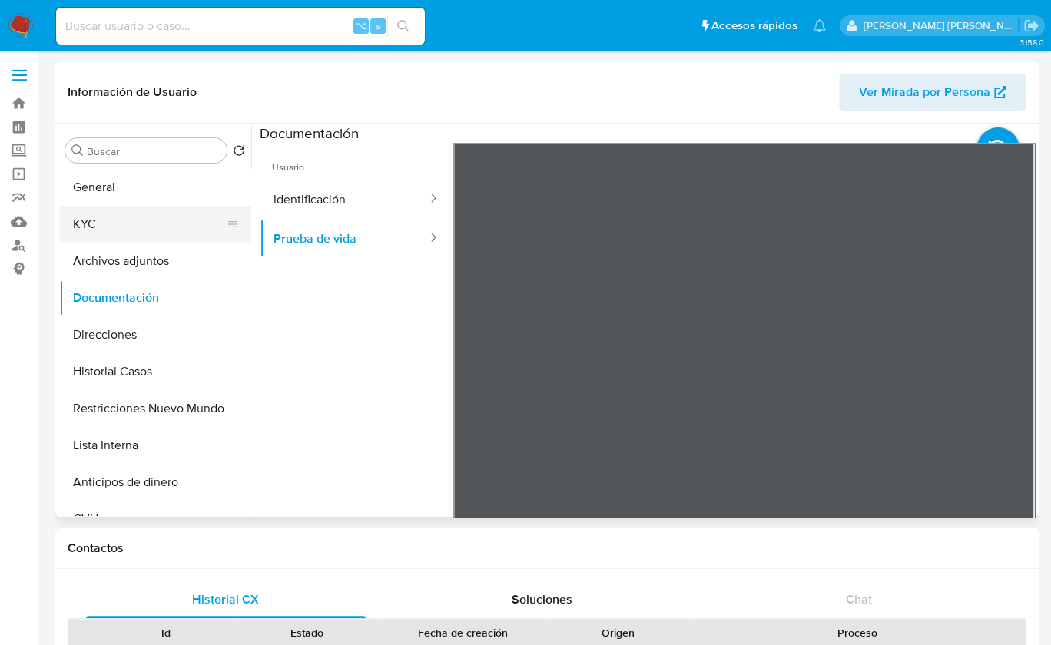
click at [110, 230] on button "KYC" at bounding box center [149, 224] width 180 height 37
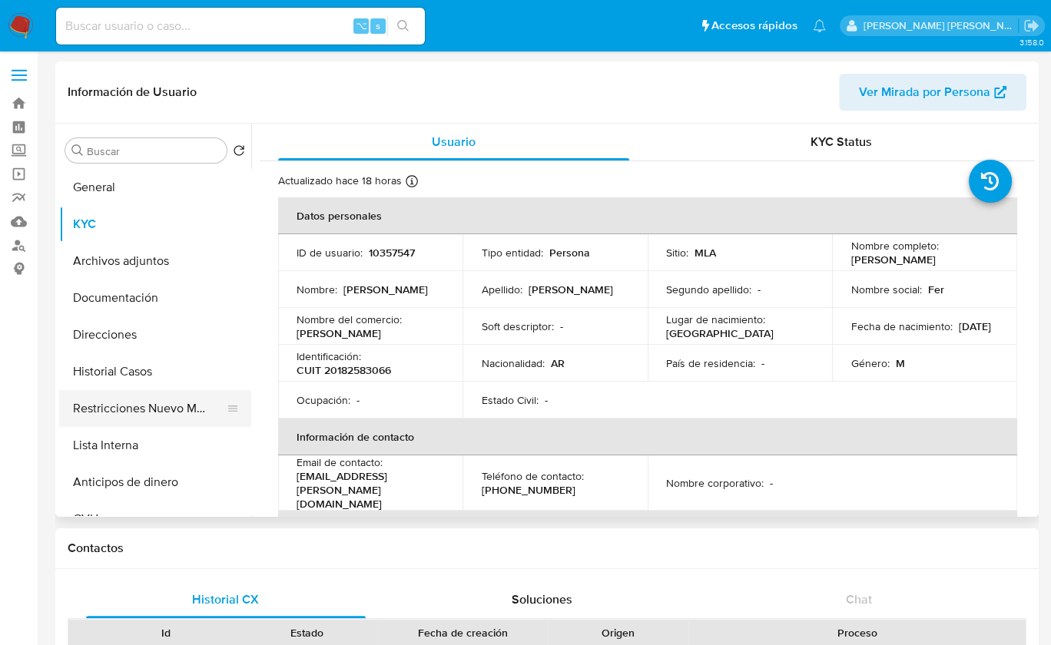
click at [164, 406] on button "Restricciones Nuevo Mundo" at bounding box center [149, 408] width 180 height 37
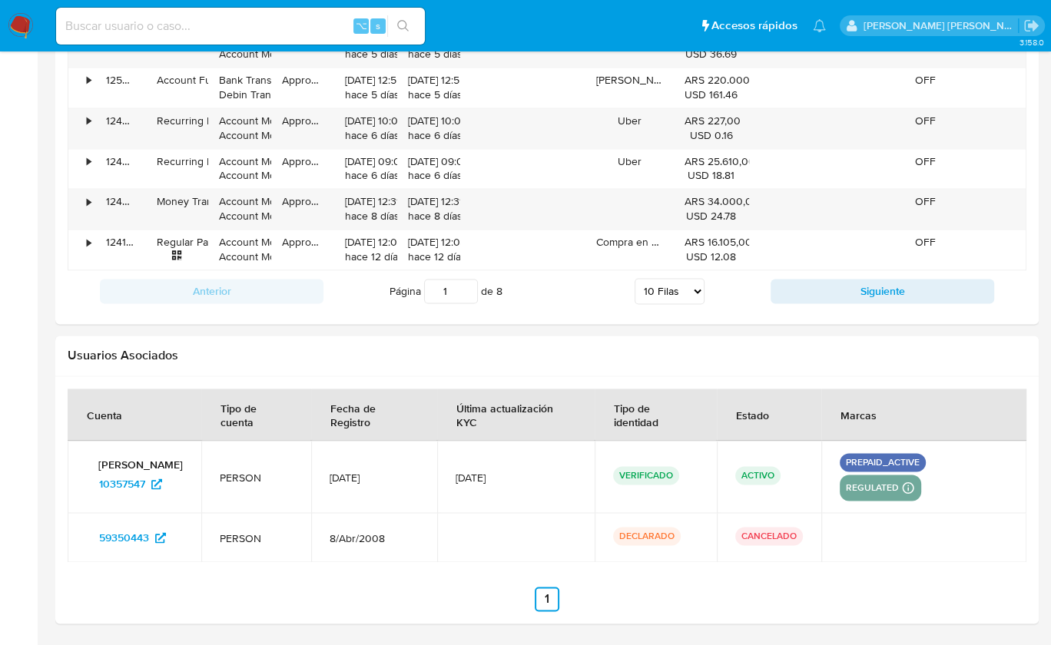
scroll to position [1759, 0]
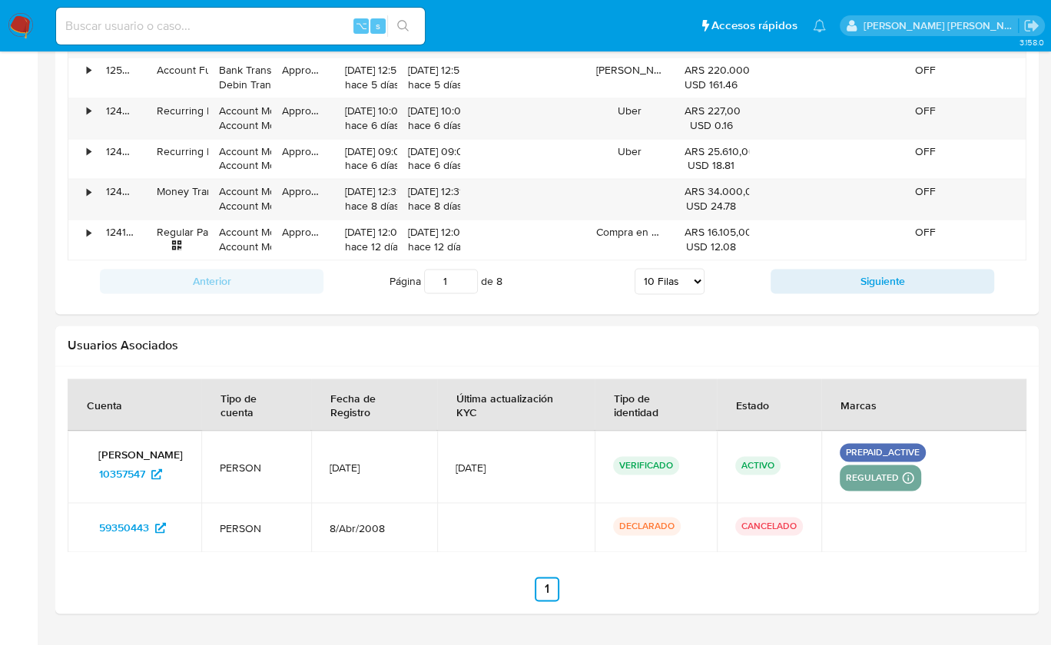
click at [931, 577] on ul "Anterior 1 Siguiente" at bounding box center [547, 589] width 959 height 25
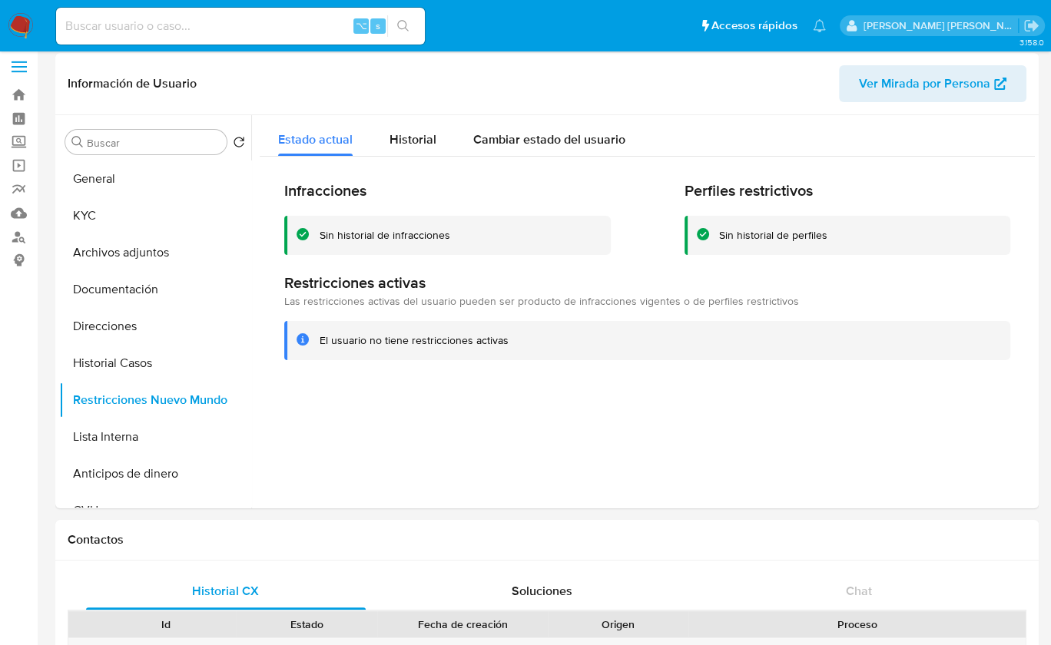
scroll to position [0, 0]
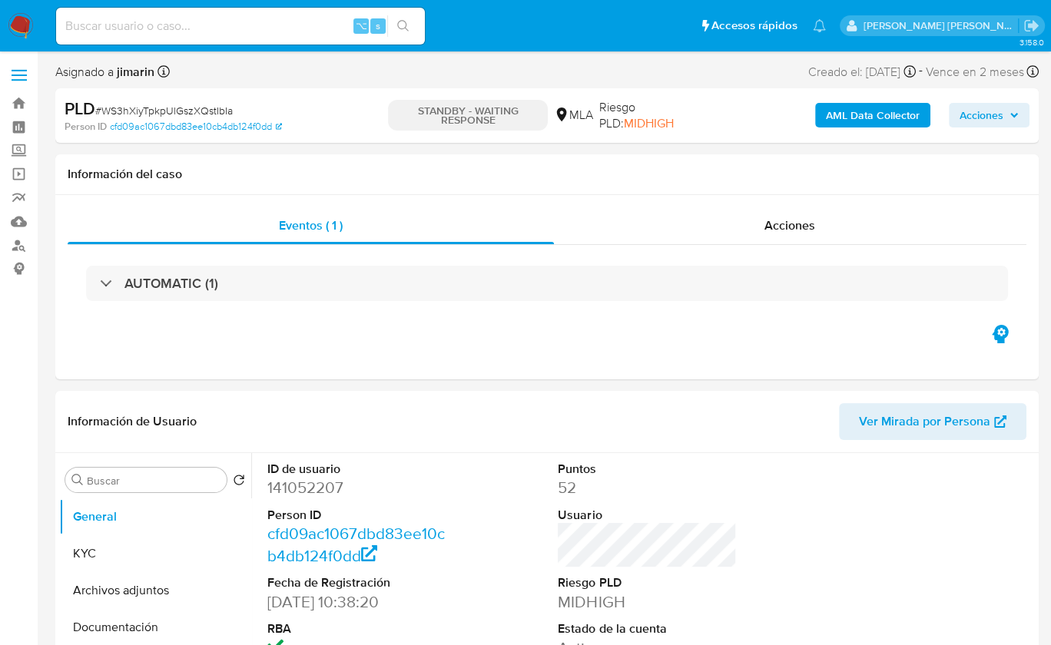
select select "10"
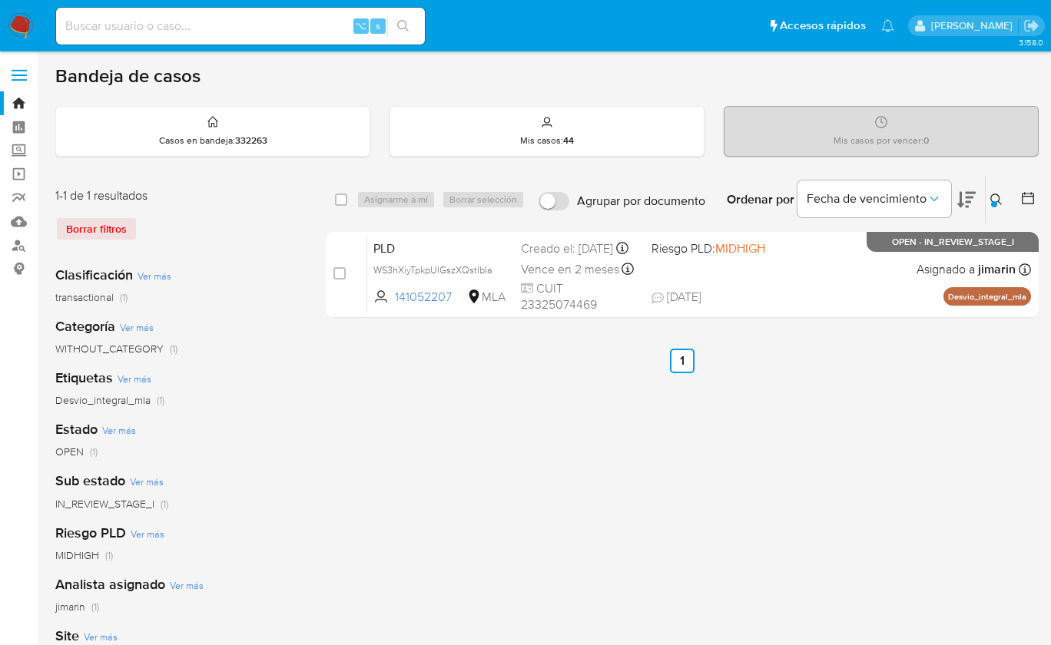
scroll to position [3, 0]
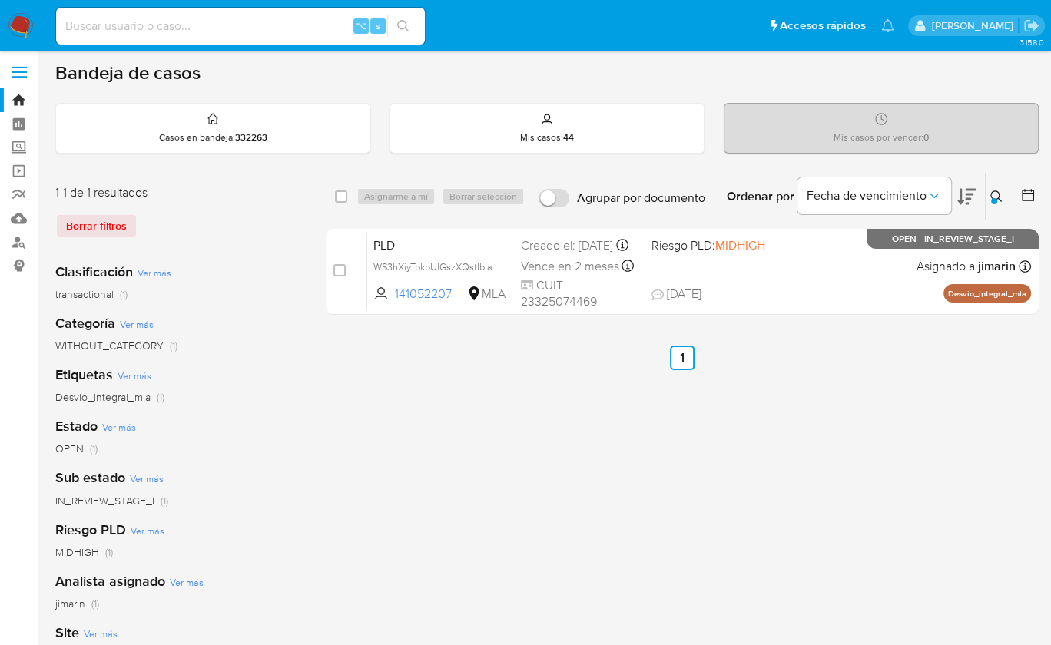
click at [993, 195] on icon at bounding box center [996, 197] width 12 height 12
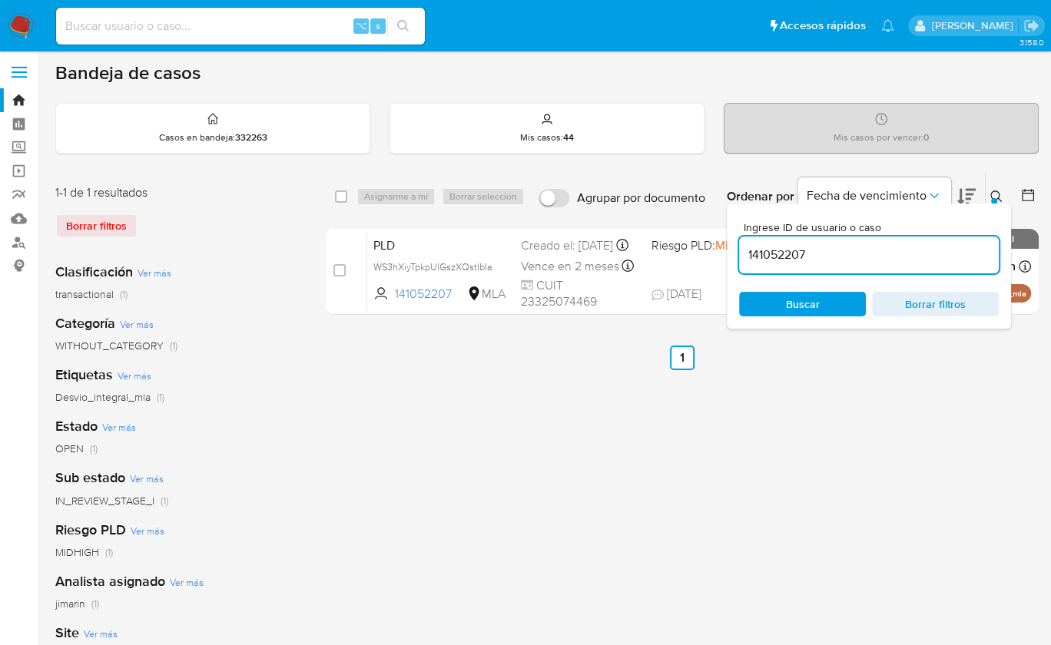
click at [929, 242] on div "141052207" at bounding box center [869, 255] width 260 height 37
click at [936, 260] on input "141052207" at bounding box center [869, 255] width 260 height 20
paste input "23370980144"
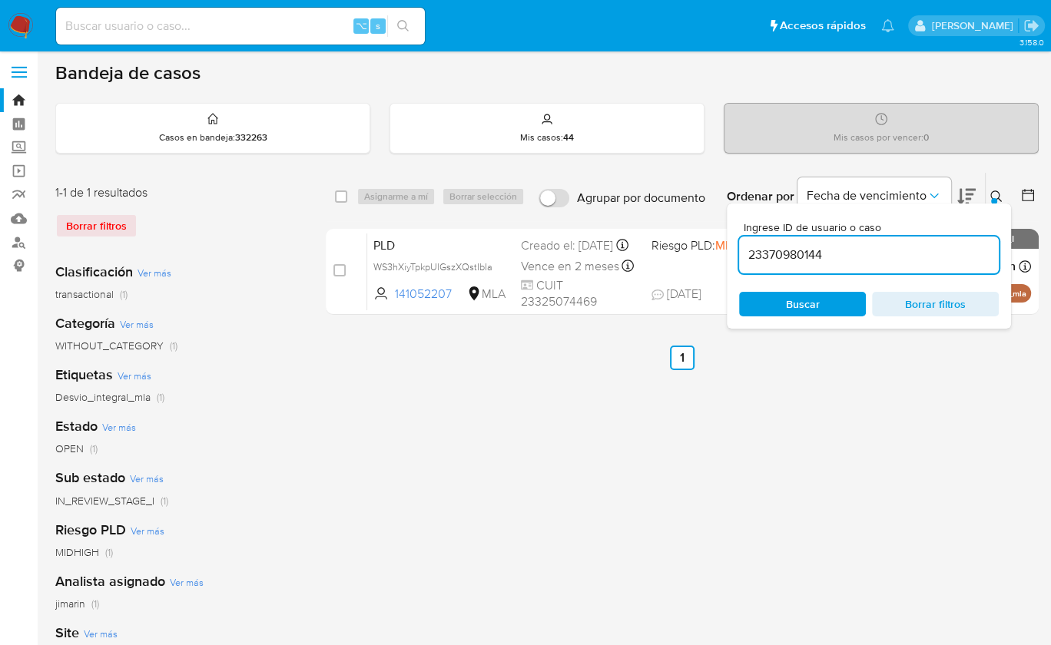
type input "23370980144"
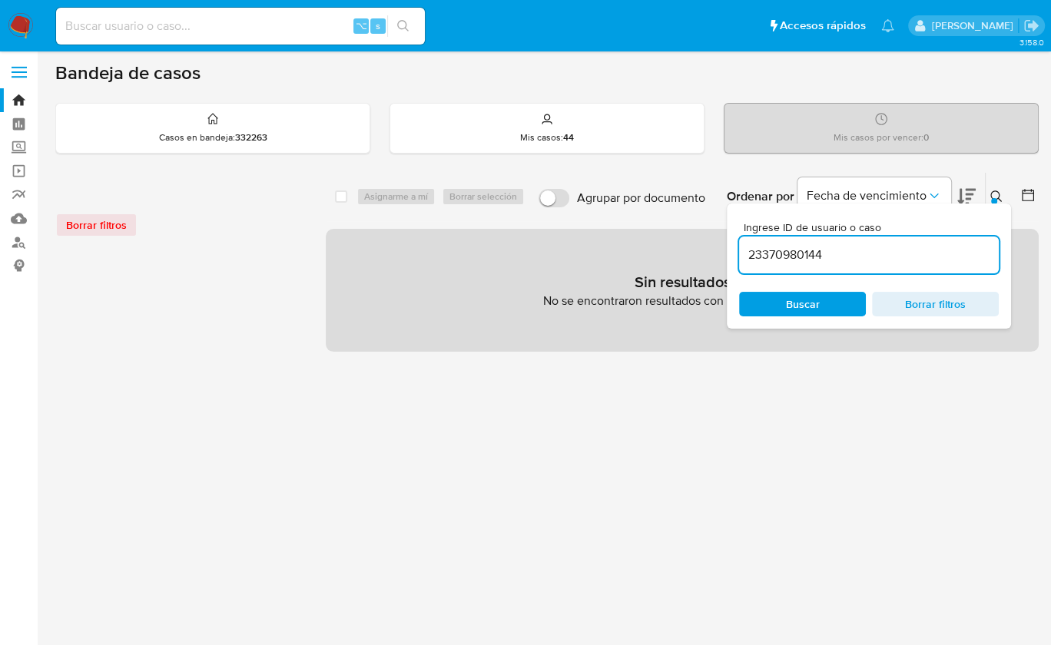
click at [996, 191] on icon at bounding box center [996, 197] width 12 height 12
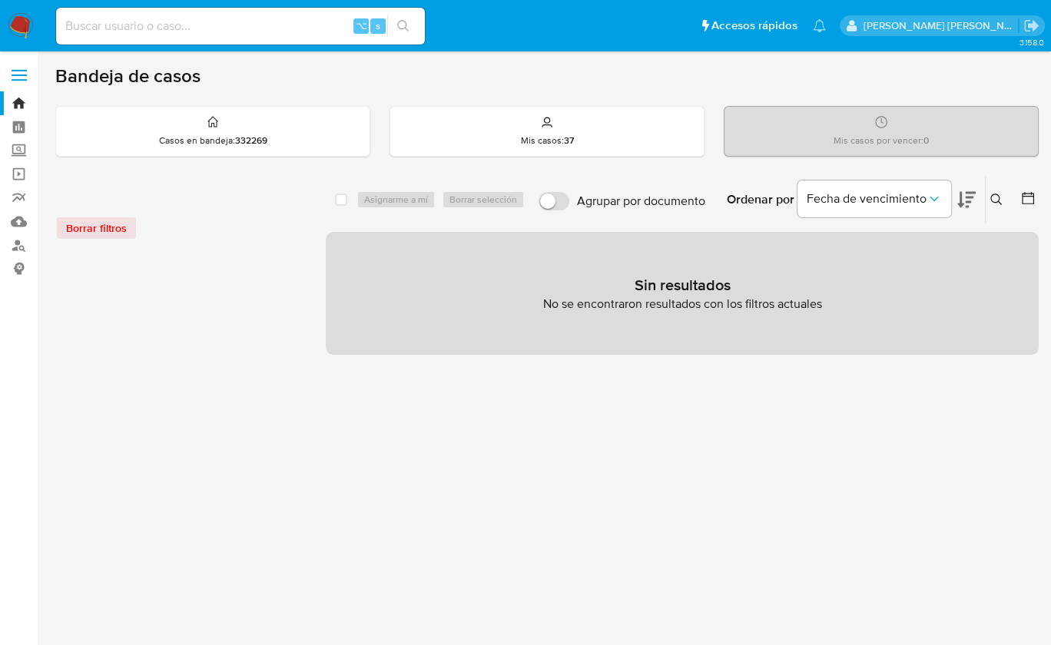
click at [29, 29] on img at bounding box center [21, 26] width 26 height 26
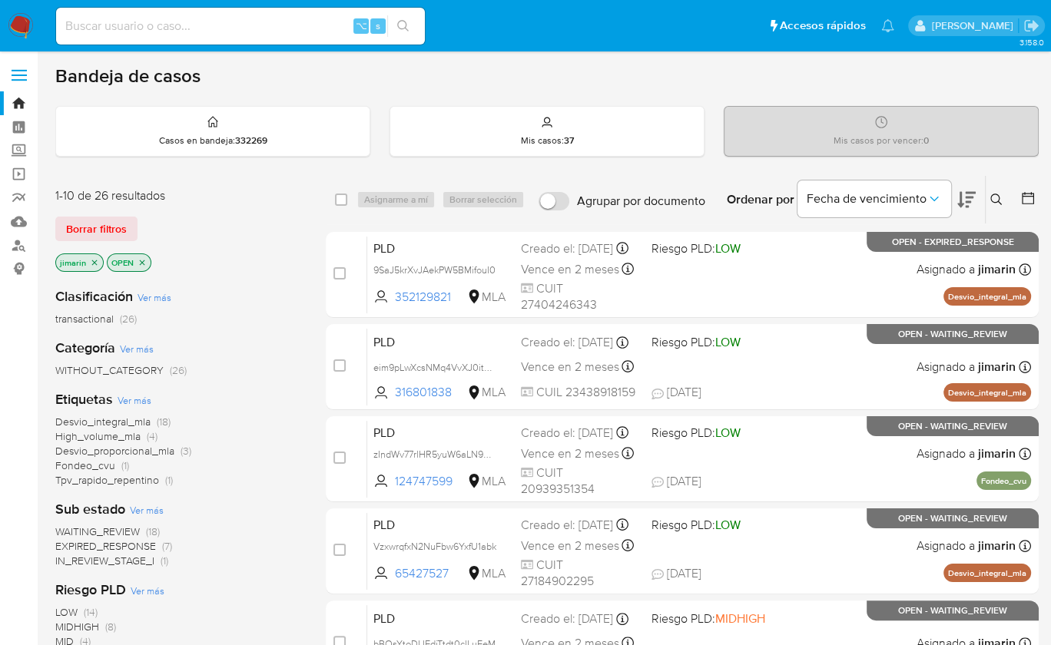
click at [996, 196] on icon at bounding box center [996, 200] width 12 height 12
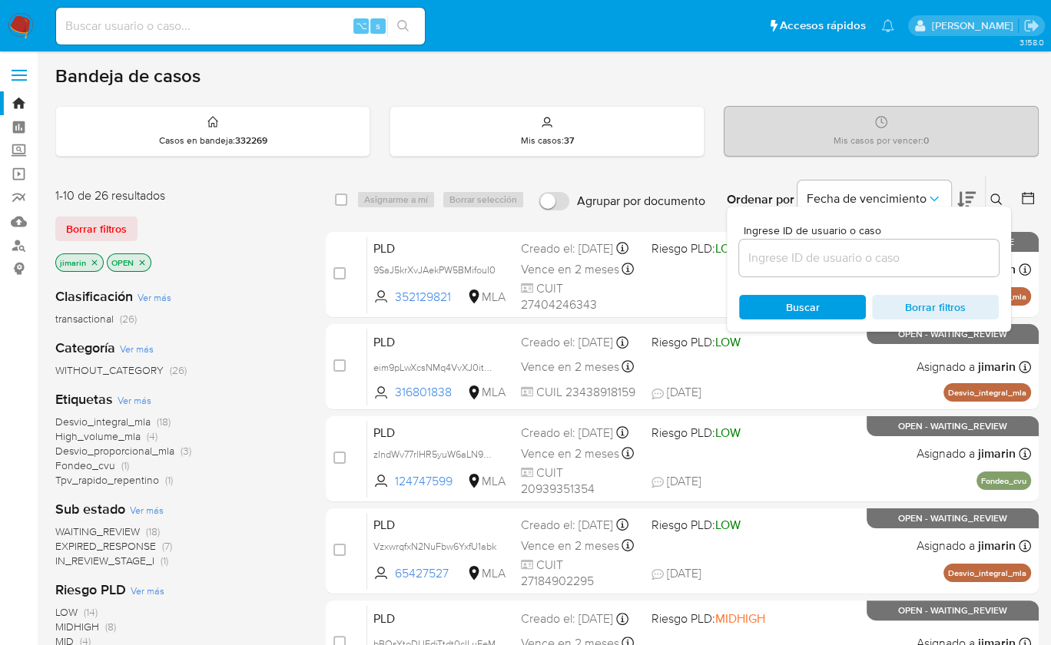
click at [954, 261] on input at bounding box center [869, 258] width 260 height 20
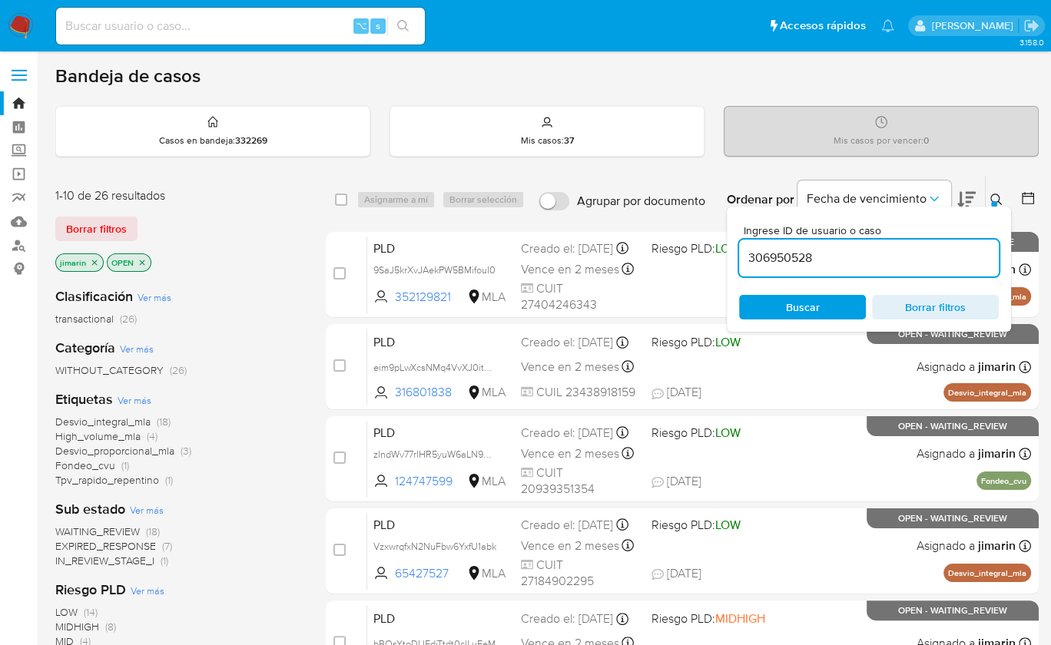
type input "306950528"
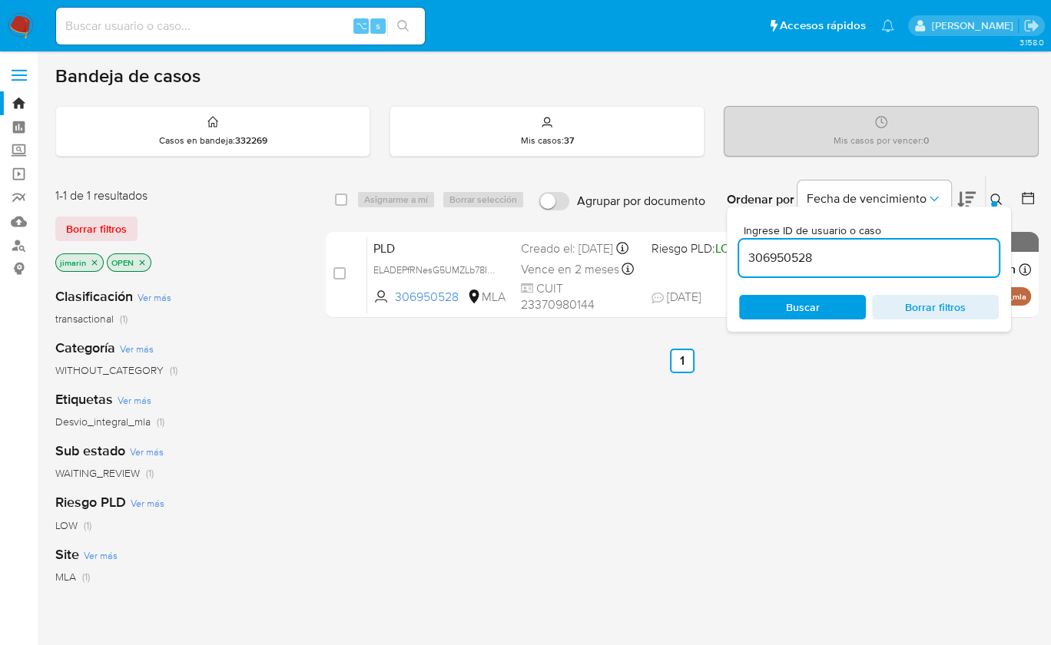
click at [993, 198] on icon at bounding box center [996, 200] width 12 height 12
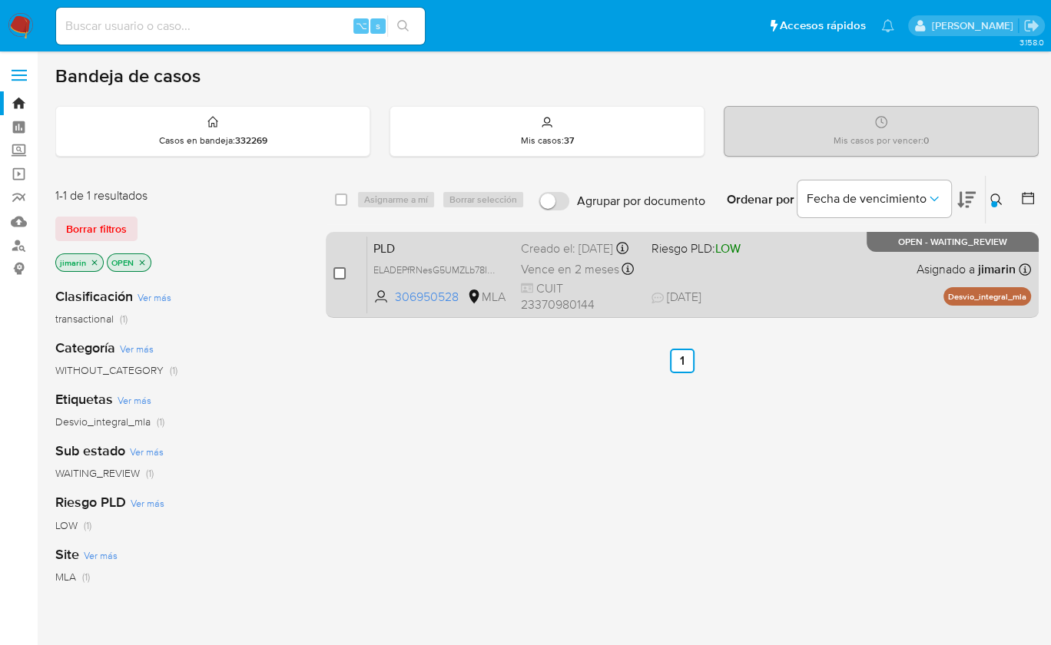
click at [337, 271] on input "checkbox" at bounding box center [339, 273] width 12 height 12
checkbox input "true"
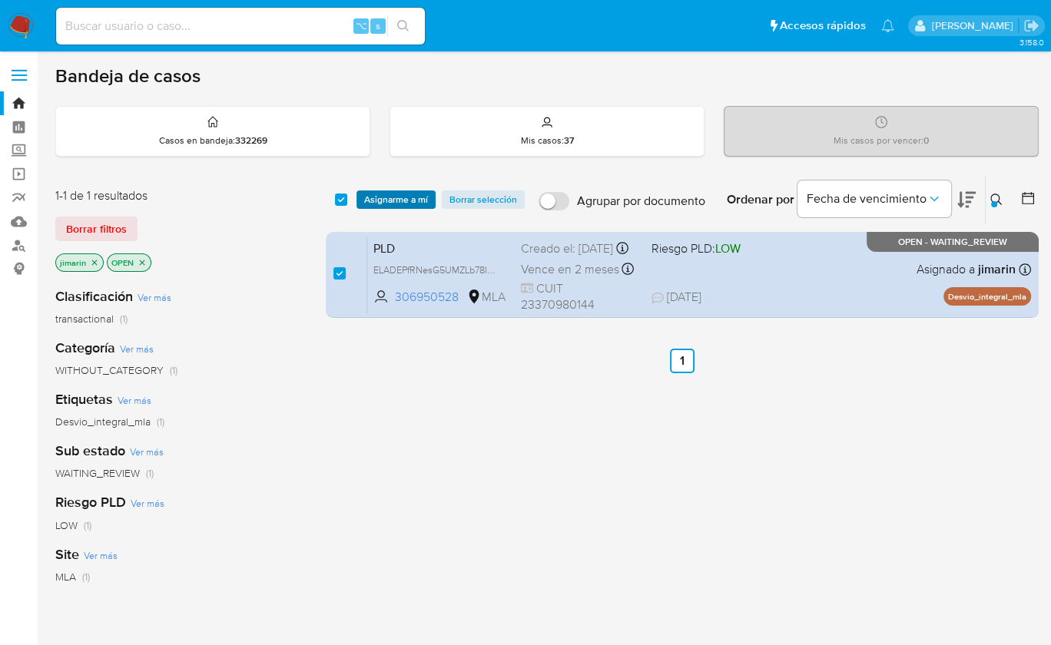
click at [390, 200] on span "Asignarme a mí" at bounding box center [396, 199] width 64 height 15
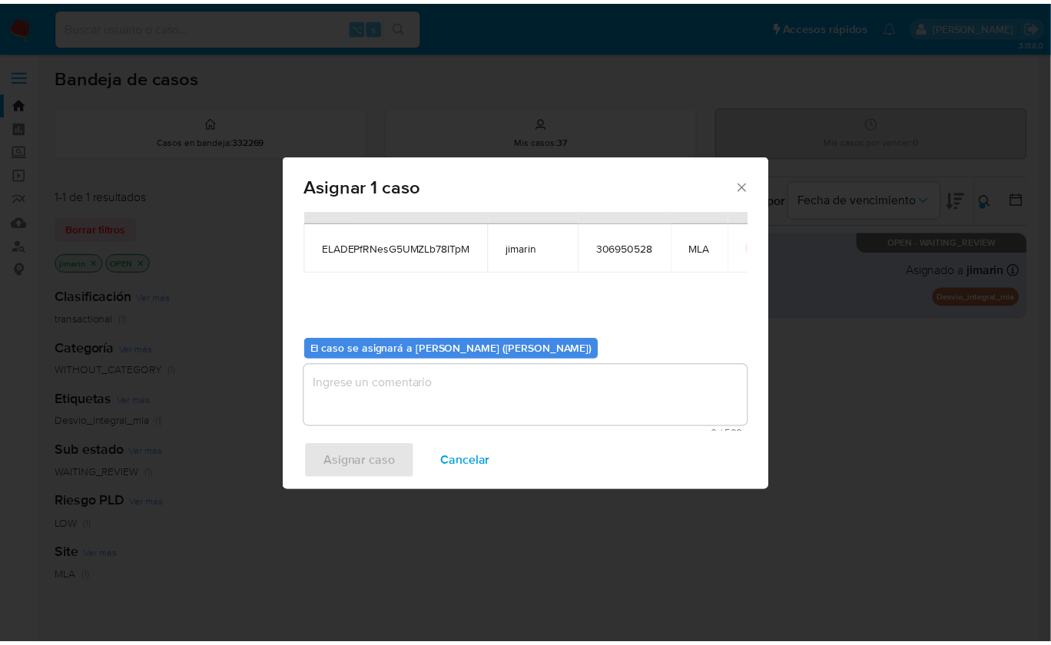
scroll to position [78, 0]
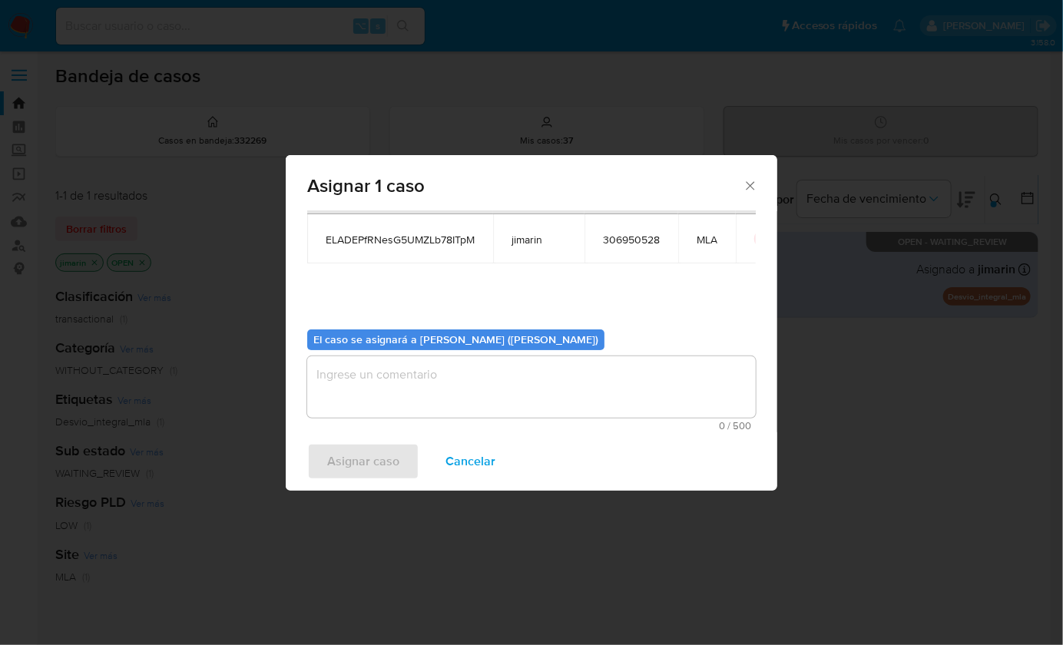
click at [437, 395] on textarea "assign-modal" at bounding box center [531, 386] width 449 height 61
click at [386, 465] on span "Asignar caso" at bounding box center [363, 462] width 72 height 34
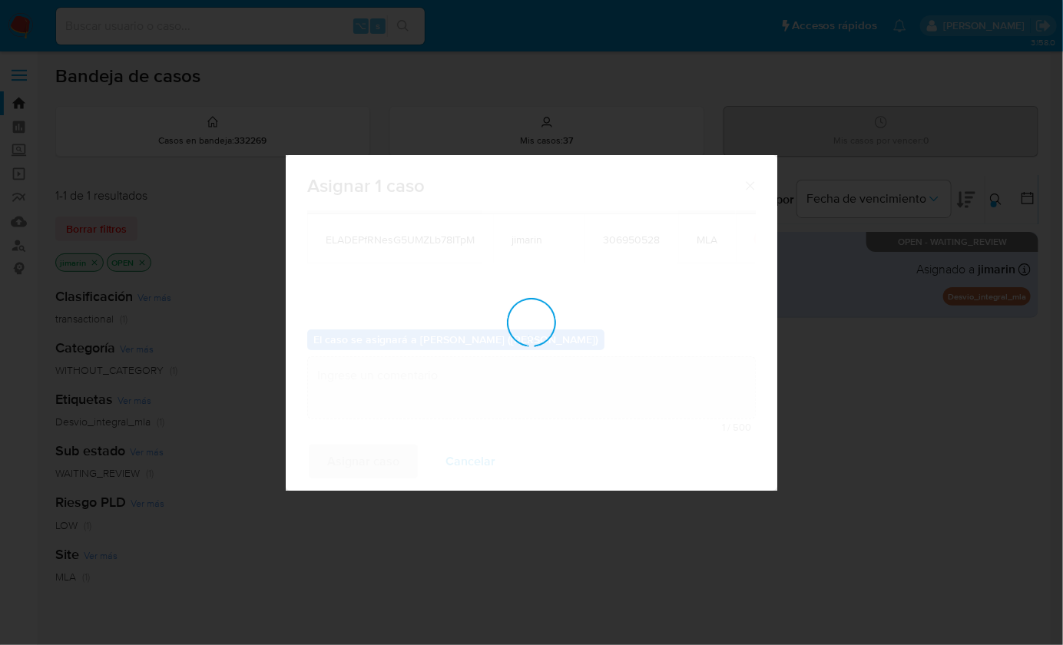
checkbox input "false"
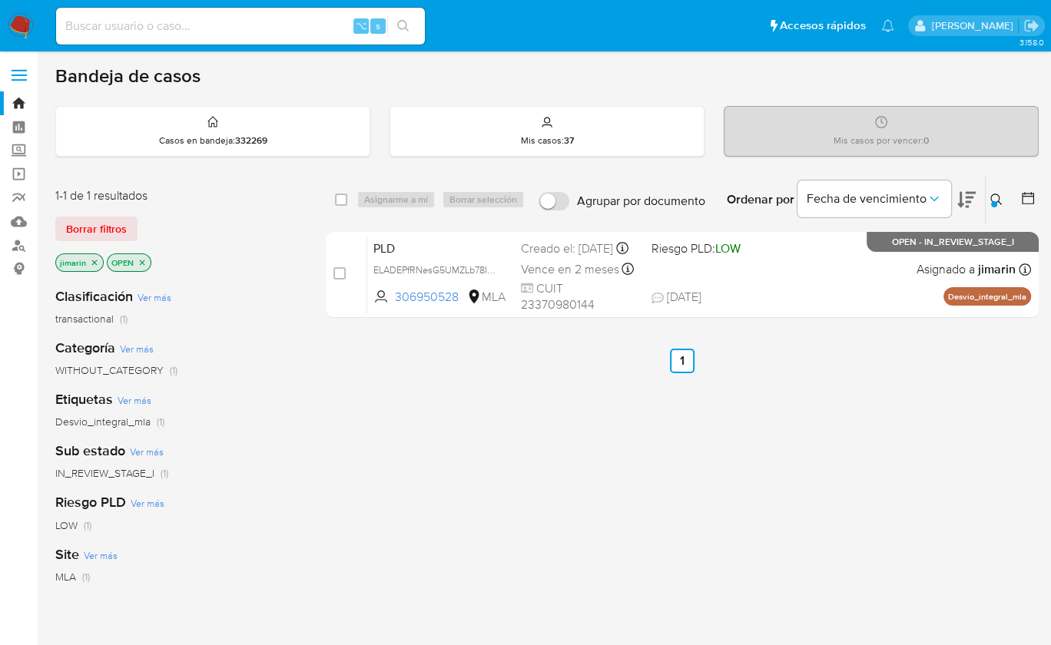
click at [140, 260] on icon "close-filter" at bounding box center [142, 262] width 9 height 9
click at [96, 263] on icon "close-filter" at bounding box center [94, 262] width 9 height 9
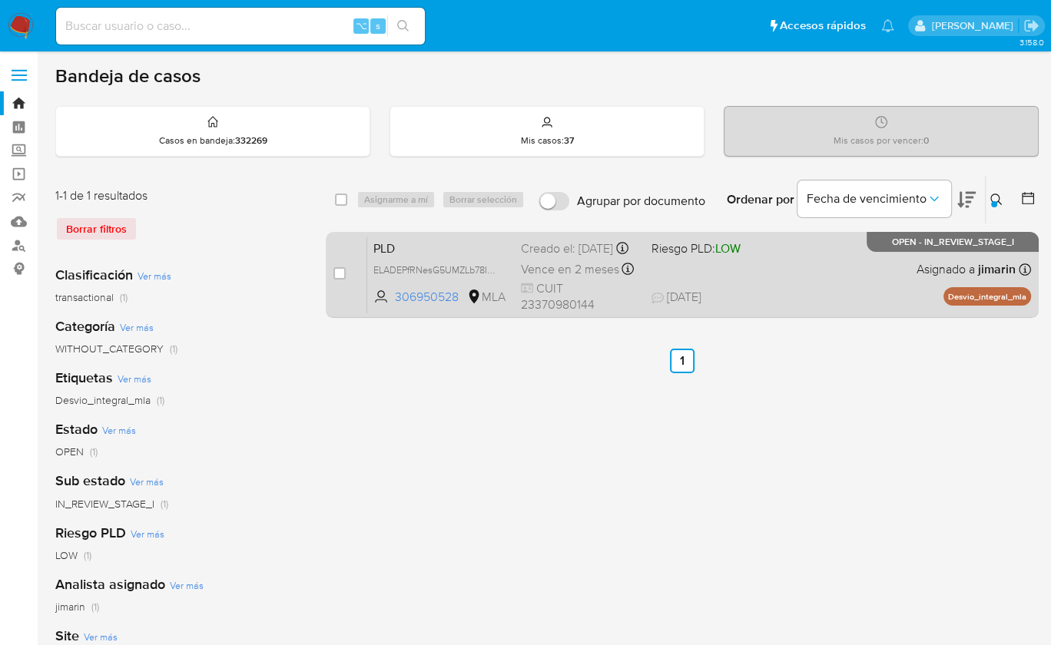
click at [781, 297] on span "20/08/2025 20/08/2025 11:08" at bounding box center [775, 297] width 249 height 17
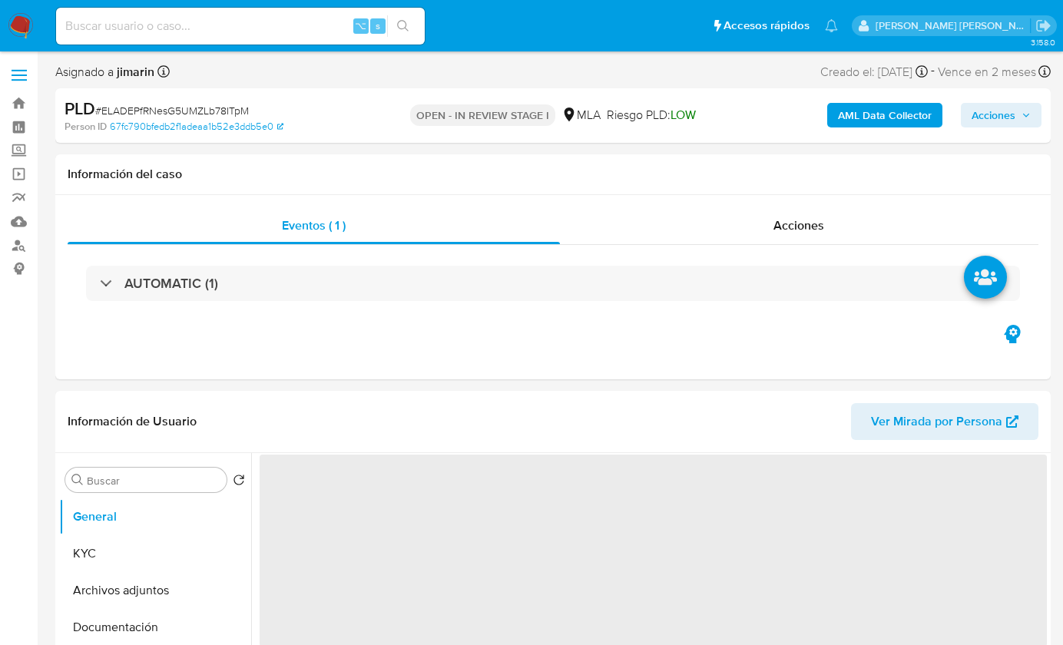
select select "10"
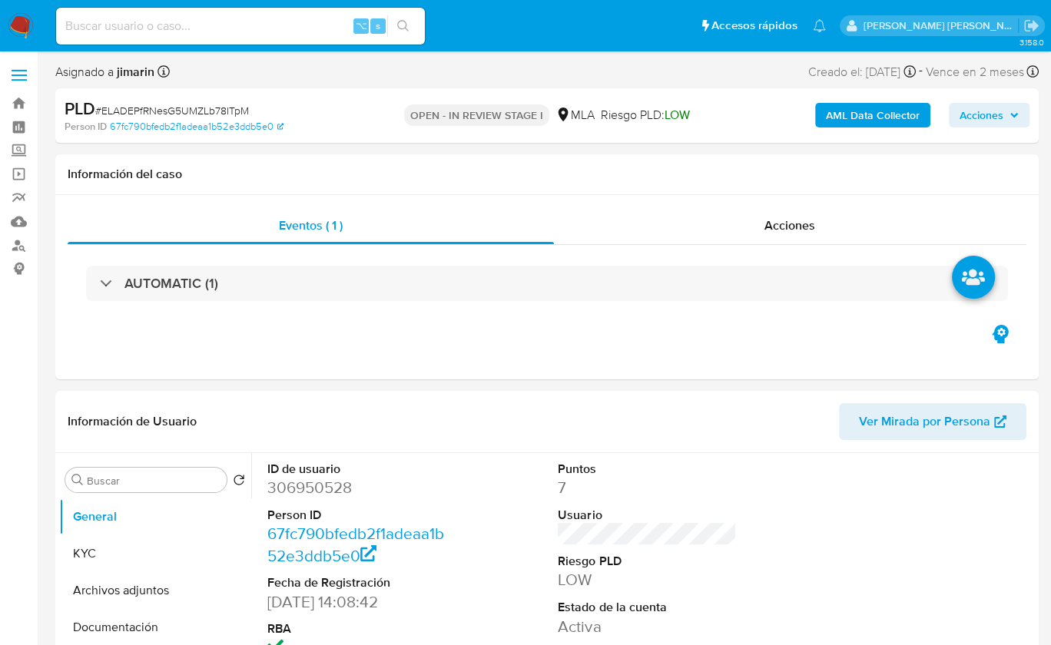
click at [164, 109] on span "# ELADEPfRNesG5UMZLb78ITpM" at bounding box center [172, 110] width 154 height 15
copy span "ELADEPfRNesG5UMZLb78ITpM"
click at [327, 494] on dd "306950528" at bounding box center [356, 488] width 178 height 22
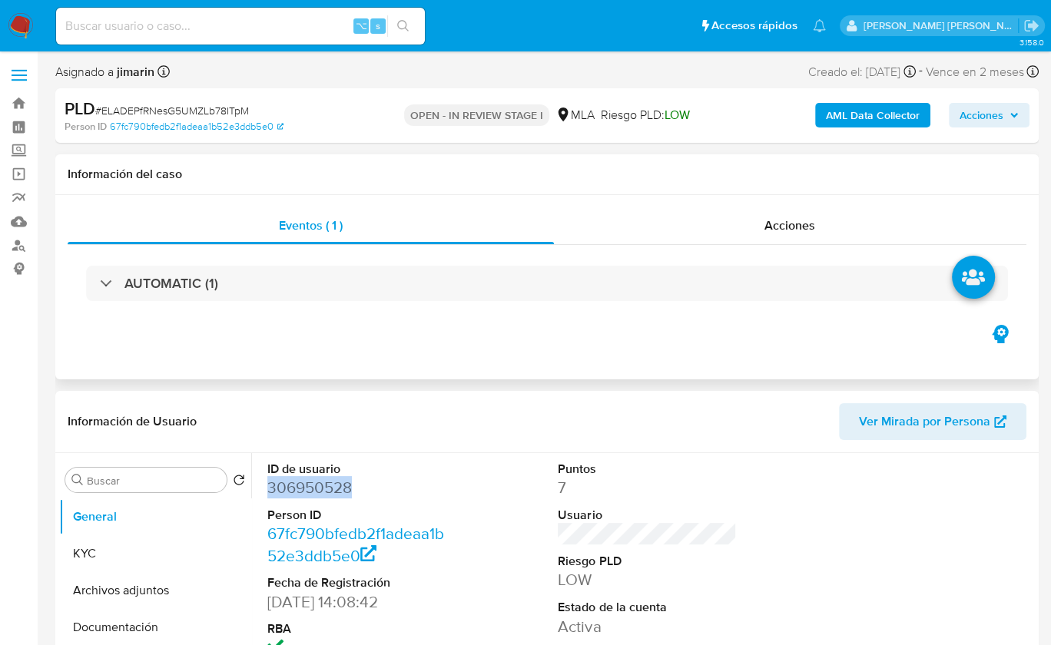
copy dd "306950528"
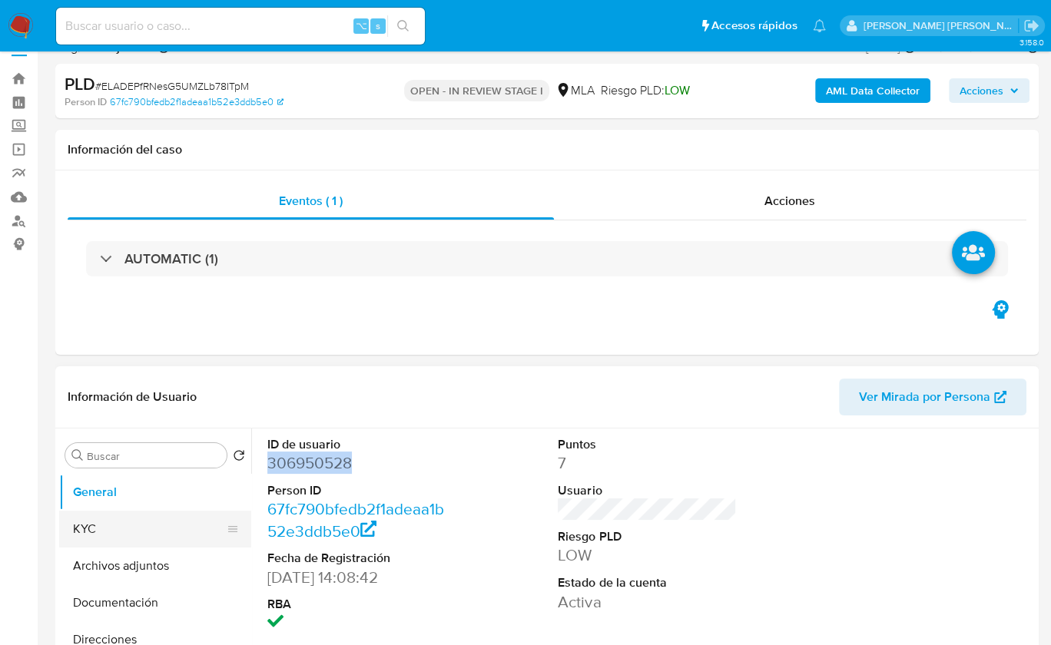
click at [138, 518] on button "KYC" at bounding box center [149, 529] width 180 height 37
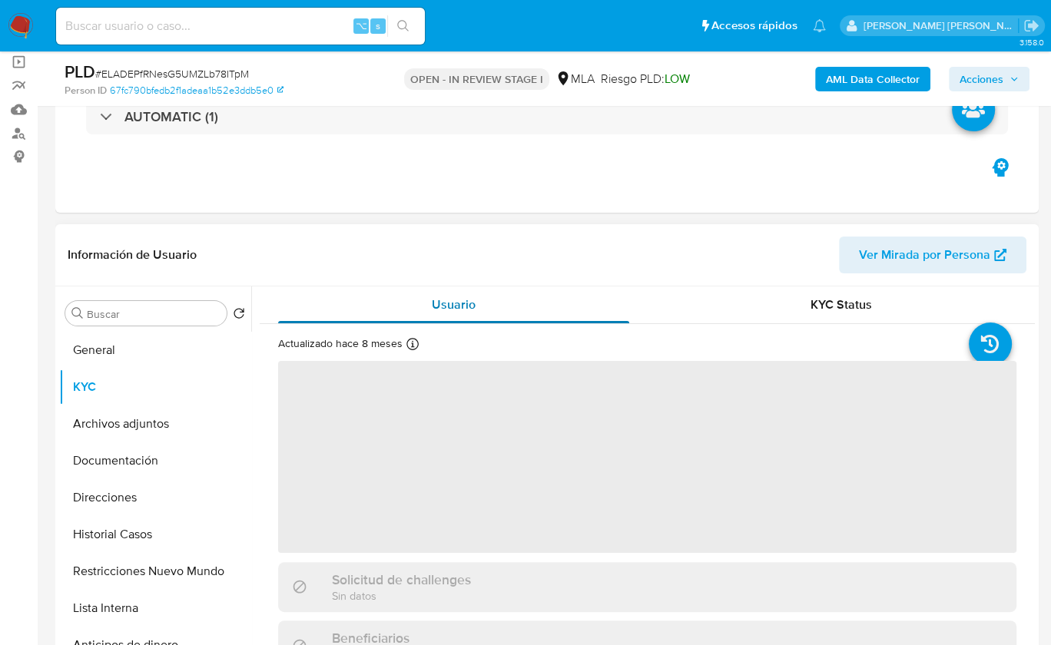
scroll to position [124, 0]
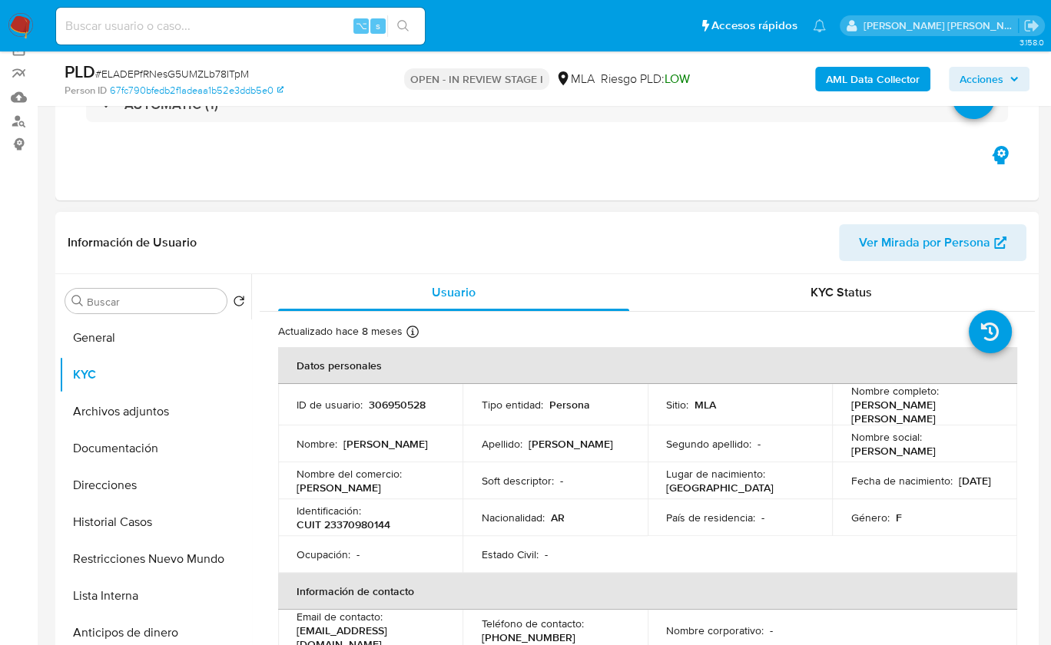
click at [367, 519] on p "CUIT 23370980144" at bounding box center [344, 525] width 94 height 14
copy p "23370980144"
click at [480, 283] on div "Usuario" at bounding box center [453, 292] width 351 height 37
click at [310, 230] on header "Información de Usuario Ver Mirada por Persona" at bounding box center [547, 242] width 959 height 37
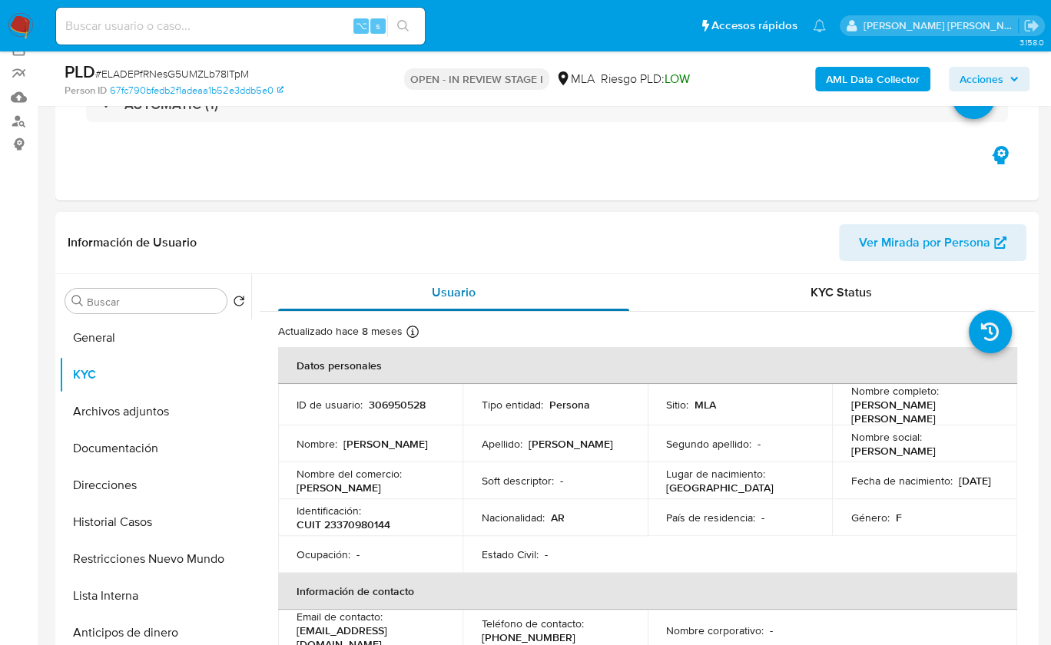
click at [423, 283] on div "Usuario" at bounding box center [453, 292] width 351 height 37
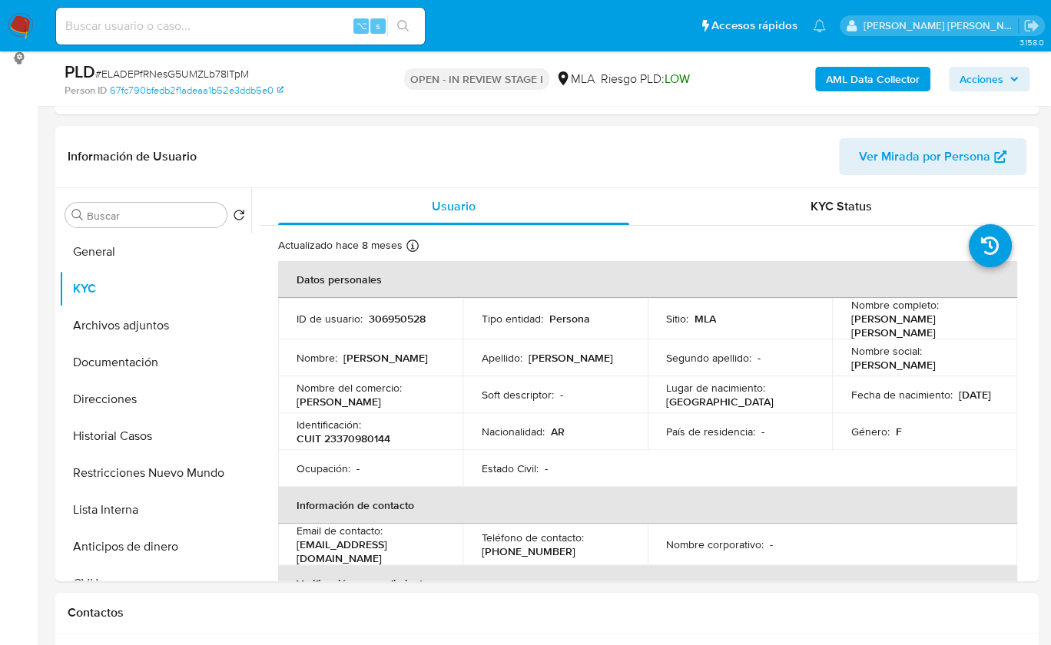
scroll to position [231, 0]
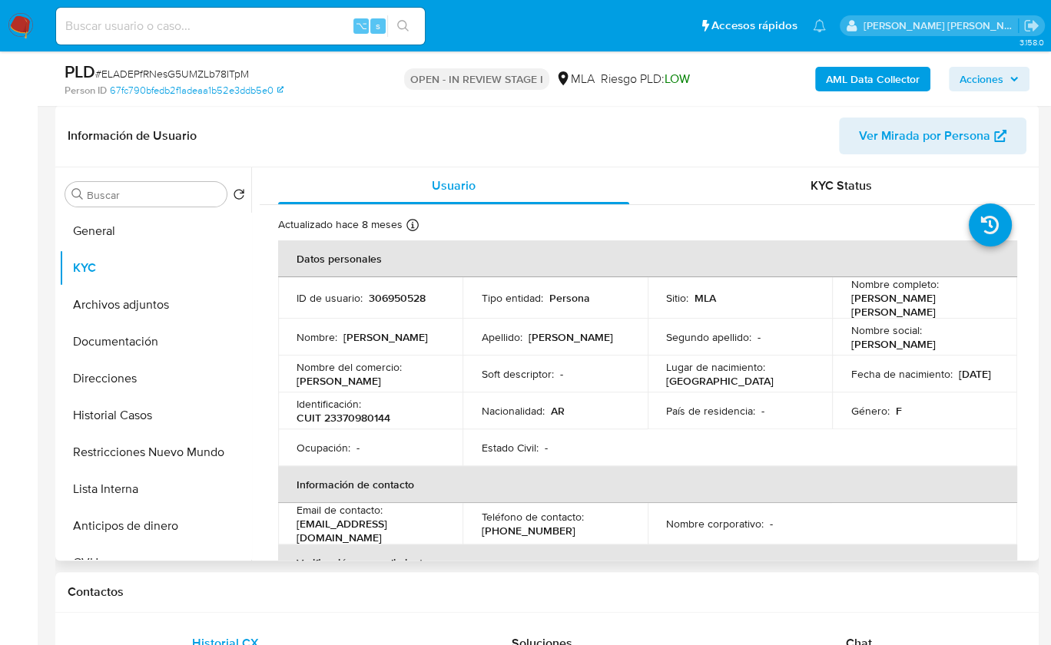
click at [371, 416] on p "CUIT 23370980144" at bounding box center [344, 418] width 94 height 14
copy p "23370980144"
click at [402, 399] on div "Identificación : CUIT 23370980144" at bounding box center [371, 411] width 148 height 28
click at [424, 397] on div "Identificación : CUIT 23370980144" at bounding box center [371, 411] width 148 height 28
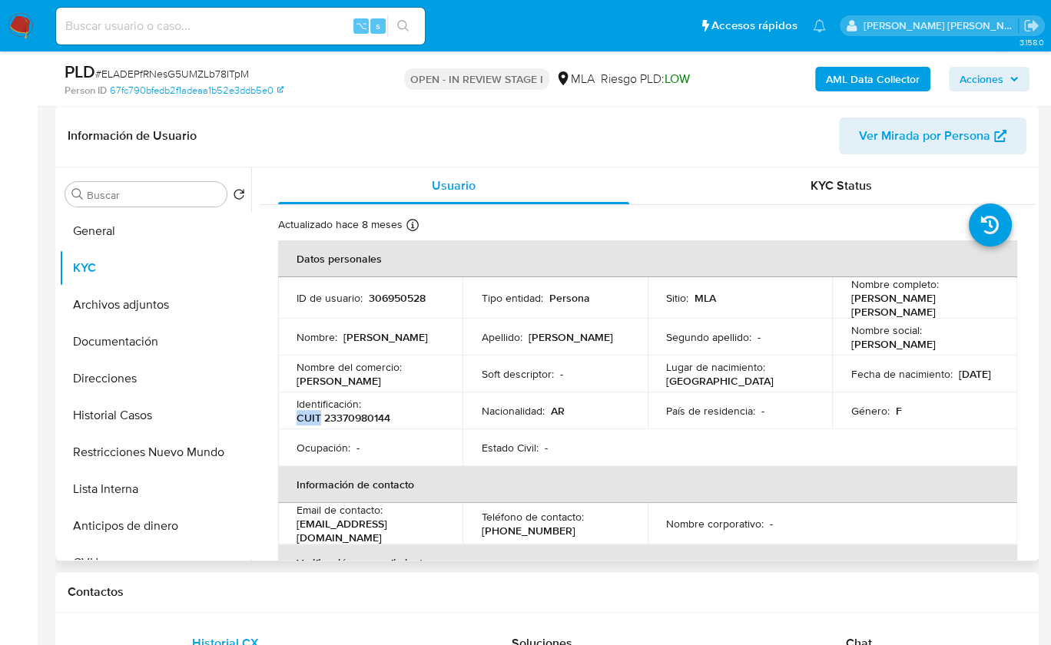
click at [424, 397] on div "Identificación : CUIT 23370980144" at bounding box center [371, 411] width 148 height 28
click at [402, 409] on div "Identificación : CUIT 23370980144" at bounding box center [371, 411] width 148 height 28
click at [377, 413] on p "CUIT 23370980144" at bounding box center [344, 418] width 94 height 14
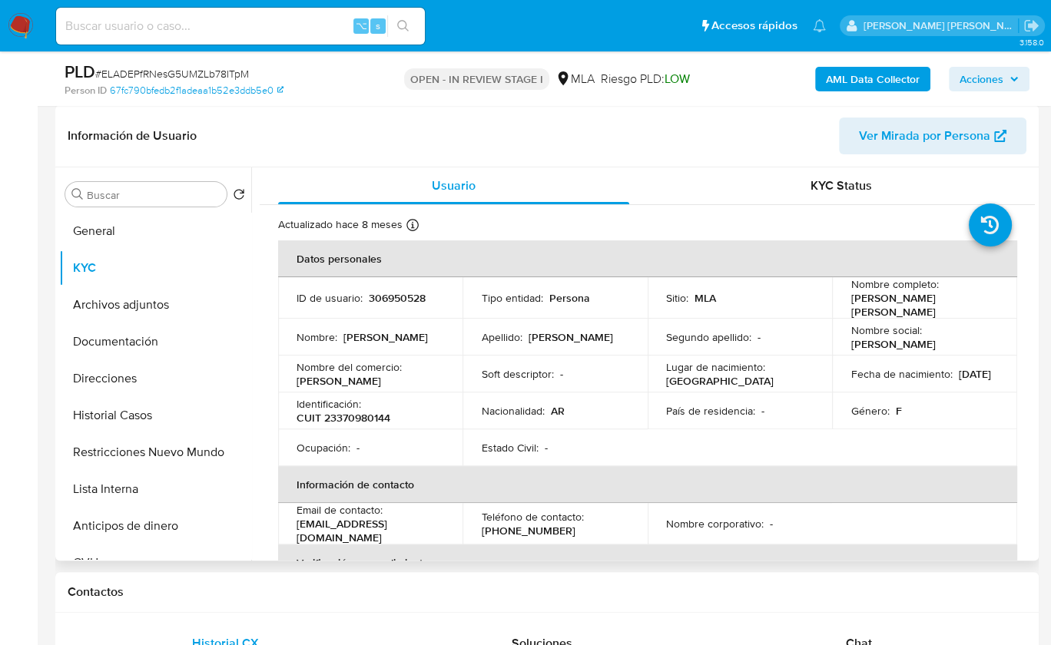
click at [419, 412] on div "Identificación : CUIT 23370980144" at bounding box center [371, 411] width 148 height 28
click at [336, 413] on p "CUIT 23370980144" at bounding box center [344, 418] width 94 height 14
